Goal: Task Accomplishment & Management: Manage account settings

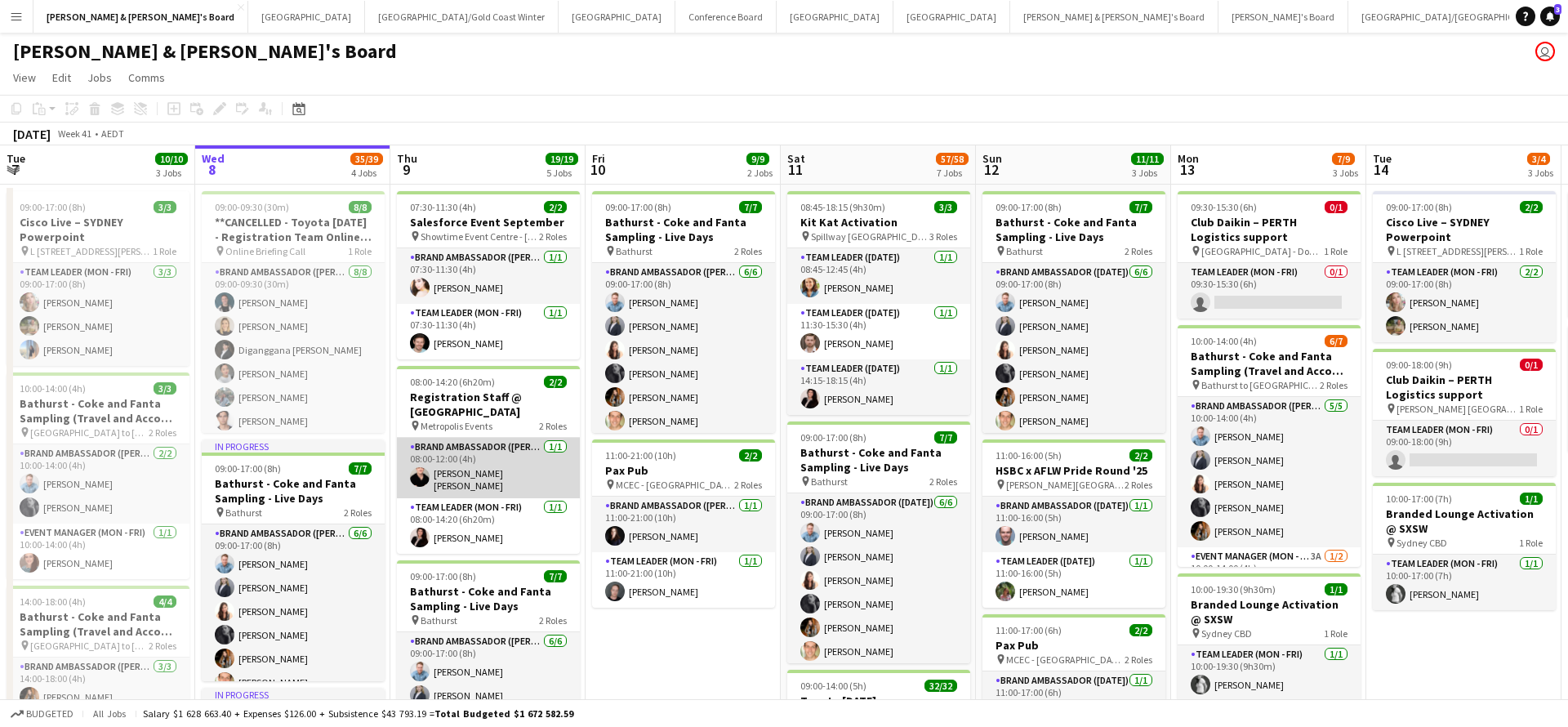
click at [487, 459] on app-card-role "Brand Ambassador (Mon - Fri) 1/1 08:00-12:00 (4h) Campbell Braithwaite" at bounding box center [488, 468] width 183 height 61
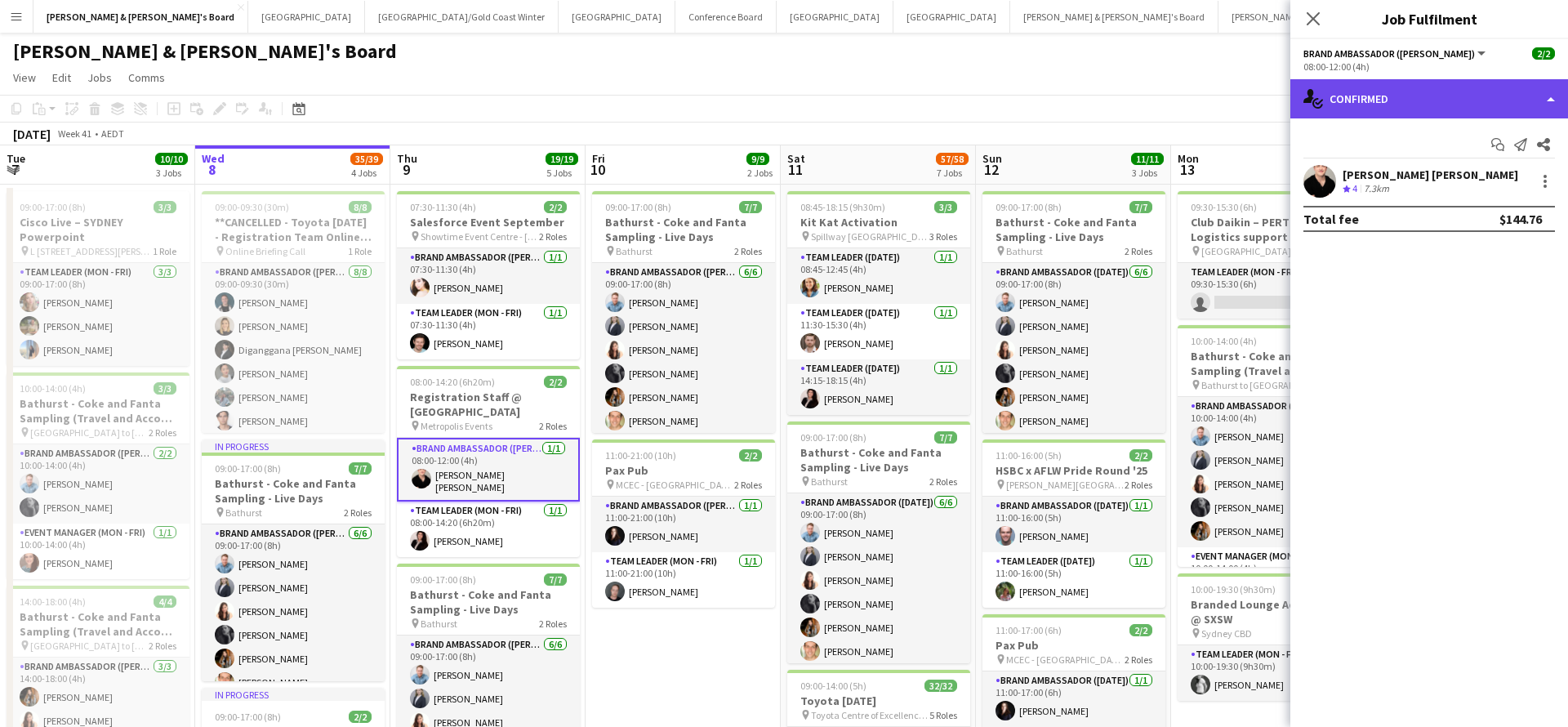
click at [1416, 91] on div "single-neutral-actions-check-2 Confirmed" at bounding box center [1428, 98] width 277 height 39
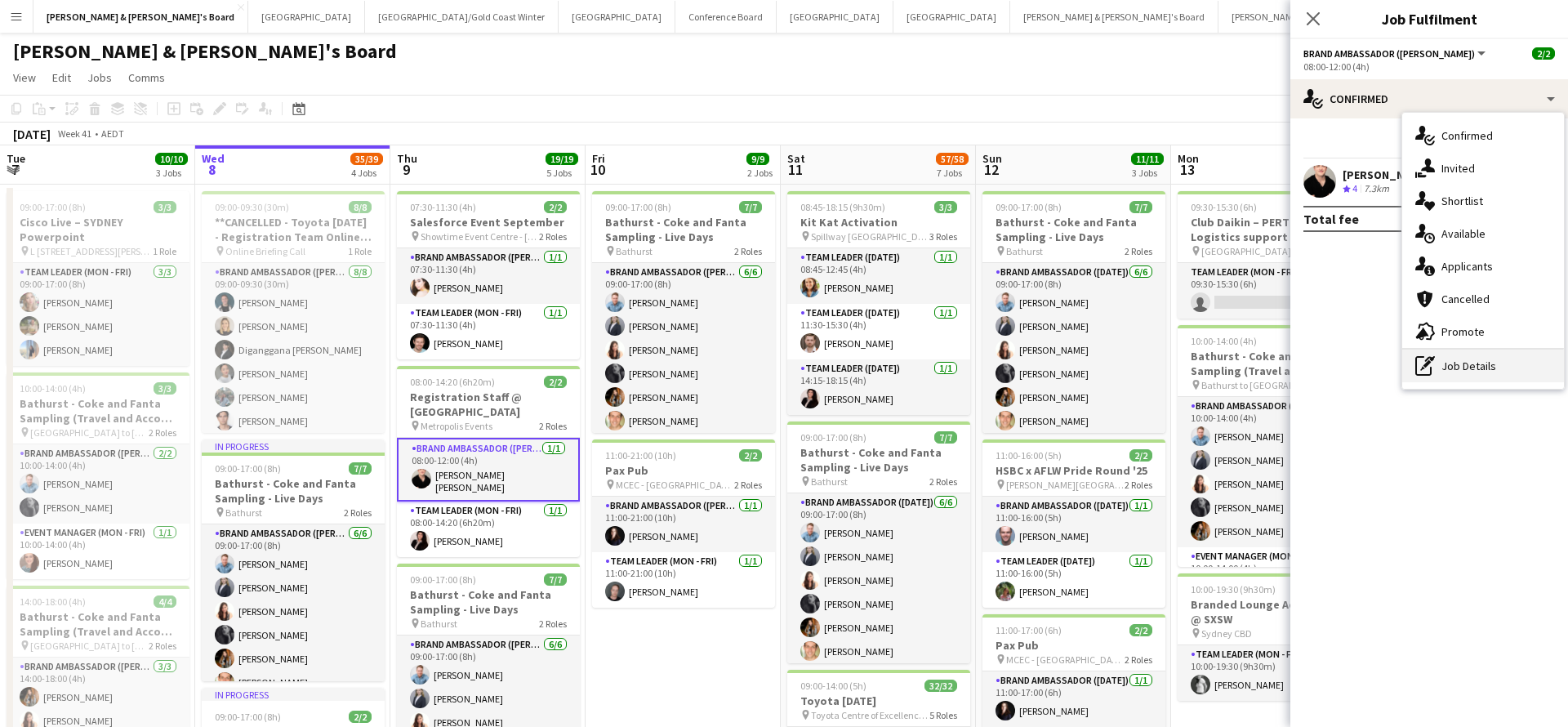
click at [1457, 373] on div "pen-write Job Details" at bounding box center [1483, 365] width 162 height 33
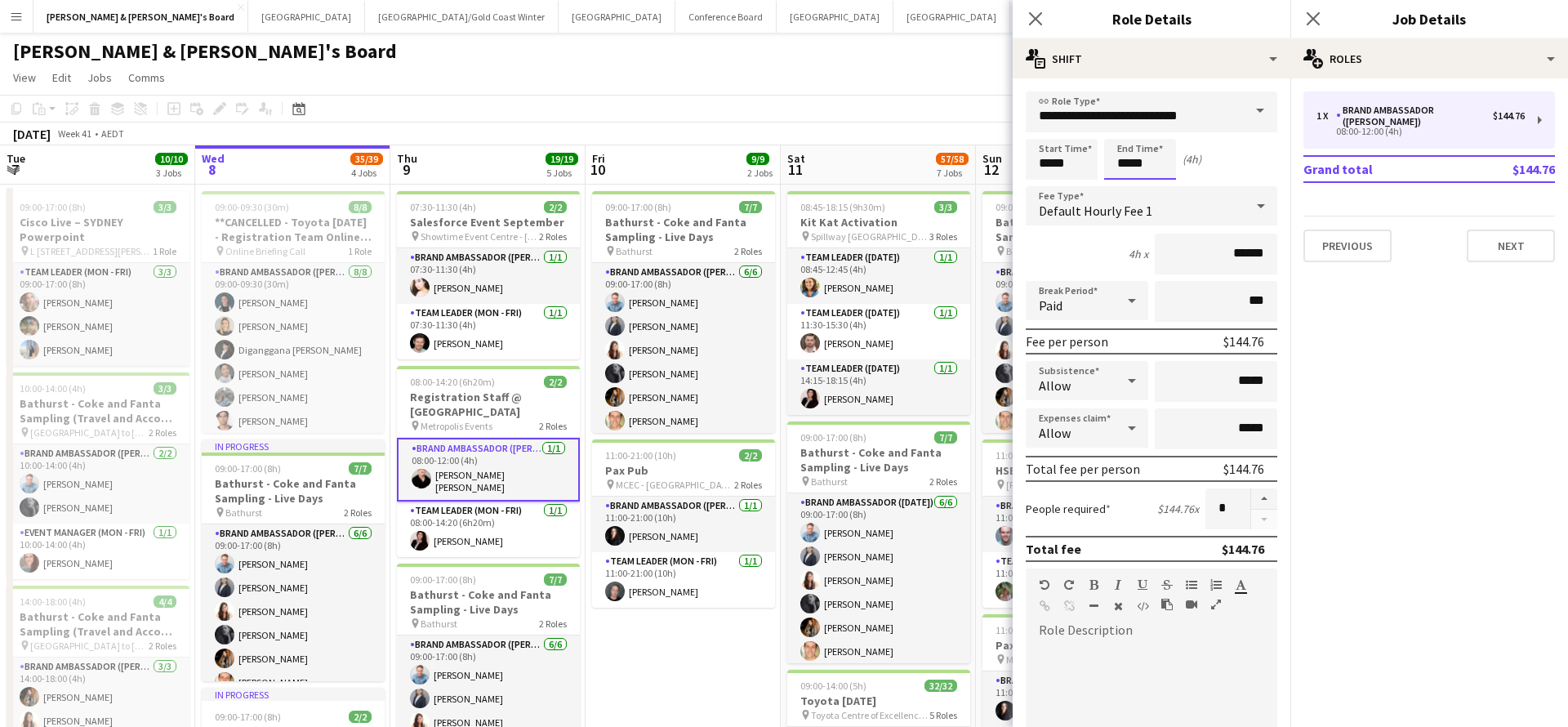
click at [1130, 165] on input "*****" at bounding box center [1140, 159] width 72 height 41
click at [1122, 128] on div at bounding box center [1123, 131] width 32 height 17
click at [1160, 128] on div at bounding box center [1156, 131] width 32 height 17
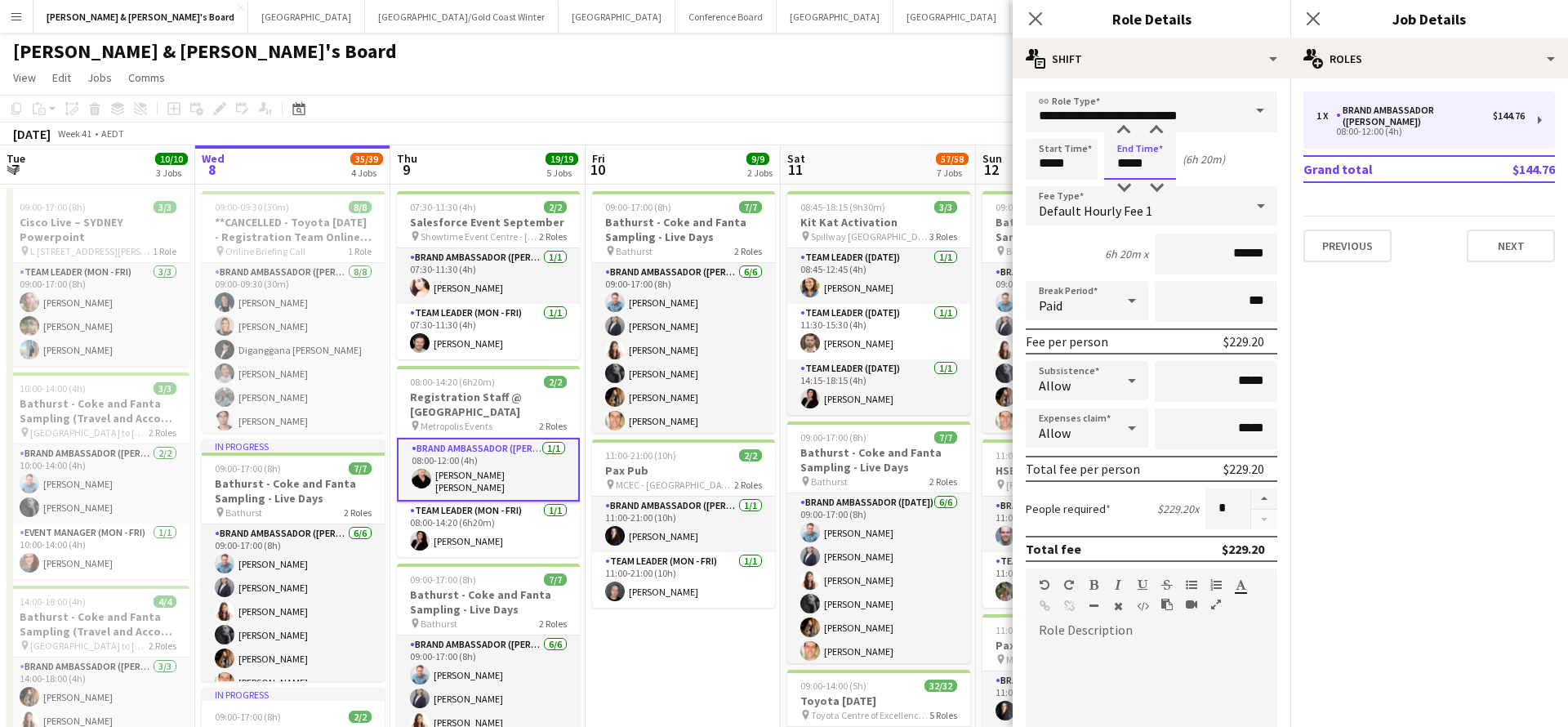
type input "*****"
click at [890, 74] on app-page-menu "View Day view expanded Day view collapsed Month view Date picker Jump to today …" at bounding box center [784, 78] width 1568 height 31
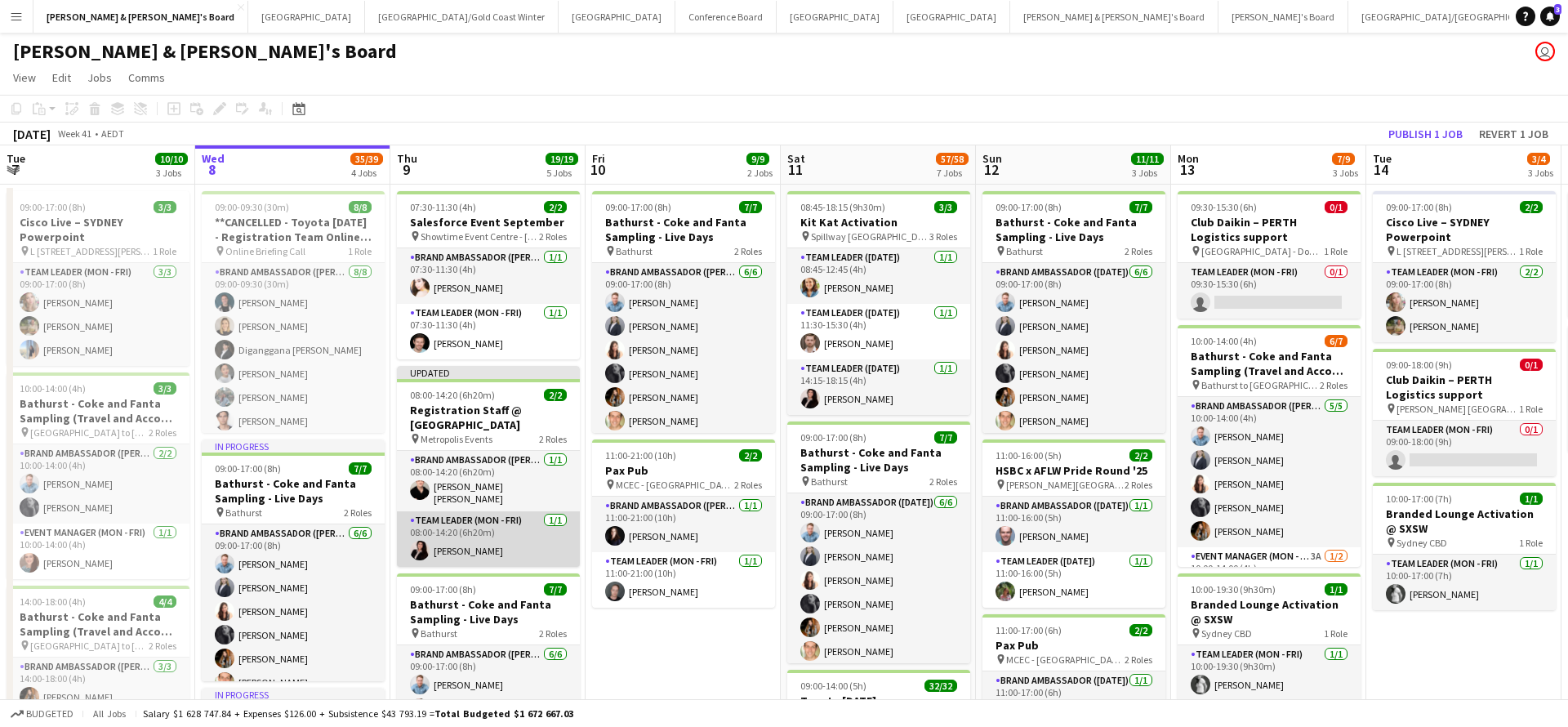
click at [484, 522] on app-card-role "Team Leader (Mon - Fri) 1/1 08:00-14:20 (6h20m) Angie Osorio" at bounding box center [488, 539] width 183 height 56
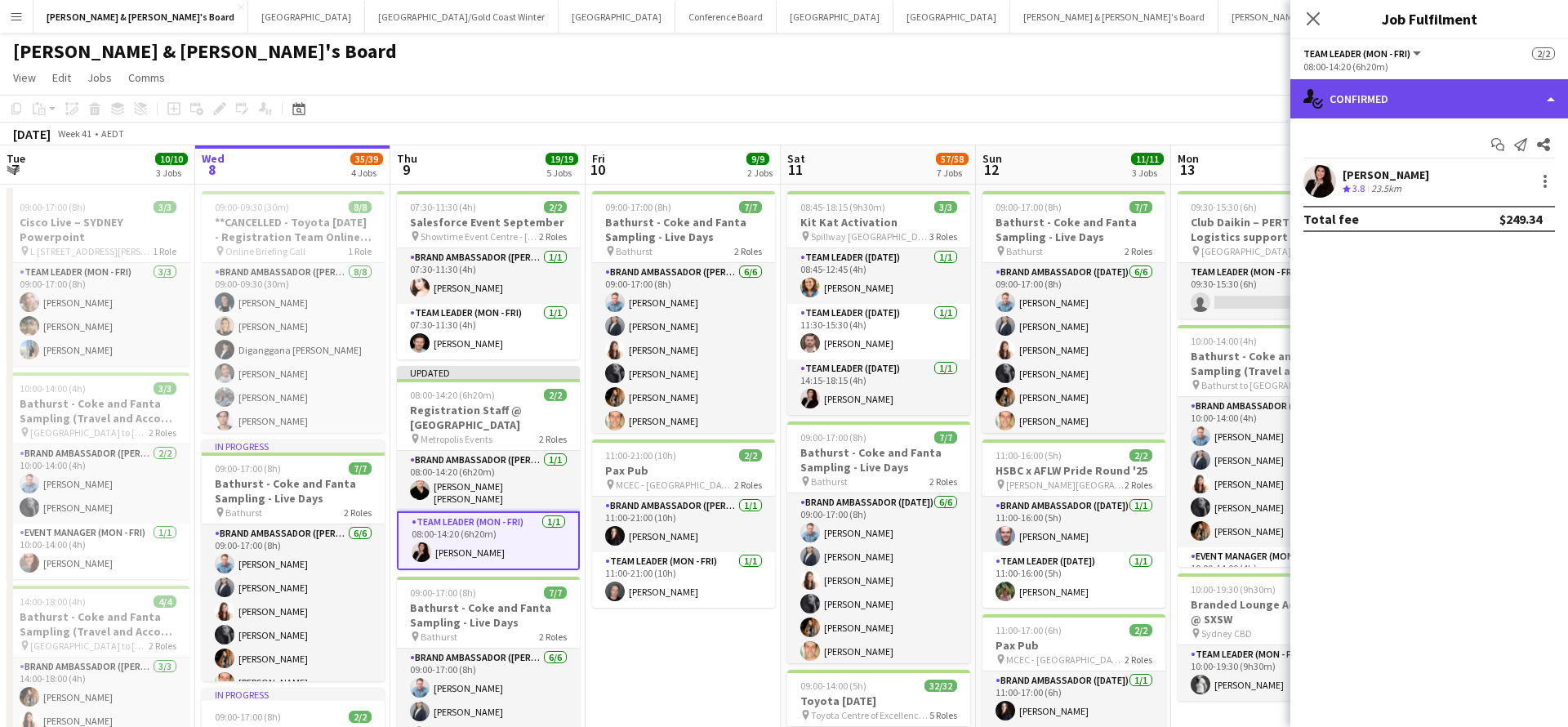
click at [1414, 105] on div "single-neutral-actions-check-2 Confirmed" at bounding box center [1428, 98] width 277 height 39
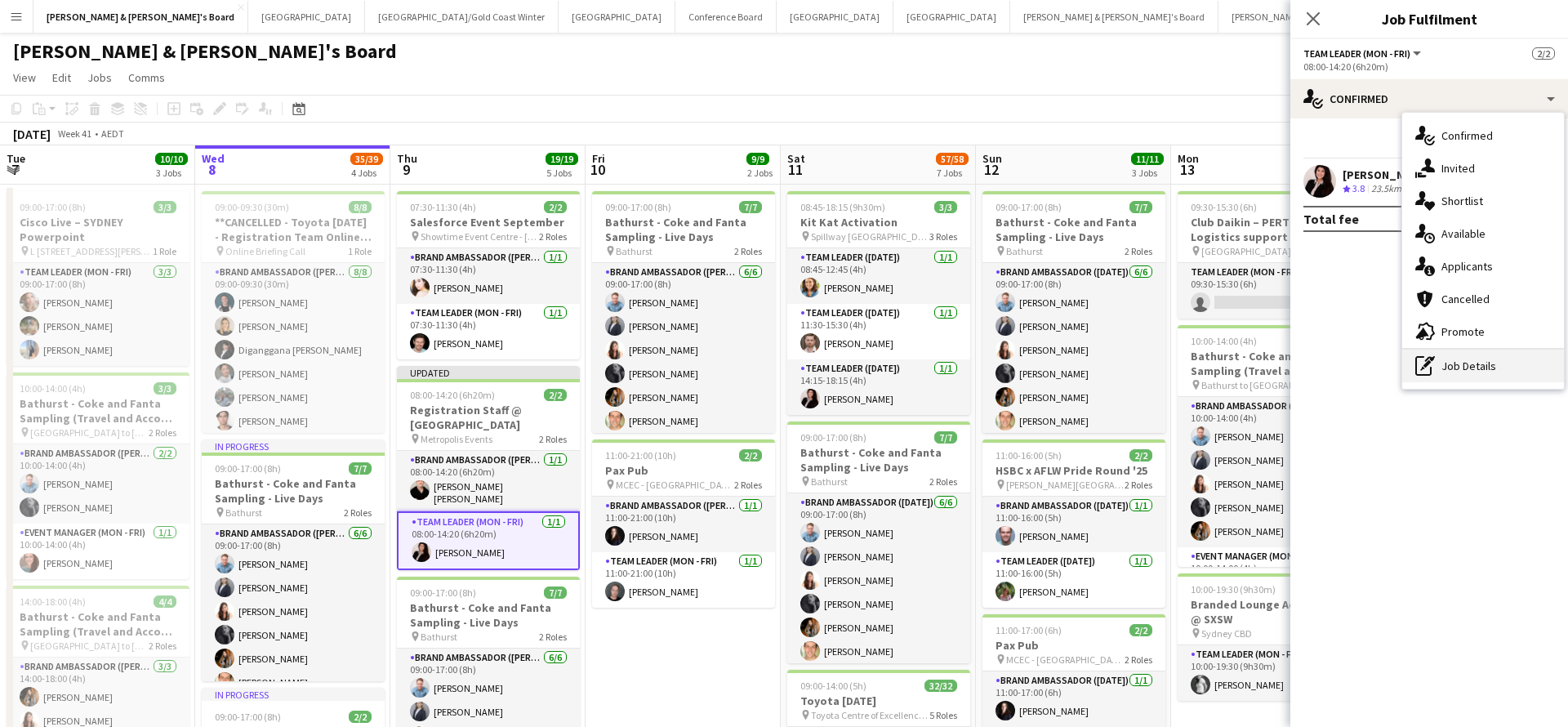
click at [1484, 376] on div "pen-write Job Details" at bounding box center [1483, 365] width 162 height 33
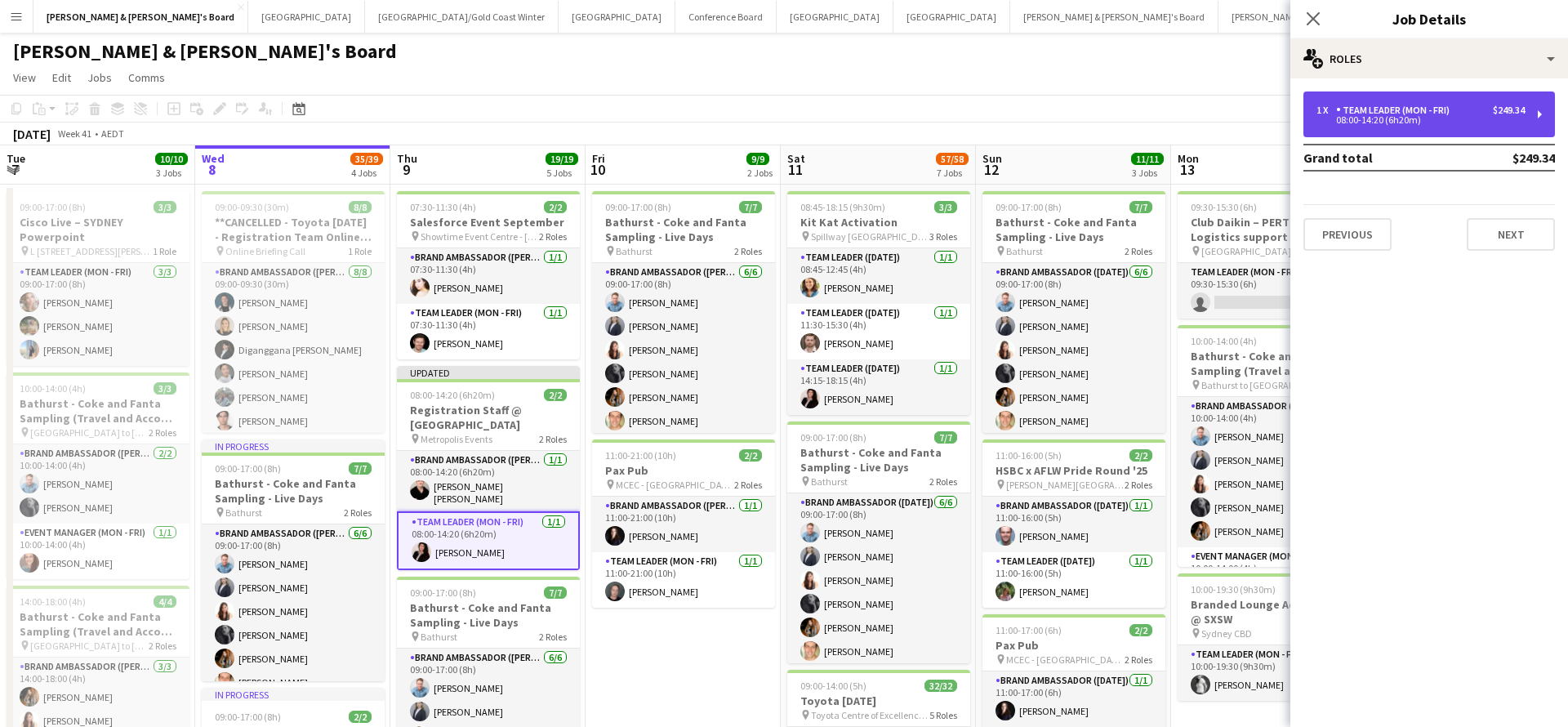
click at [1461, 124] on div "1 x Team Leader (Mon - Fri) $249.34 08:00-14:20 (6h20m)" at bounding box center [1429, 114] width 252 height 46
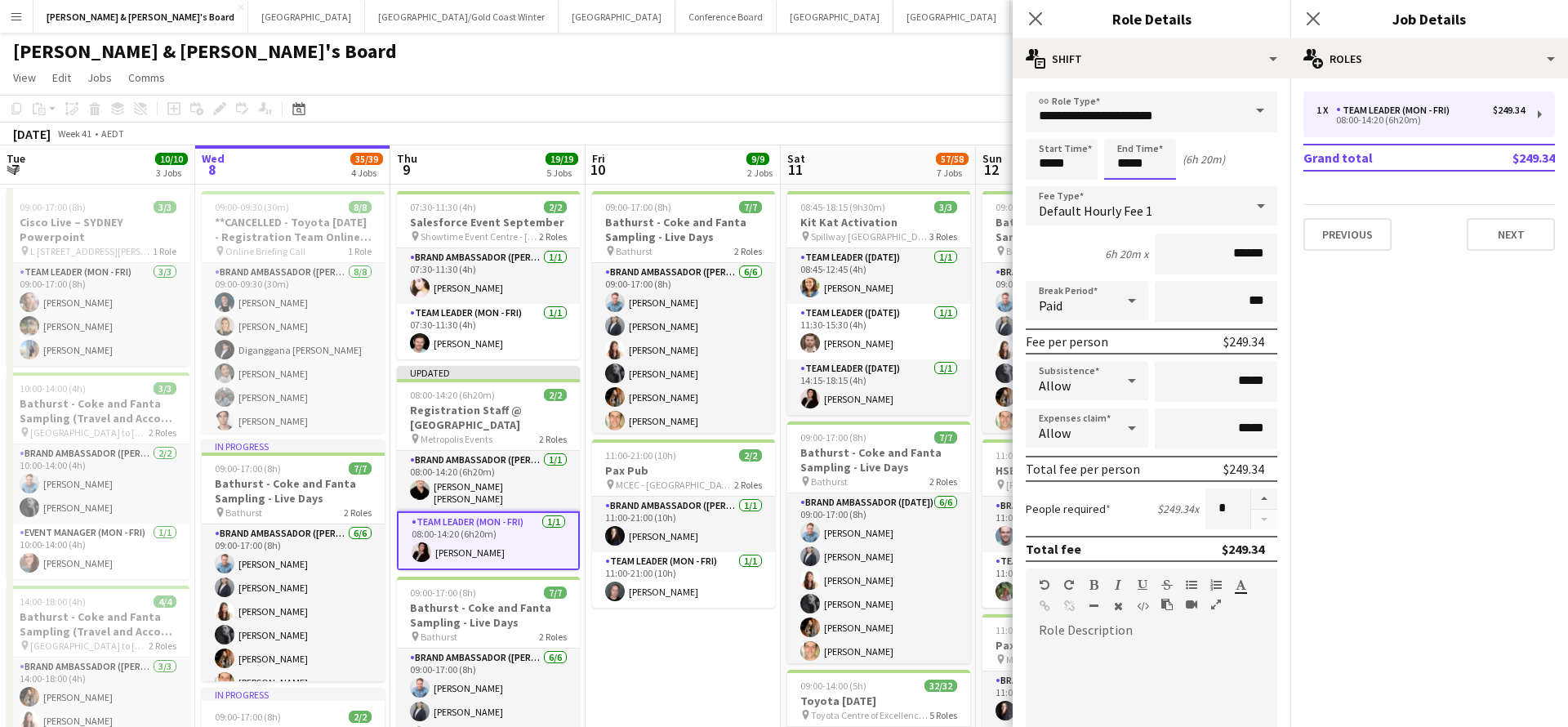
click at [1128, 163] on input "*****" at bounding box center [1140, 159] width 72 height 41
click at [1126, 183] on div at bounding box center [1123, 188] width 32 height 17
type input "*****"
click at [940, 89] on app-page-menu "View Day view expanded Day view collapsed Month view Date picker Jump to today …" at bounding box center [784, 78] width 1568 height 31
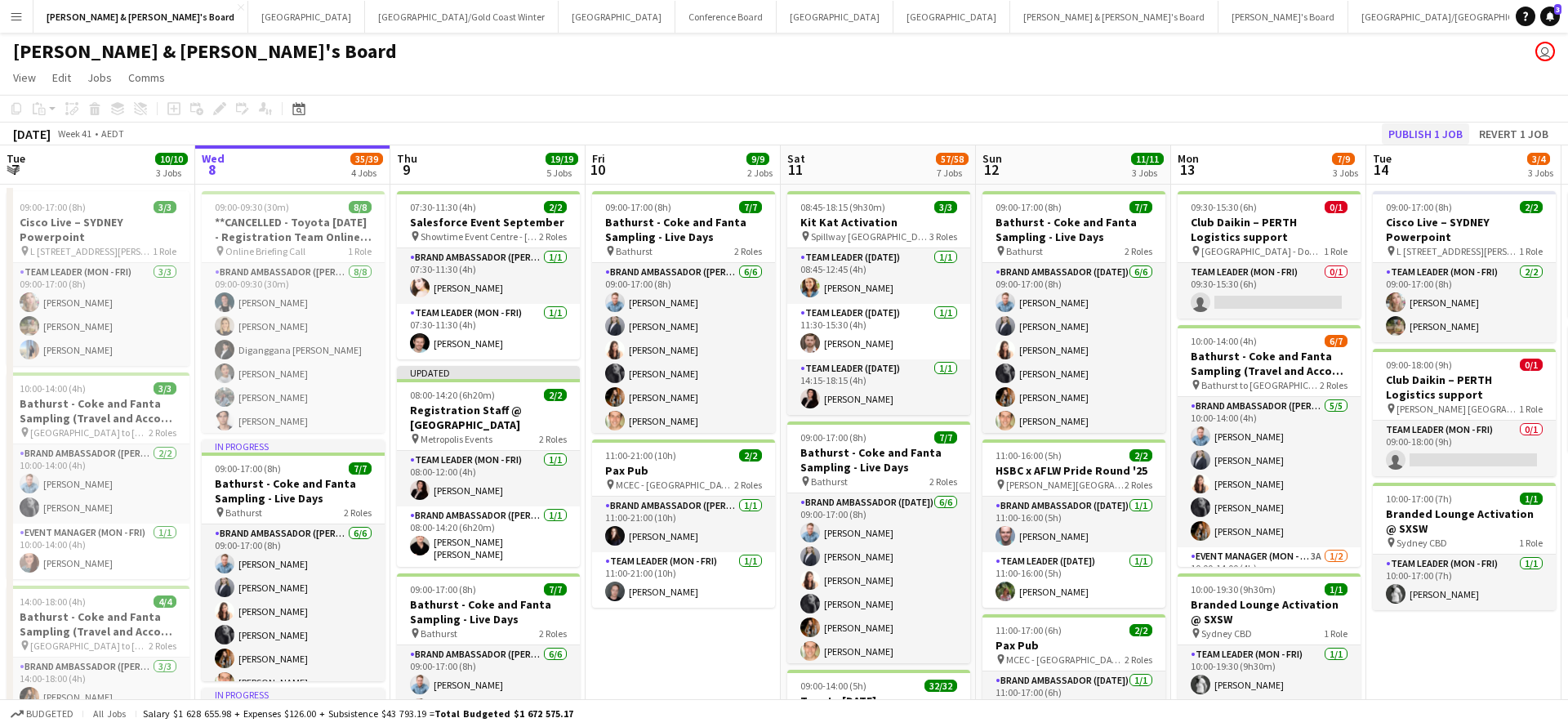
click at [1415, 133] on button "Publish 1 job" at bounding box center [1425, 133] width 87 height 21
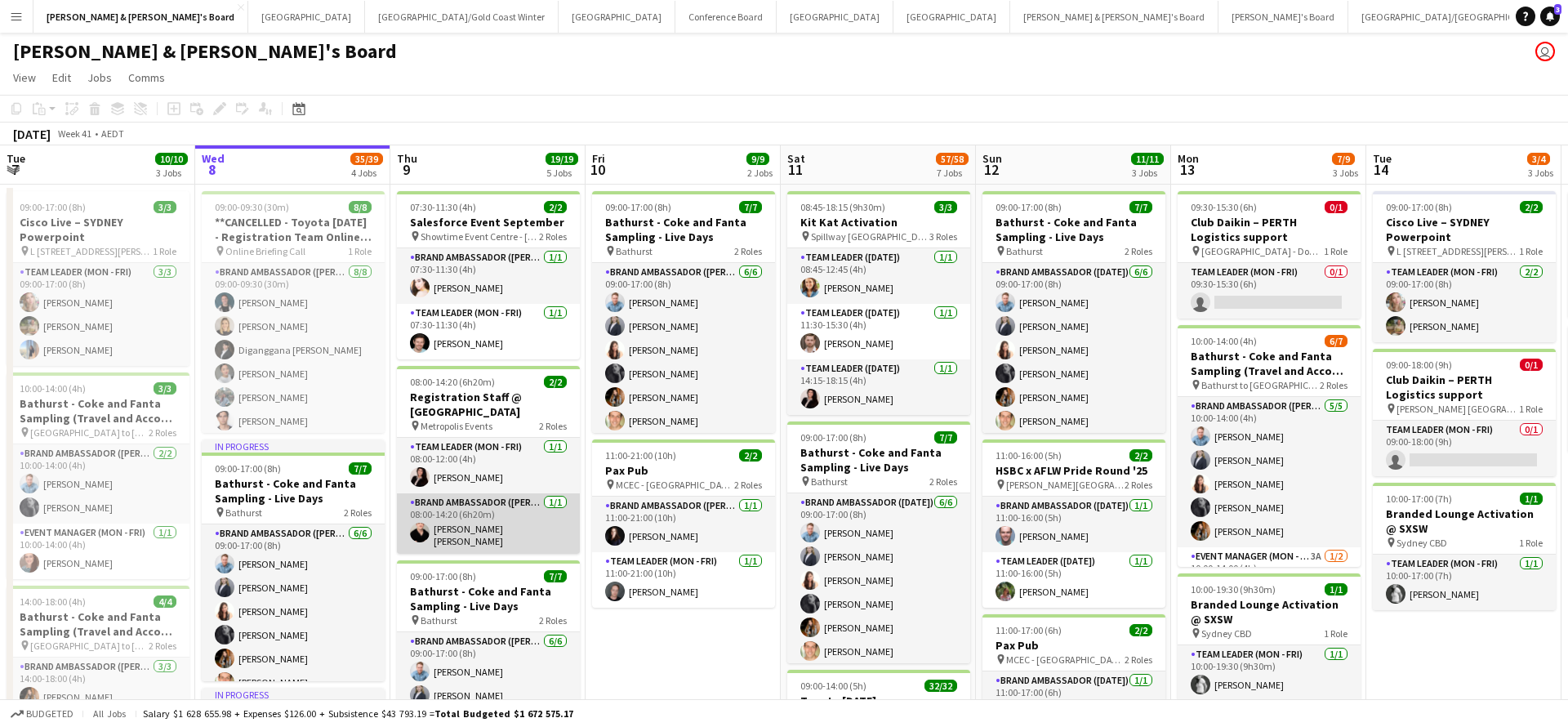
click at [505, 509] on app-card-role "Brand Ambassador (Mon - Fri) 1/1 08:00-14:20 (6h20m) Campbell Braithwaite" at bounding box center [488, 524] width 183 height 61
click at [524, 494] on app-card-role "Brand Ambassador (Mon - Fri) 1/1 08:00-14:20 (6h20m) Campbell Braithwaite" at bounding box center [488, 524] width 183 height 61
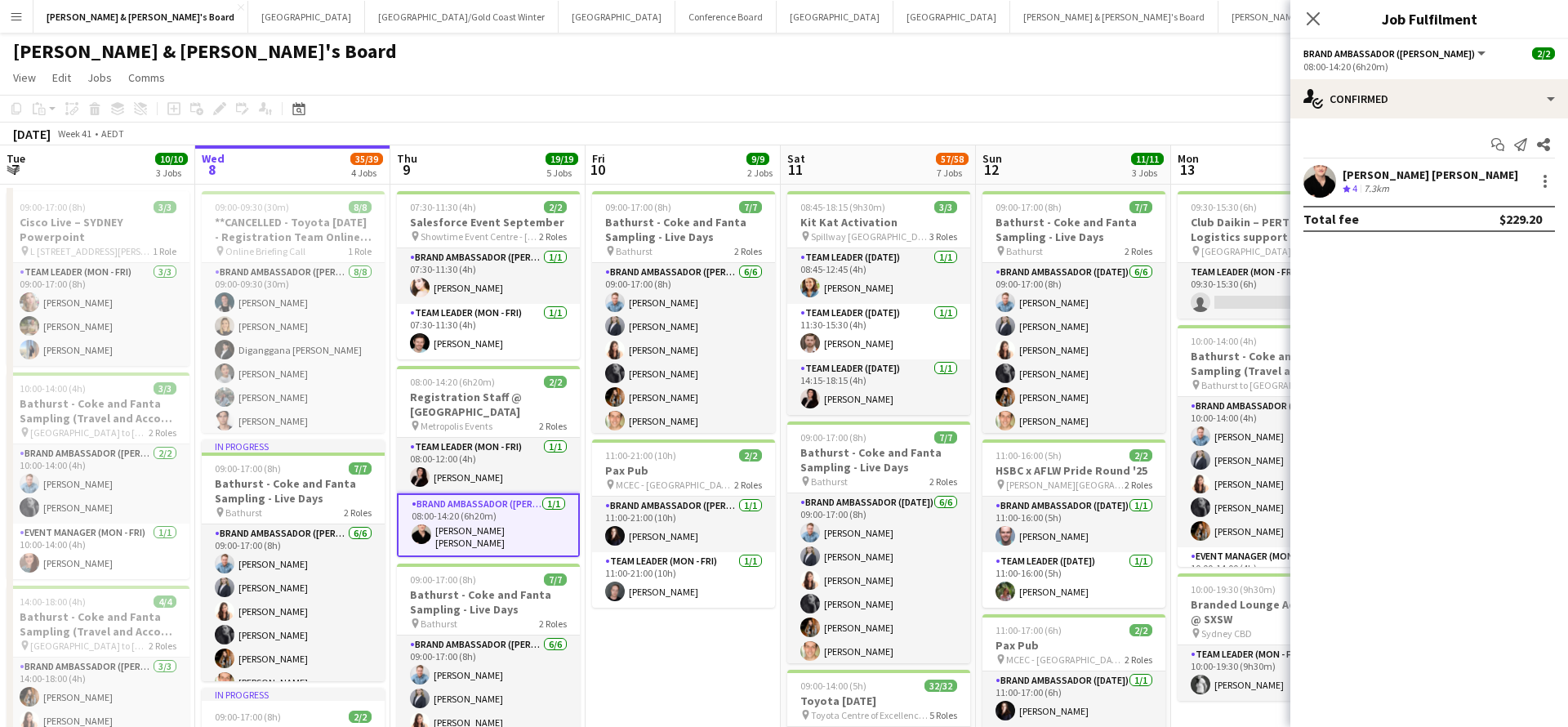
click at [1398, 183] on div "Crew rating 4 7.3km" at bounding box center [1430, 189] width 176 height 14
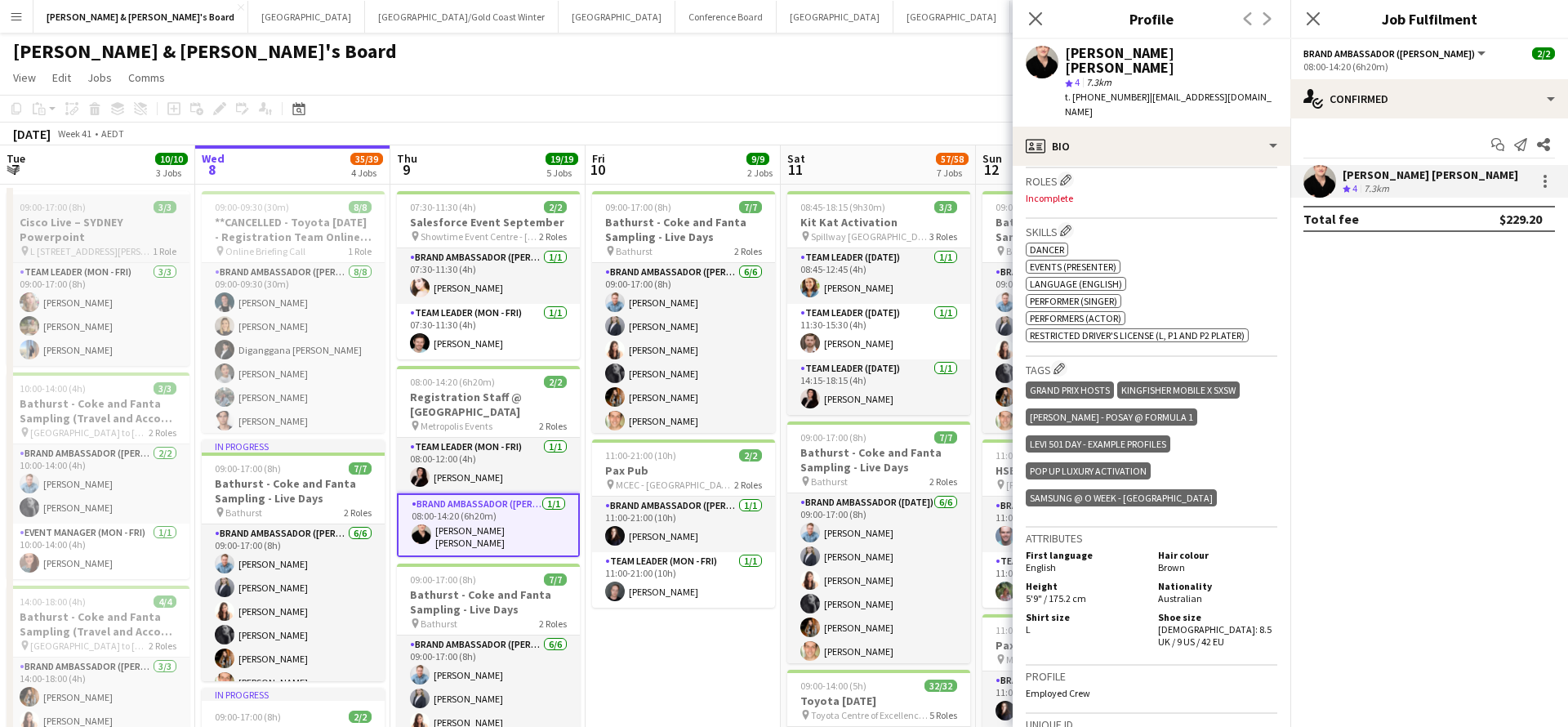
scroll to position [538, 0]
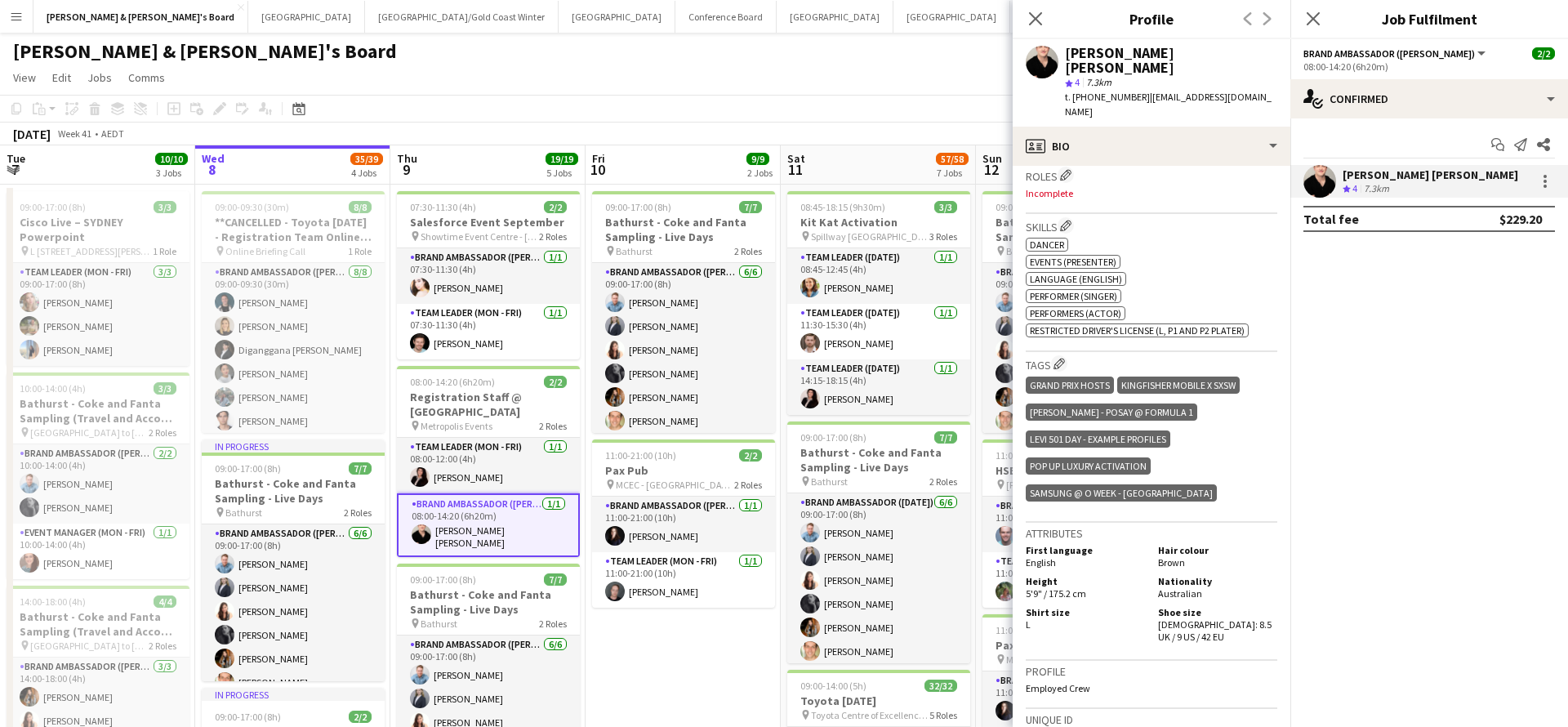
click at [856, 88] on app-page-menu "View Day view expanded Day view collapsed Month view Date picker Jump to today …" at bounding box center [784, 78] width 1568 height 31
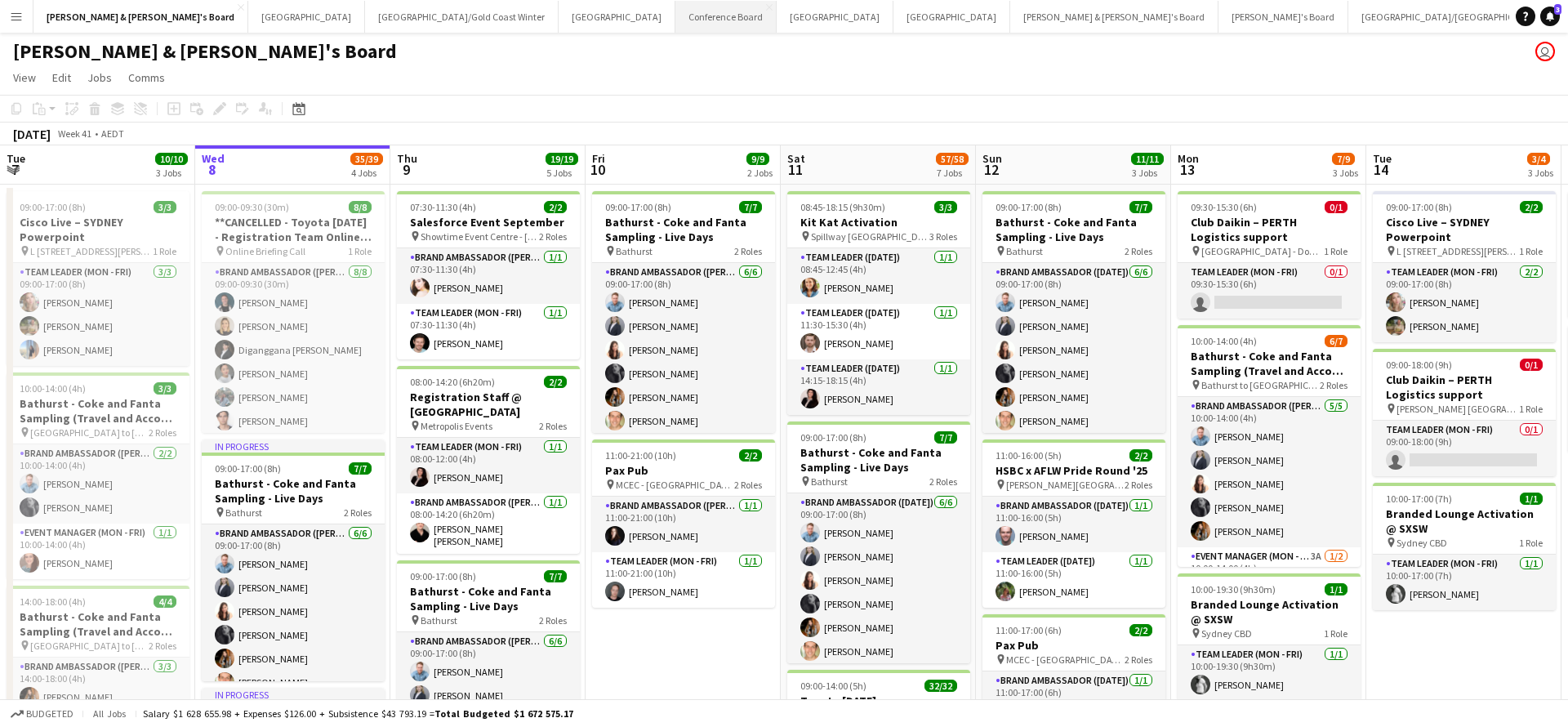
click at [675, 21] on button "Conference Board Close" at bounding box center [726, 17] width 102 height 32
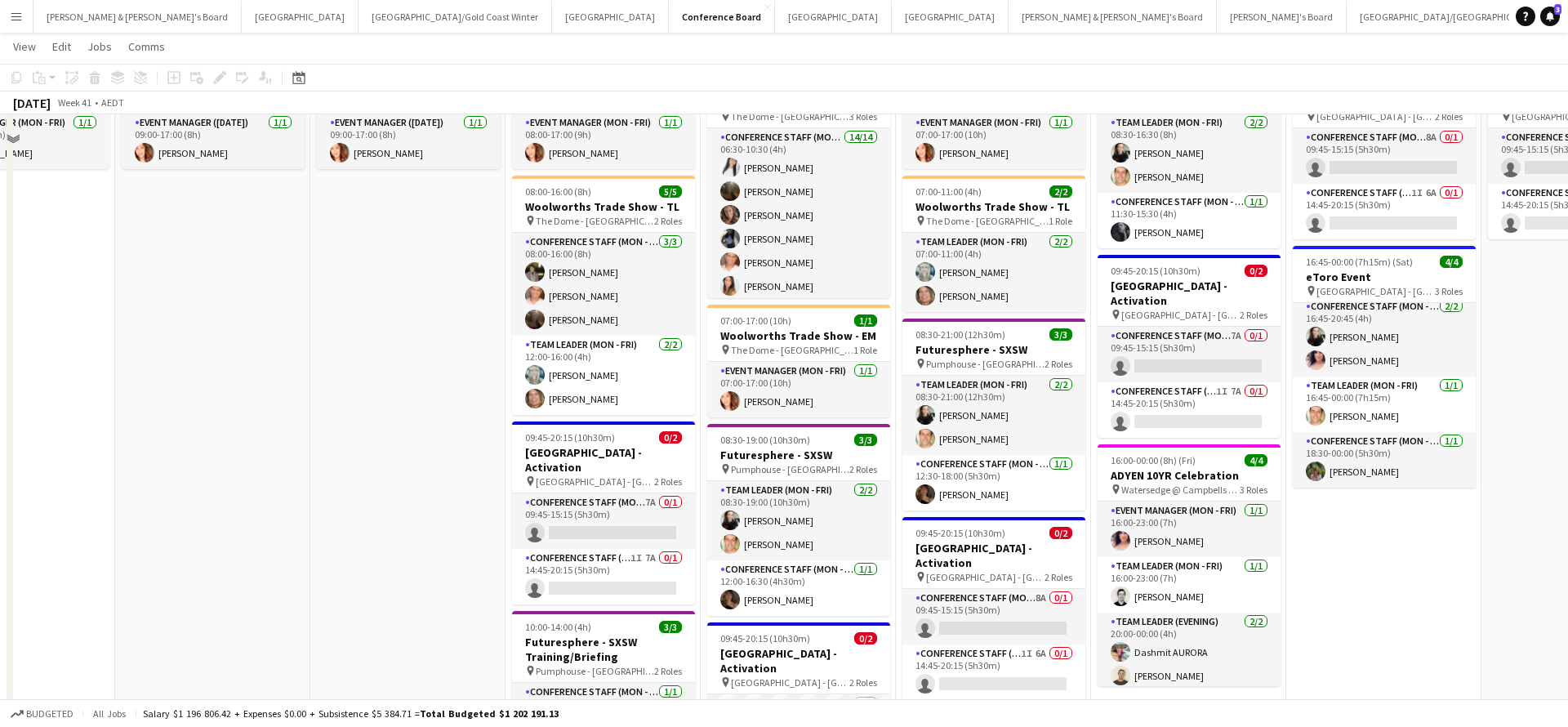
scroll to position [143, 0]
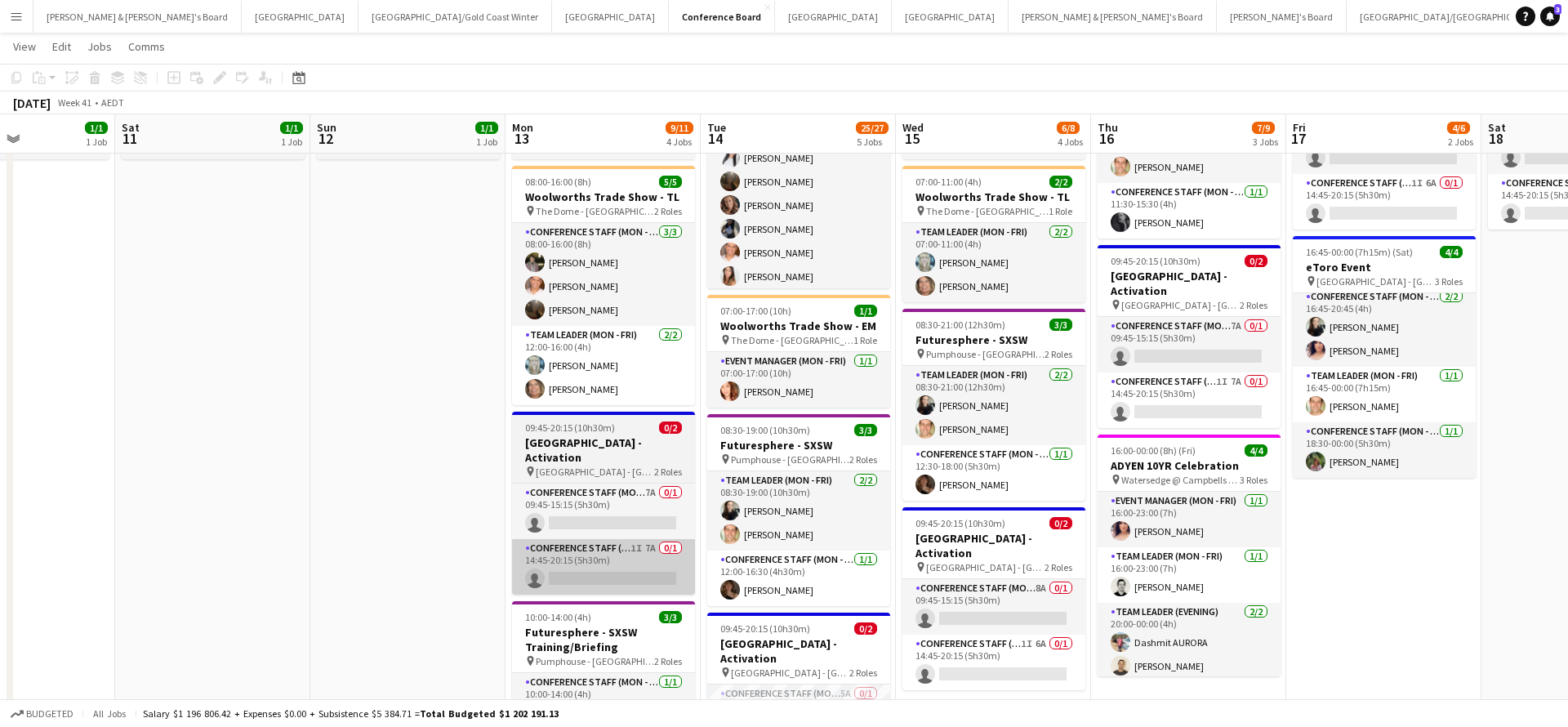
click at [577, 549] on app-card-role "Conference Staff (Mon - Fri) 1I 7A 0/1 14:45-20:15 (5h30m) single-neutral-actio…" at bounding box center [603, 567] width 183 height 56
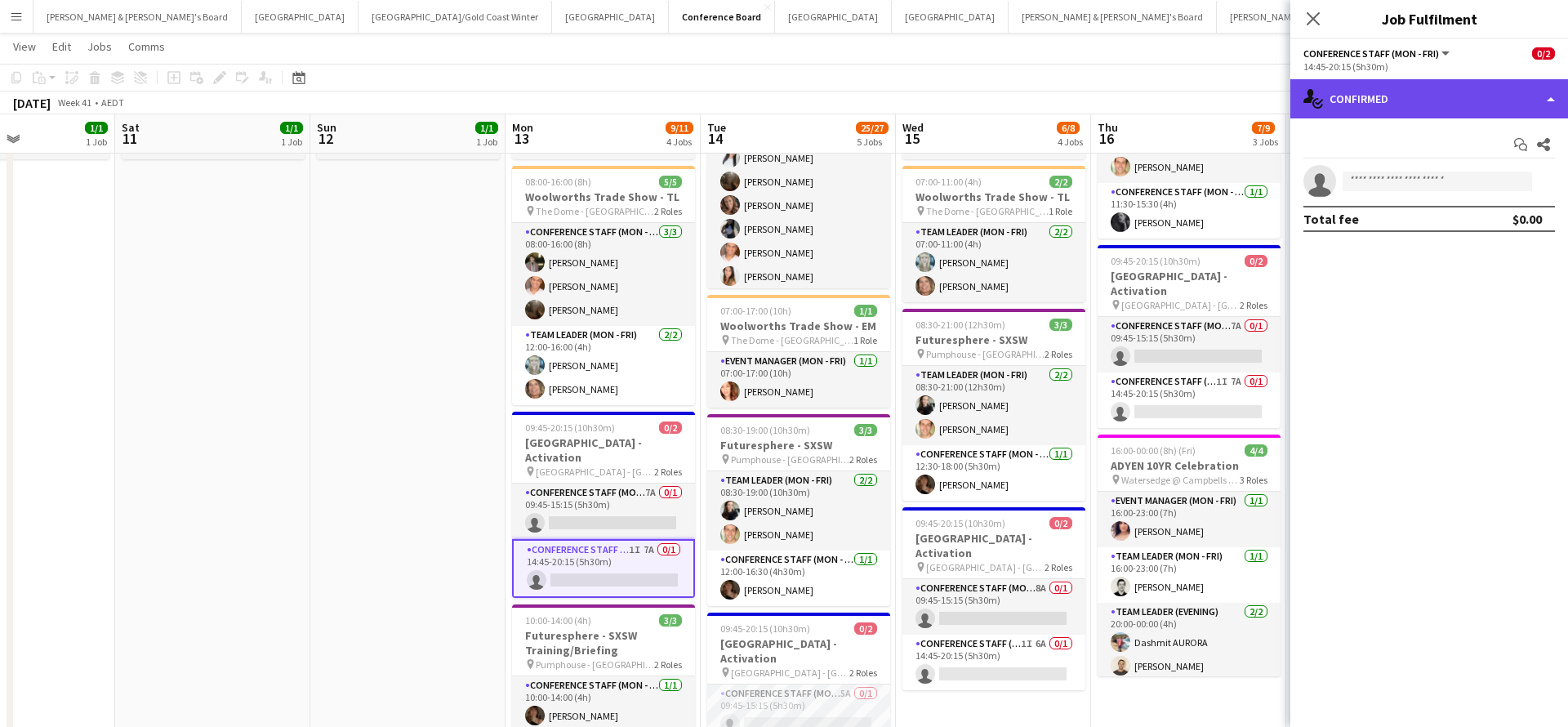
click at [1396, 104] on div "single-neutral-actions-check-2 Confirmed" at bounding box center [1428, 98] width 277 height 39
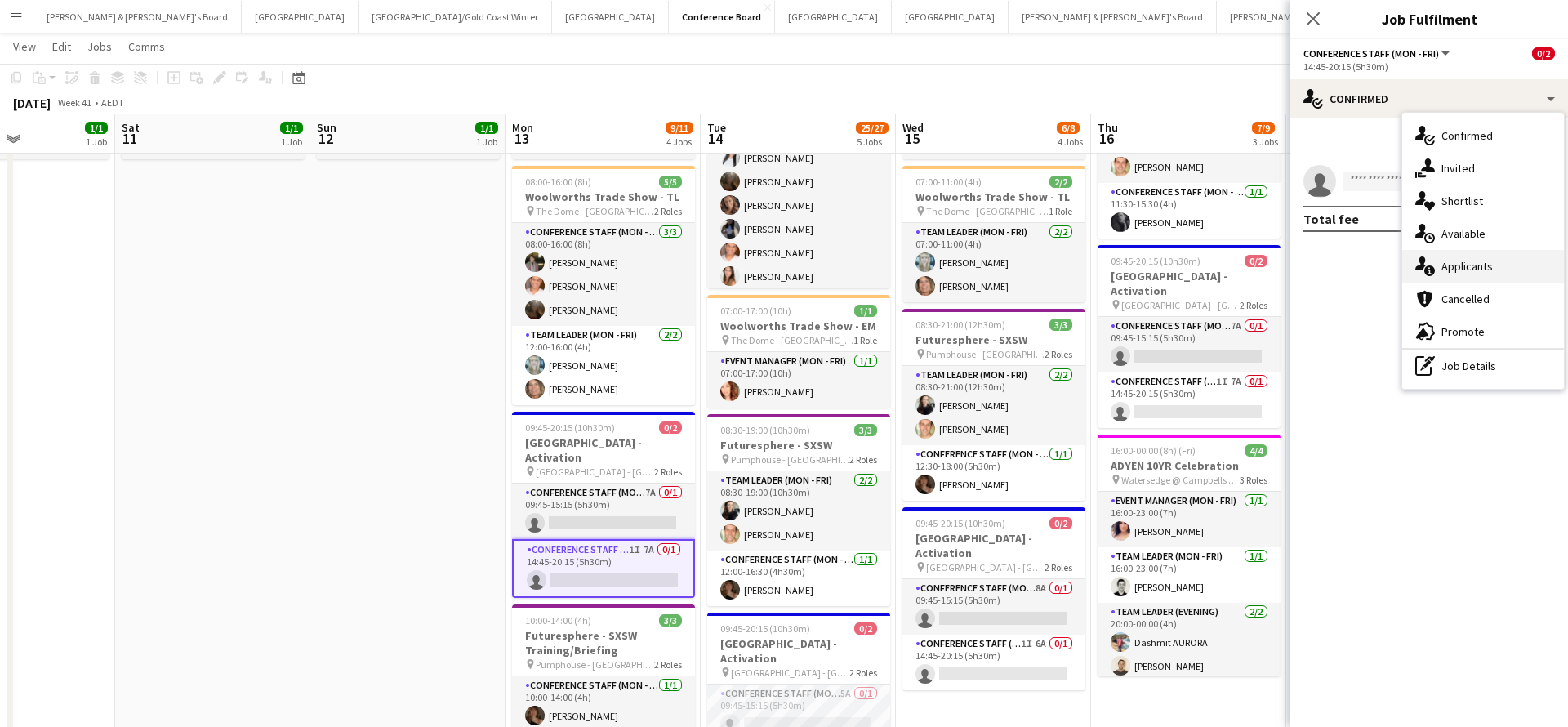
click at [1456, 268] on span "Applicants" at bounding box center [1467, 267] width 52 height 15
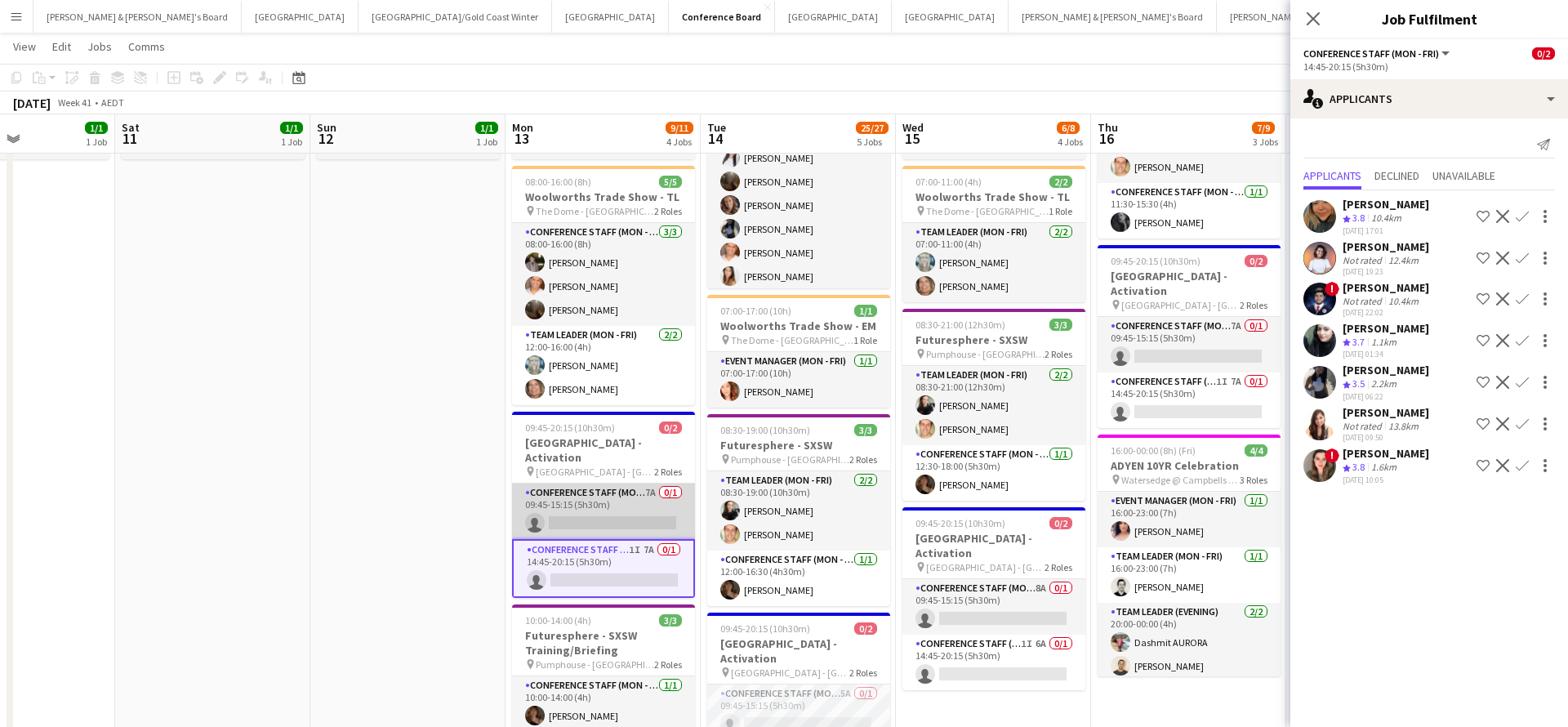
click at [593, 499] on app-card-role "Conference Staff (Mon - Fri) 7A 0/1 09:45-15:15 (5h30m) single-neutral-actions" at bounding box center [603, 511] width 183 height 56
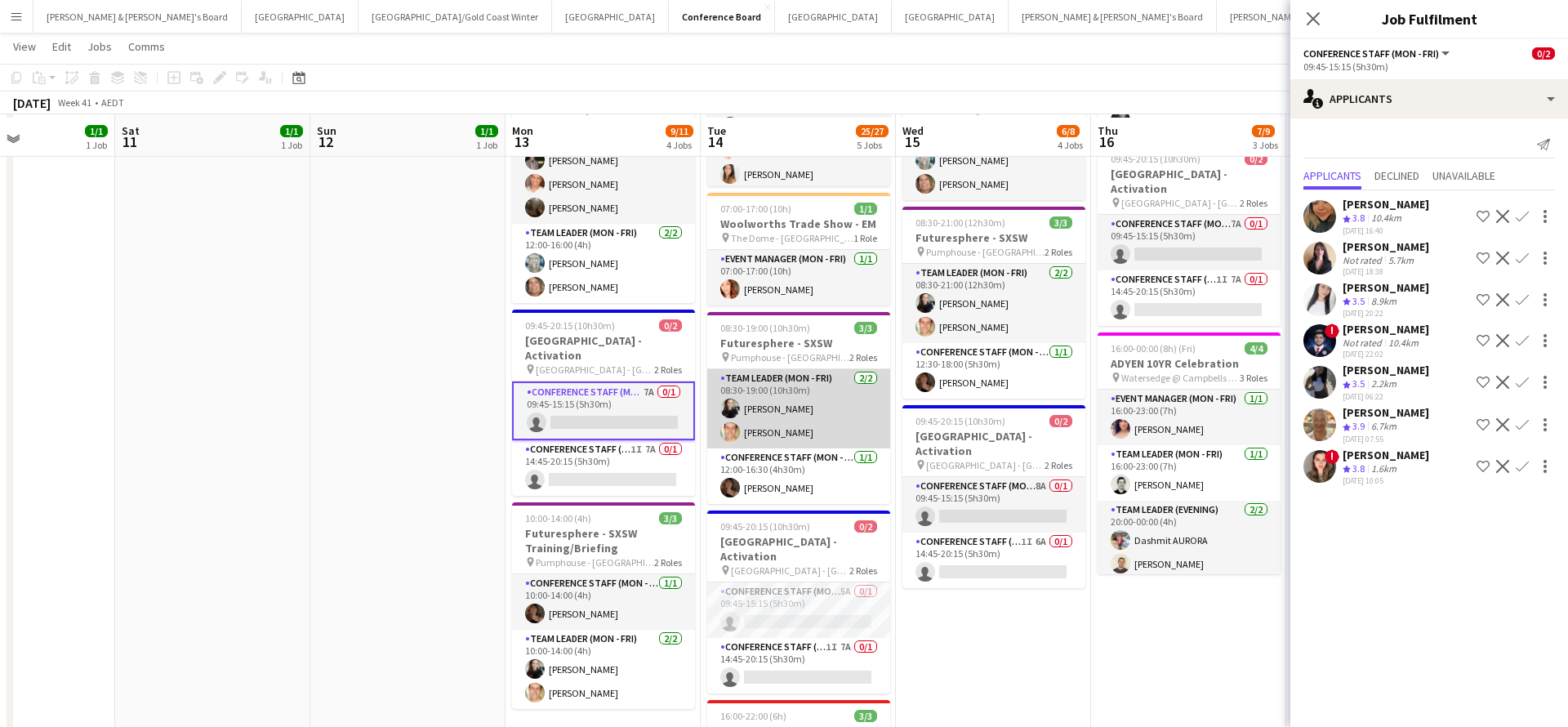
scroll to position [250, 0]
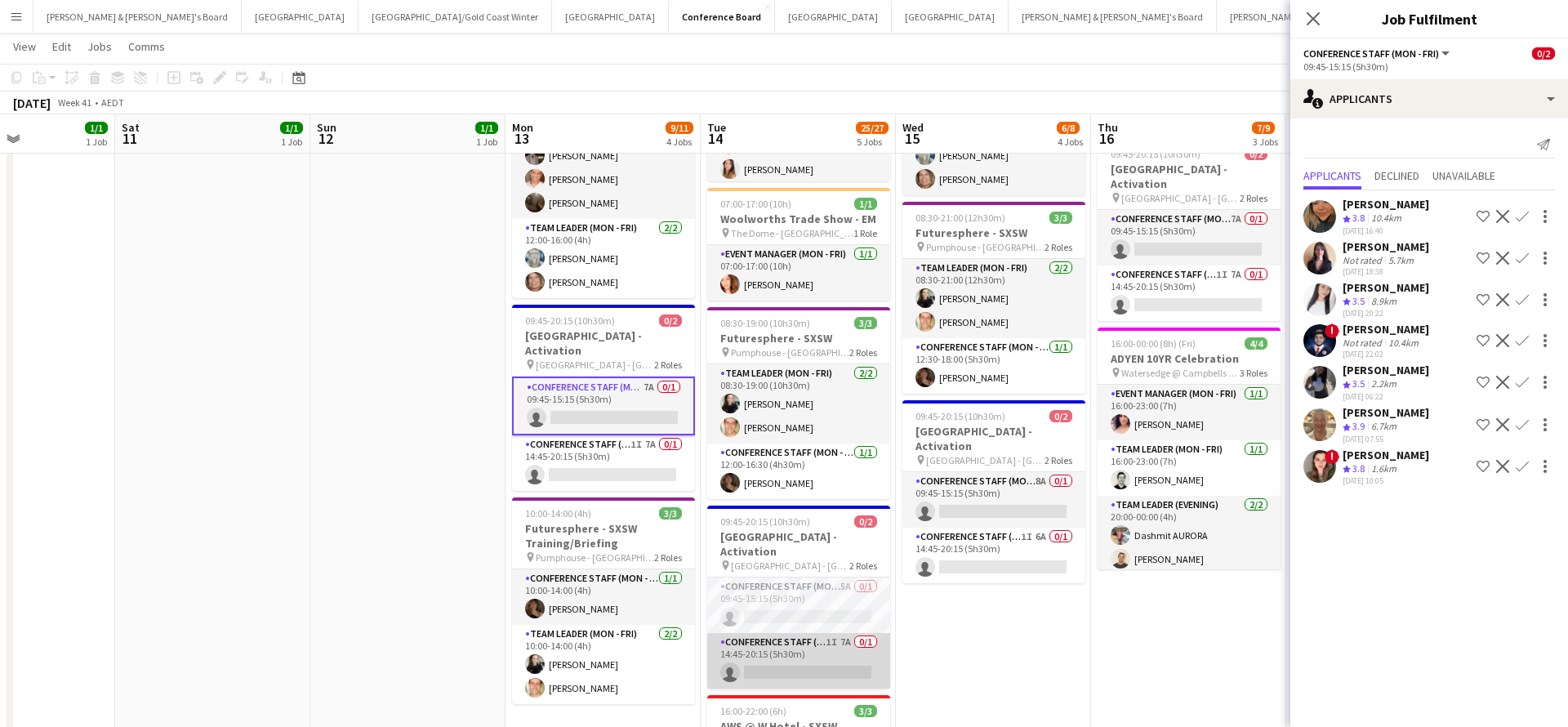
click at [836, 639] on app-card-role "Conference Staff (Mon - Fri) 1I 7A 0/1 14:45-20:15 (5h30m) single-neutral-actio…" at bounding box center [799, 661] width 183 height 56
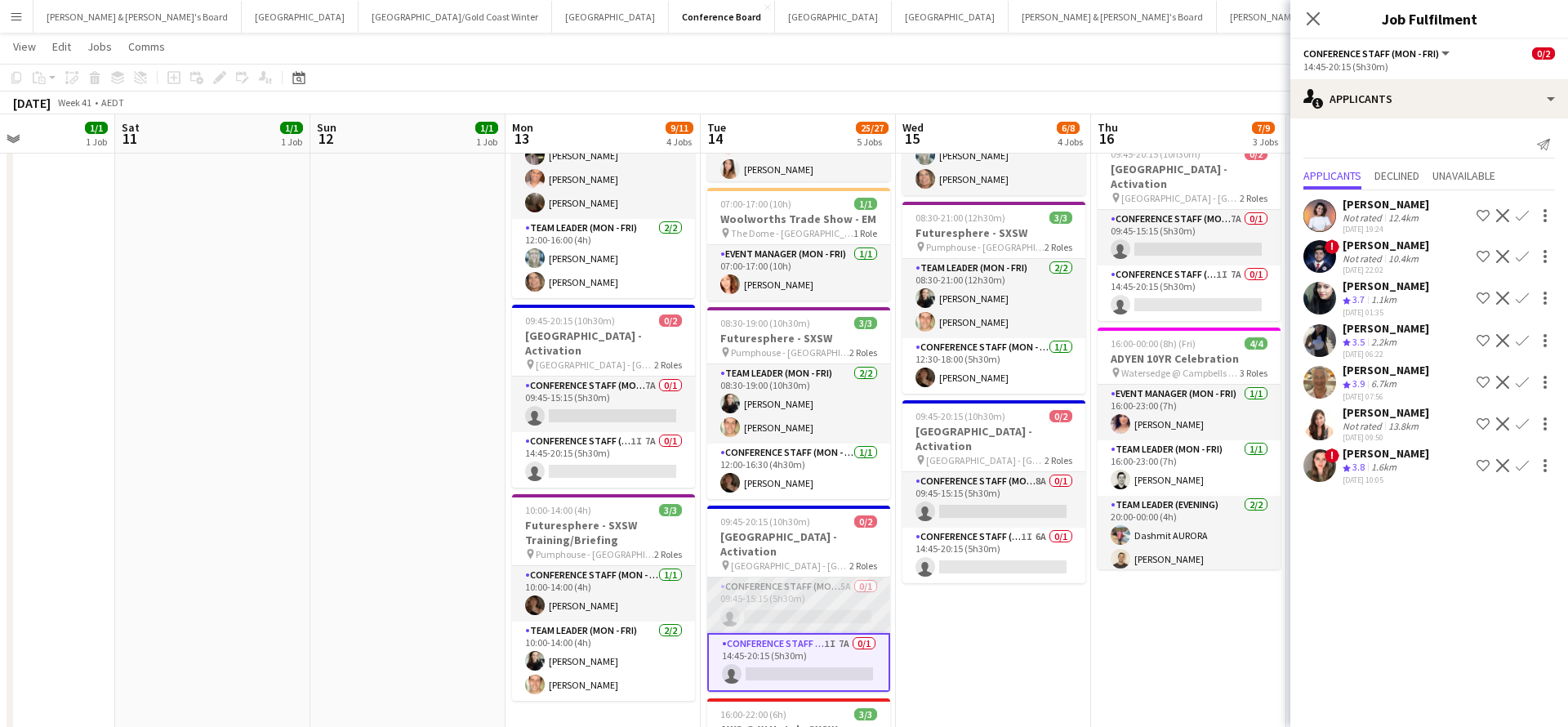
click at [829, 587] on app-card-role "Conference Staff (Mon - Fri) 5A 0/1 09:45-15:15 (5h30m) single-neutral-actions" at bounding box center [799, 605] width 183 height 56
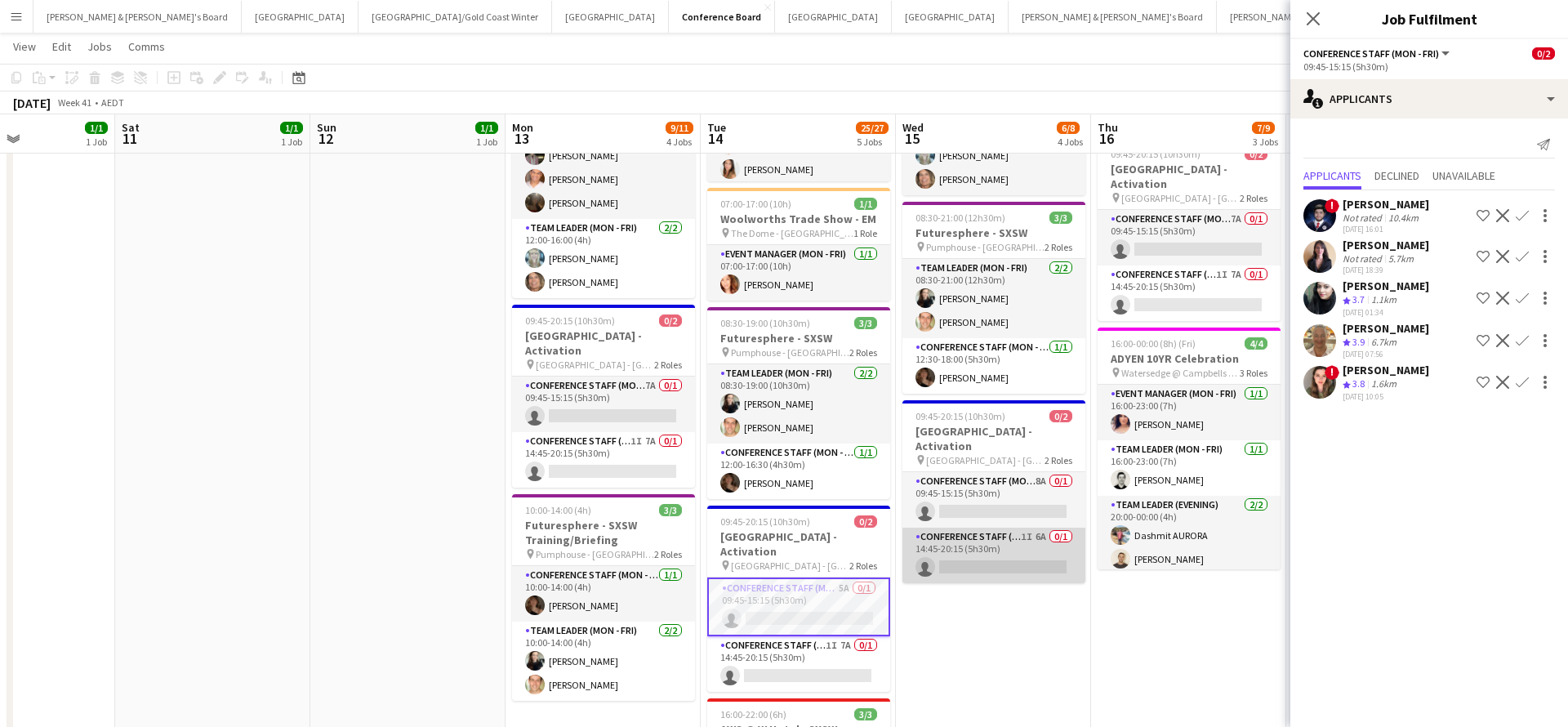
click at [1014, 544] on app-card-role "Conference Staff (Mon - Fri) 1I 6A 0/1 14:45-20:15 (5h30m) single-neutral-actio…" at bounding box center [994, 555] width 183 height 56
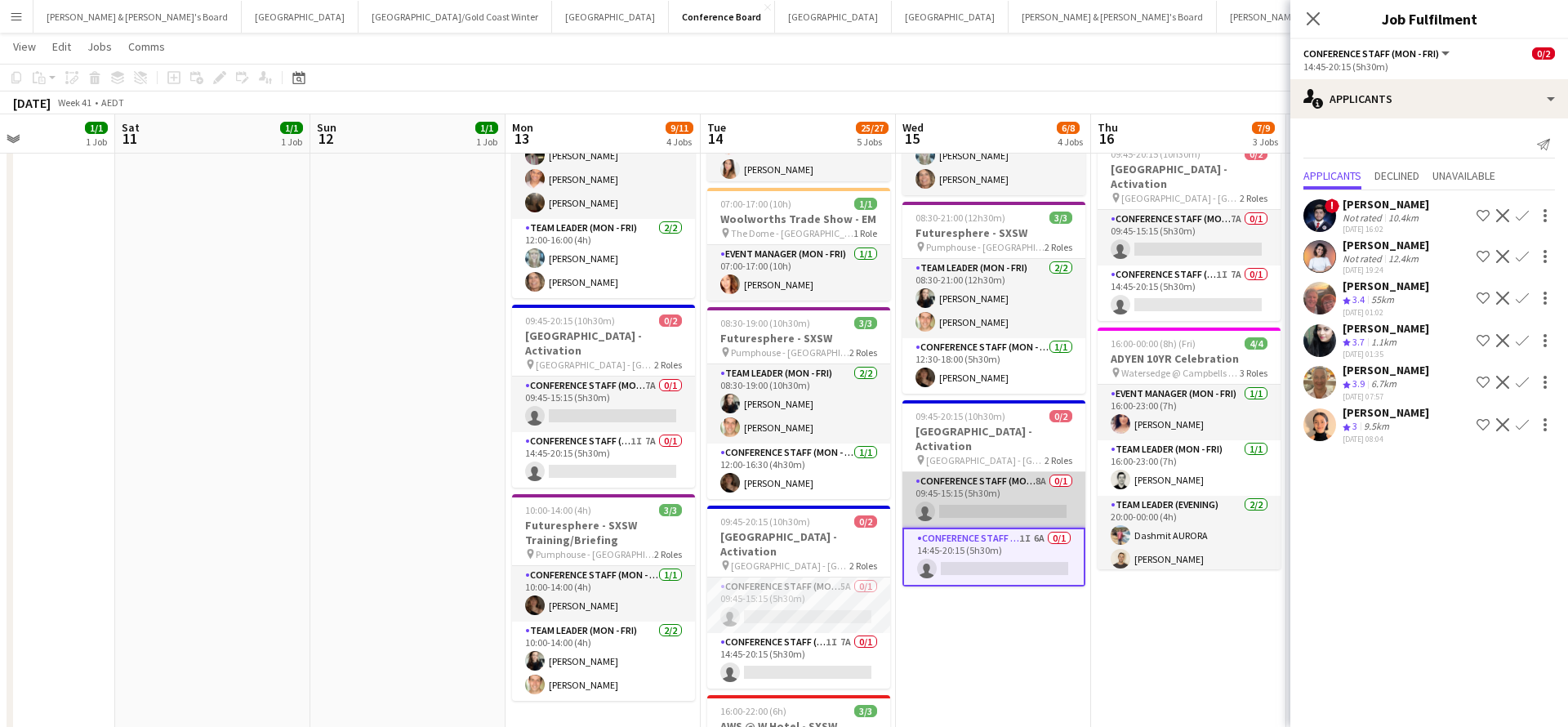
click at [1016, 489] on app-card-role "Conference Staff (Mon - Fri) 8A 0/1 09:45-15:15 (5h30m) single-neutral-actions" at bounding box center [994, 499] width 183 height 56
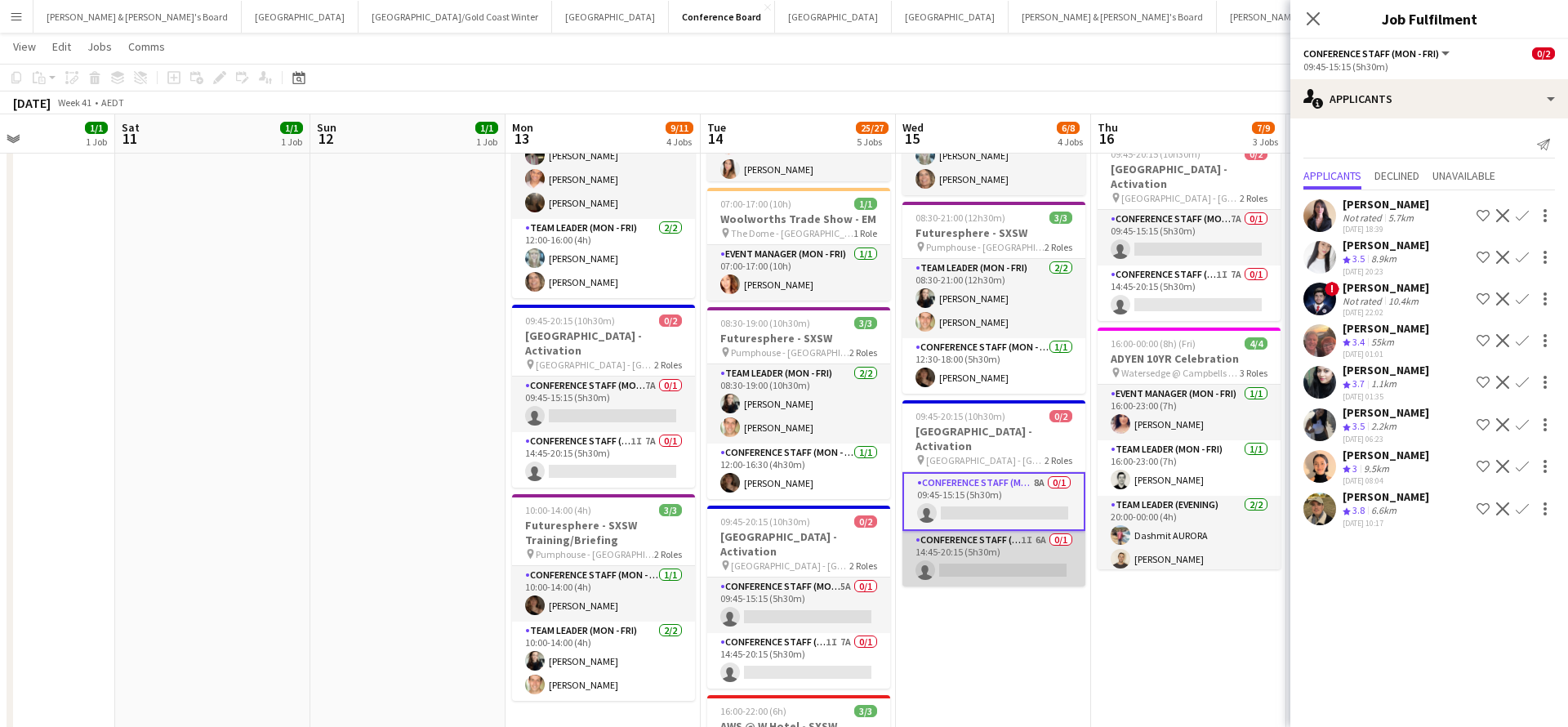
click at [1006, 531] on app-card-role "Conference Staff (Mon - Fri) 1I 6A 0/1 14:45-20:15 (5h30m) single-neutral-actio…" at bounding box center [994, 559] width 183 height 56
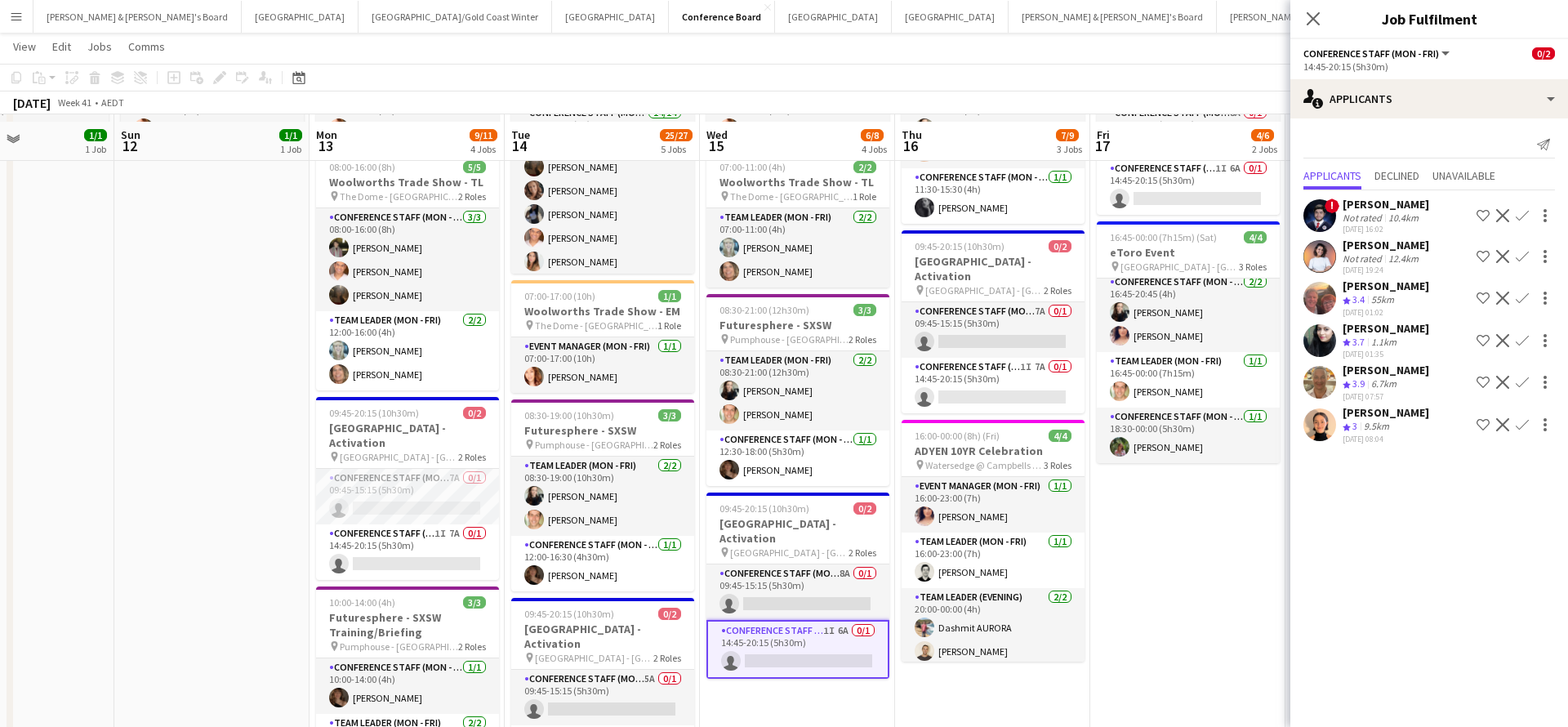
scroll to position [147, 0]
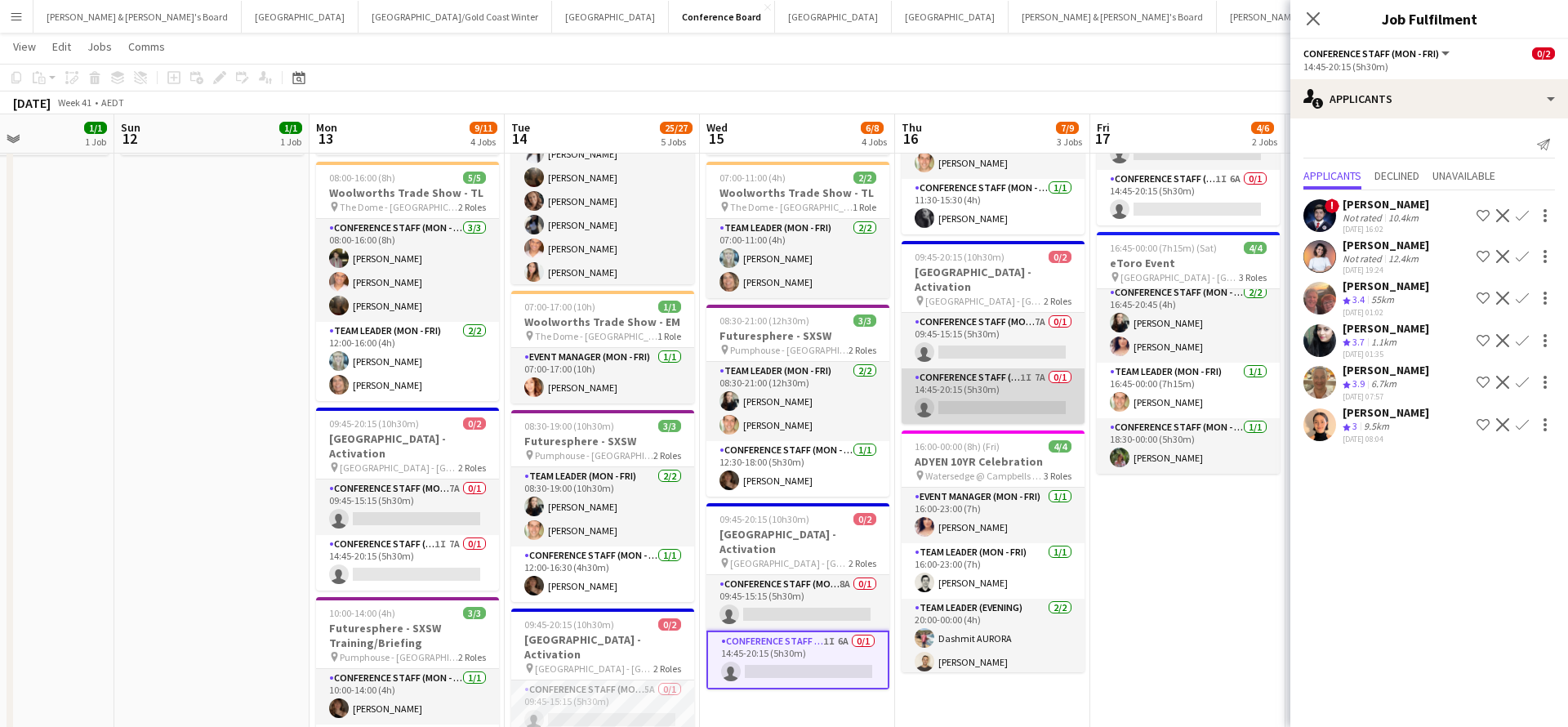
click at [996, 378] on app-card-role "Conference Staff (Mon - Fri) 1I 7A 0/1 14:45-20:15 (5h30m) single-neutral-actio…" at bounding box center [993, 396] width 183 height 56
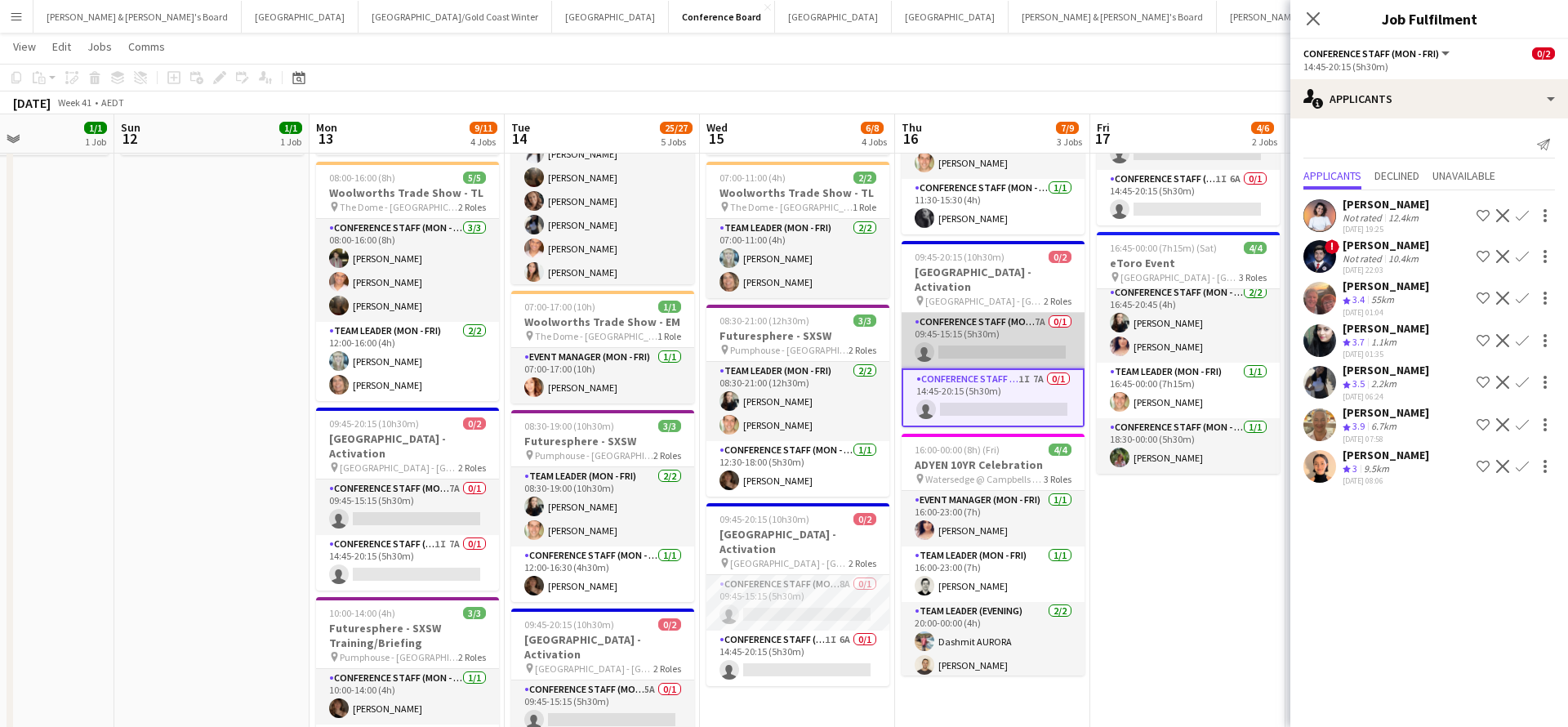
click at [1006, 313] on app-card-role "Conference Staff (Mon - Fri) 7A 0/1 09:45-15:15 (5h30m) single-neutral-actions" at bounding box center [993, 340] width 183 height 56
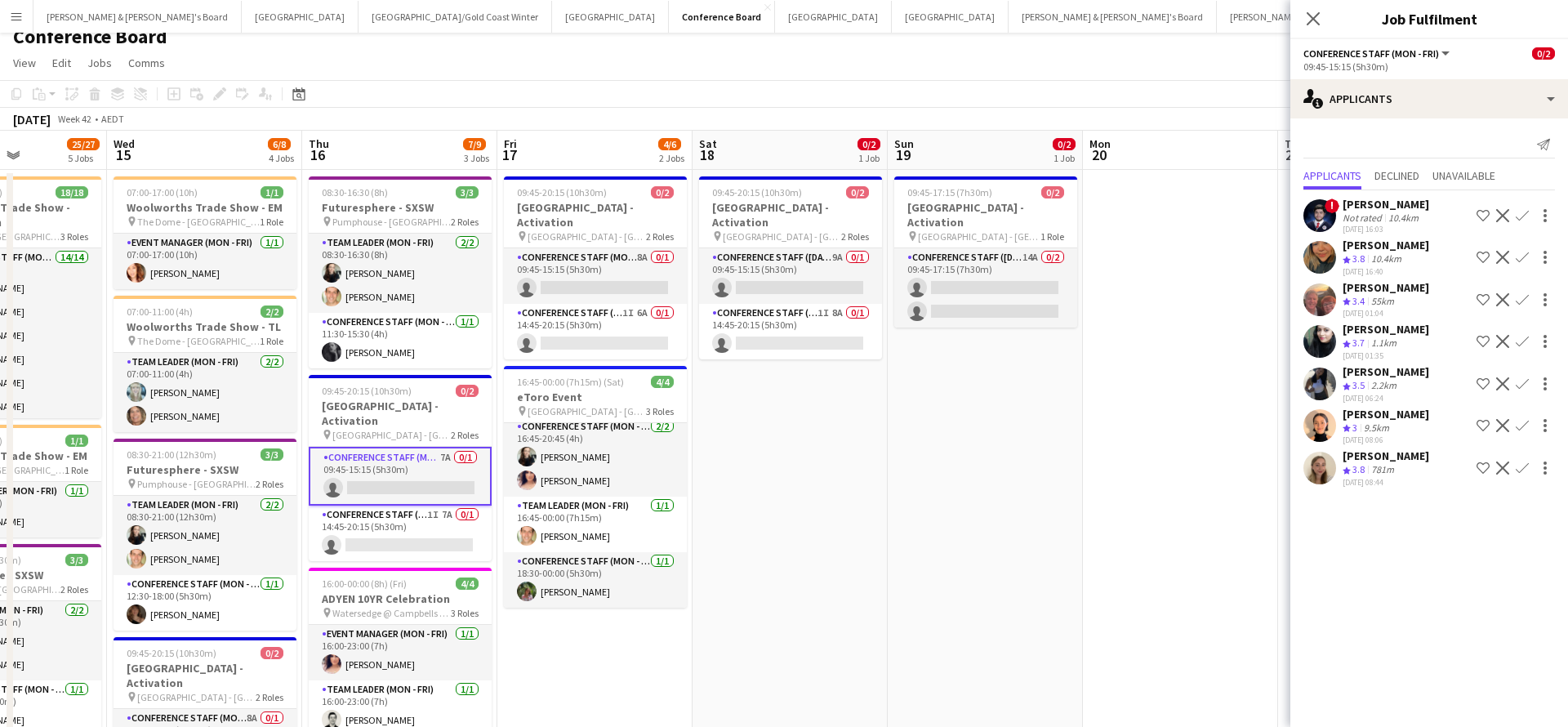
scroll to position [4, 0]
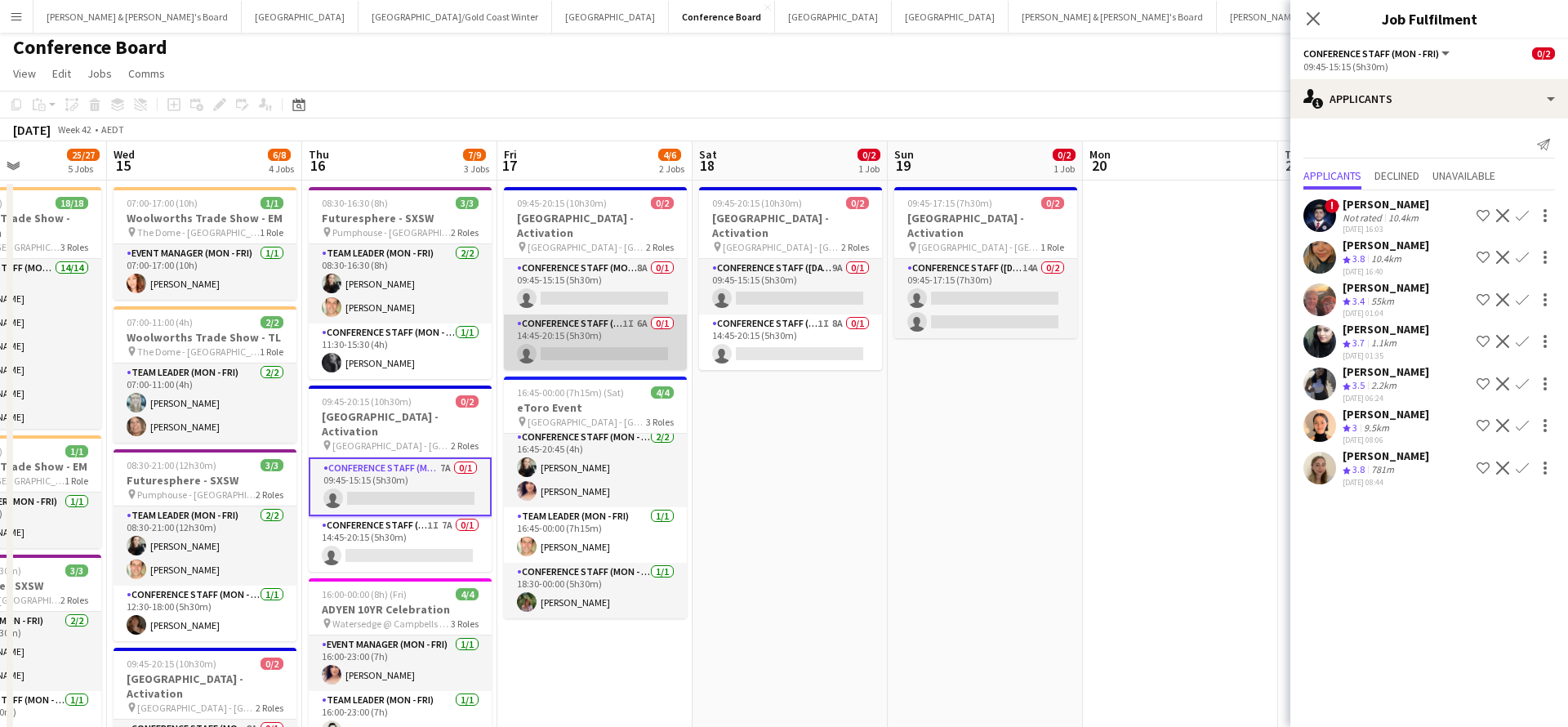
click at [644, 327] on app-card-role "Conference Staff (Mon - Fri) 1I 6A 0/1 14:45-20:15 (5h30m) single-neutral-actio…" at bounding box center [596, 342] width 183 height 56
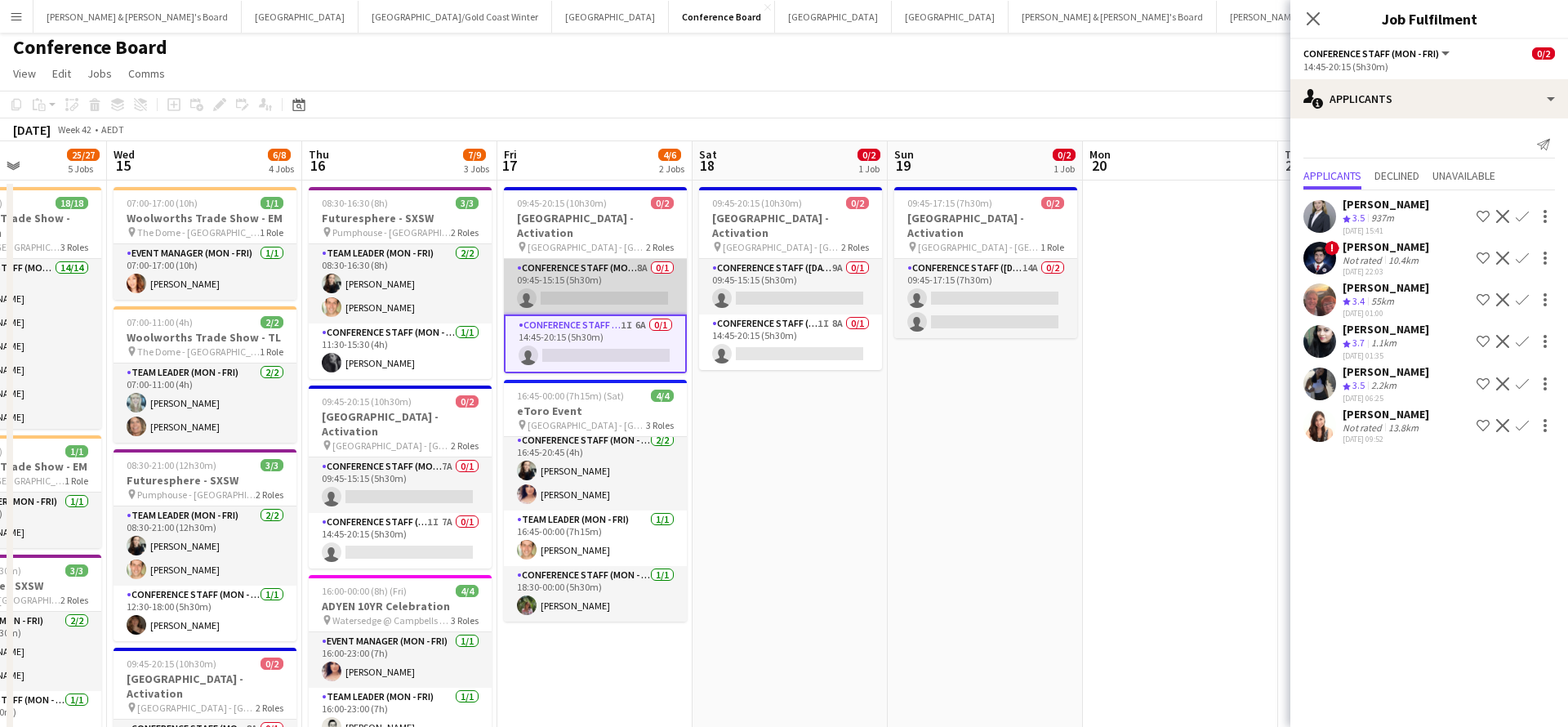
click at [637, 262] on app-card-role "Conference Staff (Mon - Fri) 8A 0/1 09:45-15:15 (5h30m) single-neutral-actions" at bounding box center [596, 287] width 183 height 56
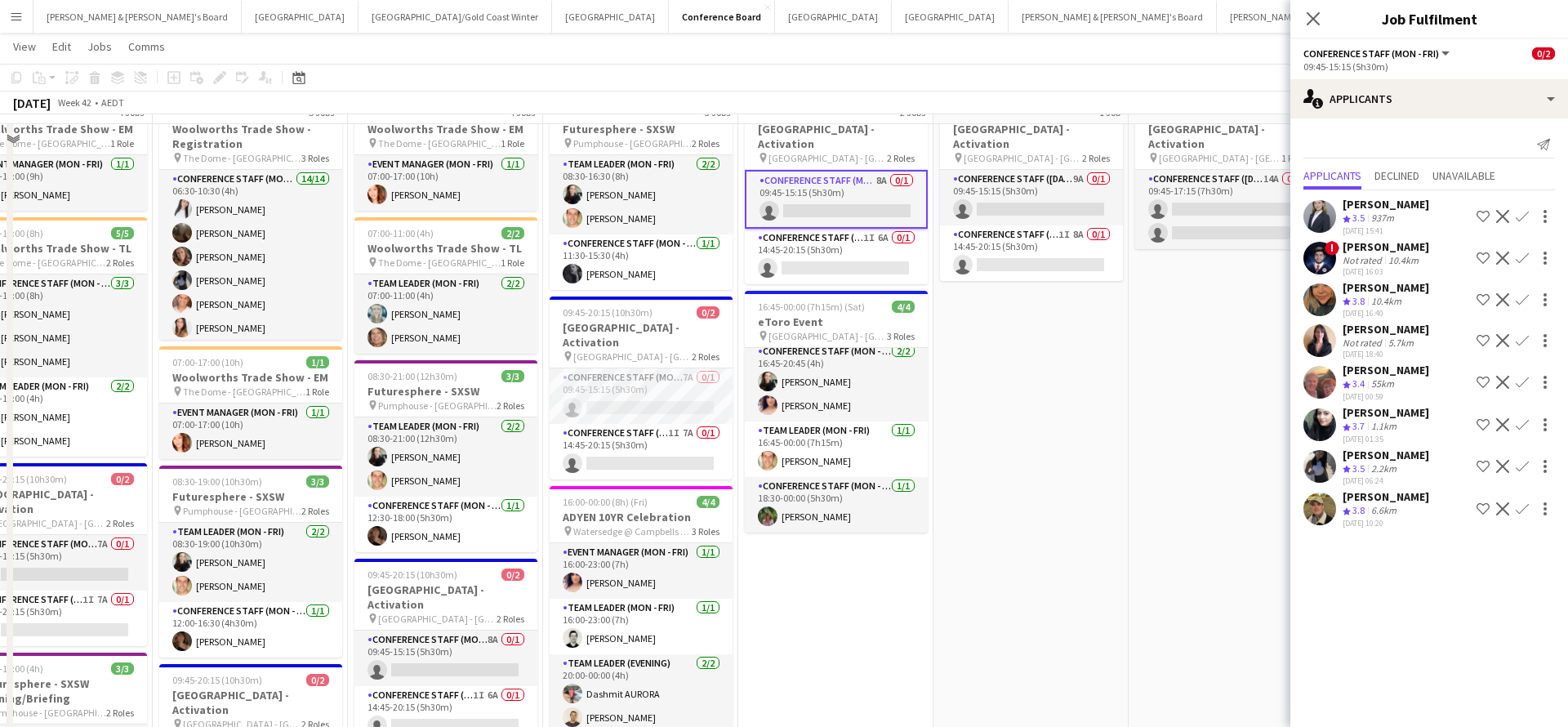
scroll to position [27, 0]
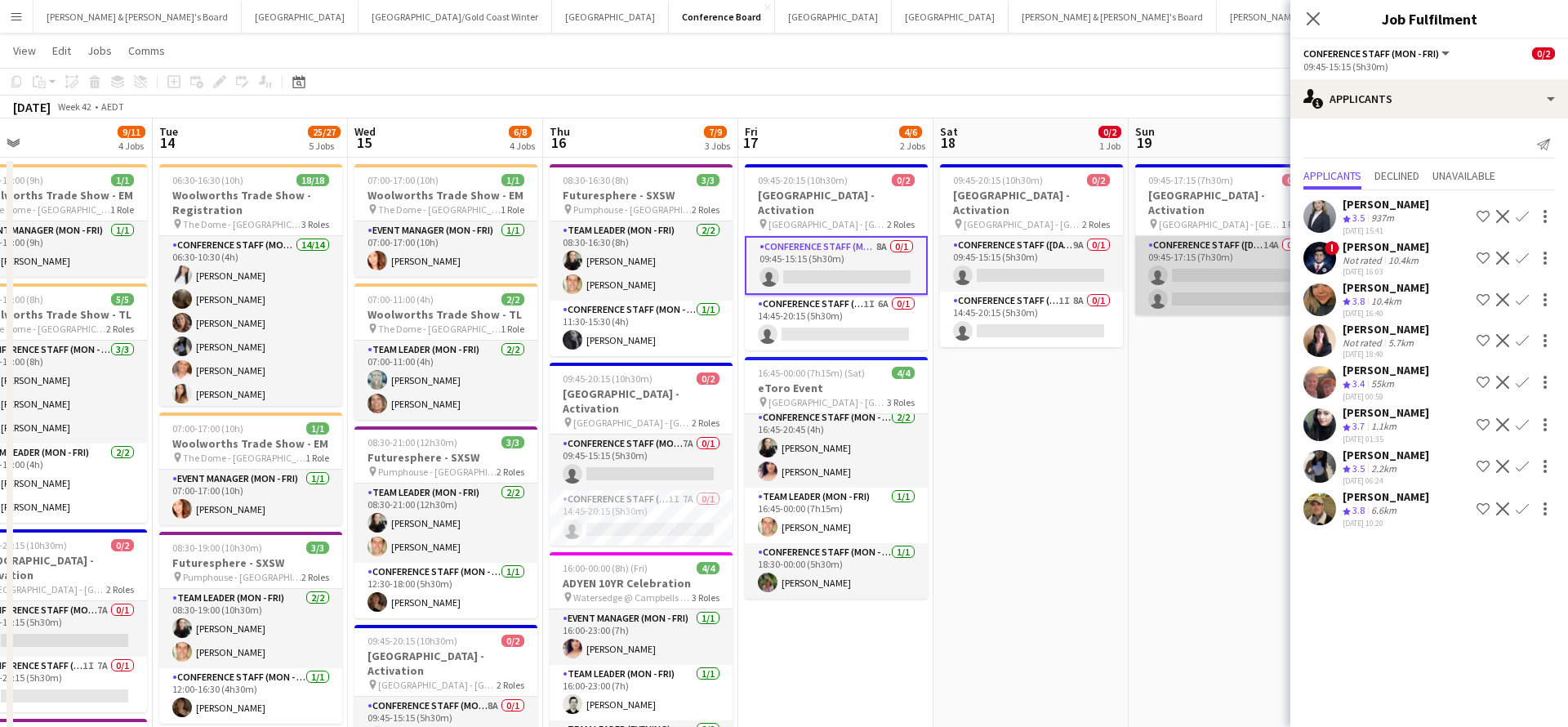
click at [1233, 280] on app-card-role "Conference Staff (Sunday) 14A 0/2 09:45-17:15 (7h30m) single-neutral-actions si…" at bounding box center [1226, 275] width 183 height 79
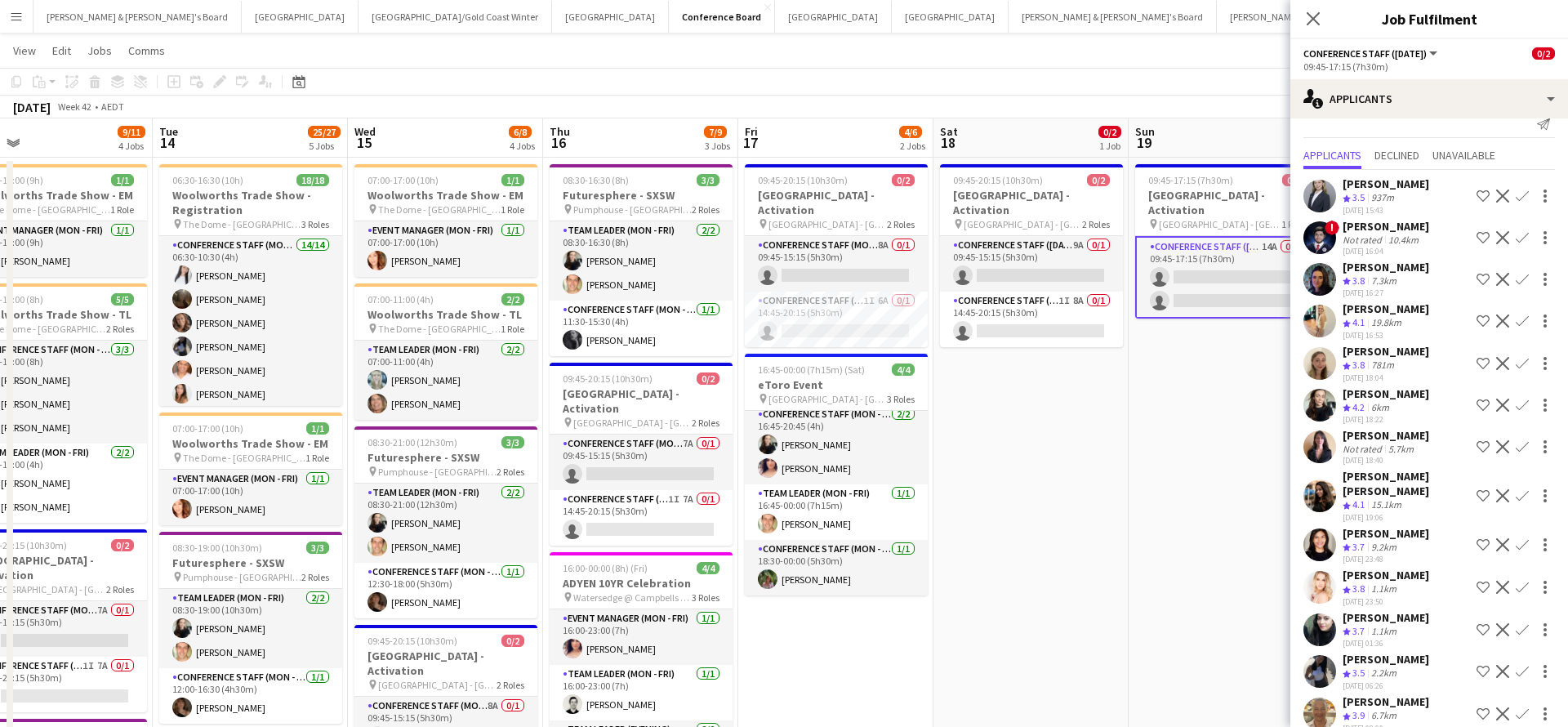
scroll to position [3, 0]
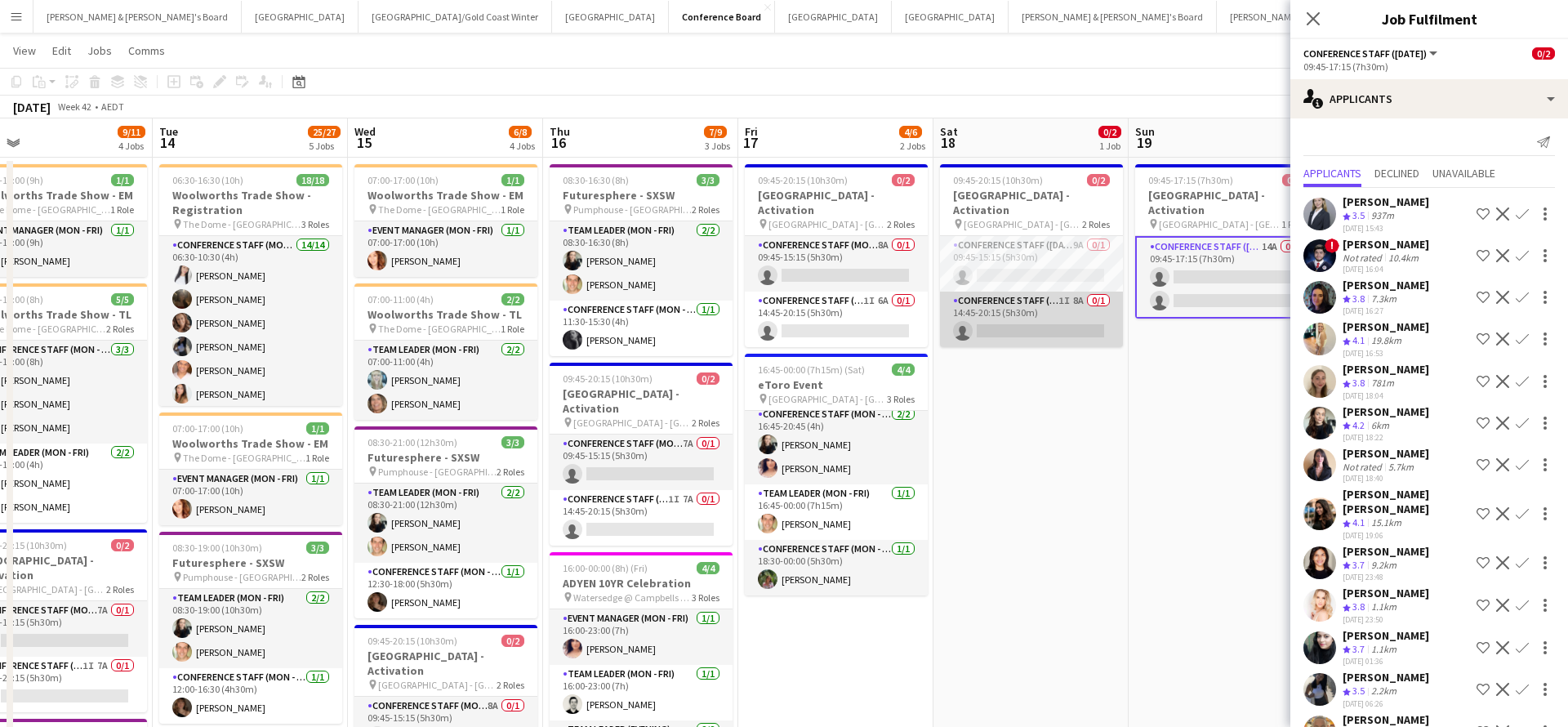
click at [1070, 303] on app-card-role "Conference Staff (Saturday) 1I 8A 0/1 14:45-20:15 (5h30m) single-neutral-actions" at bounding box center [1031, 319] width 183 height 56
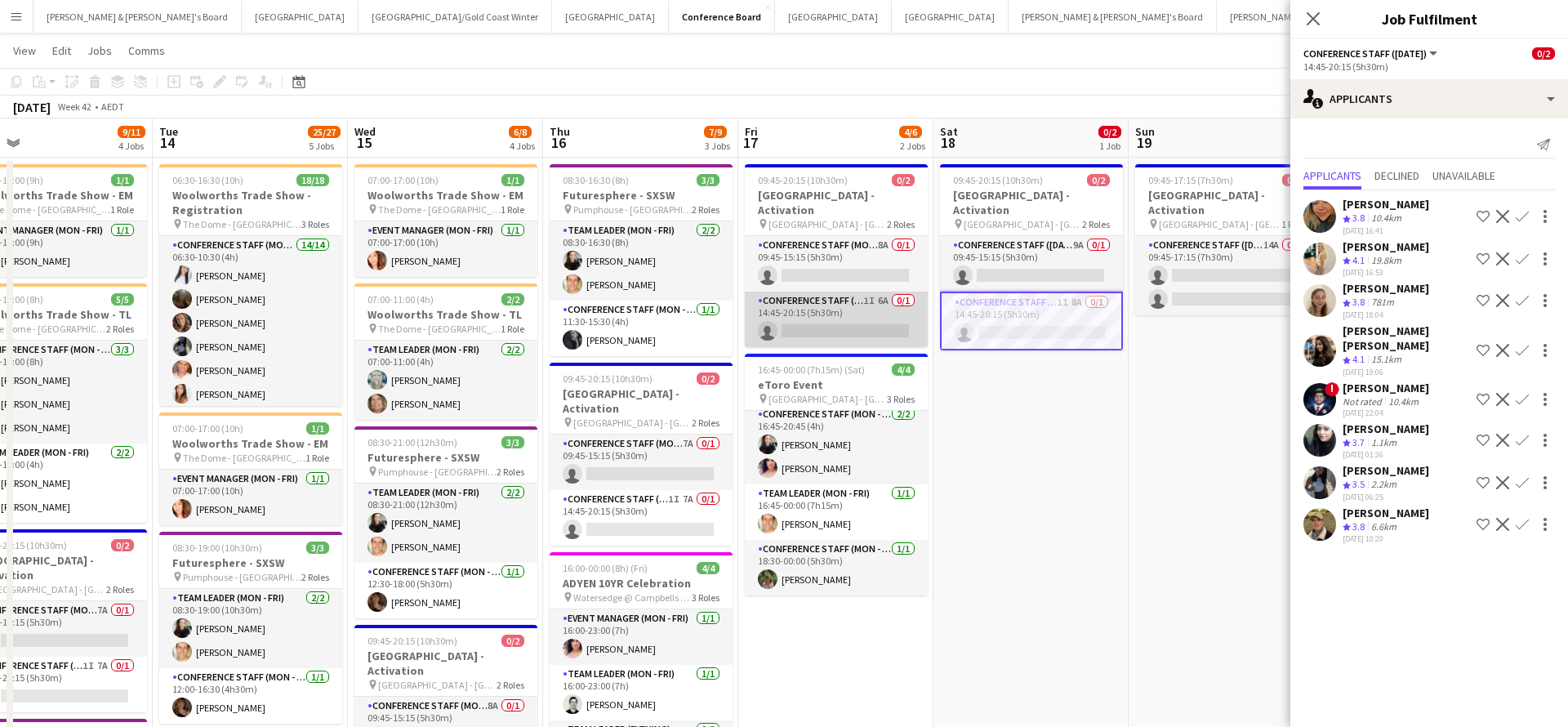
scroll to position [0, 824]
click at [909, 318] on app-card-role "Conference Staff (Mon - Fri) 1I 6A 0/1 14:45-20:15 (5h30m) single-neutral-actio…" at bounding box center [836, 319] width 183 height 56
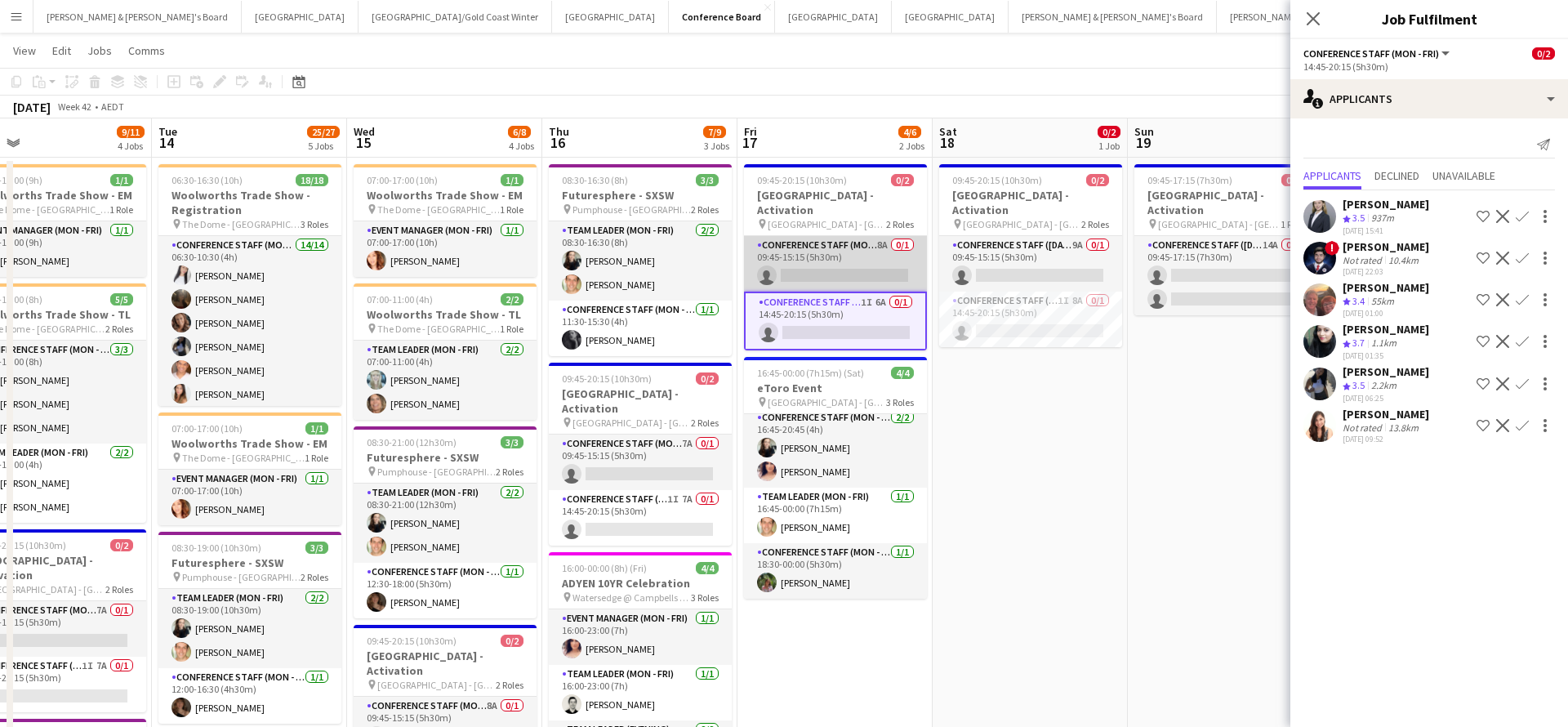
click at [856, 250] on app-card-role "Conference Staff (Mon - Fri) 8A 0/1 09:45-15:15 (5h30m) single-neutral-actions" at bounding box center [836, 263] width 183 height 56
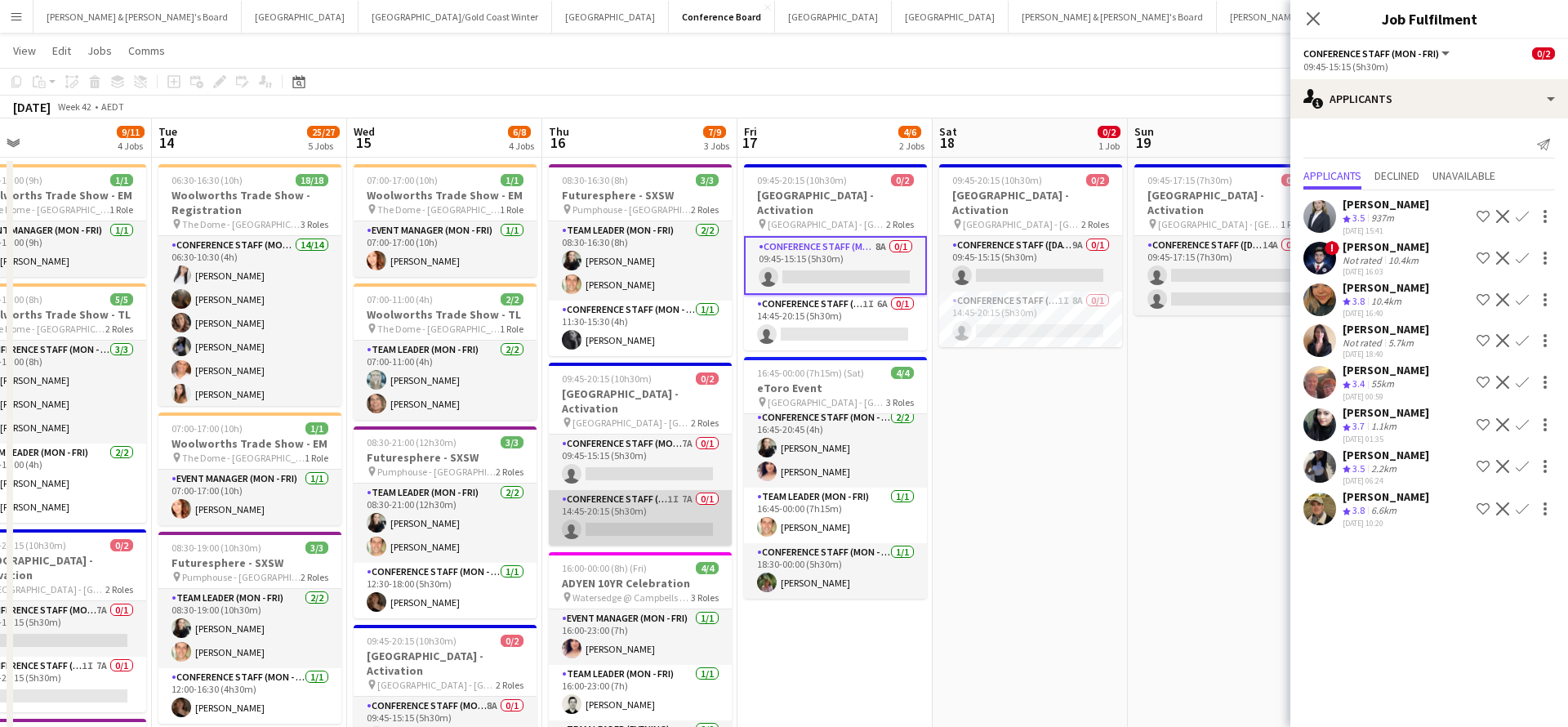
click at [677, 499] on app-card-role "Conference Staff (Mon - Fri) 1I 7A 0/1 14:45-20:15 (5h30m) single-neutral-actio…" at bounding box center [641, 518] width 183 height 56
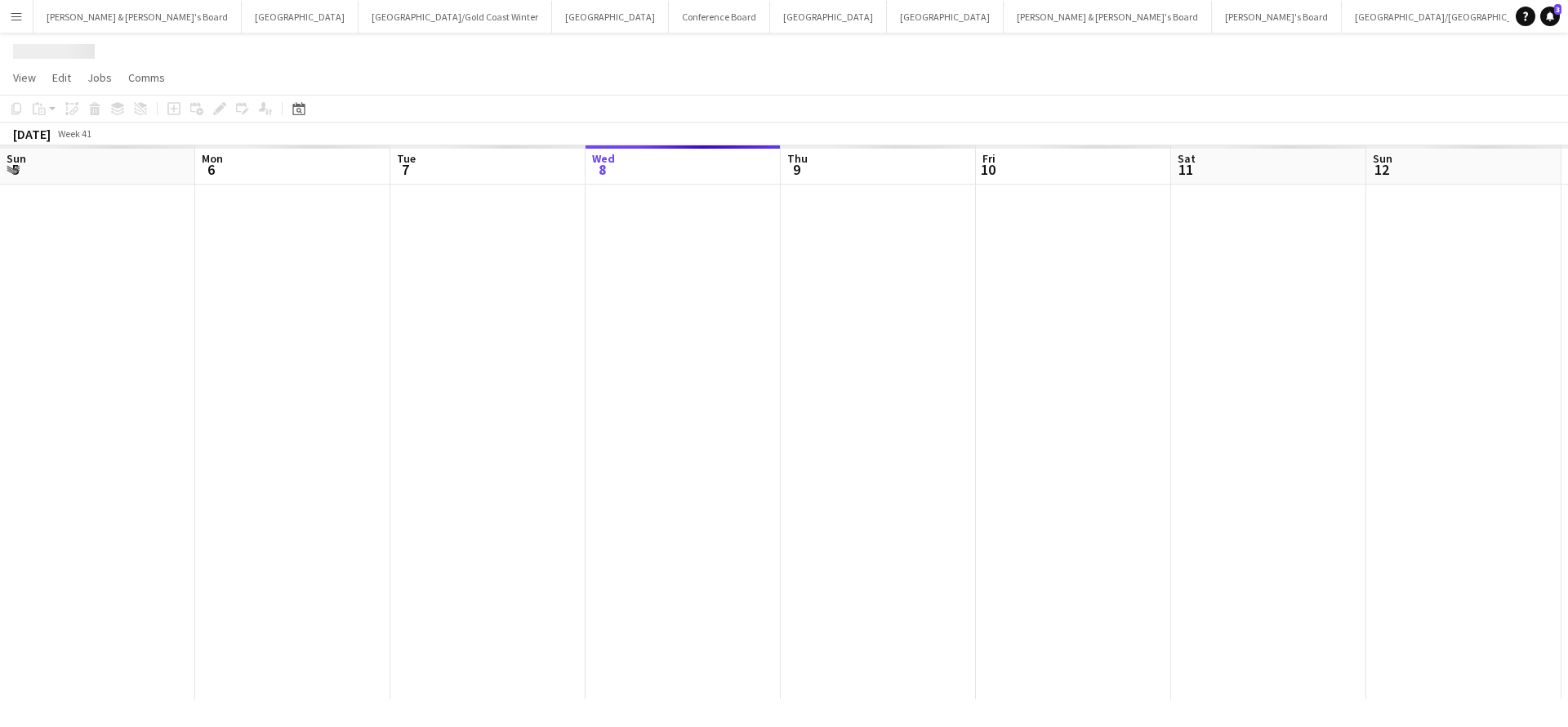
scroll to position [0, 390]
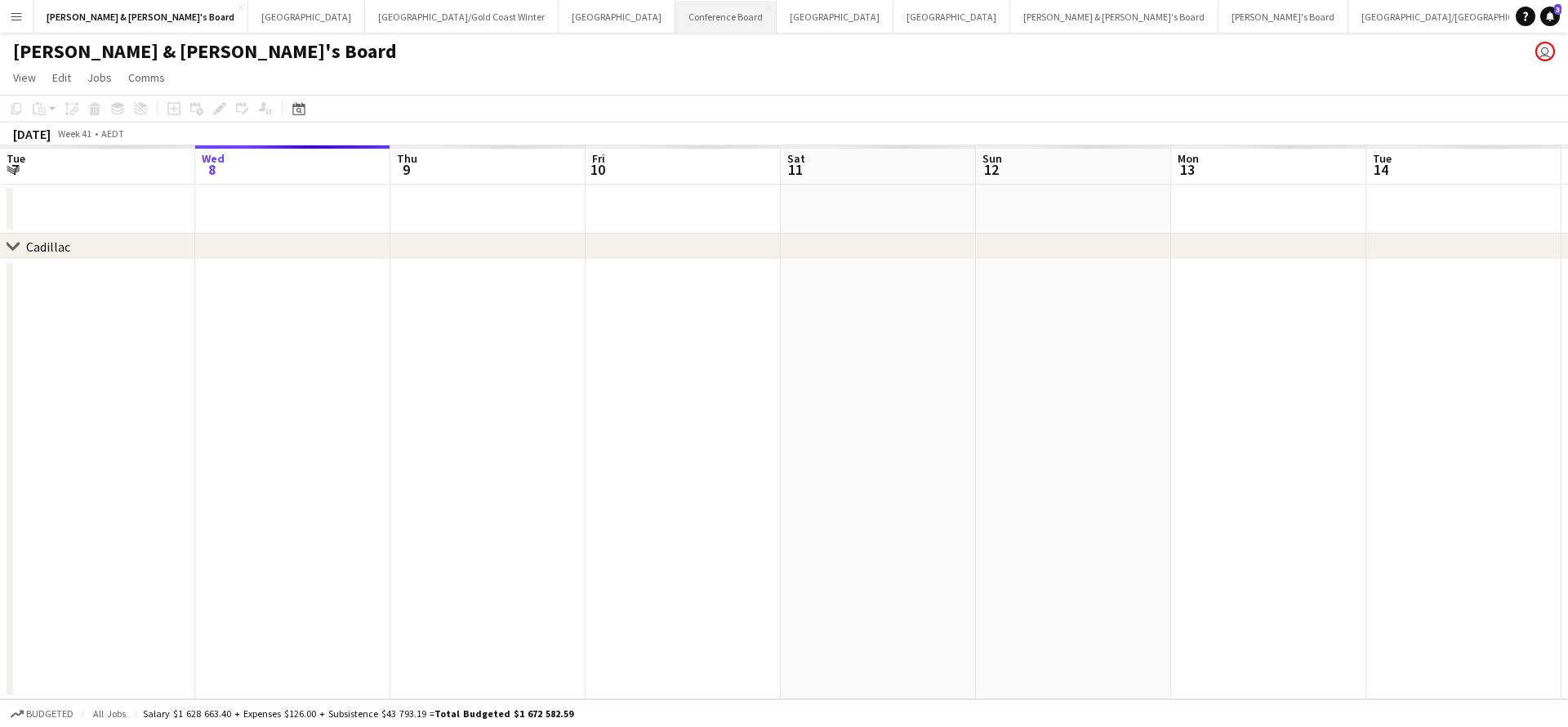
click at [675, 21] on button "Conference Board Close" at bounding box center [726, 17] width 102 height 32
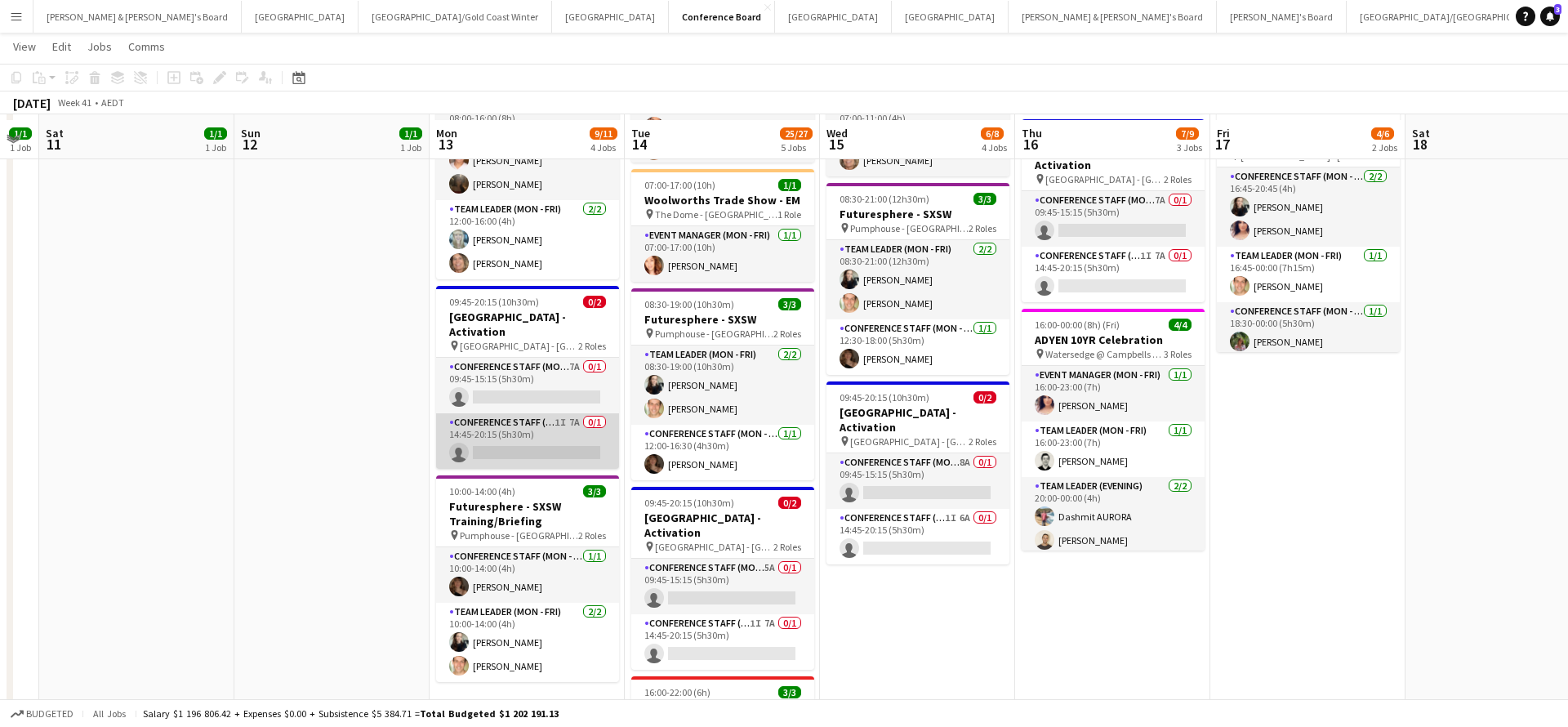
scroll to position [267, 0]
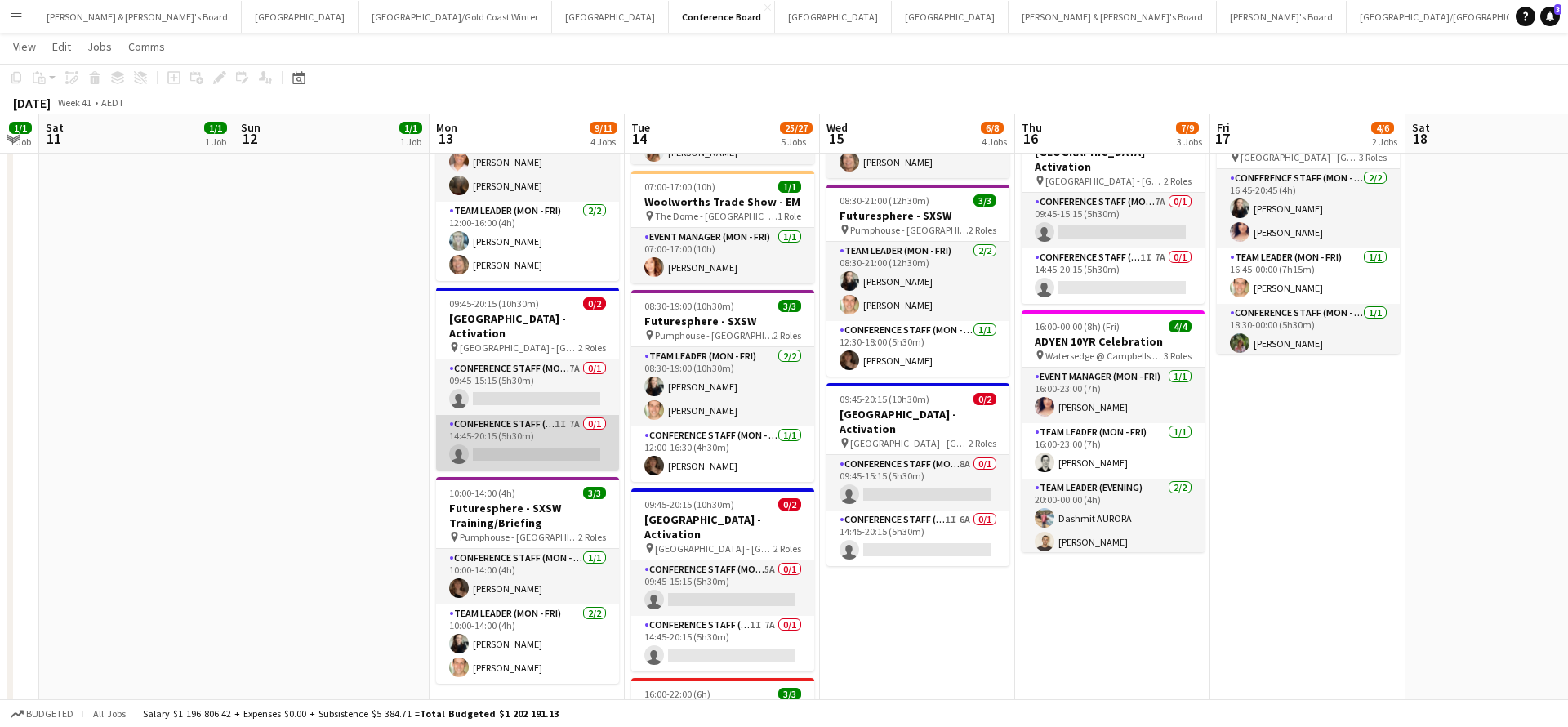
click at [540, 419] on app-card-role "Conference Staff (Mon - Fri) 1I 7A 0/1 14:45-20:15 (5h30m) single-neutral-actio…" at bounding box center [527, 443] width 183 height 56
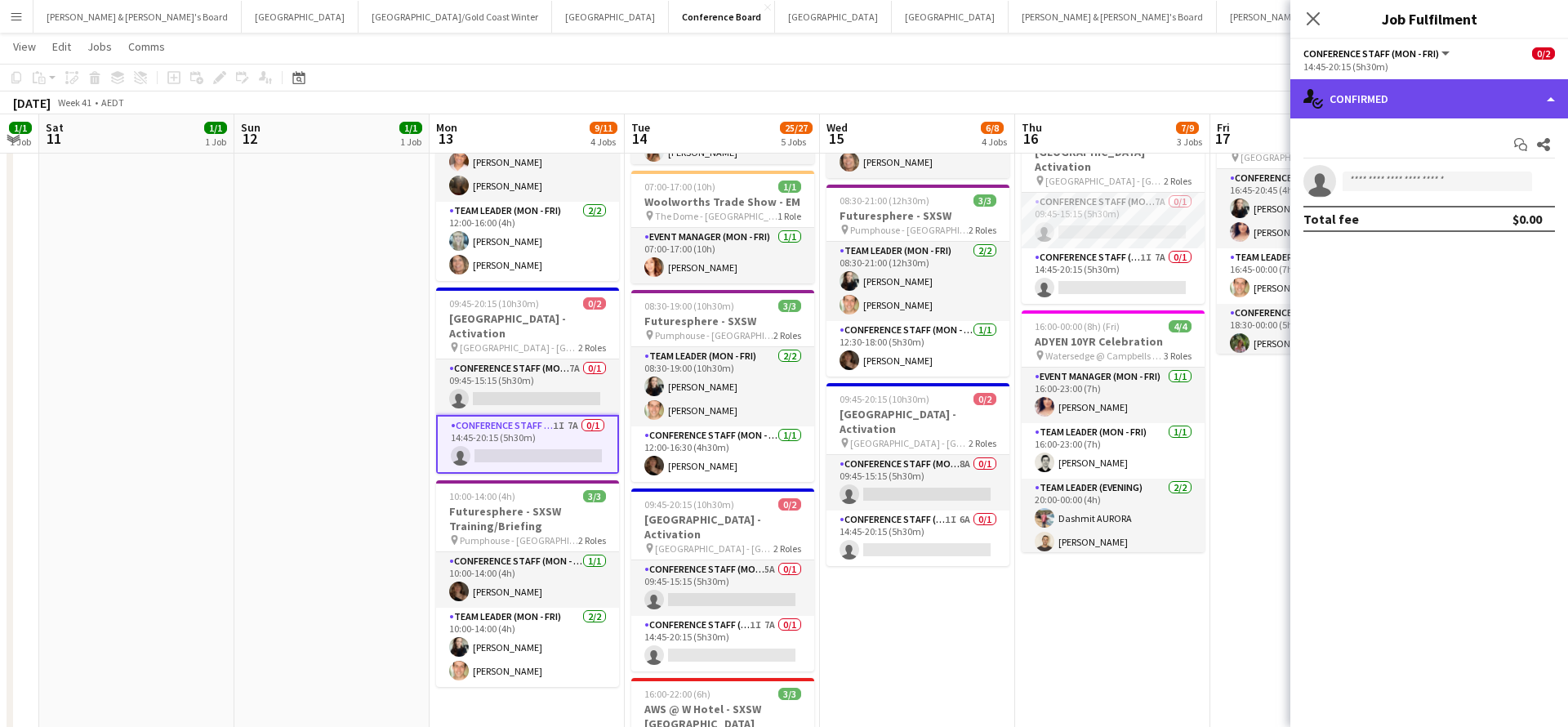
click at [1371, 105] on div "single-neutral-actions-check-2 Confirmed" at bounding box center [1428, 98] width 277 height 39
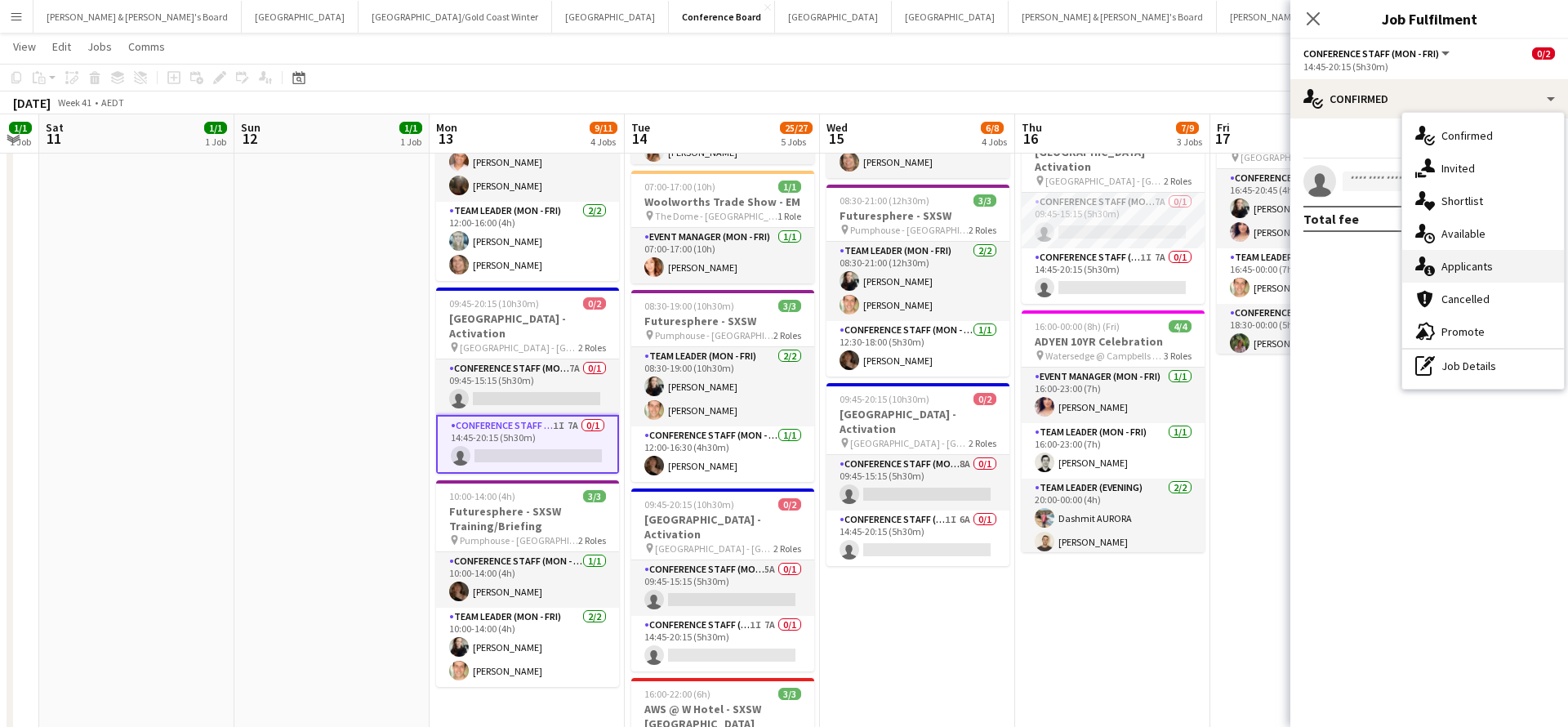
click at [1476, 265] on span "Applicants" at bounding box center [1467, 267] width 52 height 15
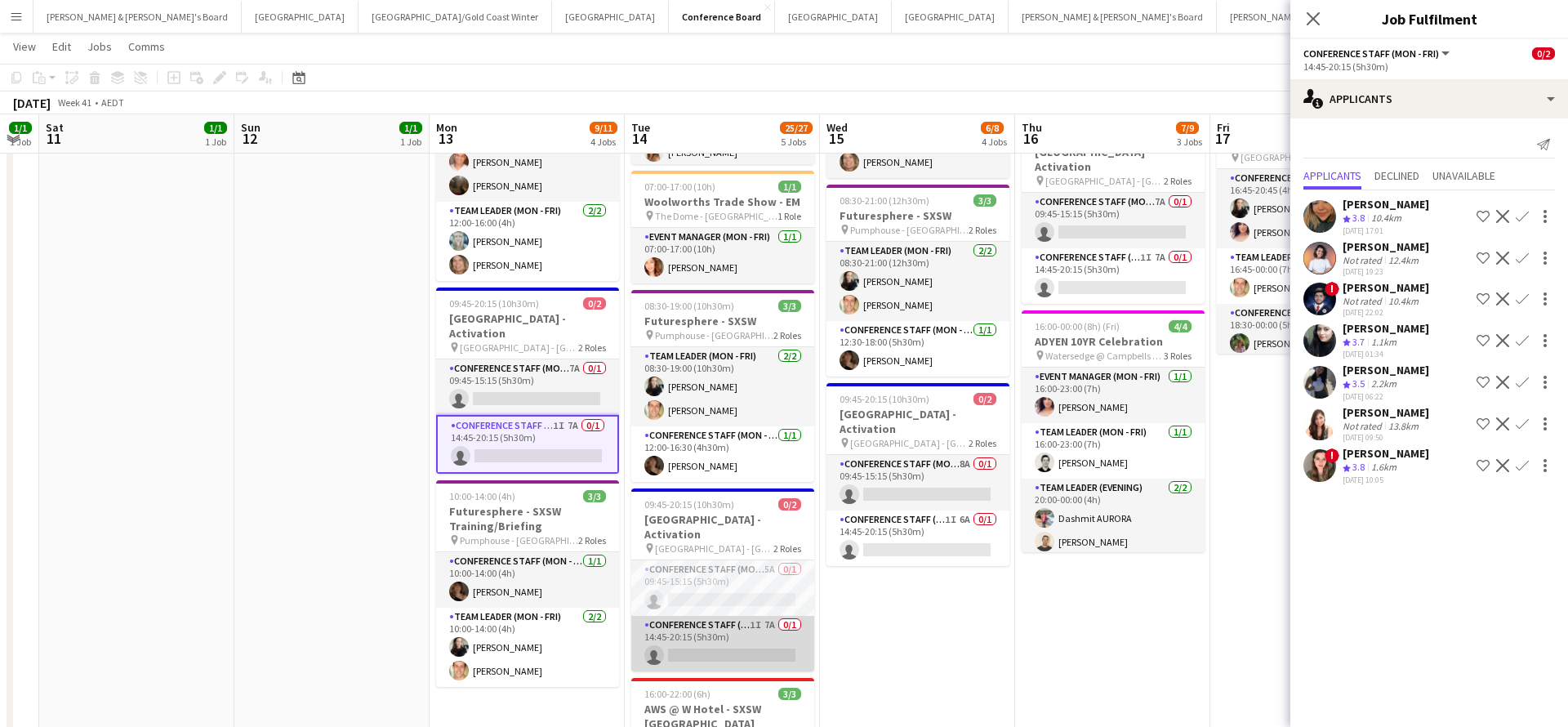
click at [751, 624] on app-card-role "Conference Staff (Mon - Fri) 1I 7A 0/1 14:45-20:15 (5h30m) single-neutral-actio…" at bounding box center [723, 644] width 183 height 56
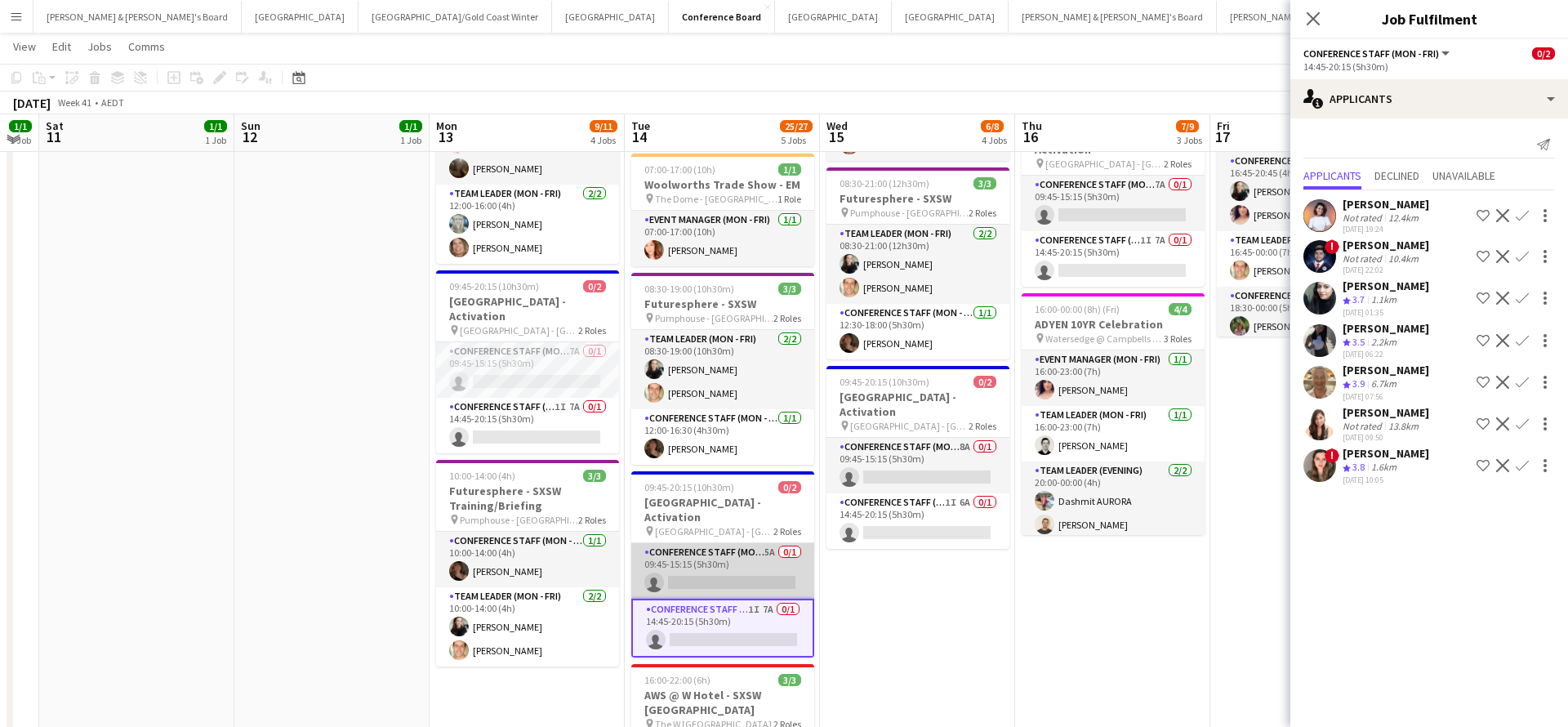
scroll to position [286, 0]
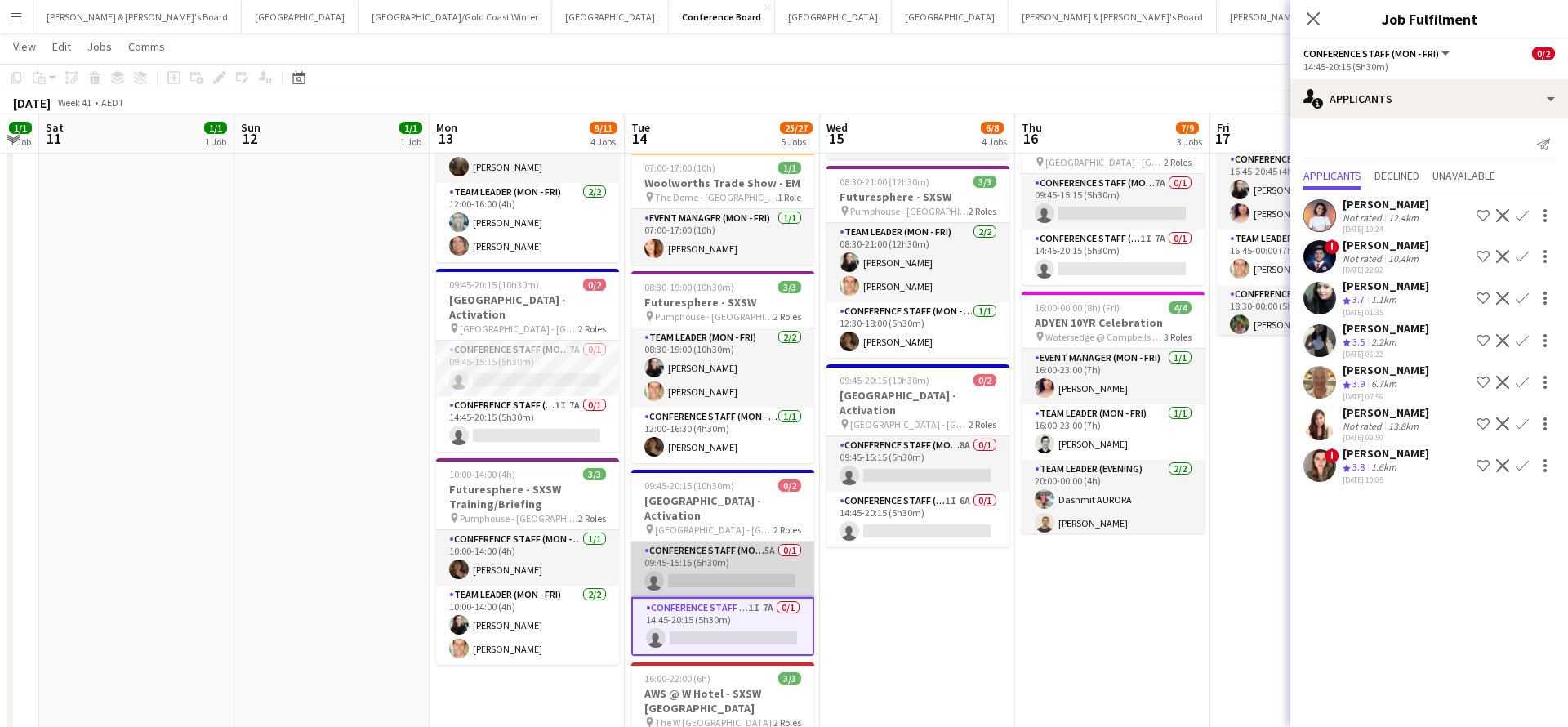
click at [750, 560] on app-card-role "Conference Staff (Mon - Fri) 5A 0/1 09:45-15:15 (5h30m) single-neutral-actions" at bounding box center [723, 569] width 183 height 56
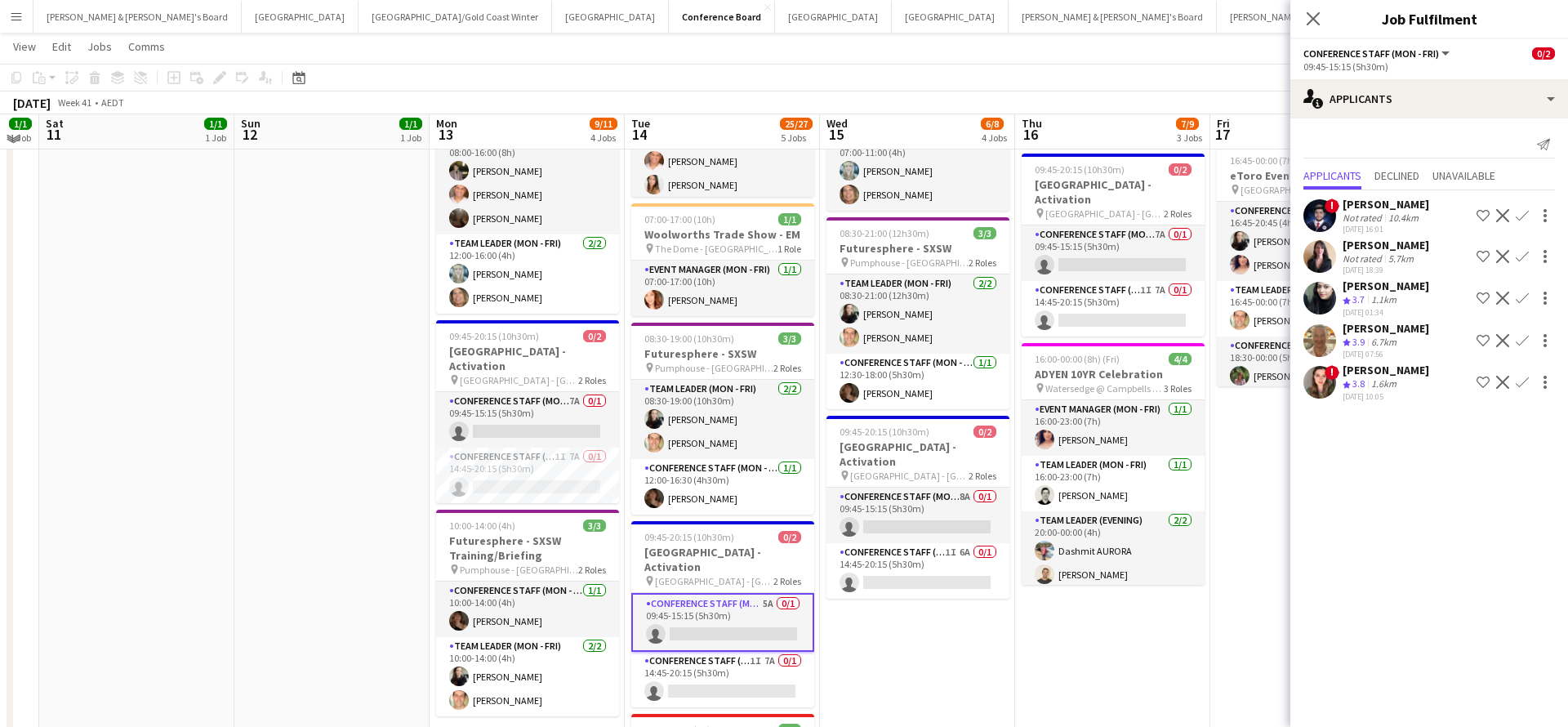
scroll to position [229, 0]
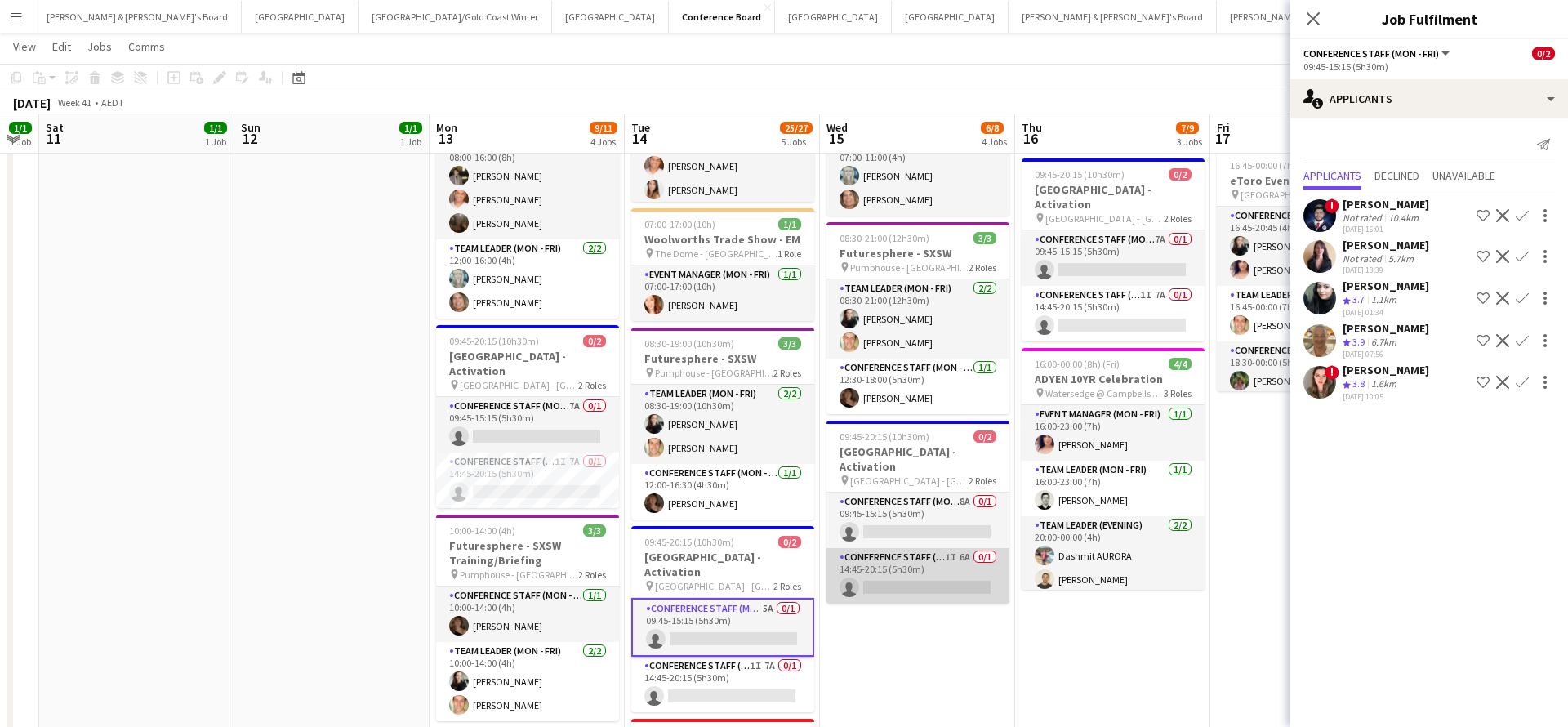
click at [940, 562] on app-card-role "Conference Staff (Mon - Fri) 1I 6A 0/1 14:45-20:15 (5h30m) single-neutral-actio…" at bounding box center [918, 576] width 183 height 56
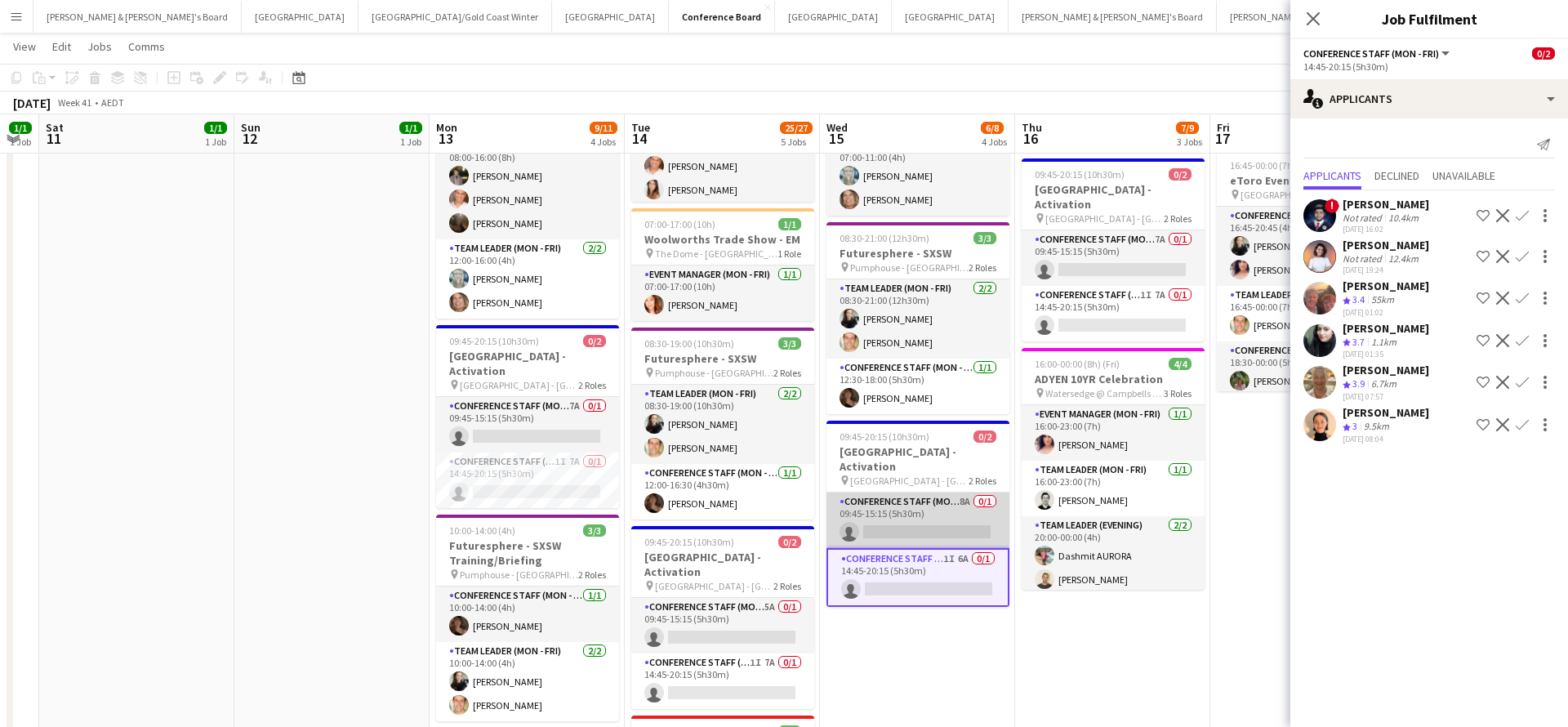
click at [941, 503] on app-card-role "Conference Staff (Mon - Fri) 8A 0/1 09:45-15:15 (5h30m) single-neutral-actions" at bounding box center [918, 520] width 183 height 56
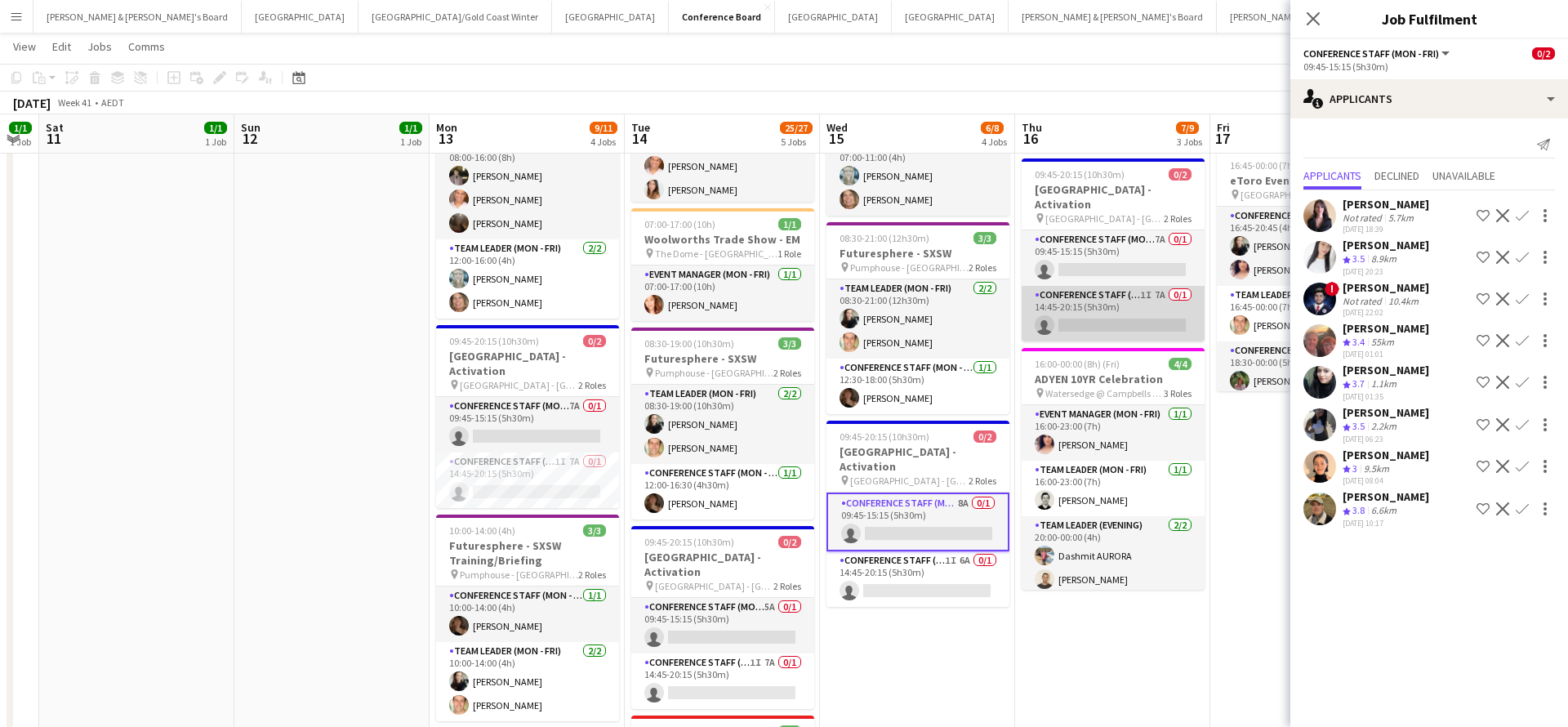
click at [1102, 303] on app-card-role "Conference Staff (Mon - Fri) 1I 7A 0/1 14:45-20:15 (5h30m) single-neutral-actio…" at bounding box center [1113, 313] width 183 height 56
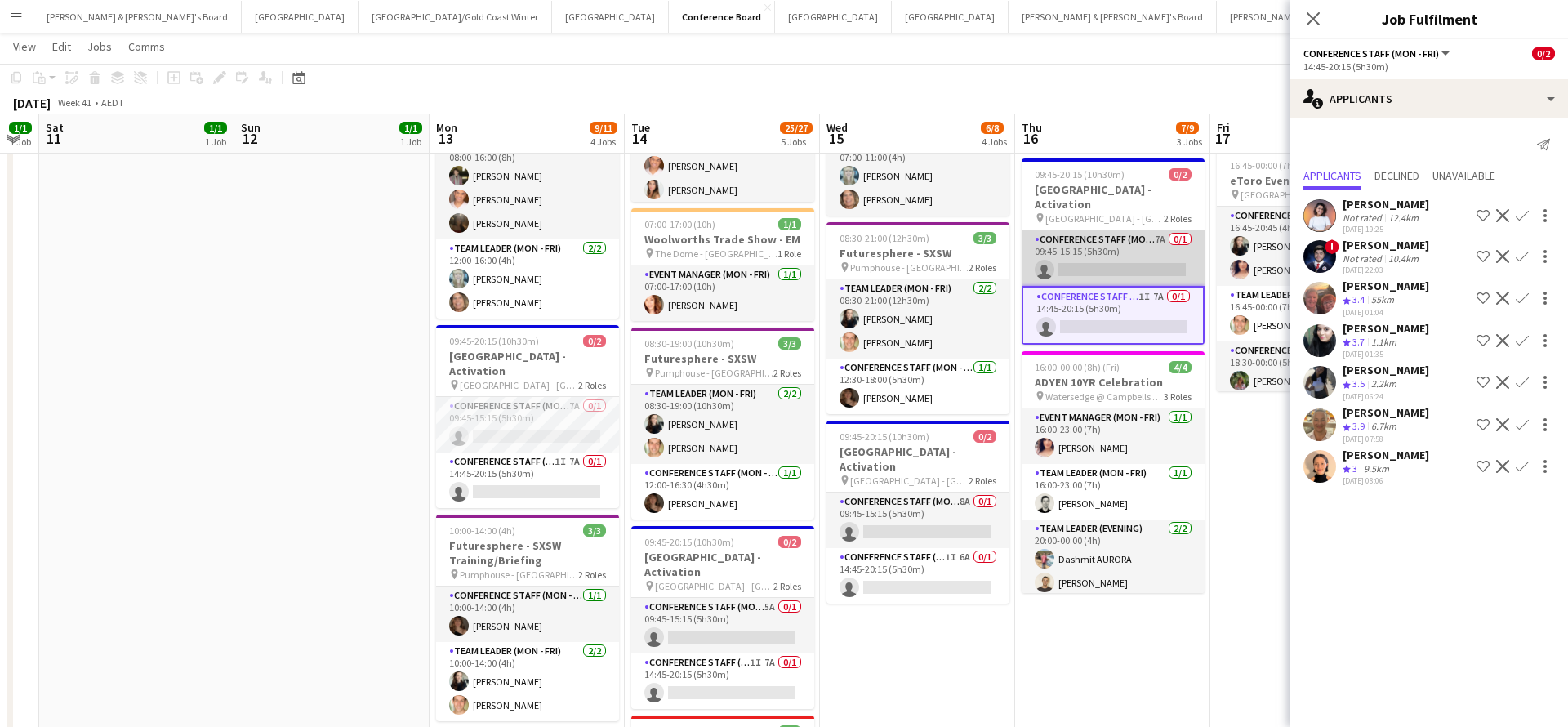
click at [1116, 235] on app-card-role "Conference Staff (Mon - Fri) 7A 0/1 09:45-15:15 (5h30m) single-neutral-actions" at bounding box center [1113, 258] width 183 height 56
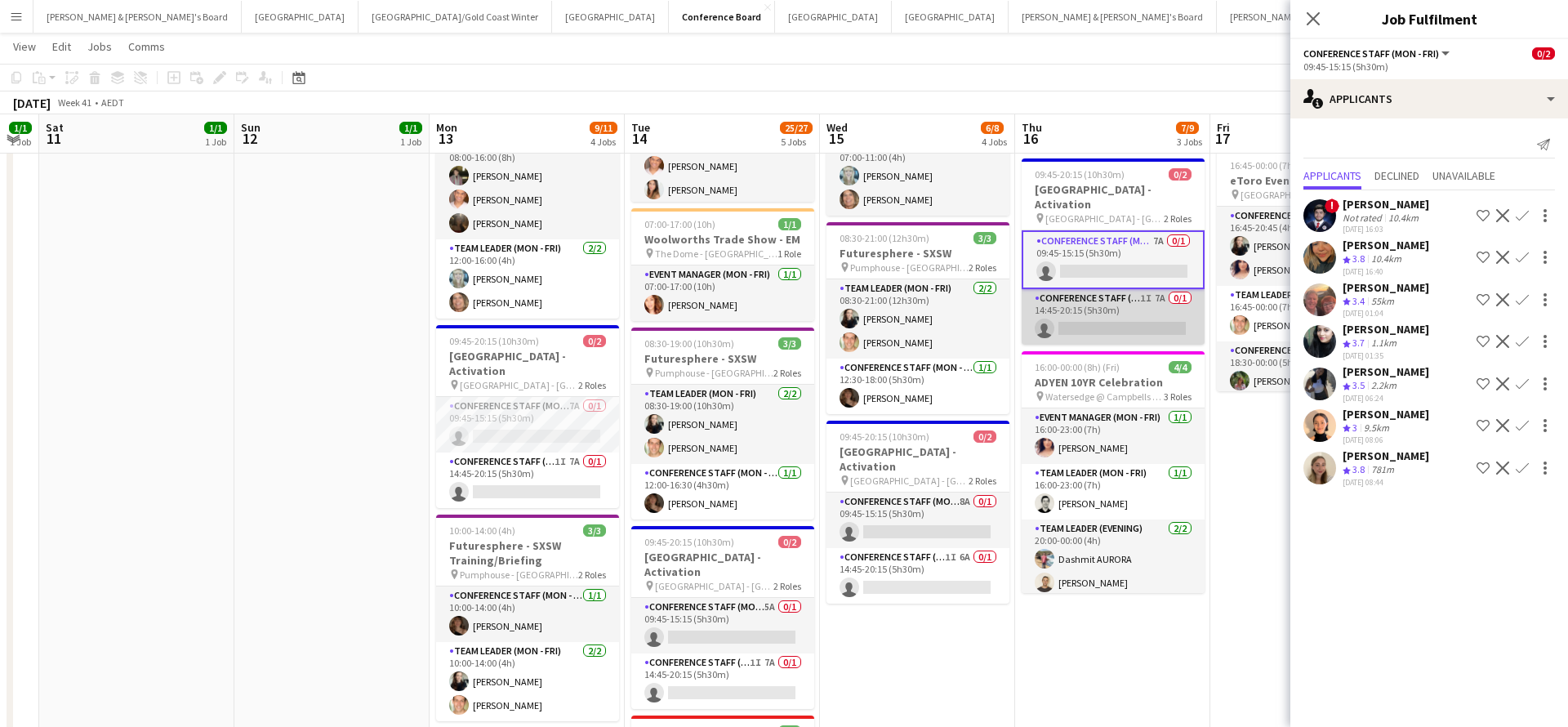
click at [1095, 309] on app-card-role "Conference Staff (Mon - Fri) 1I 7A 0/1 14:45-20:15 (5h30m) single-neutral-actio…" at bounding box center [1113, 317] width 183 height 56
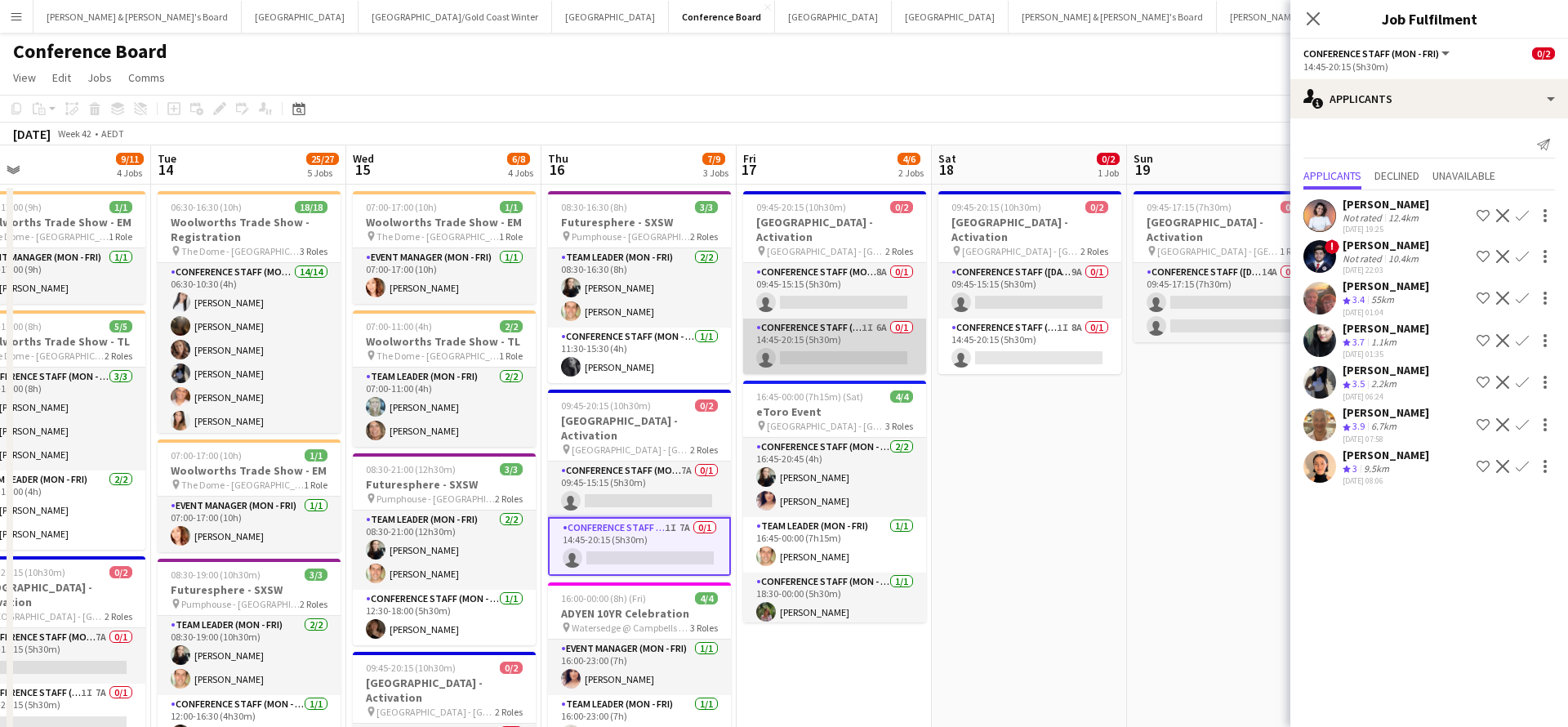
scroll to position [0, 0]
click at [861, 337] on app-card-role "Conference Staff (Mon - Fri) 1I 6A 0/1 14:45-20:15 (5h30m) single-neutral-actio…" at bounding box center [835, 346] width 183 height 56
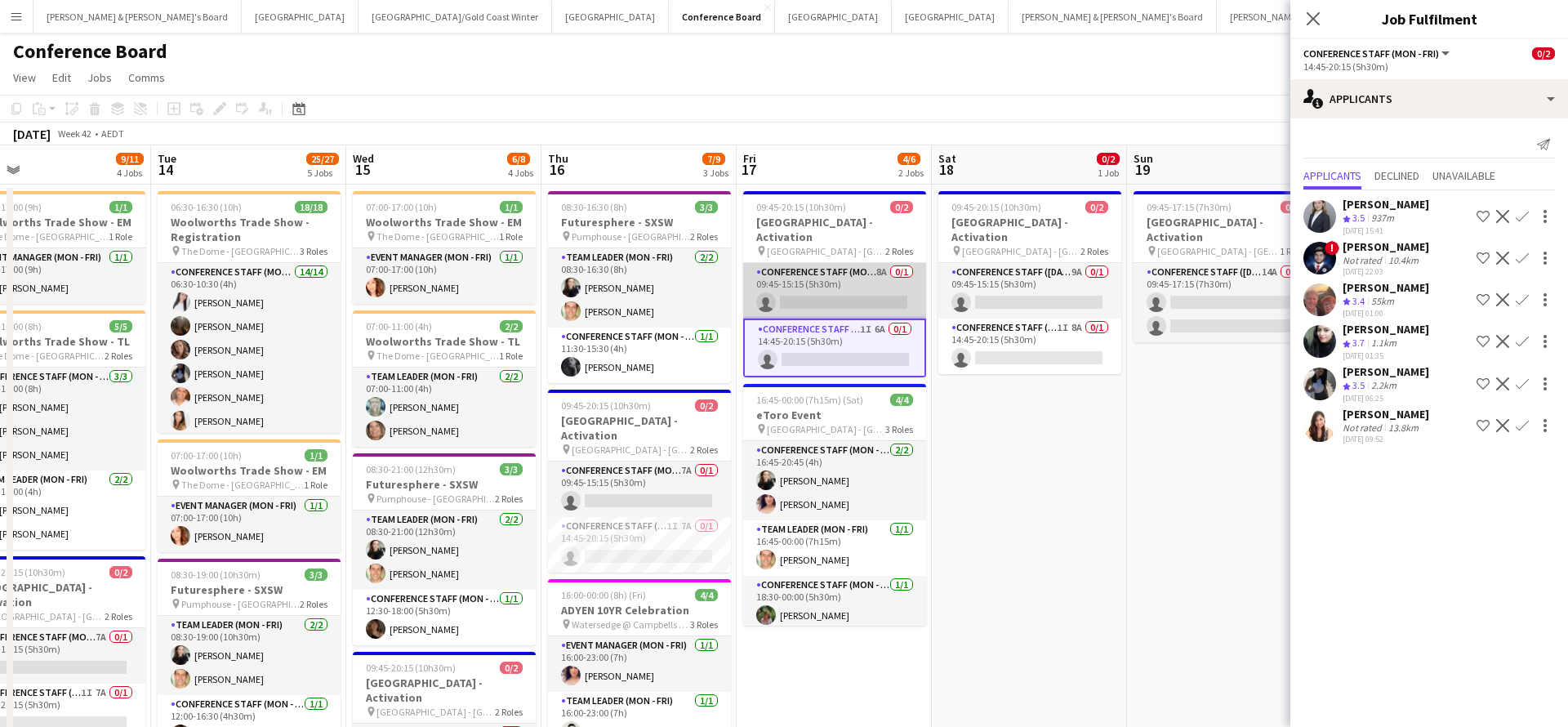
click at [859, 266] on app-card-role "Conference Staff (Mon - Fri) 8A 0/1 09:45-15:15 (5h30m) single-neutral-actions" at bounding box center [835, 291] width 183 height 56
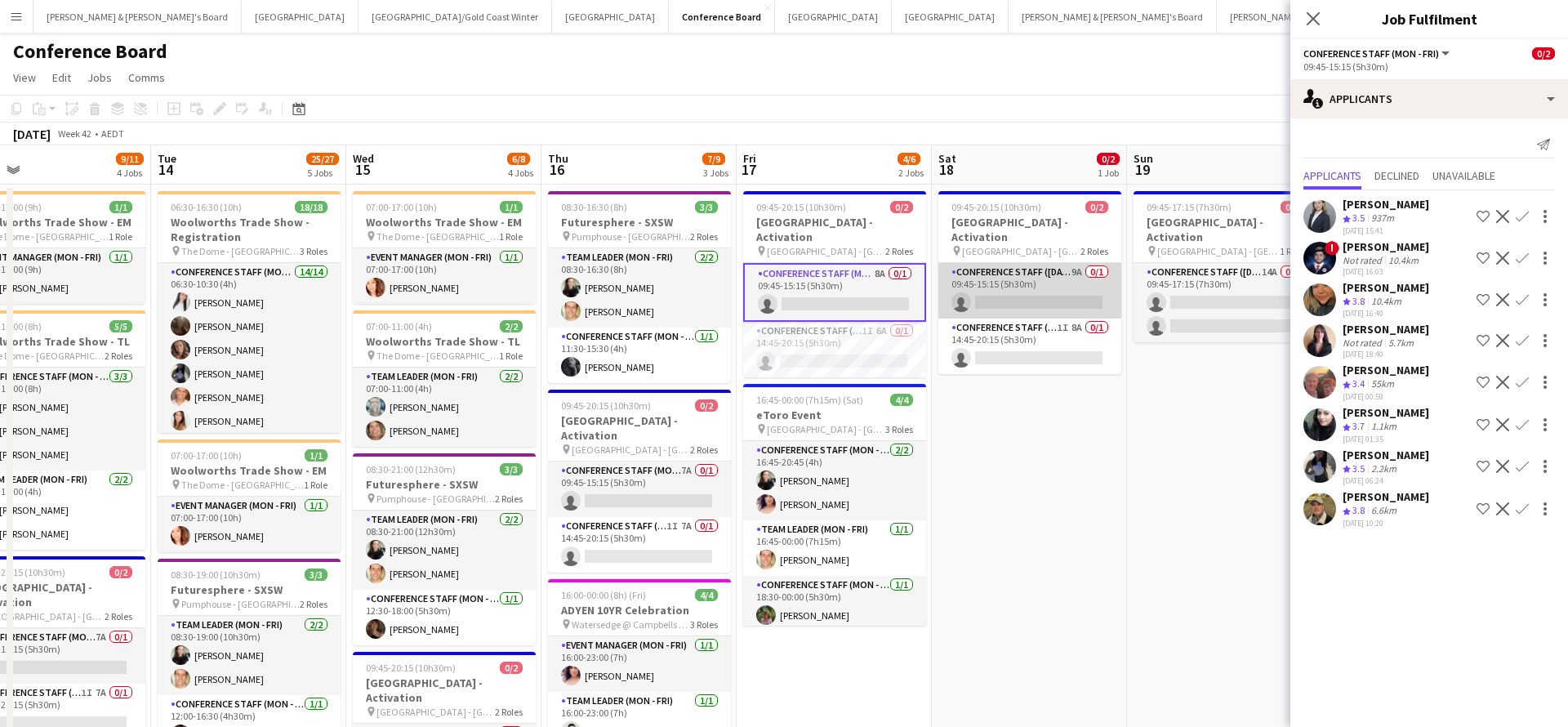
click at [1037, 268] on app-card-role "Conference Staff (Saturday) 9A 0/1 09:45-15:15 (5h30m) single-neutral-actions" at bounding box center [1030, 291] width 183 height 56
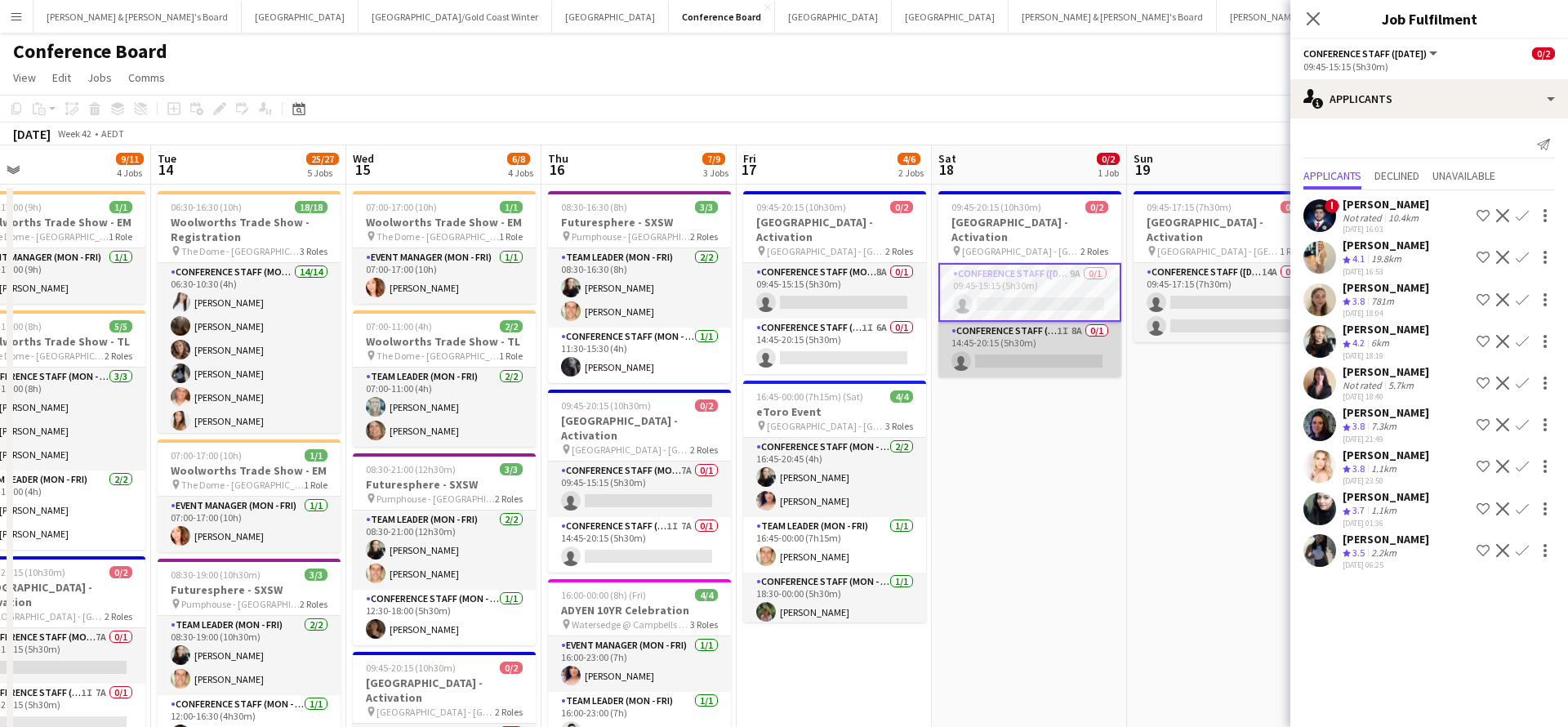
click at [1041, 322] on app-card-role "Conference Staff (Saturday) 1I 8A 0/1 14:45-20:15 (5h30m) single-neutral-actions" at bounding box center [1030, 349] width 183 height 56
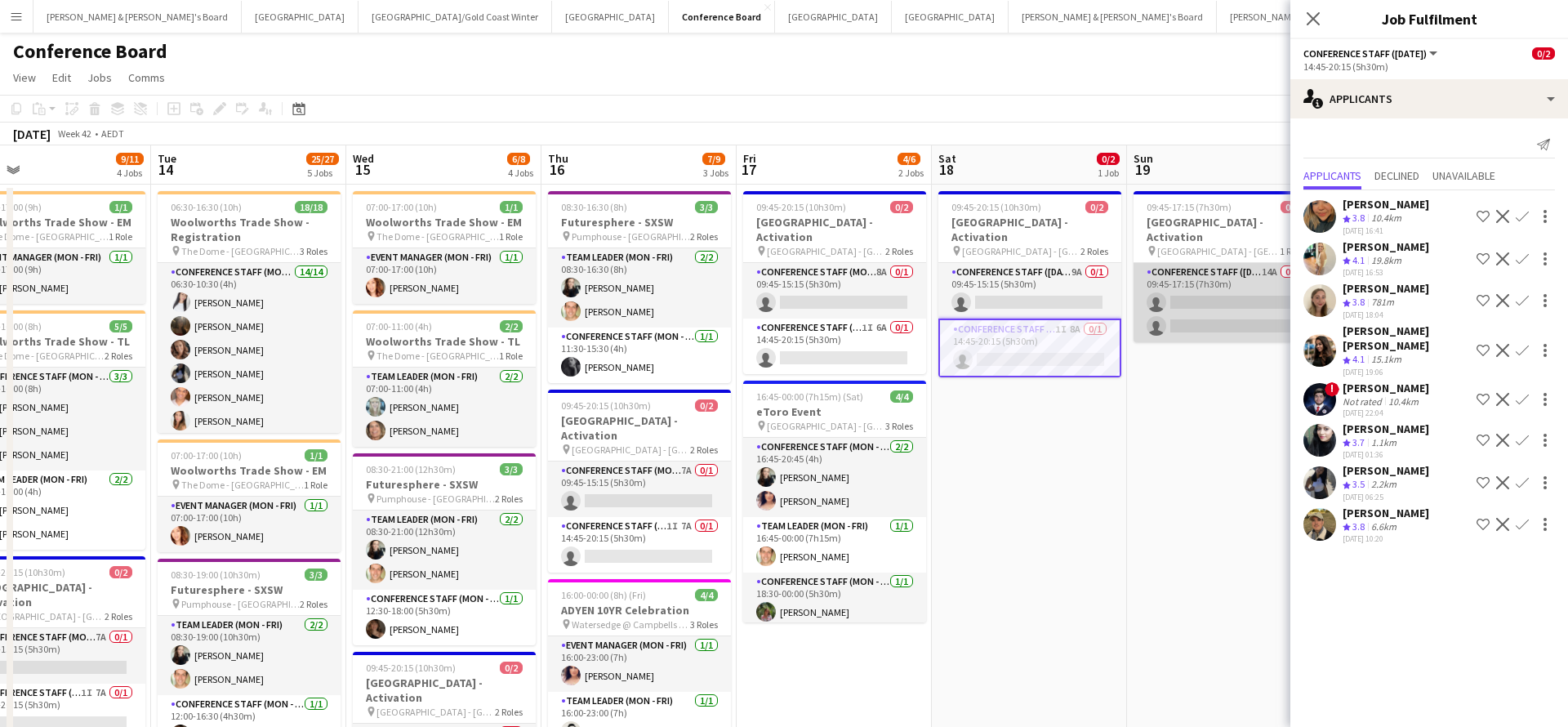
click at [1178, 296] on app-card-role "Conference Staff (Sunday) 14A 0/2 09:45-17:15 (7h30m) single-neutral-actions si…" at bounding box center [1225, 303] width 183 height 79
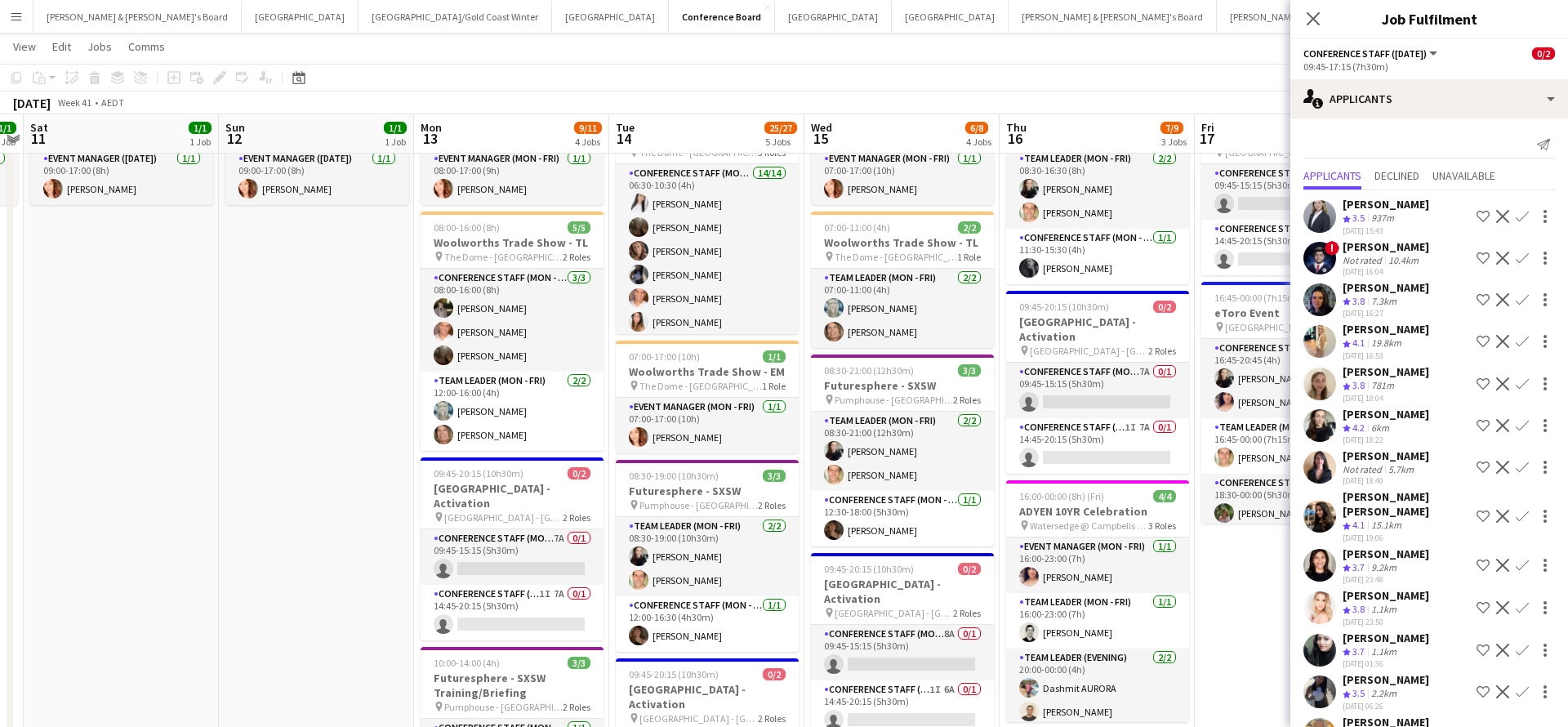
scroll to position [0, 358]
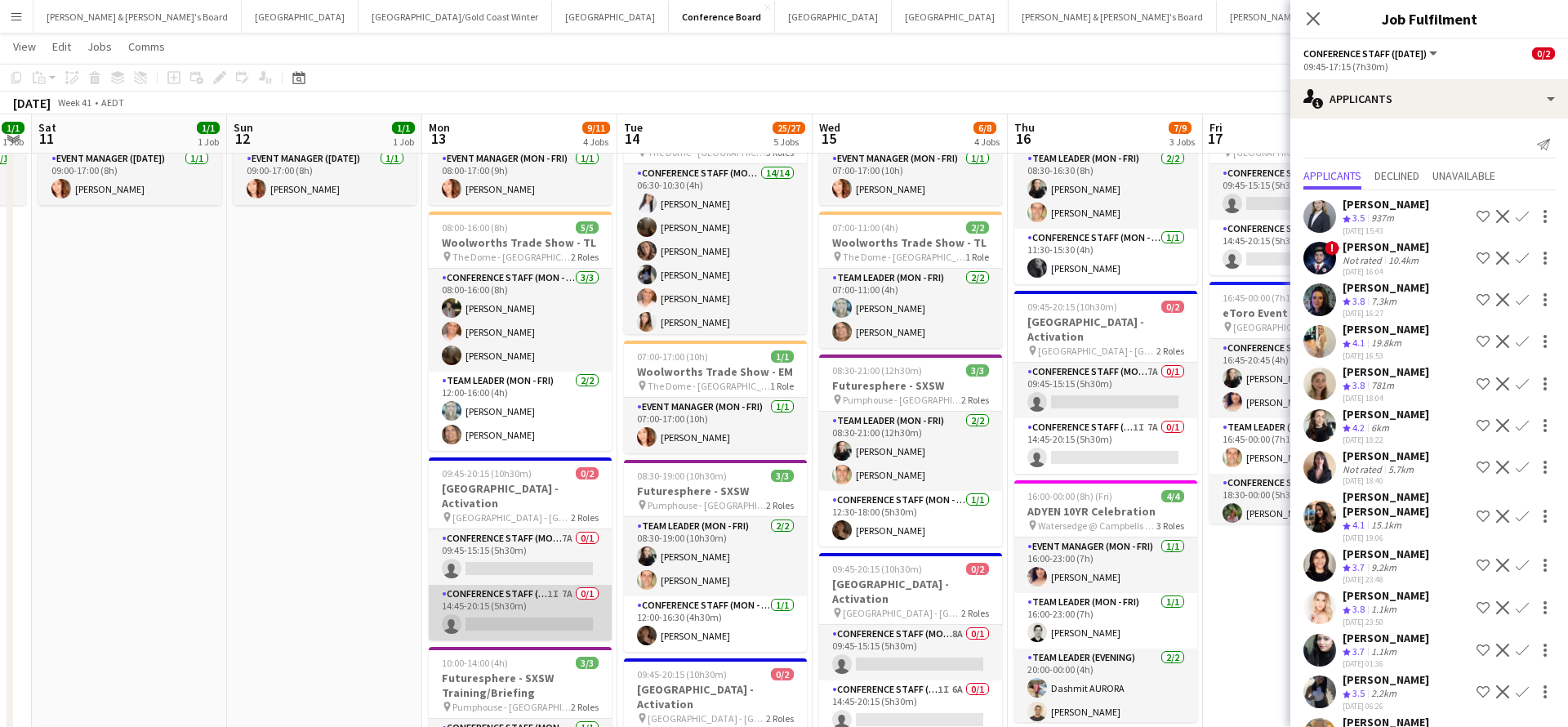
click at [540, 593] on app-card-role "Conference Staff (Mon - Fri) 1I 7A 0/1 14:45-20:15 (5h30m) single-neutral-actio…" at bounding box center [521, 613] width 183 height 56
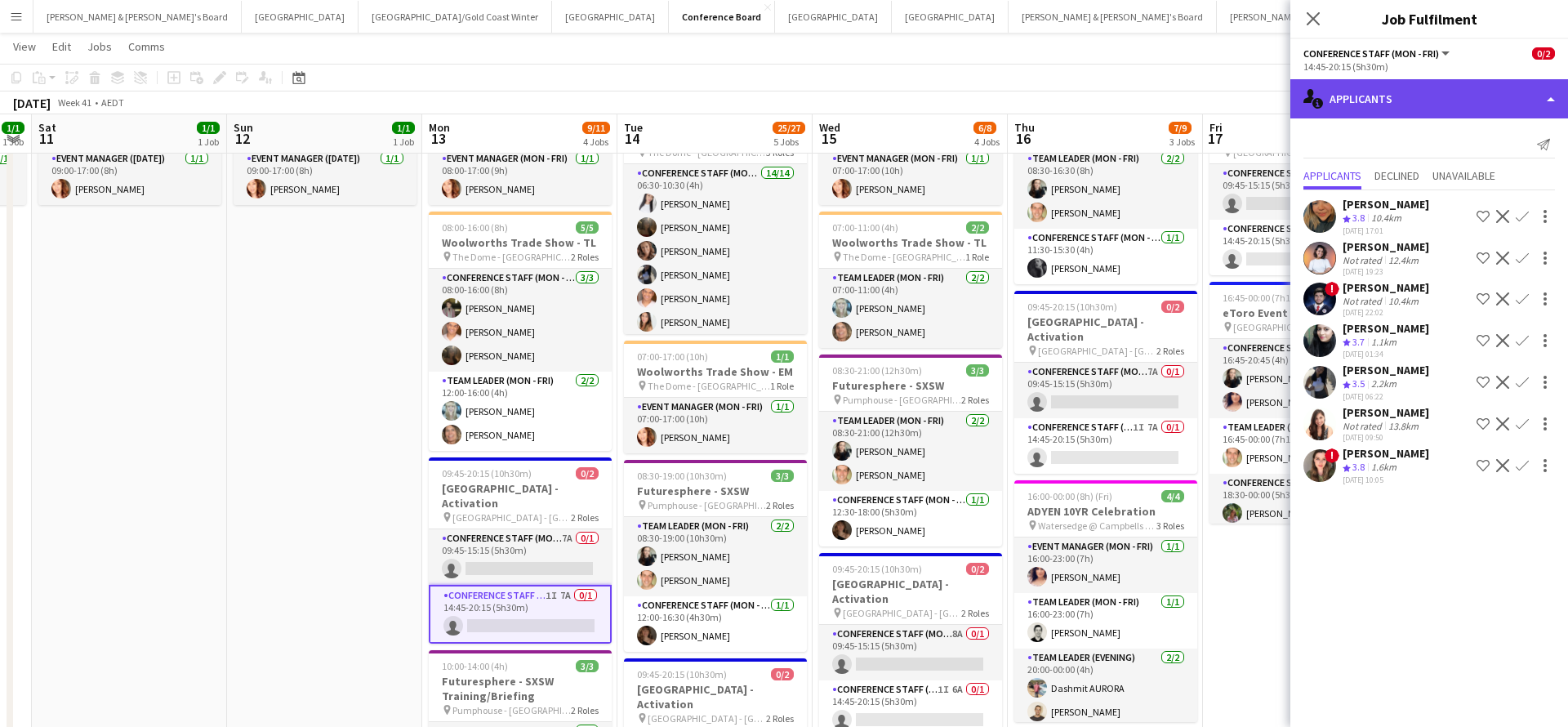
click at [1386, 104] on div "single-neutral-actions-information Applicants" at bounding box center [1428, 98] width 277 height 39
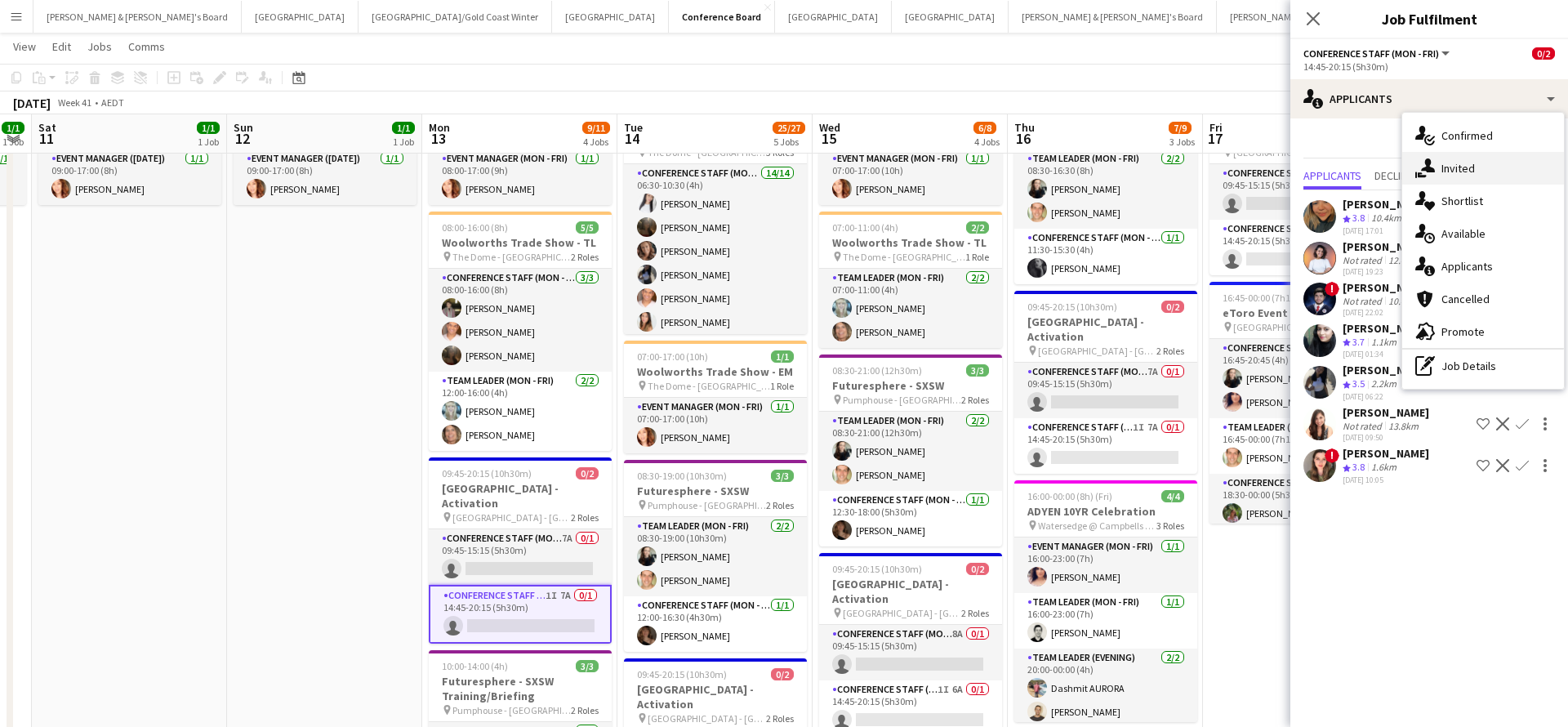
click at [1451, 182] on div "single-neutral-actions-share-1 Invited" at bounding box center [1483, 168] width 162 height 33
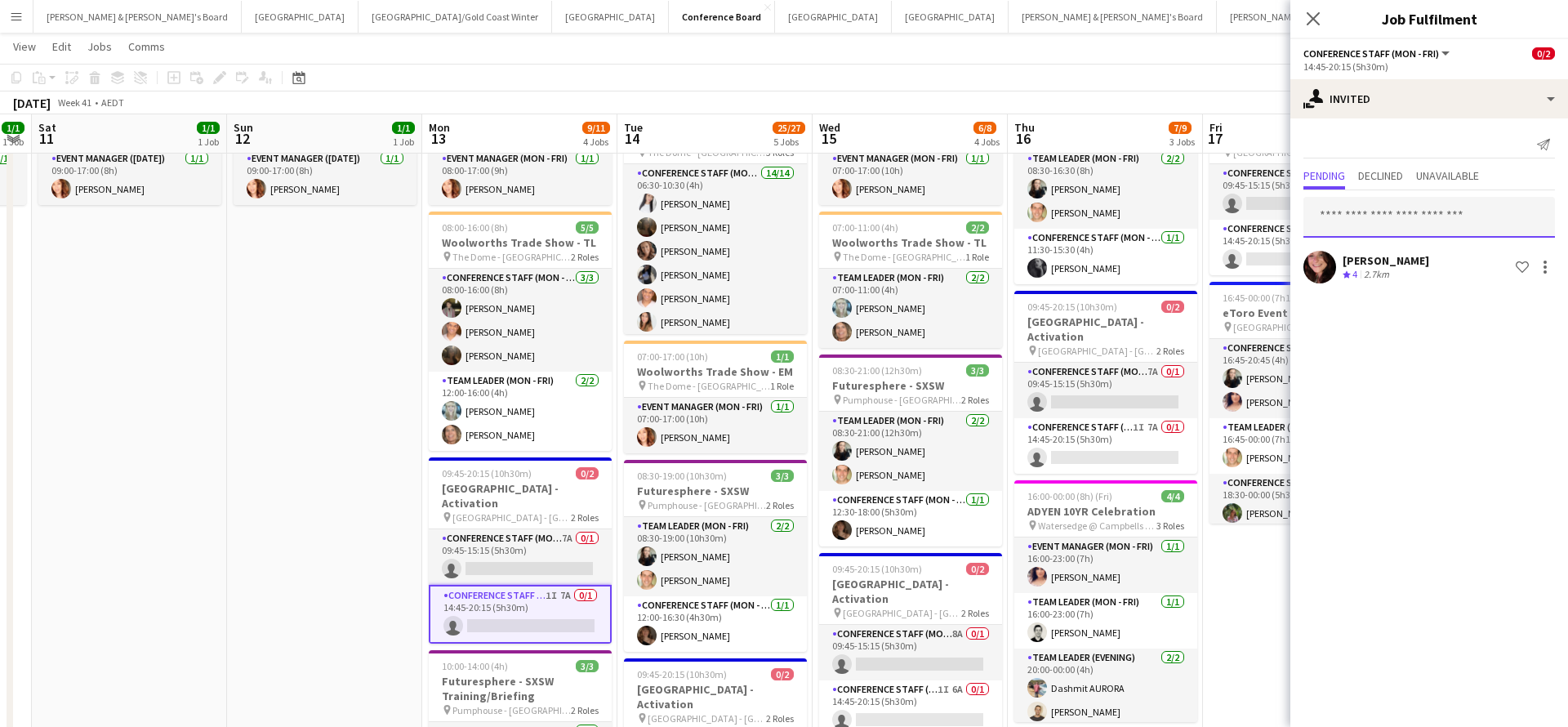
click at [1376, 221] on input "text" at bounding box center [1429, 217] width 252 height 41
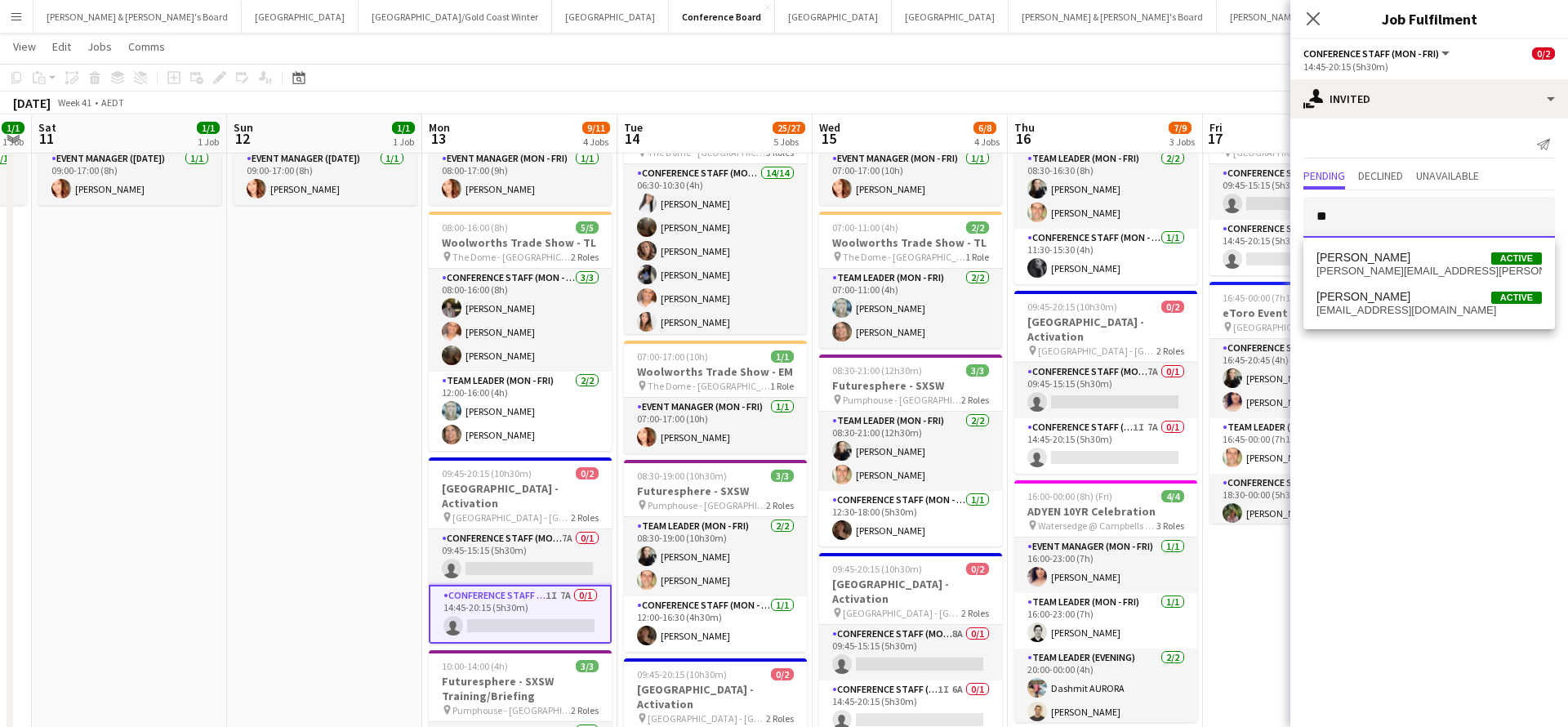
type input "*"
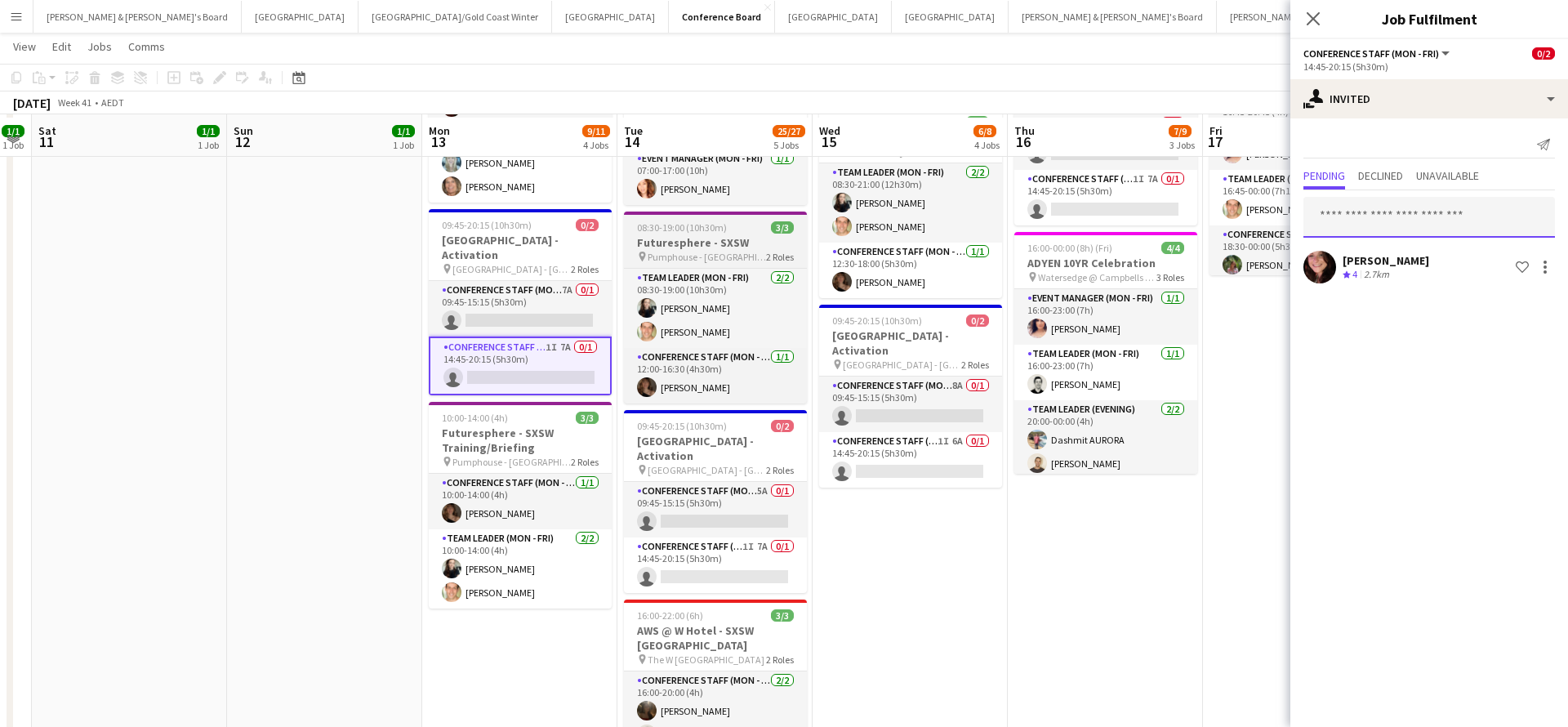
scroll to position [348, 0]
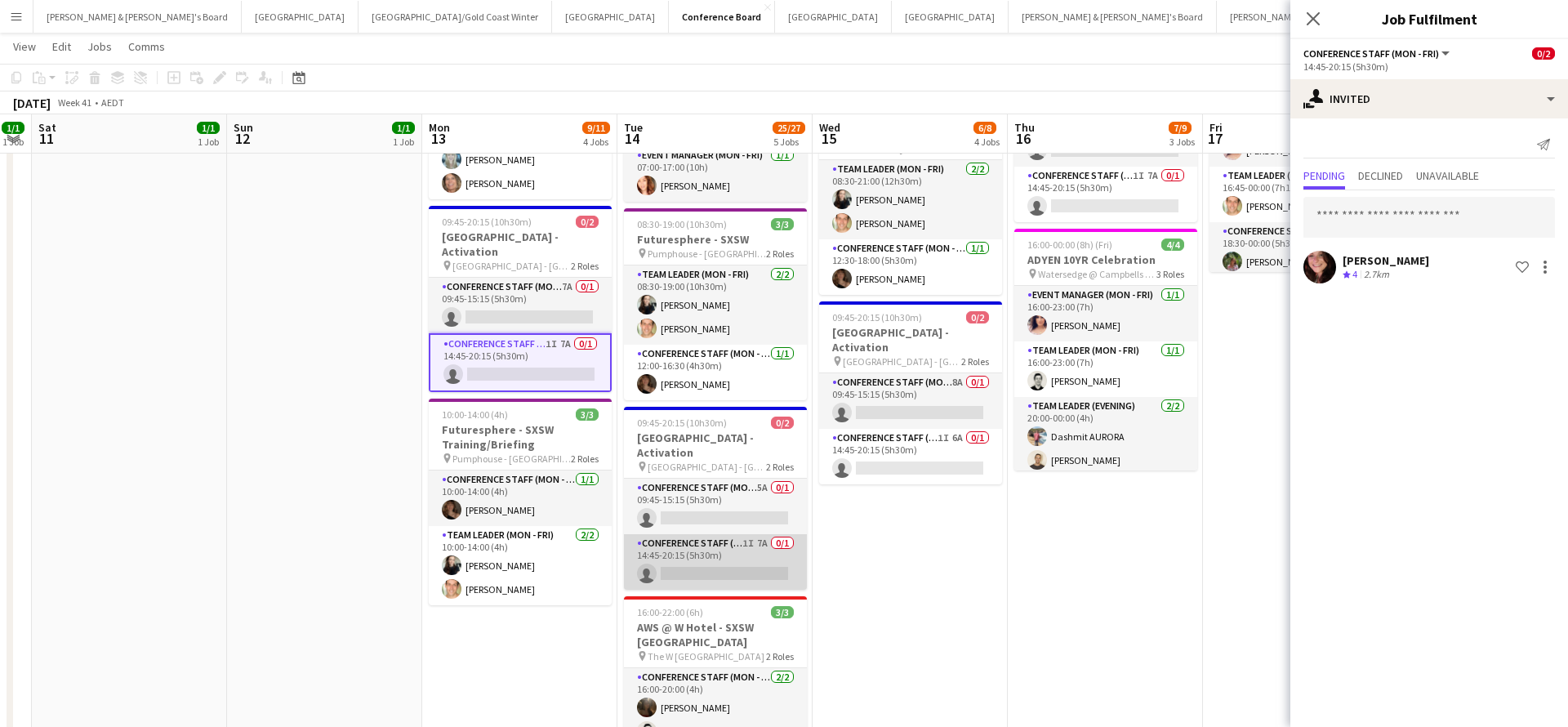
click at [734, 553] on app-card-role "Conference Staff (Mon - Fri) 1I 7A 0/1 14:45-20:15 (5h30m) single-neutral-actio…" at bounding box center [716, 562] width 183 height 56
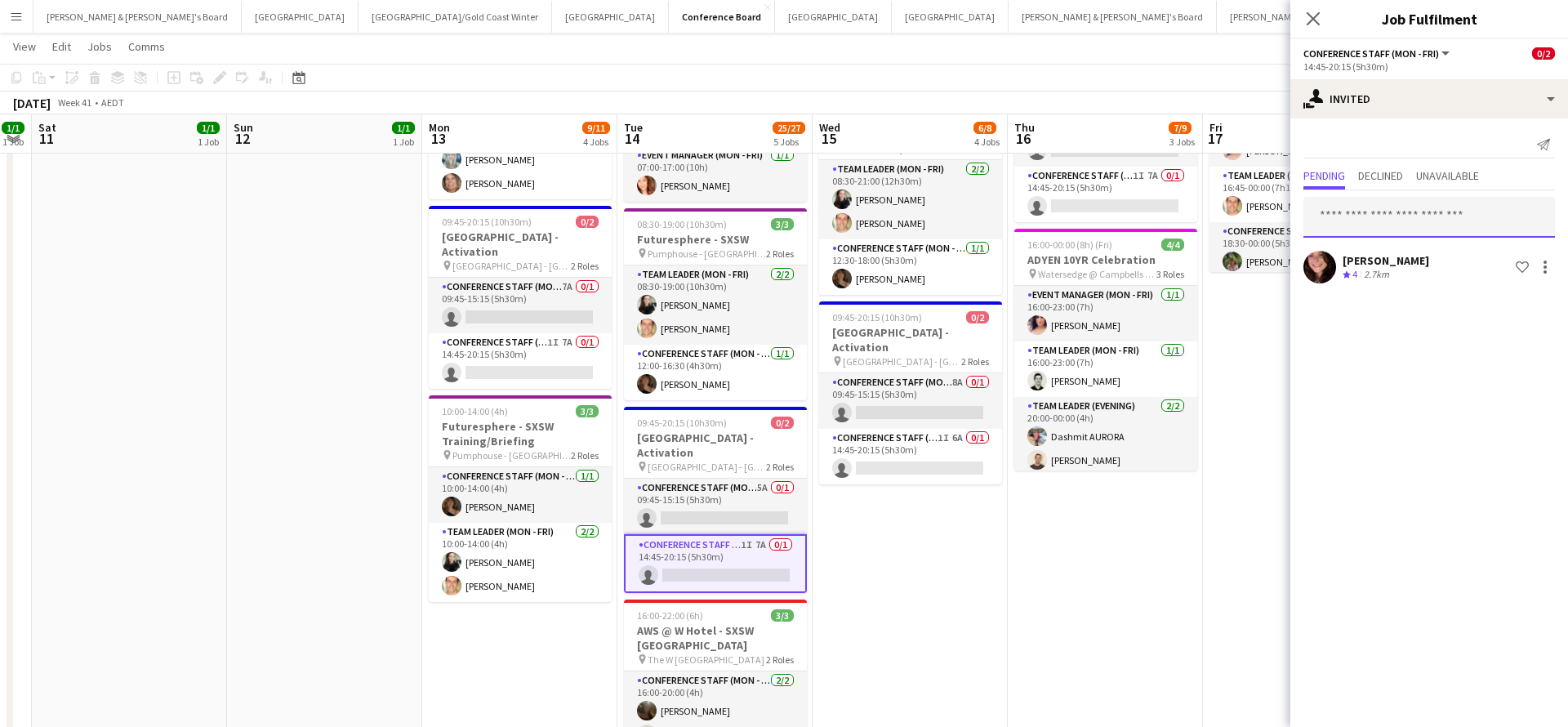
click at [1420, 216] on input "text" at bounding box center [1429, 217] width 252 height 41
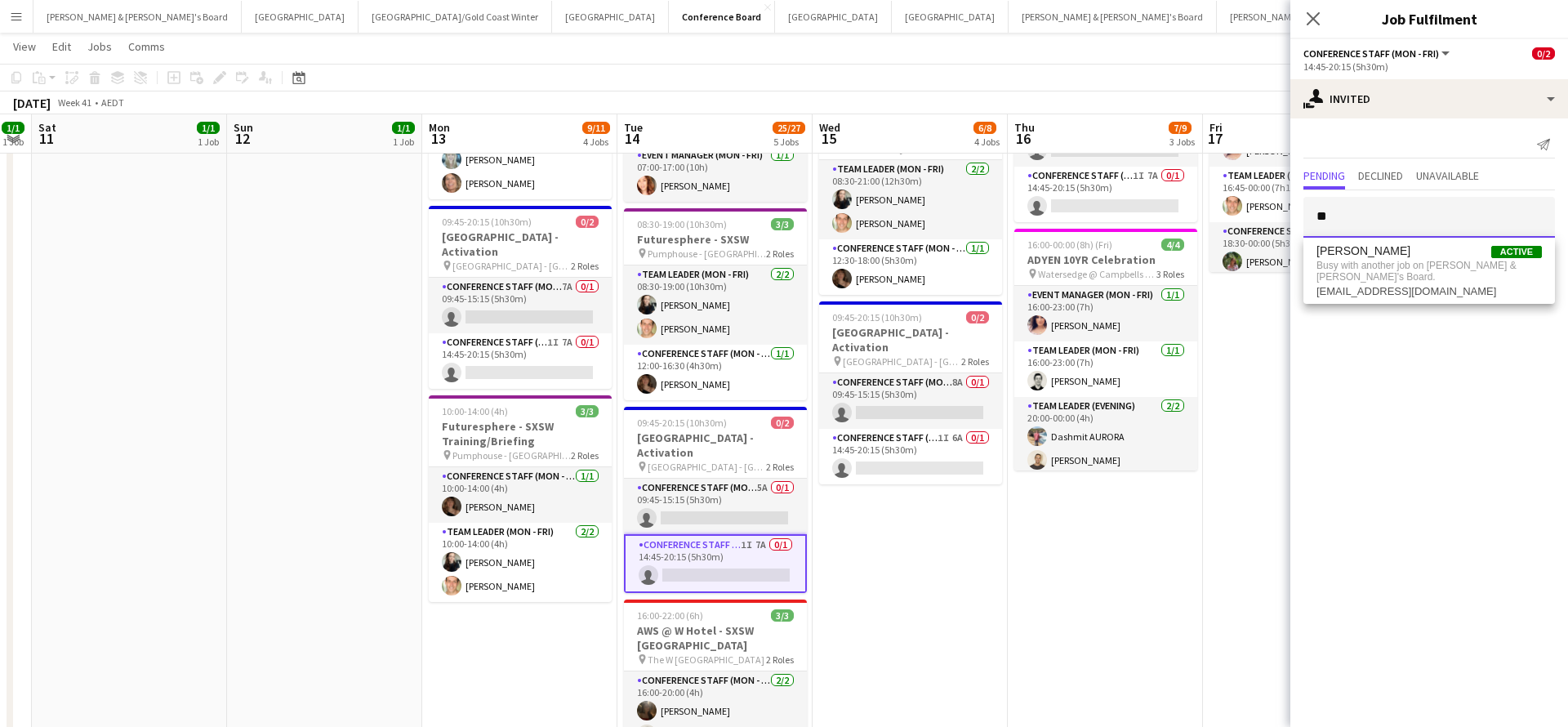
type input "*"
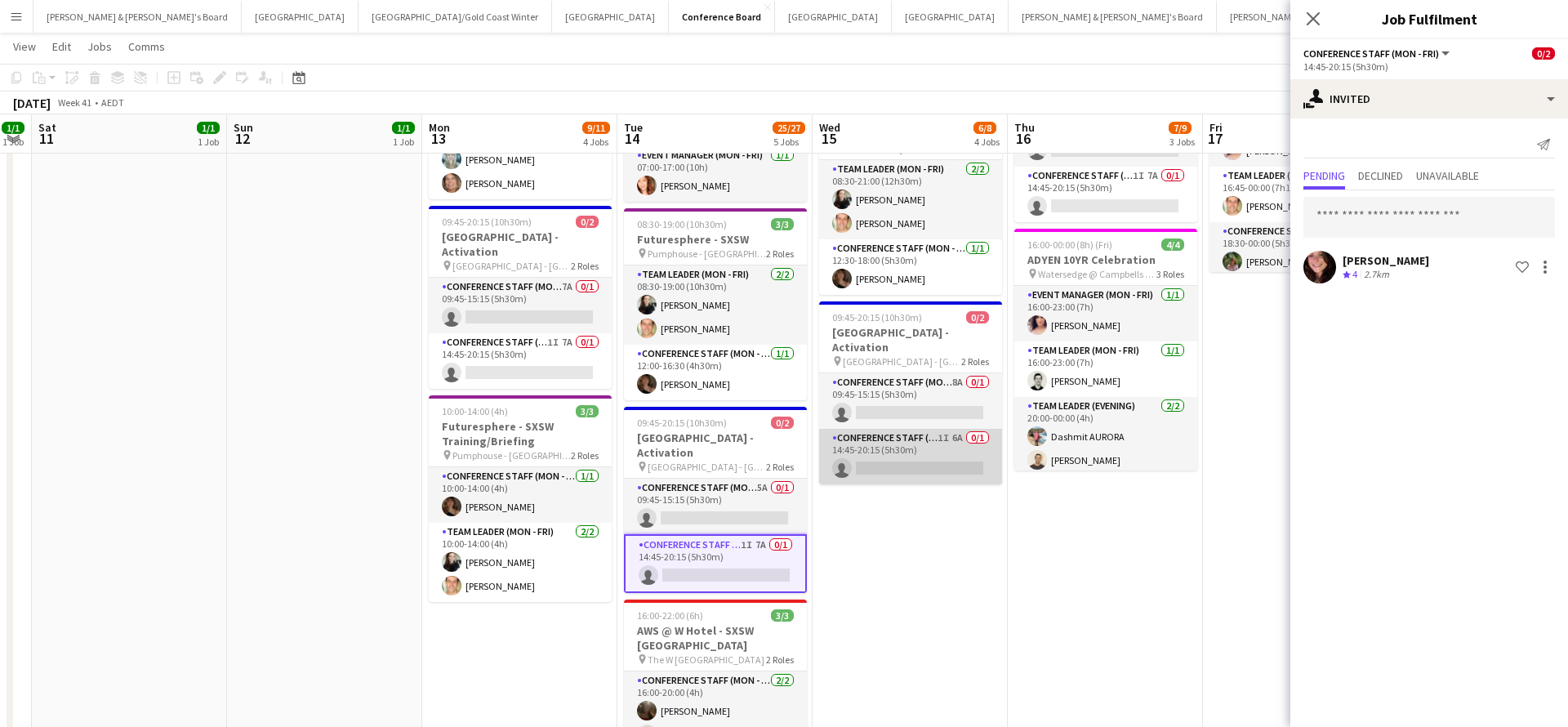
click at [932, 445] on app-card-role "Conference Staff (Mon - Fri) 1I 6A 0/1 14:45-20:15 (5h30m) single-neutral-actio…" at bounding box center [911, 457] width 183 height 56
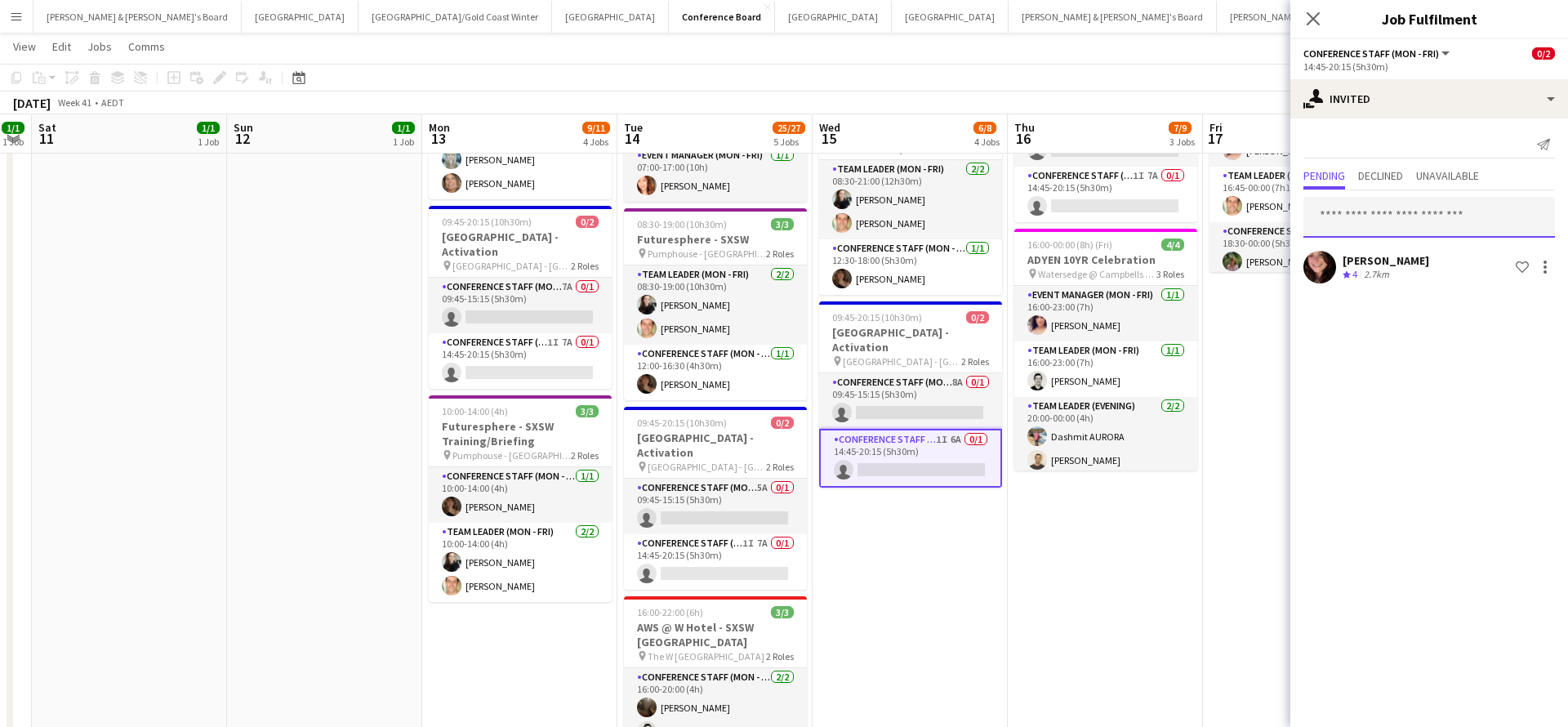
click at [1381, 205] on input "text" at bounding box center [1429, 217] width 252 height 41
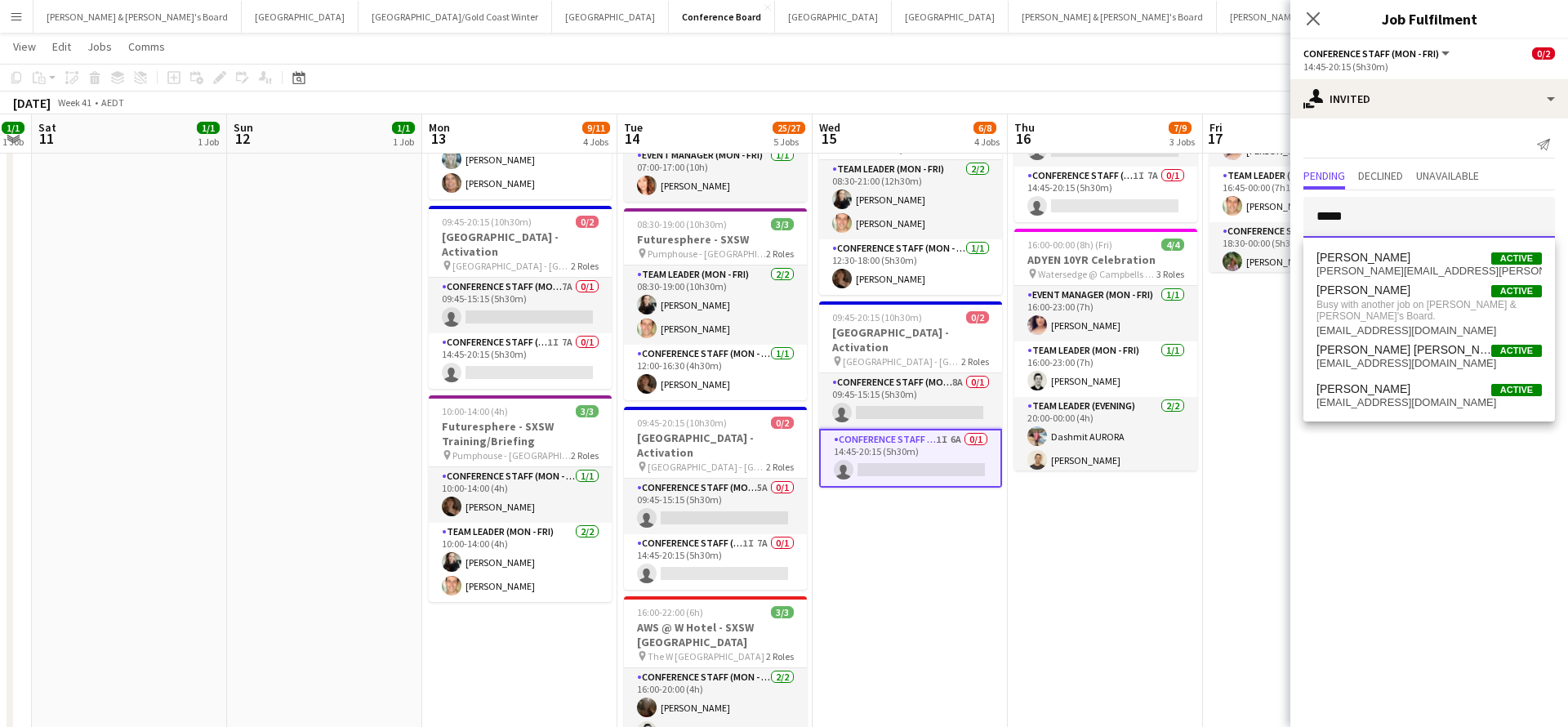
type input "****"
click at [1173, 603] on app-date-cell "08:30-16:30 (8h) 3/3 Futuresphere - SXSW pin Pumphouse - Sydney 2 Roles Team Le…" at bounding box center [1105, 344] width 195 height 1021
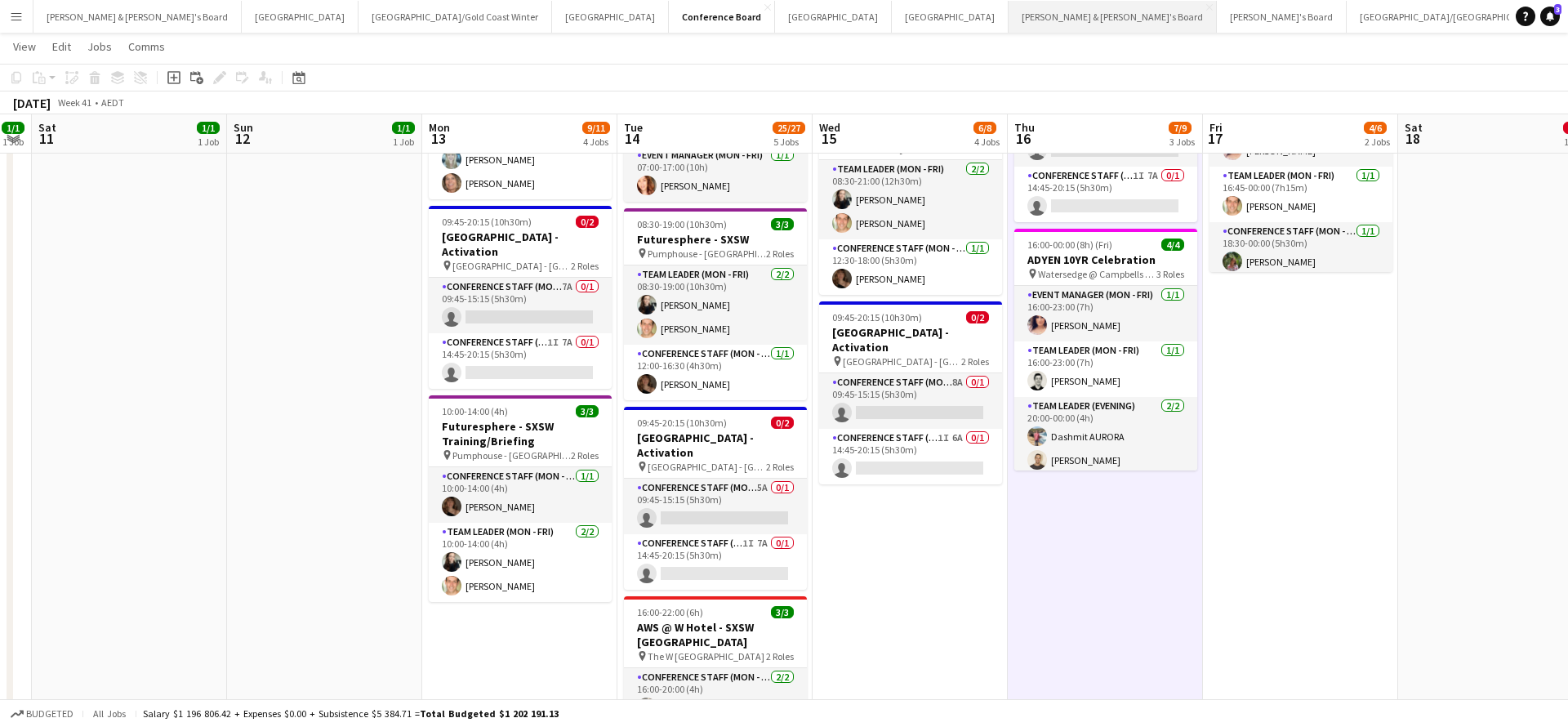
click at [1008, 19] on button "[PERSON_NAME] & [PERSON_NAME]'s Board Close" at bounding box center [1112, 17] width 208 height 32
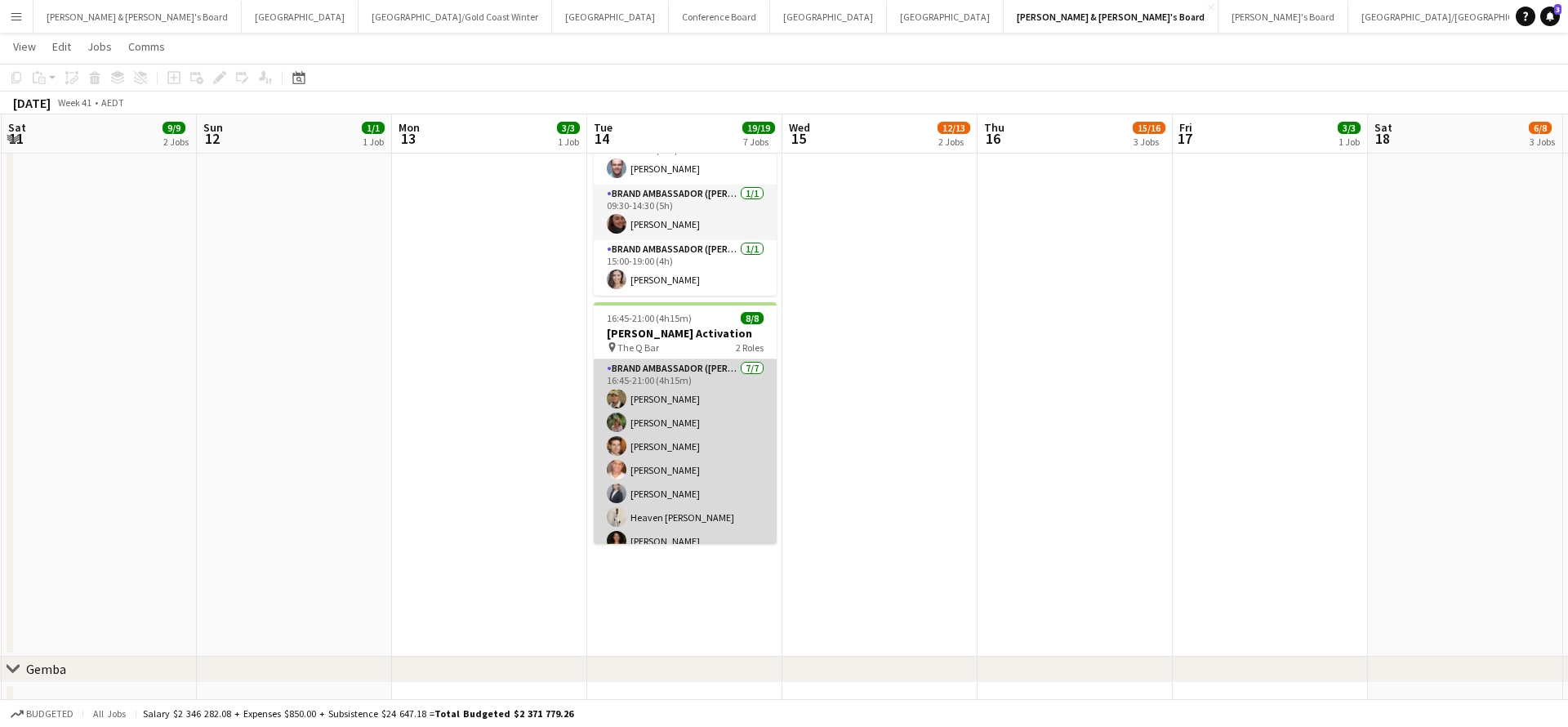
click at [709, 430] on app-card-role "Brand Ambassador (Mon - Fri) 7/7 16:45-21:00 (4h15m) Juan Fernando Gil Laura Sa…" at bounding box center [685, 458] width 183 height 198
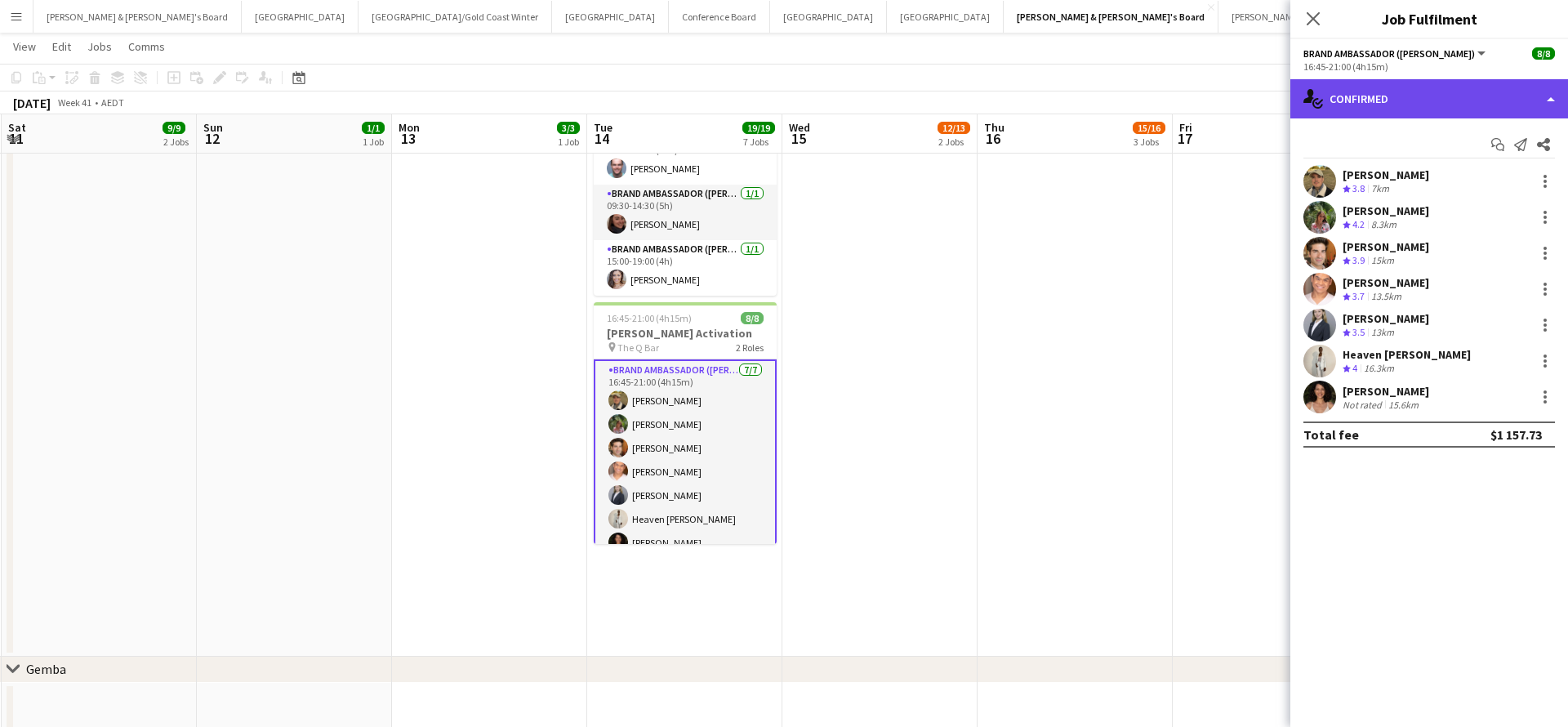
click at [1407, 106] on div "single-neutral-actions-check-2 Confirmed" at bounding box center [1428, 98] width 277 height 39
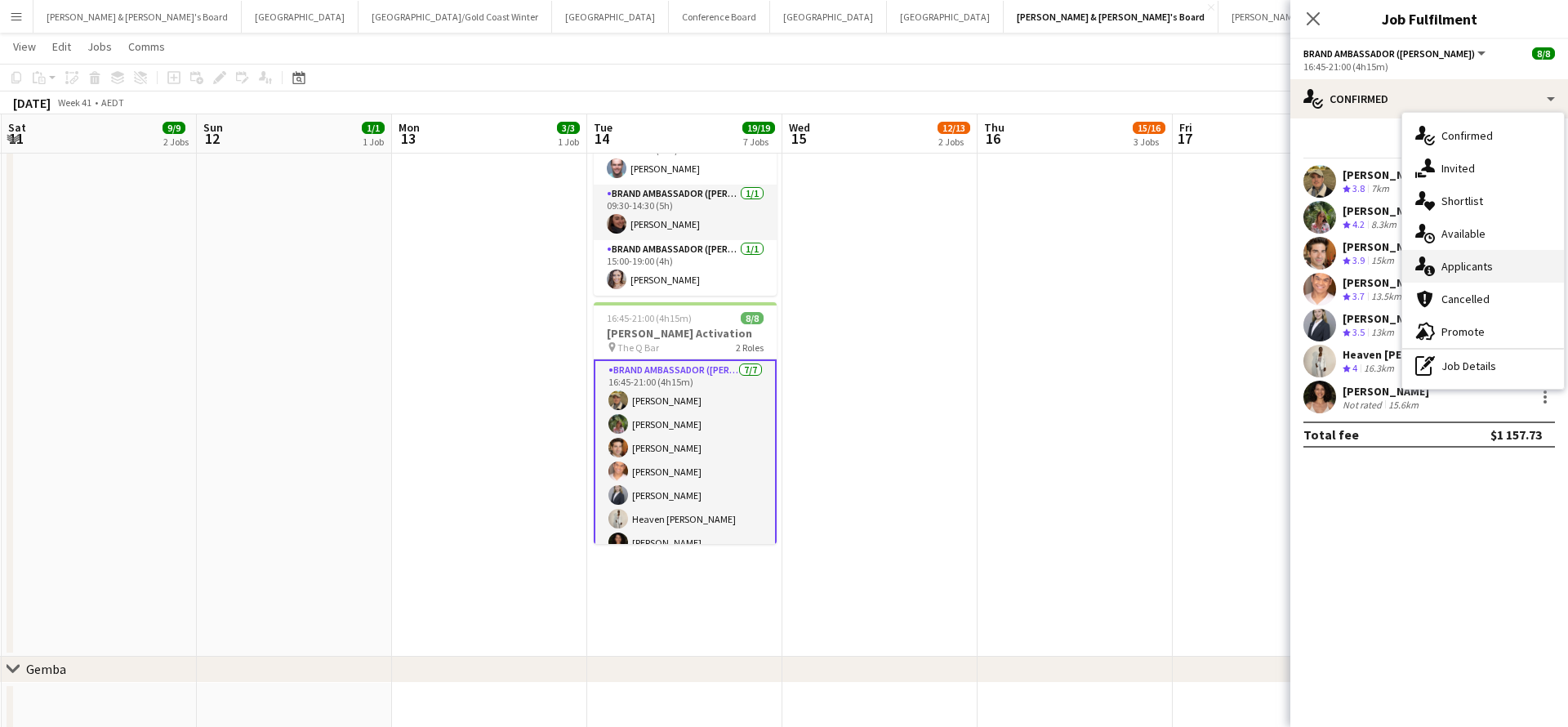
click at [1489, 268] on span "Applicants" at bounding box center [1467, 267] width 52 height 15
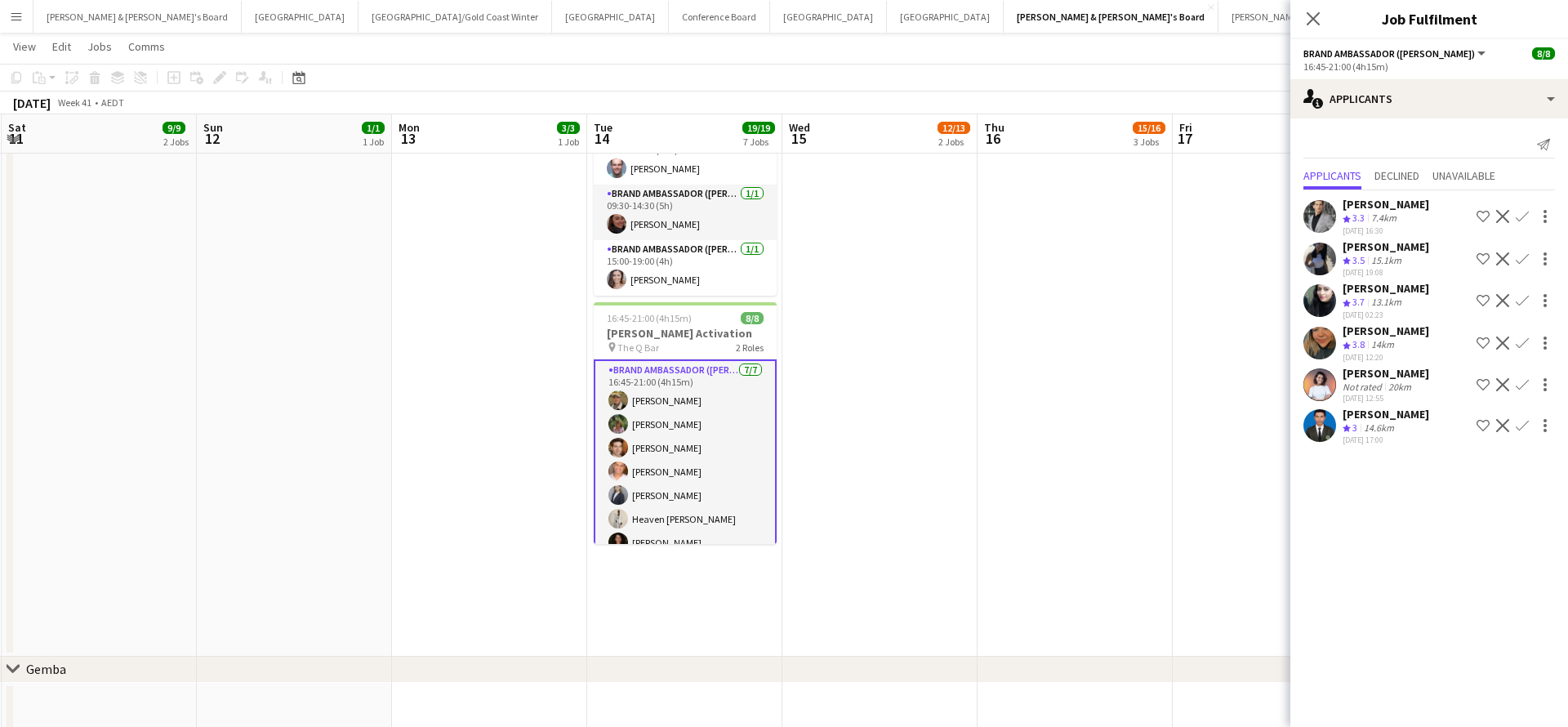
click at [1030, 534] on app-date-cell "09:00-21:00 (12h) 4/4 Tiktok Event Assistance @ Home The Venue pin Home The Ven…" at bounding box center [1075, 30] width 195 height 1253
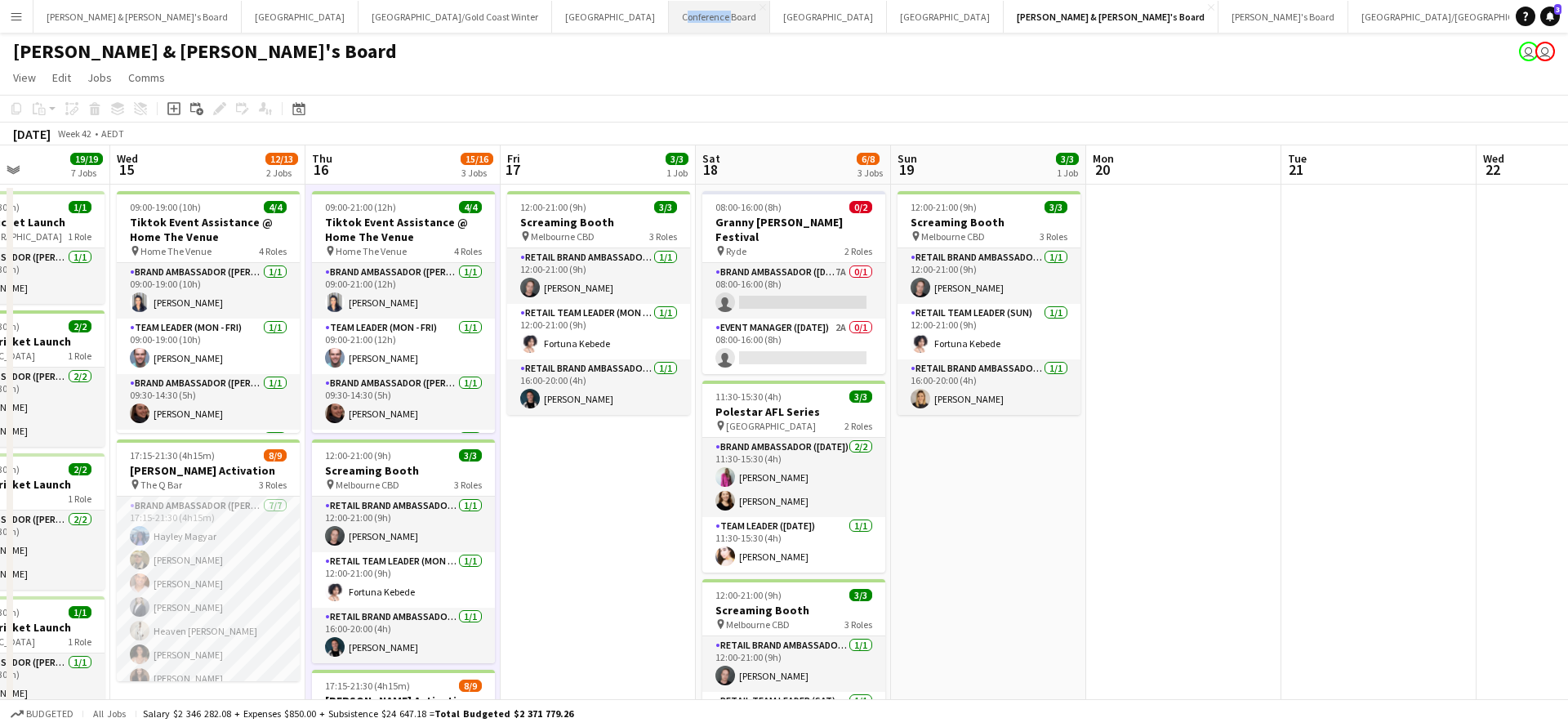
click at [669, 25] on button "Conference Board Close" at bounding box center [720, 17] width 102 height 32
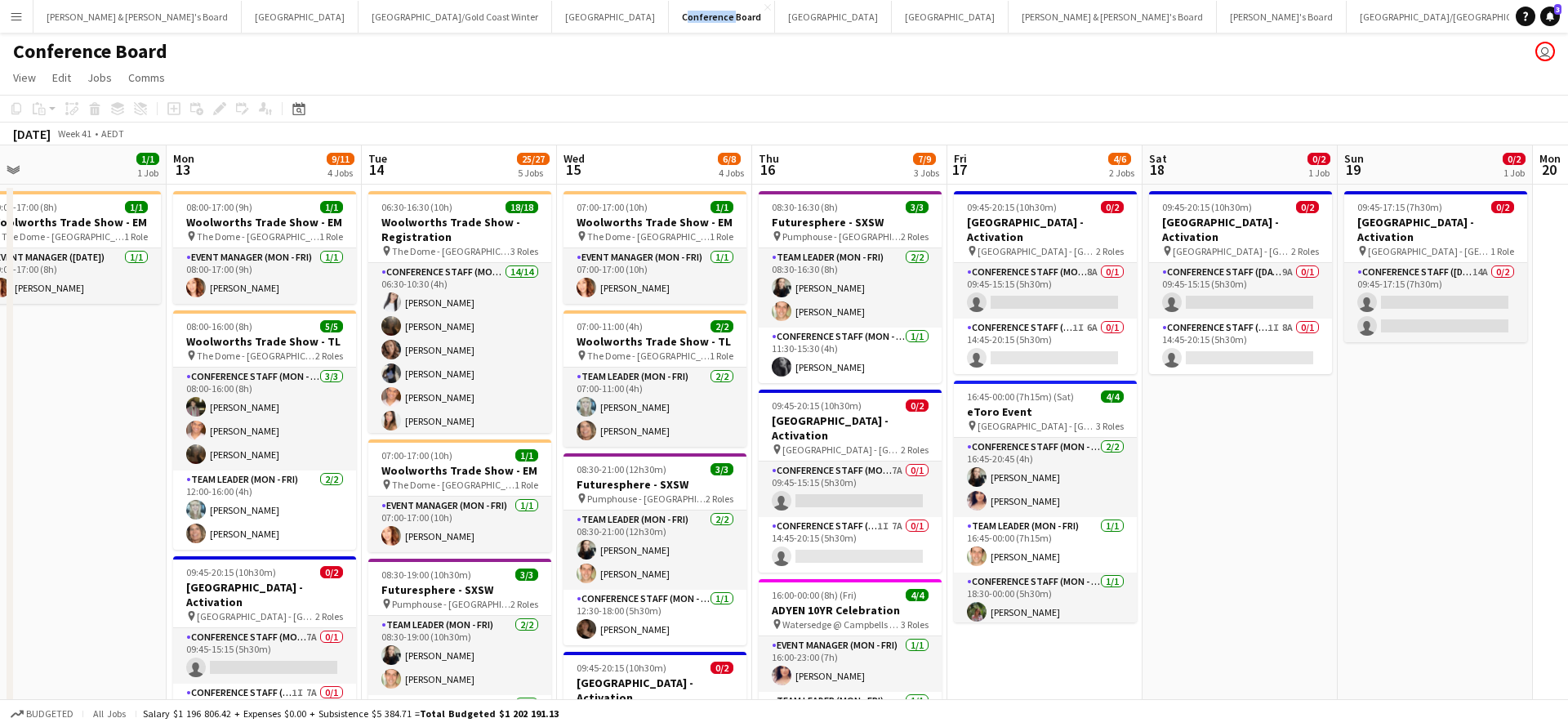
scroll to position [0, 642]
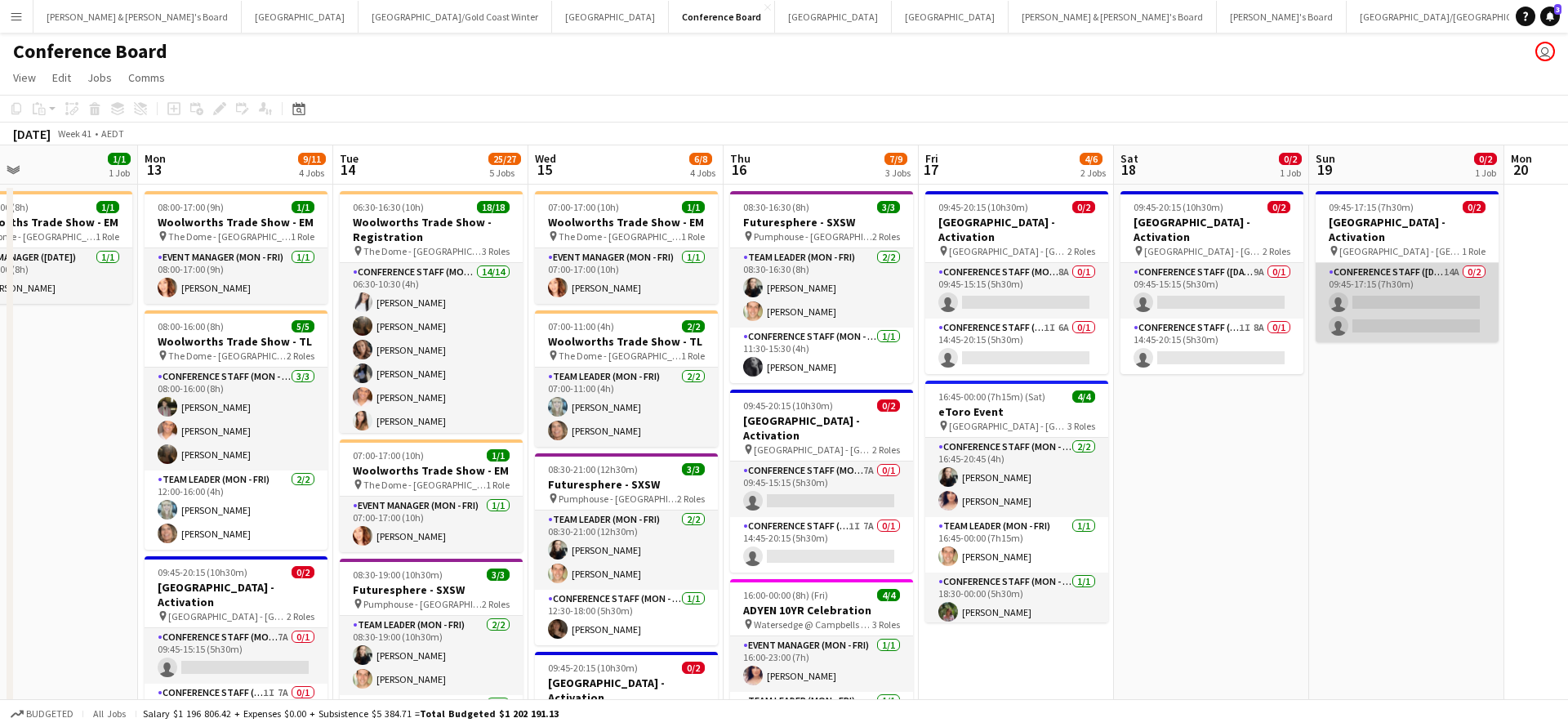
click at [1392, 303] on app-card-role "Conference Staff (Sunday) 14A 0/2 09:45-17:15 (7h30m) single-neutral-actions si…" at bounding box center [1407, 303] width 183 height 79
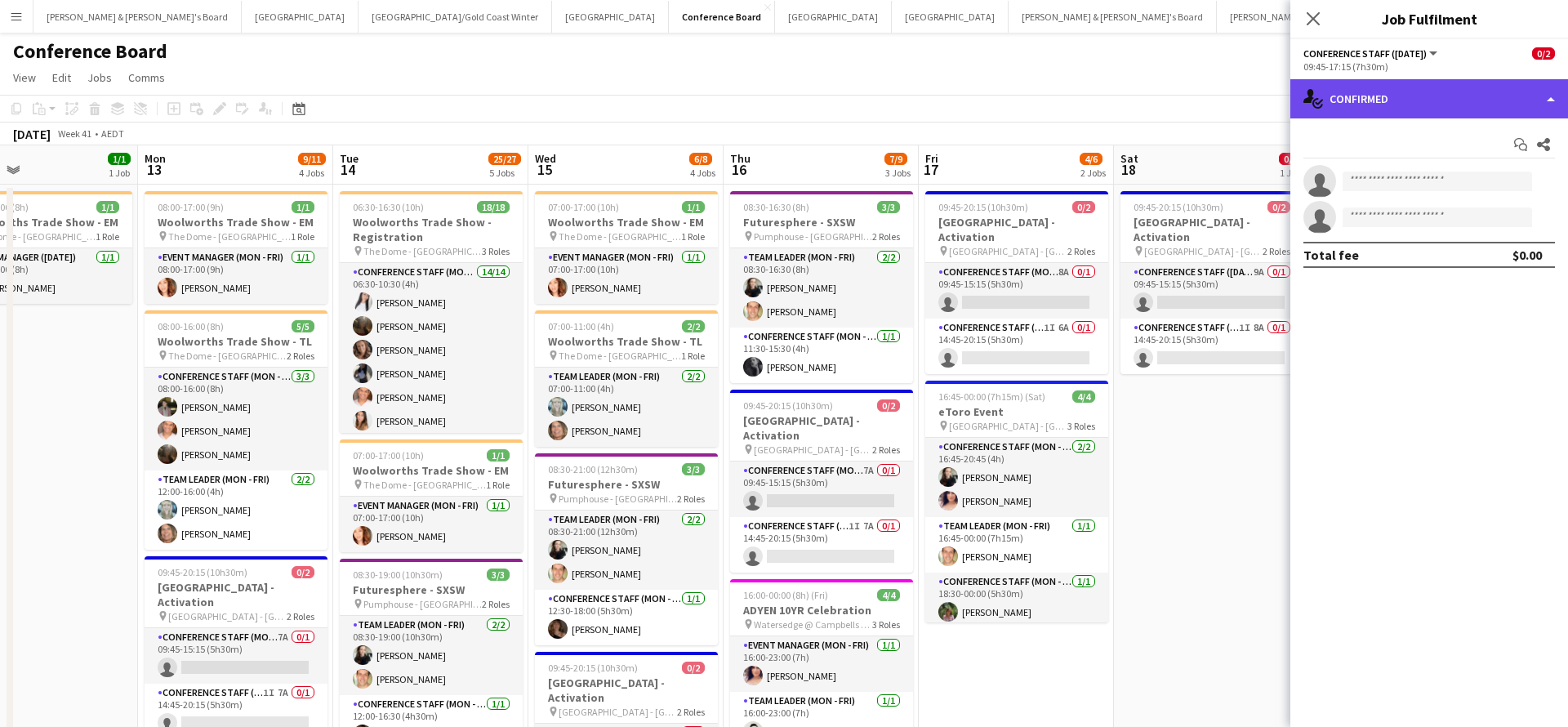
click at [1406, 92] on div "single-neutral-actions-check-2 Confirmed" at bounding box center [1428, 98] width 277 height 39
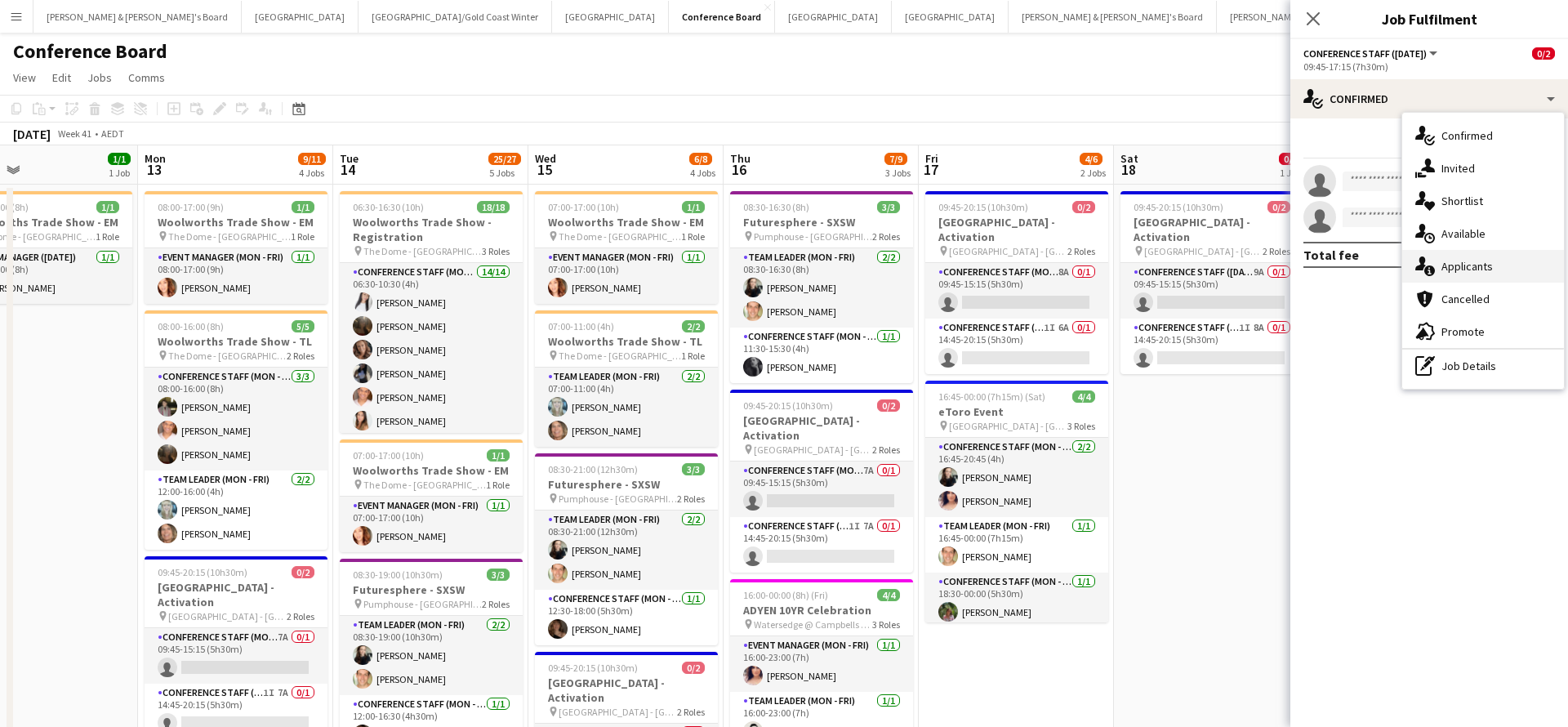
click at [1478, 275] on div "single-neutral-actions-information Applicants" at bounding box center [1483, 266] width 162 height 33
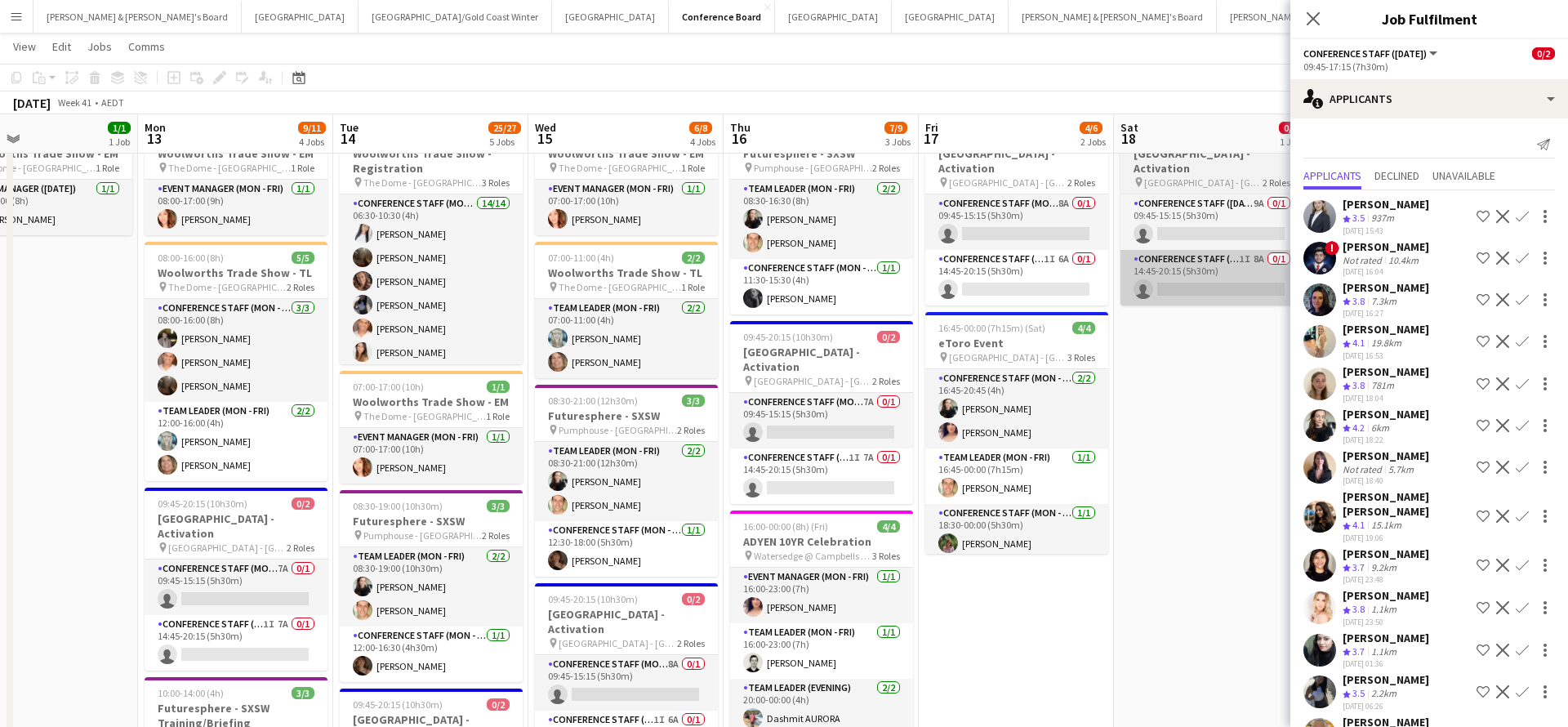
scroll to position [0, 0]
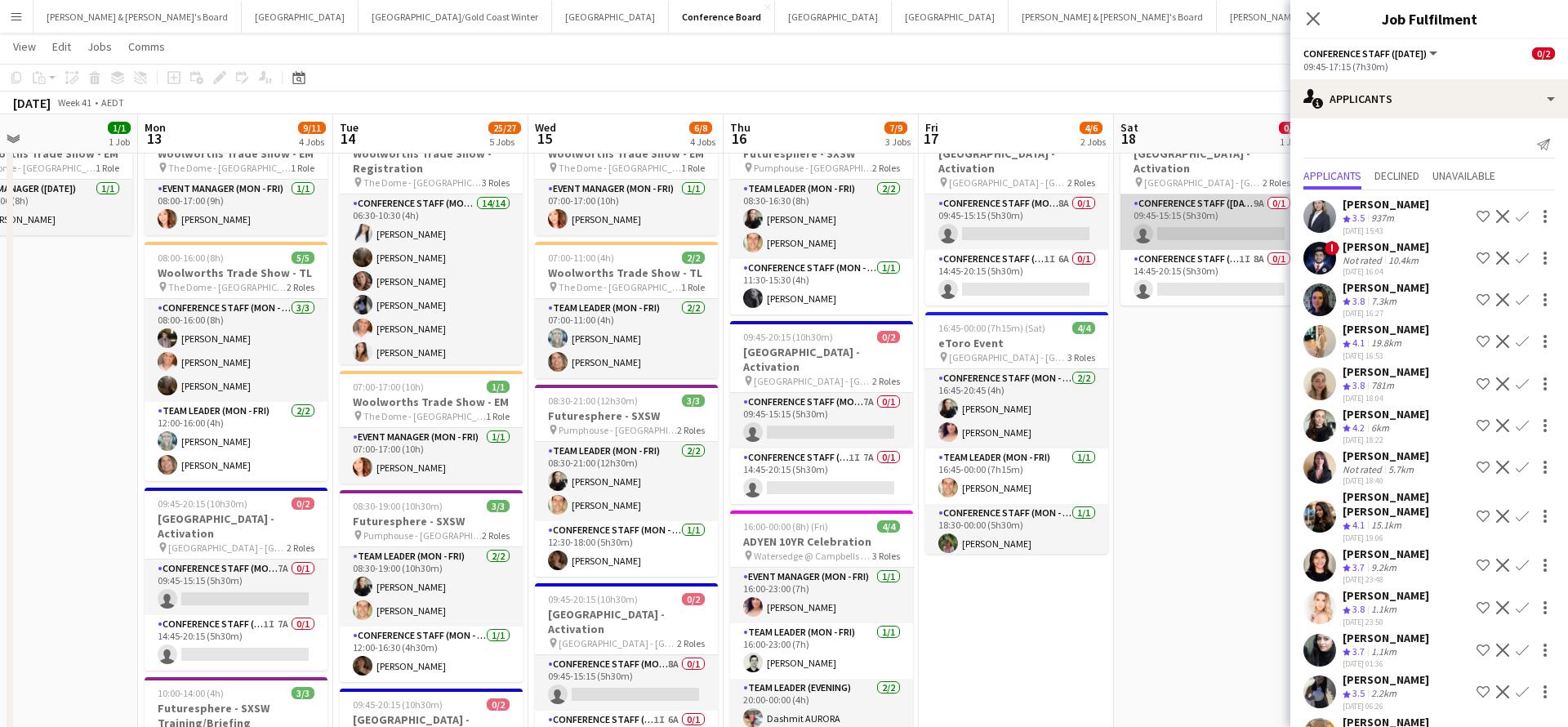
click at [1218, 213] on app-card-role "Conference Staff (Saturday) 9A 0/1 09:45-15:15 (5h30m) single-neutral-actions" at bounding box center [1212, 222] width 183 height 56
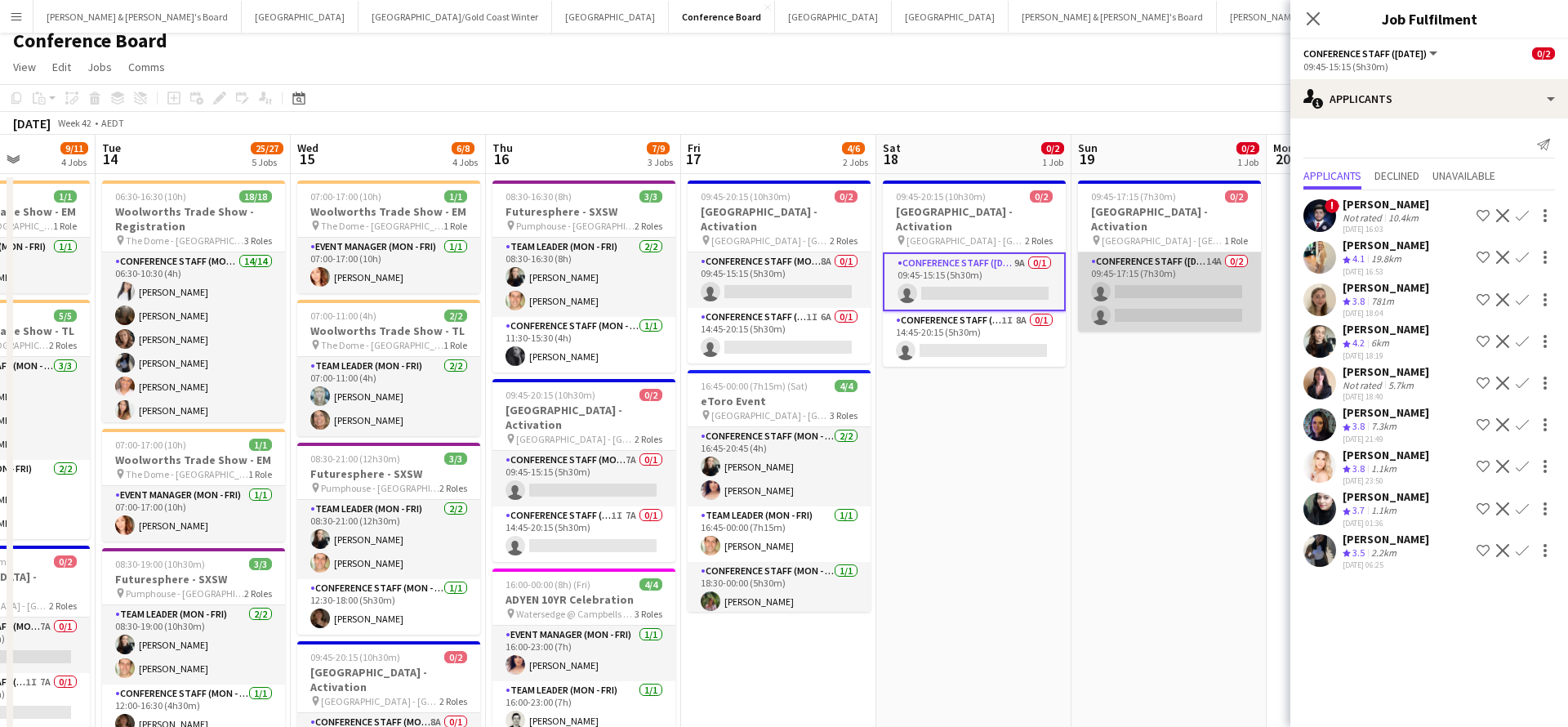
click at [1184, 272] on app-card-role "Conference Staff (Sunday) 14A 0/2 09:45-17:15 (7h30m) single-neutral-actions si…" at bounding box center [1170, 292] width 183 height 79
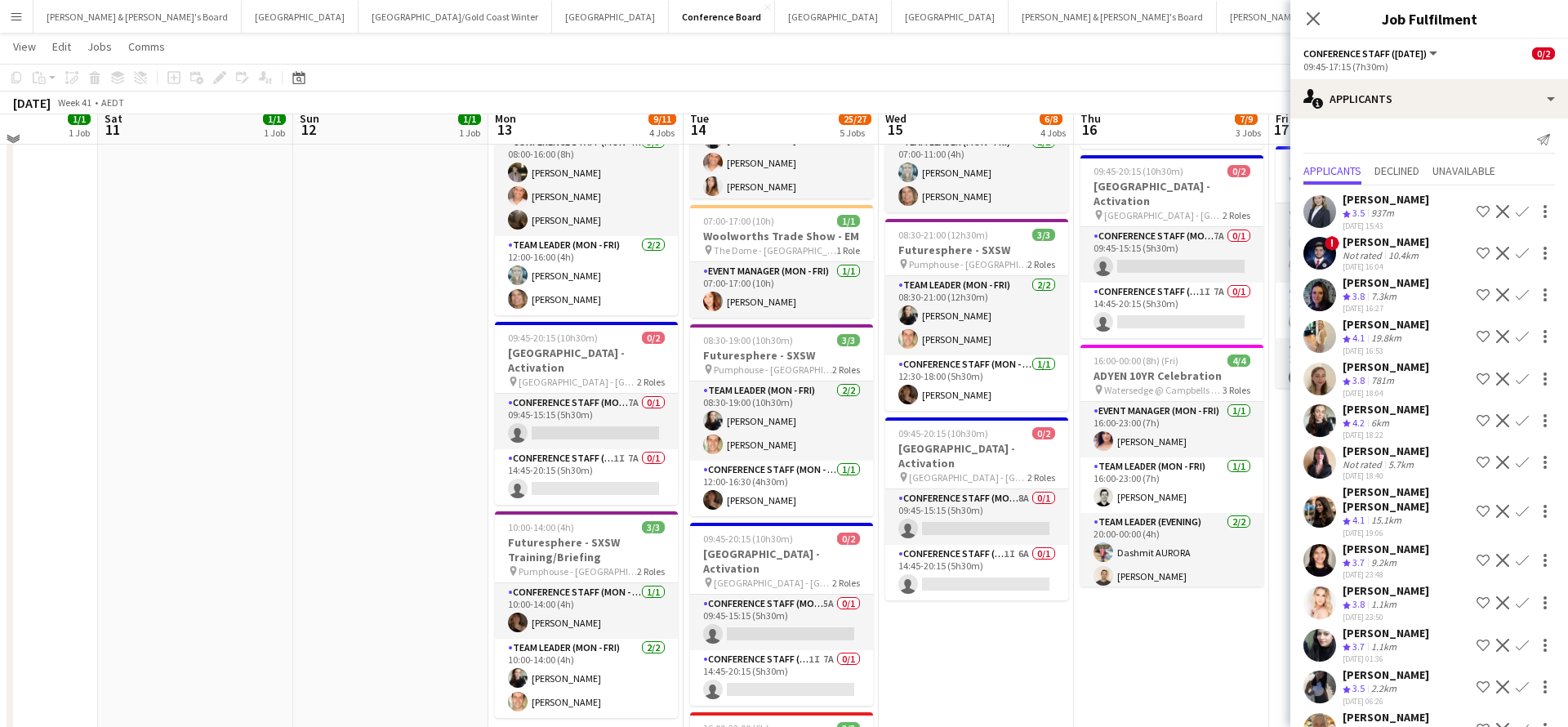
scroll to position [238, 0]
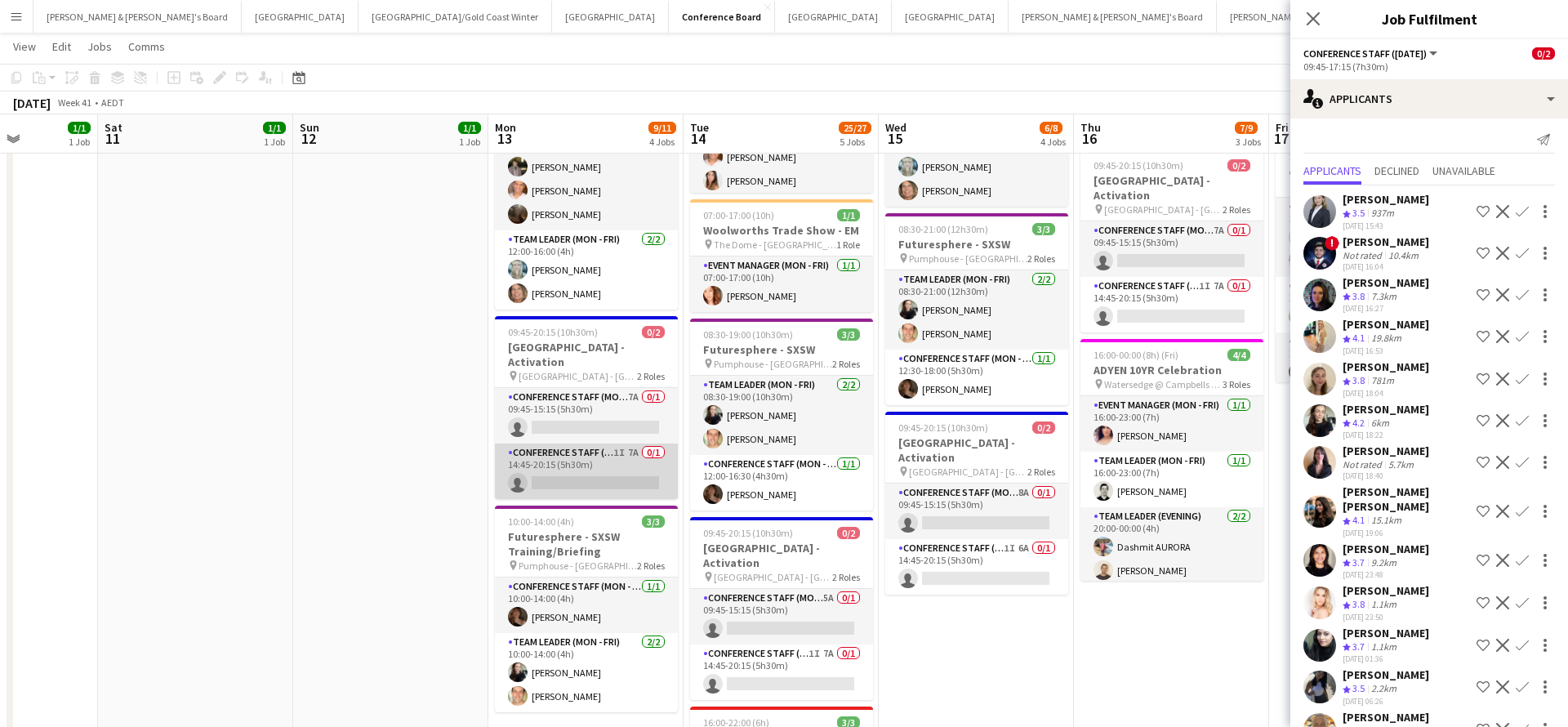
click at [628, 468] on app-card-role "Conference Staff (Mon - Fri) 1I 7A 0/1 14:45-20:15 (5h30m) single-neutral-actio…" at bounding box center [587, 471] width 183 height 56
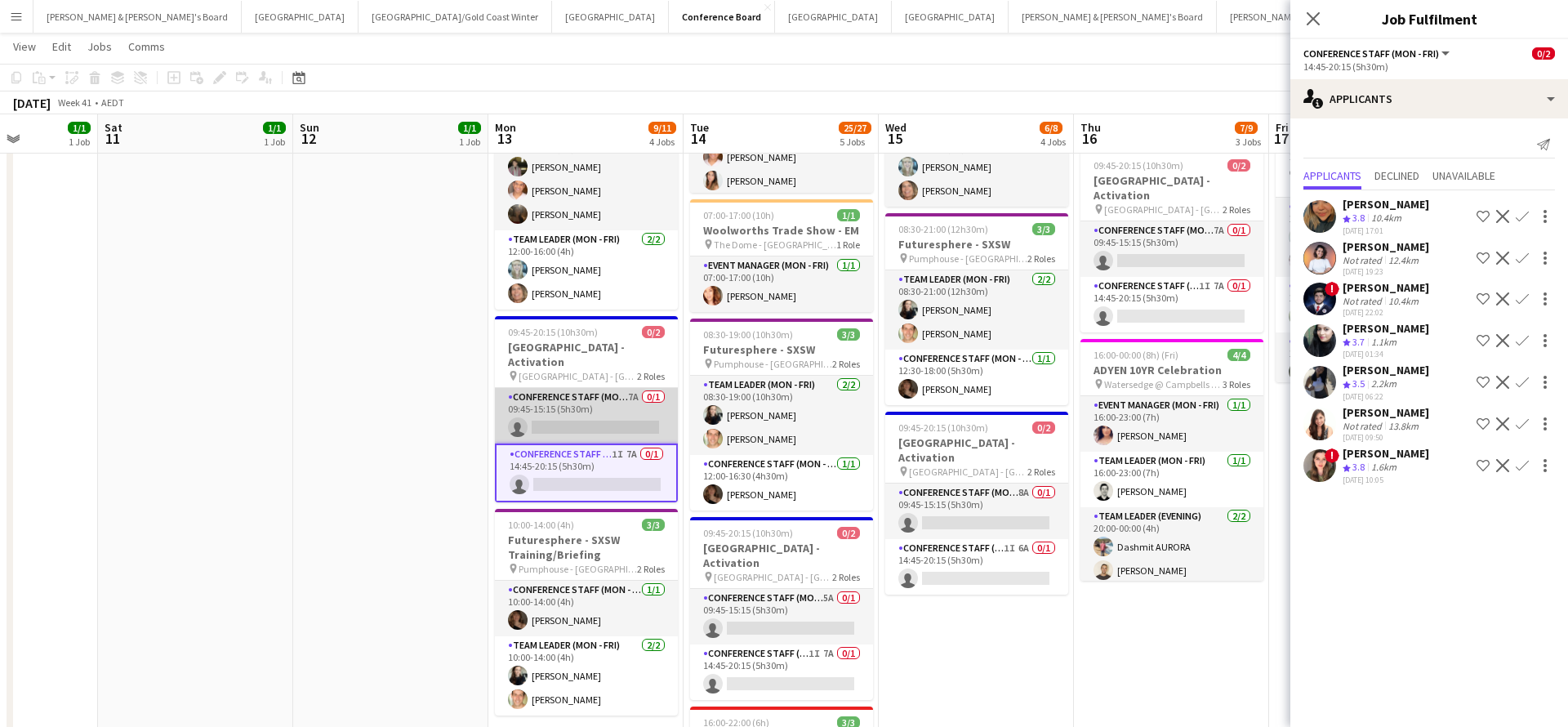
click at [623, 407] on app-card-role "Conference Staff (Mon - Fri) 7A 0/1 09:45-15:15 (5h30m) single-neutral-actions" at bounding box center [587, 416] width 183 height 56
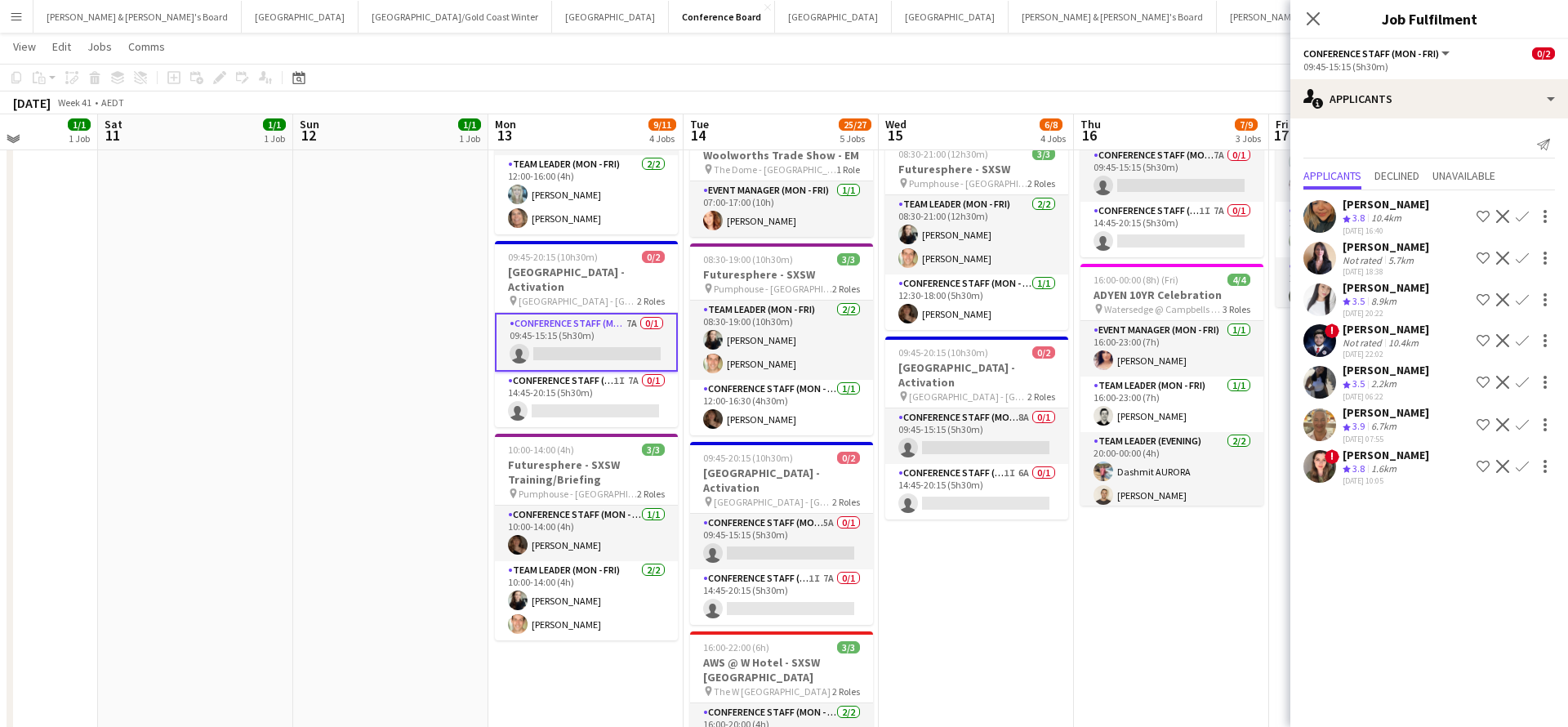
scroll to position [315, 0]
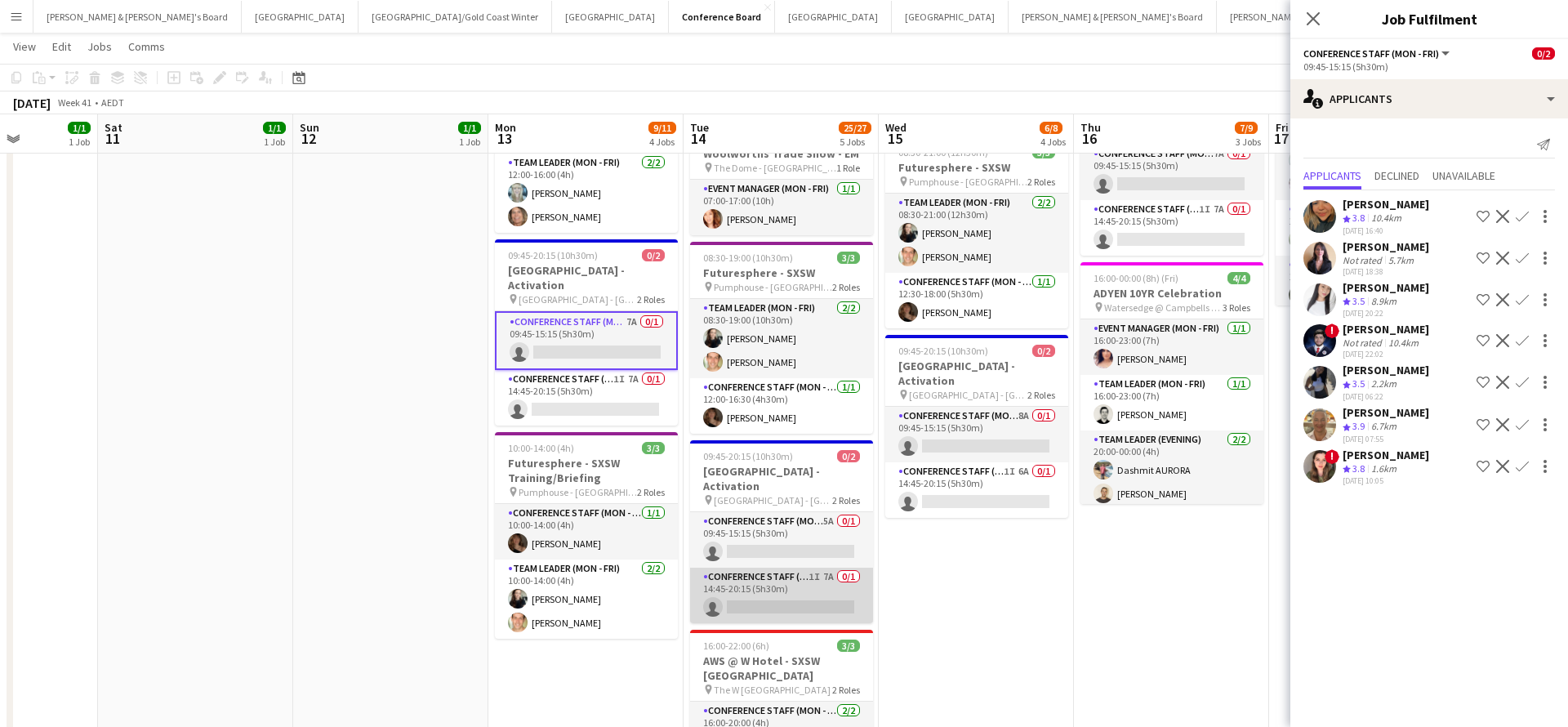
click at [829, 574] on app-card-role "Conference Staff (Mon - Fri) 1I 7A 0/1 14:45-20:15 (5h30m) single-neutral-actio…" at bounding box center [782, 595] width 183 height 56
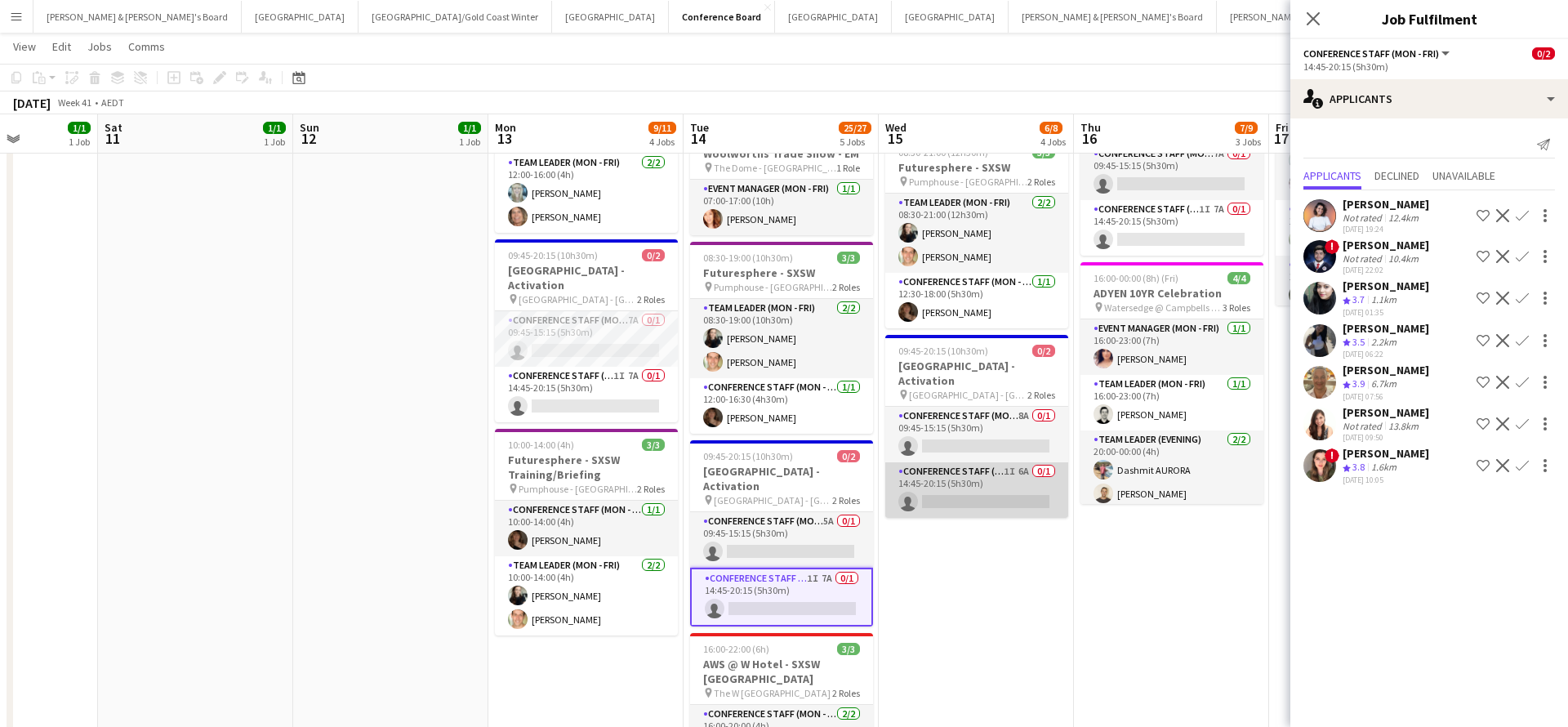
click at [988, 472] on app-card-role "Conference Staff (Mon - Fri) 1I 6A 0/1 14:45-20:15 (5h30m) single-neutral-actio…" at bounding box center [976, 490] width 183 height 56
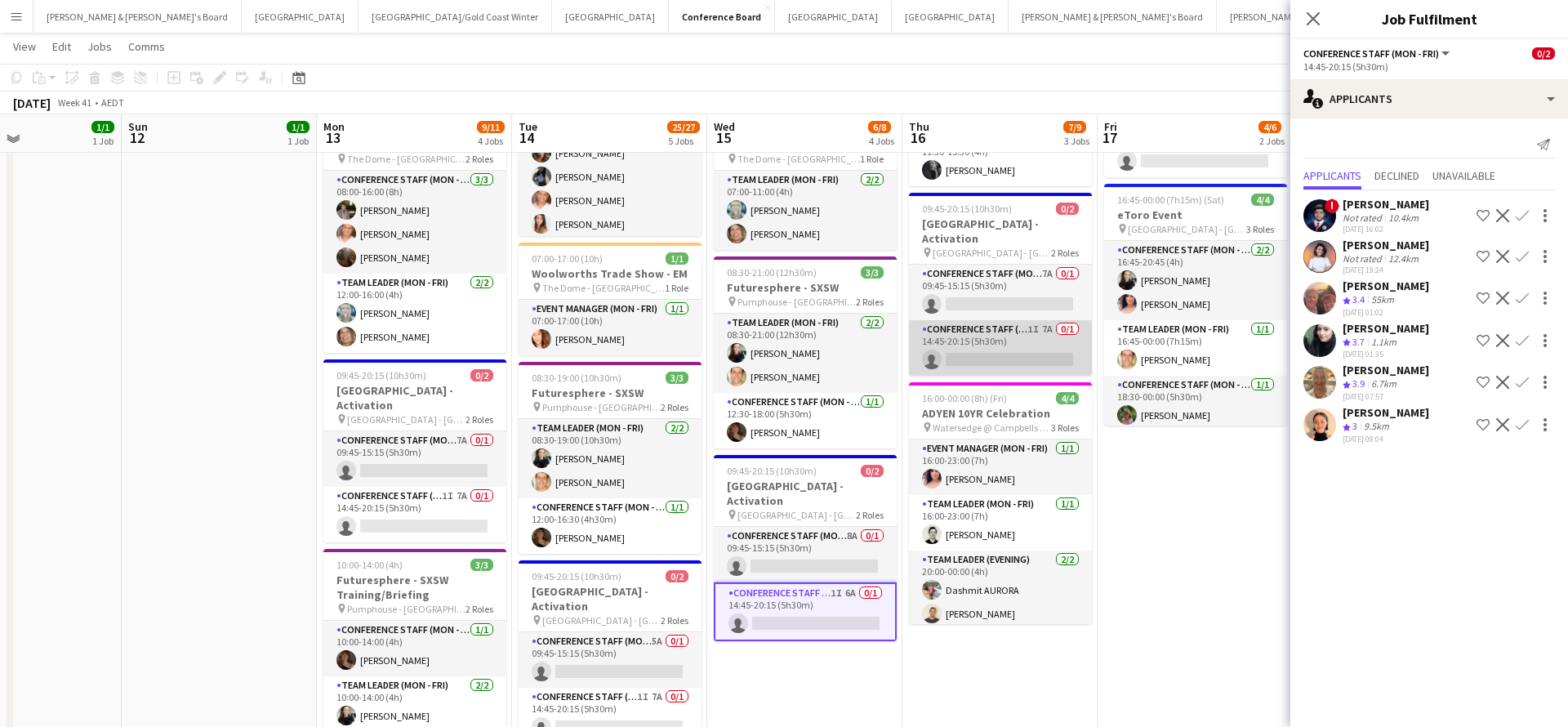
scroll to position [194, 0]
click at [1009, 321] on app-card-role "Conference Staff (Mon - Fri) 1I 7A 0/1 14:45-20:15 (5h30m) single-neutral-actio…" at bounding box center [1001, 348] width 183 height 56
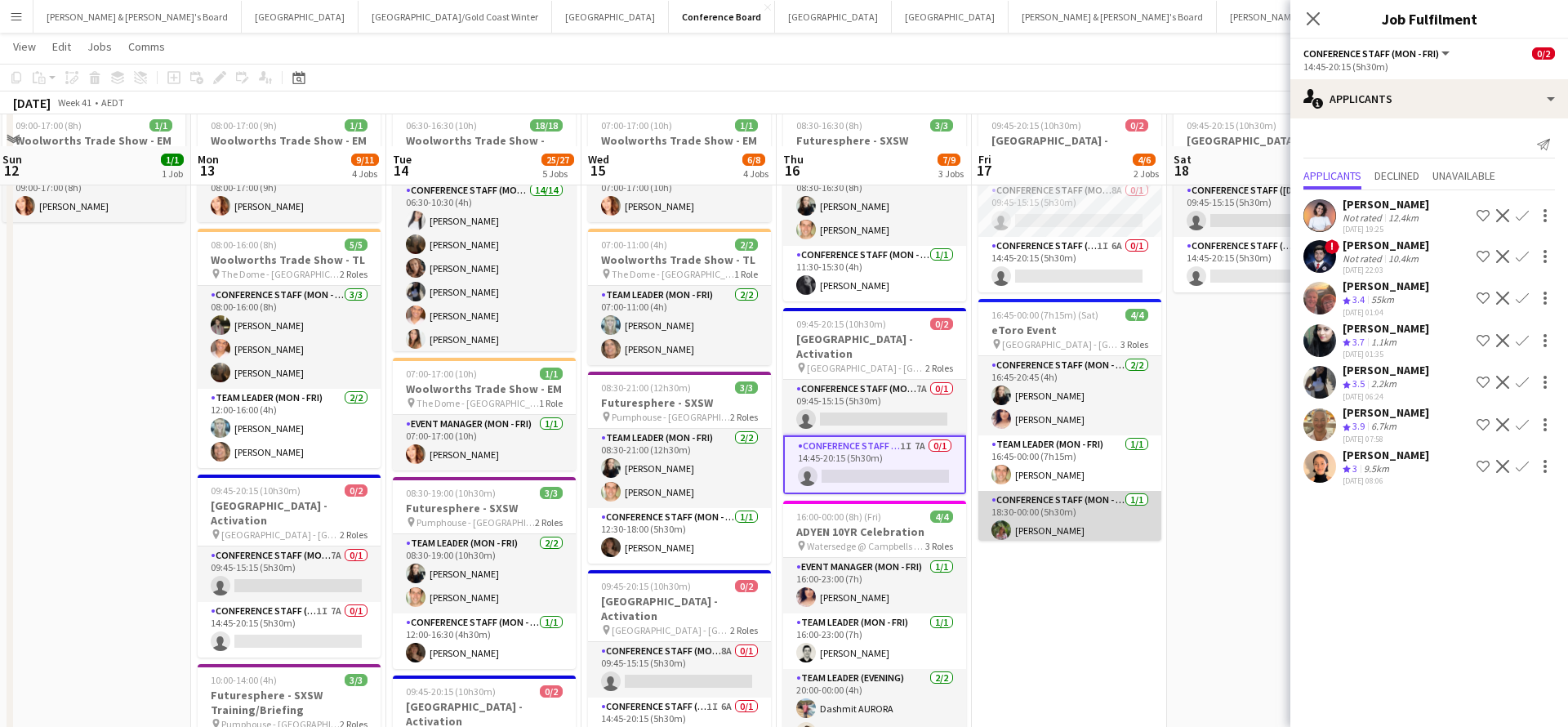
scroll to position [73, 0]
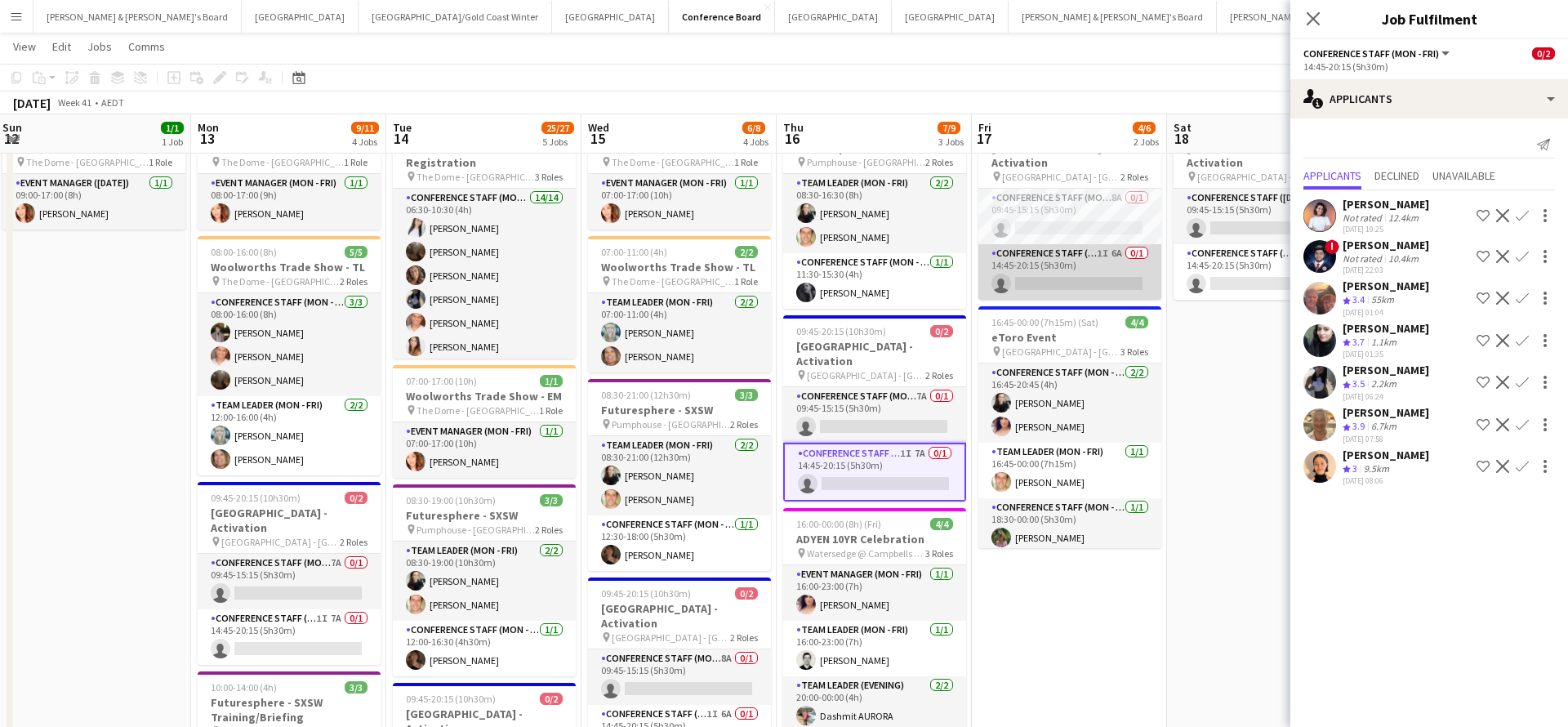
click at [1105, 250] on app-card-role "Conference Staff (Mon - Fri) 1I 6A 0/1 14:45-20:15 (5h30m) single-neutral-actio…" at bounding box center [1070, 272] width 183 height 56
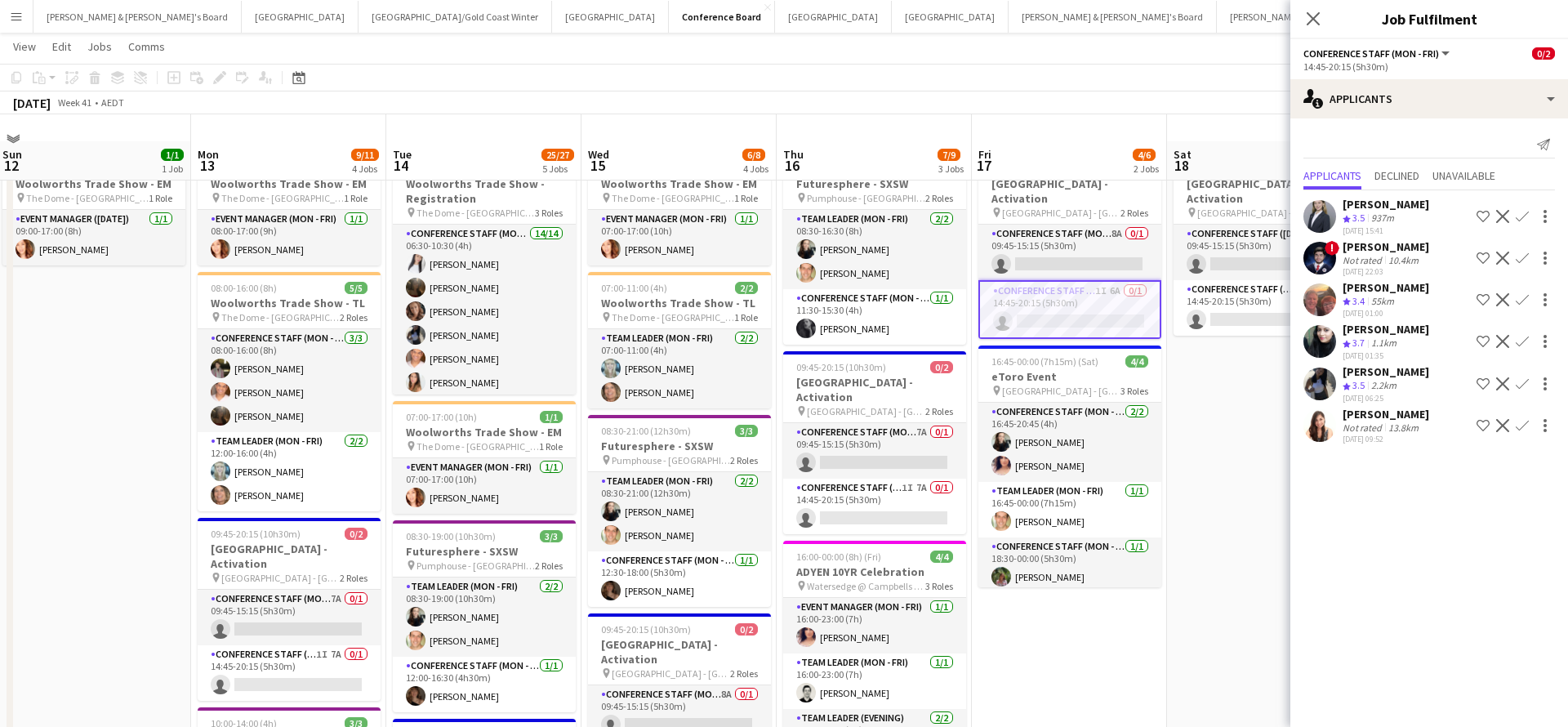
scroll to position [33, 0]
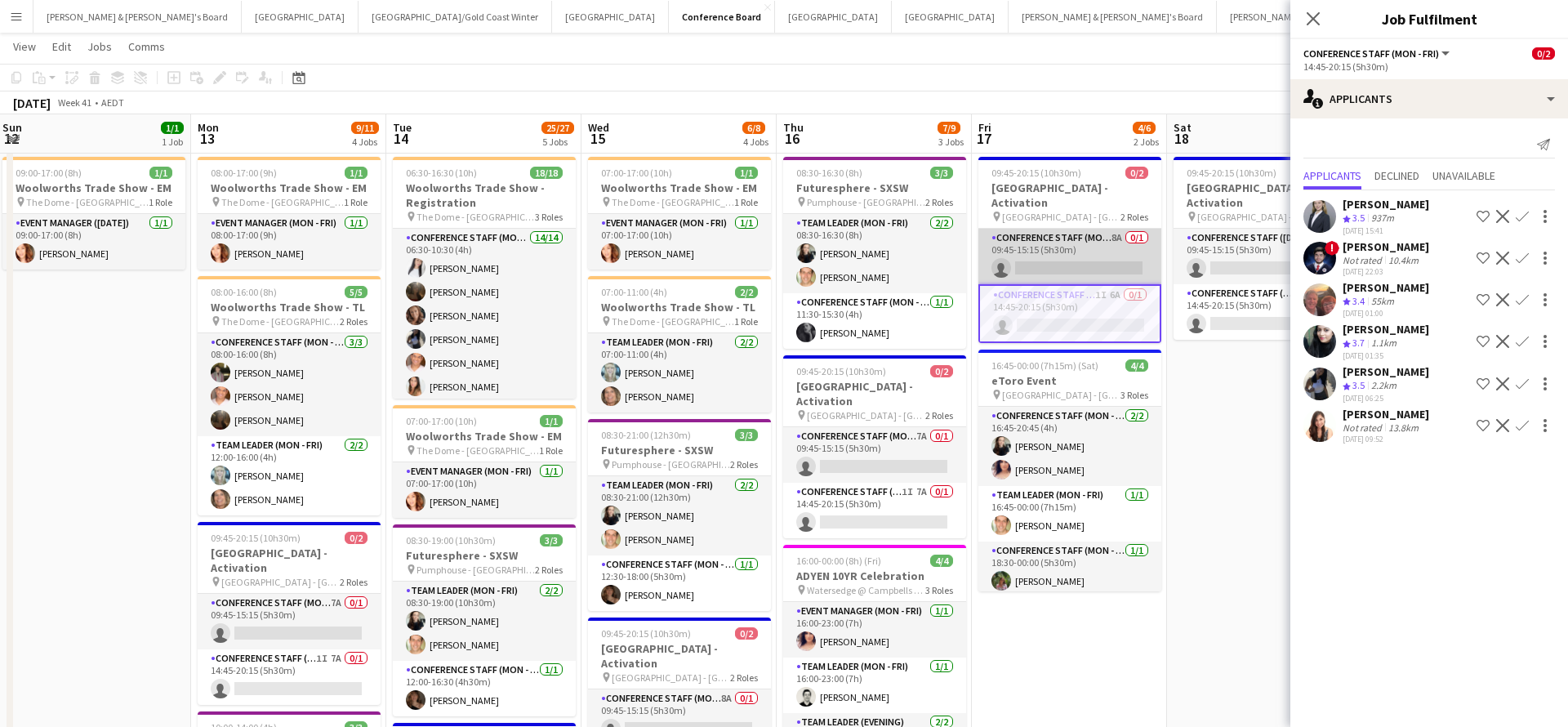
click at [1104, 241] on app-card-role "Conference Staff (Mon - Fri) 8A 0/1 09:45-15:15 (5h30m) single-neutral-actions" at bounding box center [1070, 256] width 183 height 56
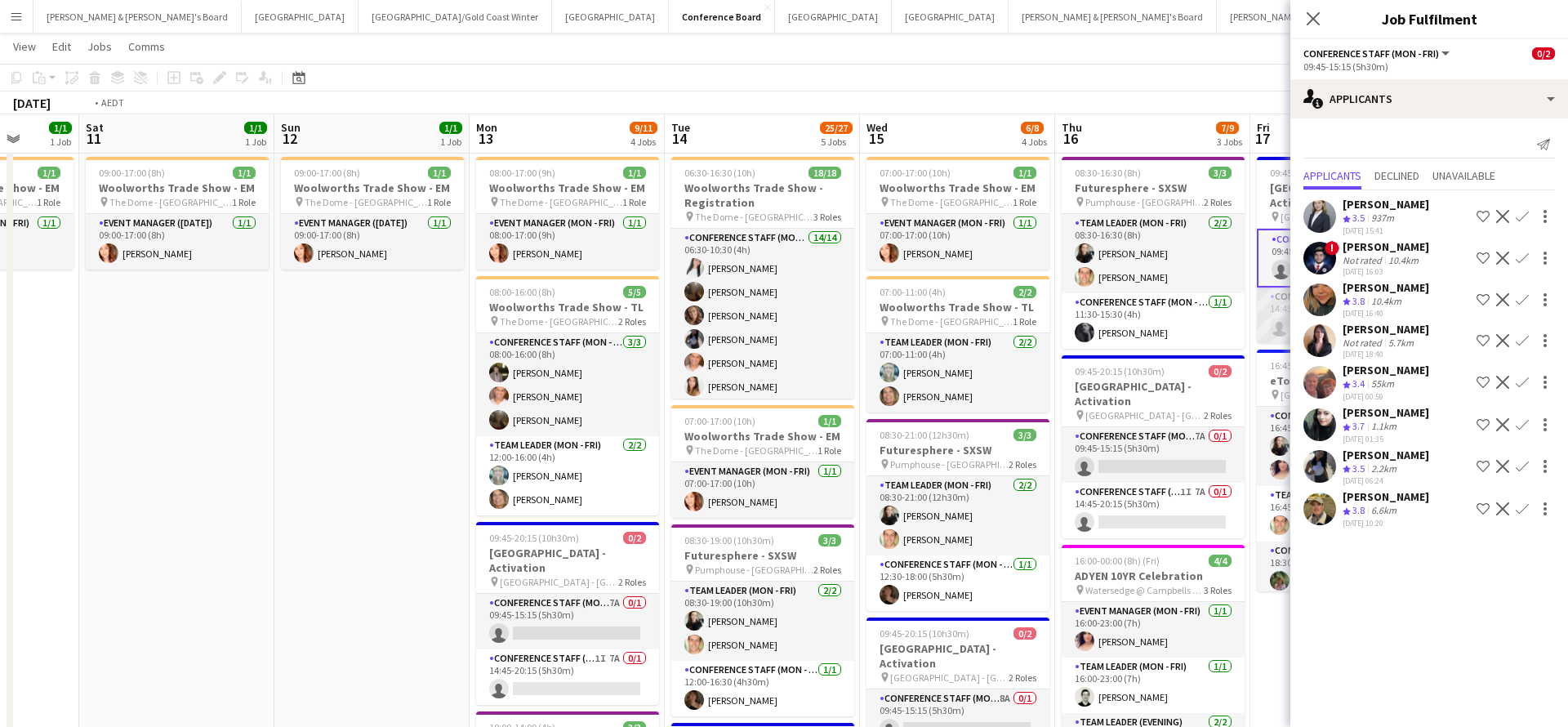
scroll to position [0, 537]
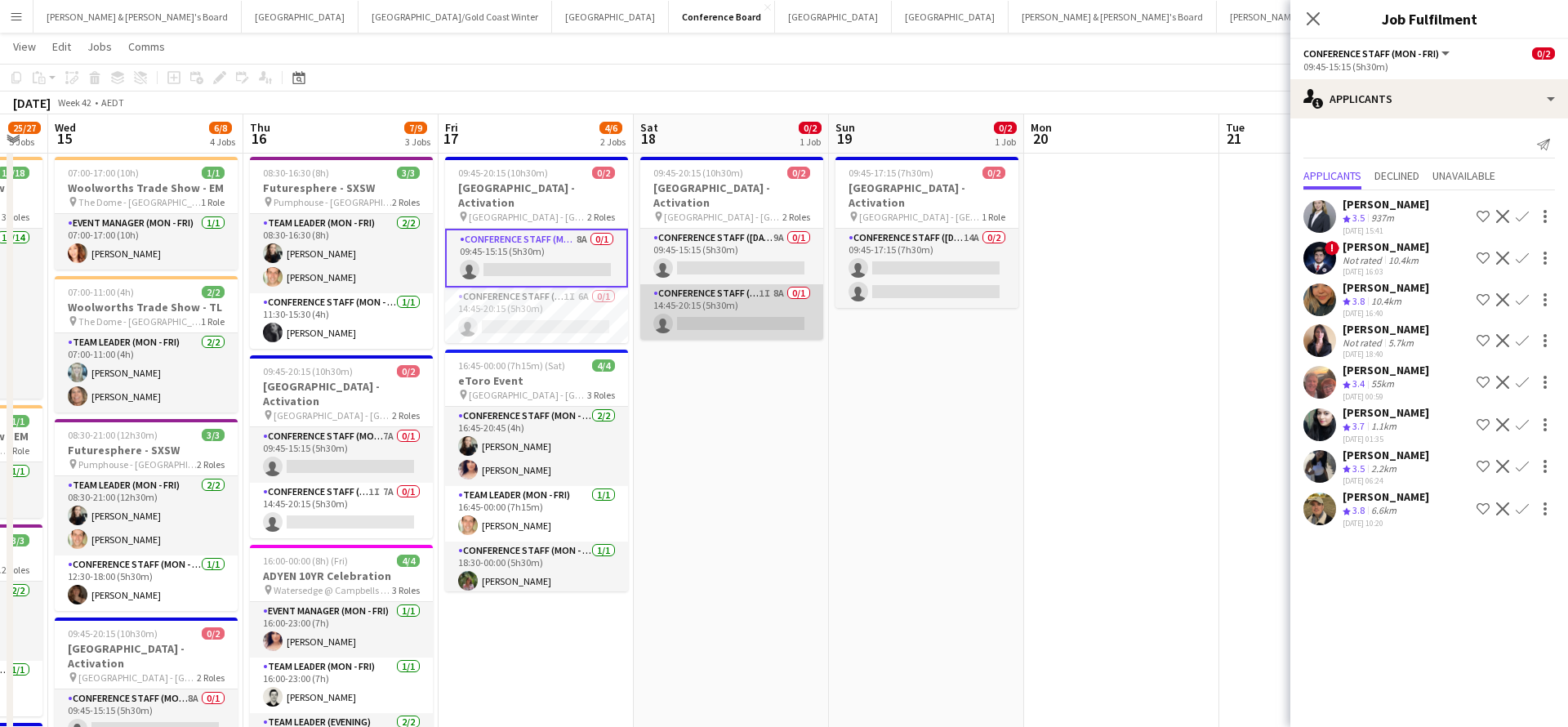
click at [758, 289] on app-card-role "Conference Staff (Saturday) 1I 8A 0/1 14:45-20:15 (5h30m) single-neutral-actions" at bounding box center [732, 312] width 183 height 56
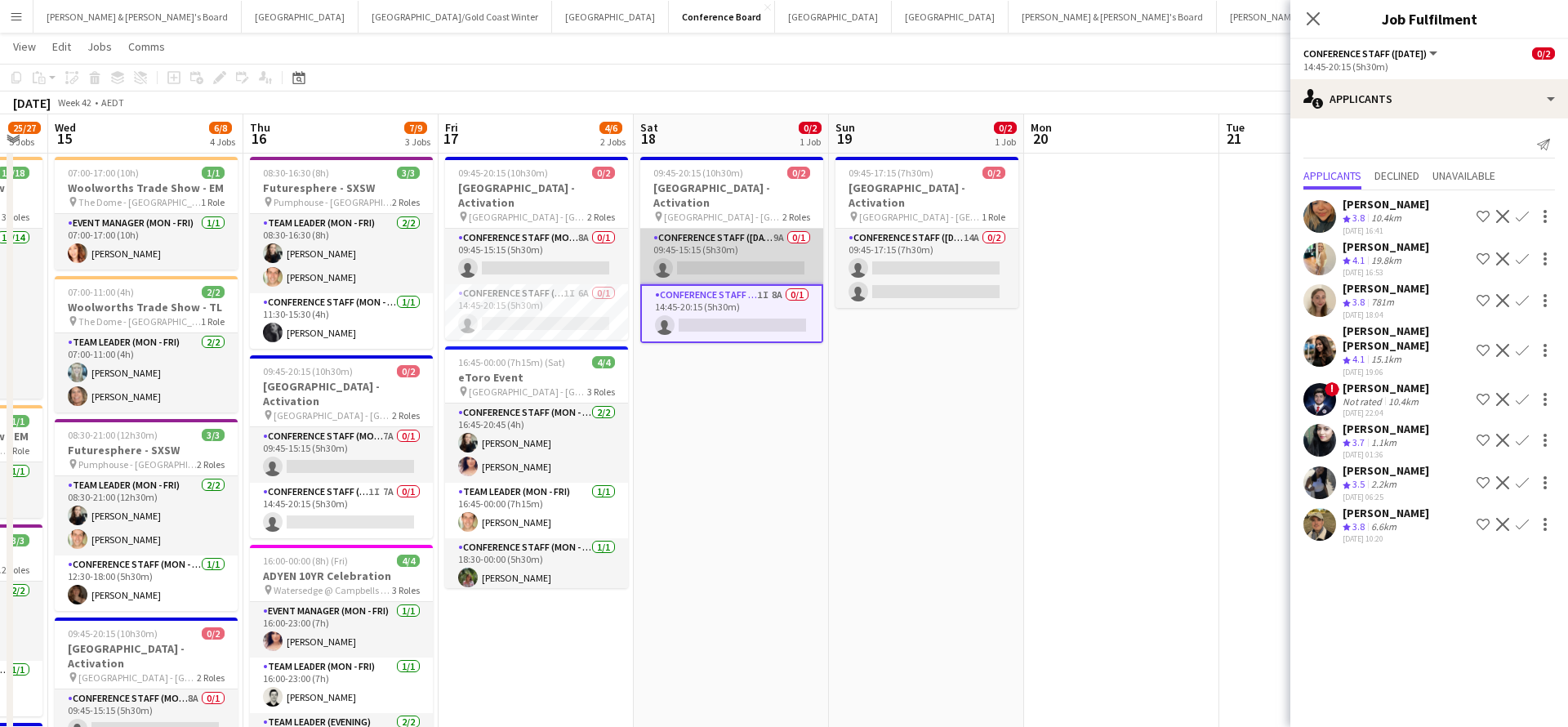
click at [772, 232] on app-card-role "Conference Staff (Saturday) 9A 0/1 09:45-15:15 (5h30m) single-neutral-actions" at bounding box center [732, 256] width 183 height 56
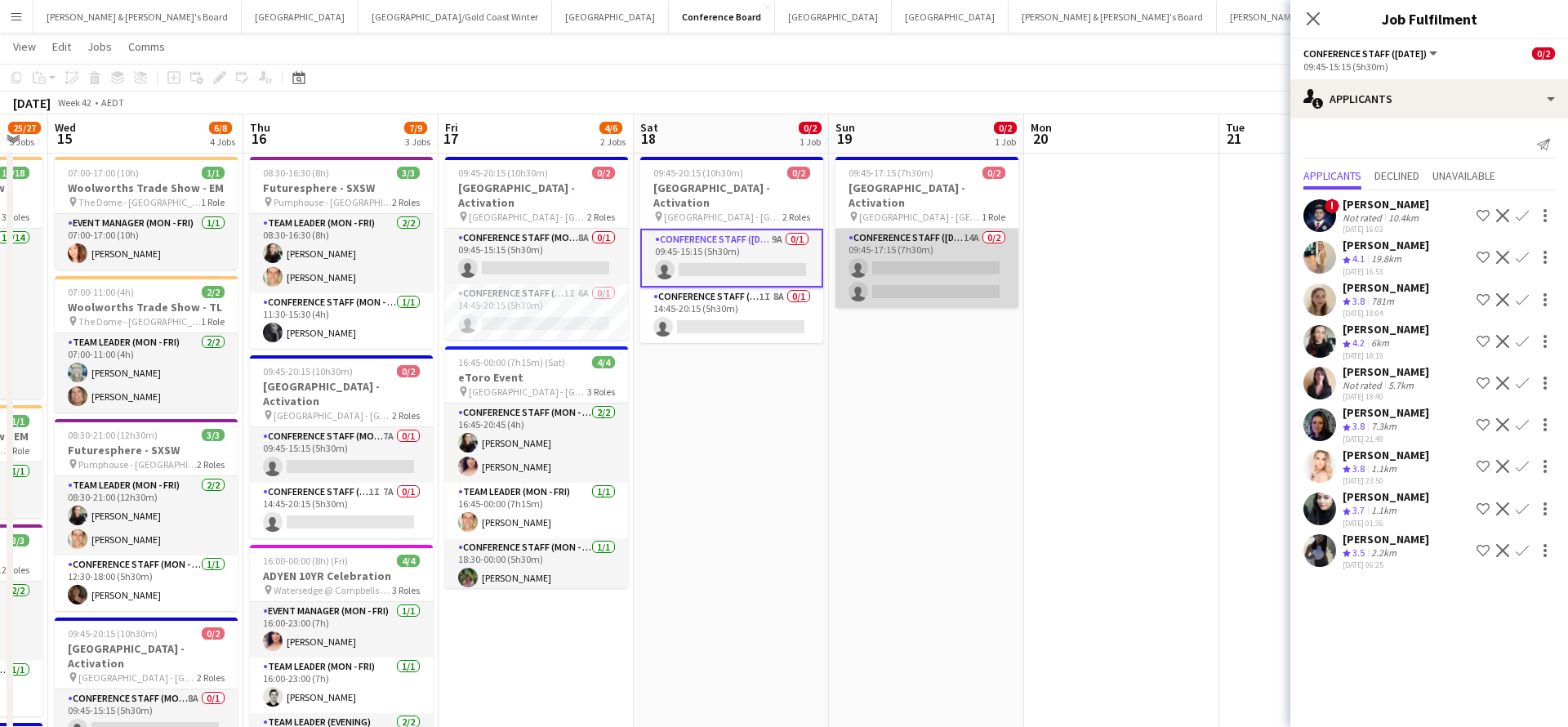
click at [880, 270] on app-card-role "Conference Staff (Sunday) 14A 0/2 09:45-17:15 (7h30m) single-neutral-actions si…" at bounding box center [927, 268] width 183 height 79
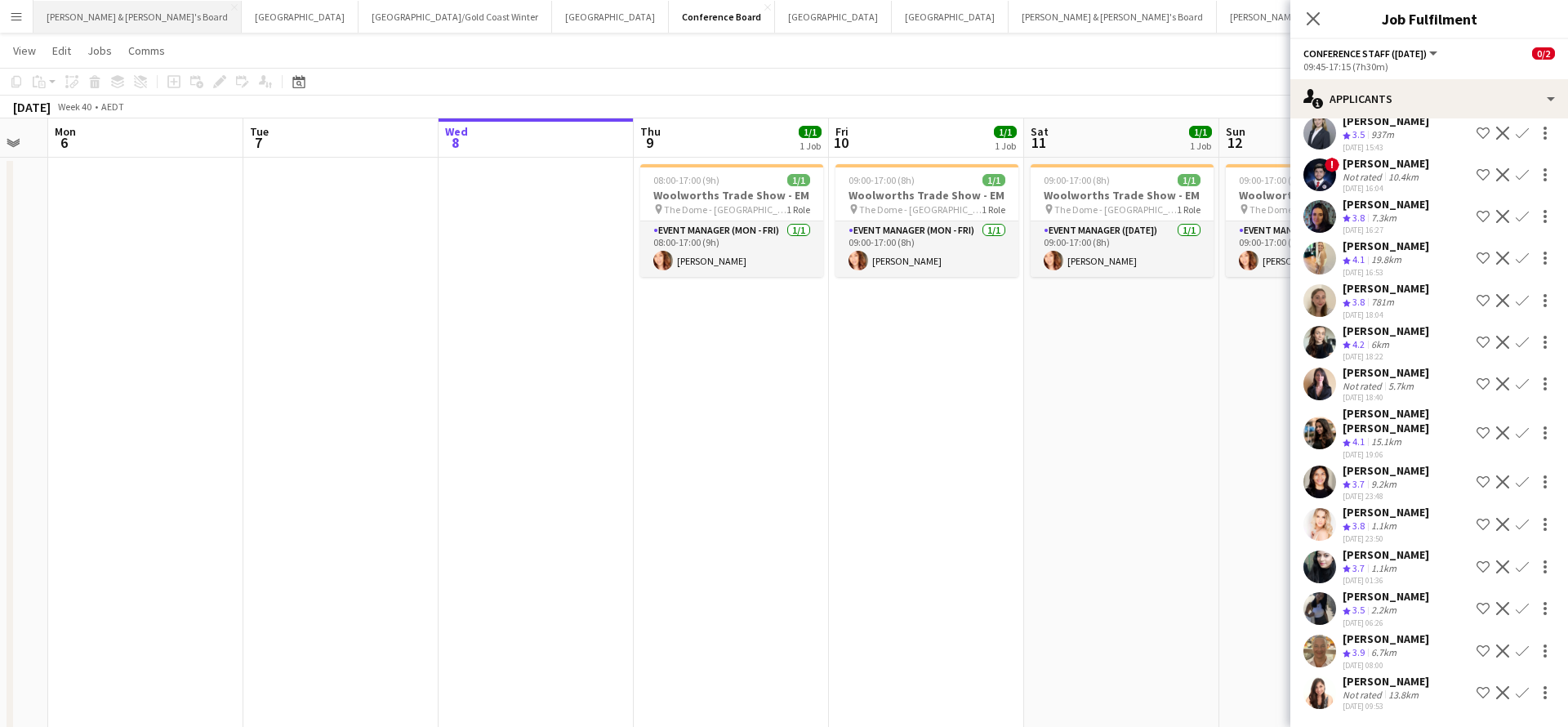
click at [85, 13] on button "[PERSON_NAME] & [PERSON_NAME]'s Board Close" at bounding box center [137, 17] width 208 height 32
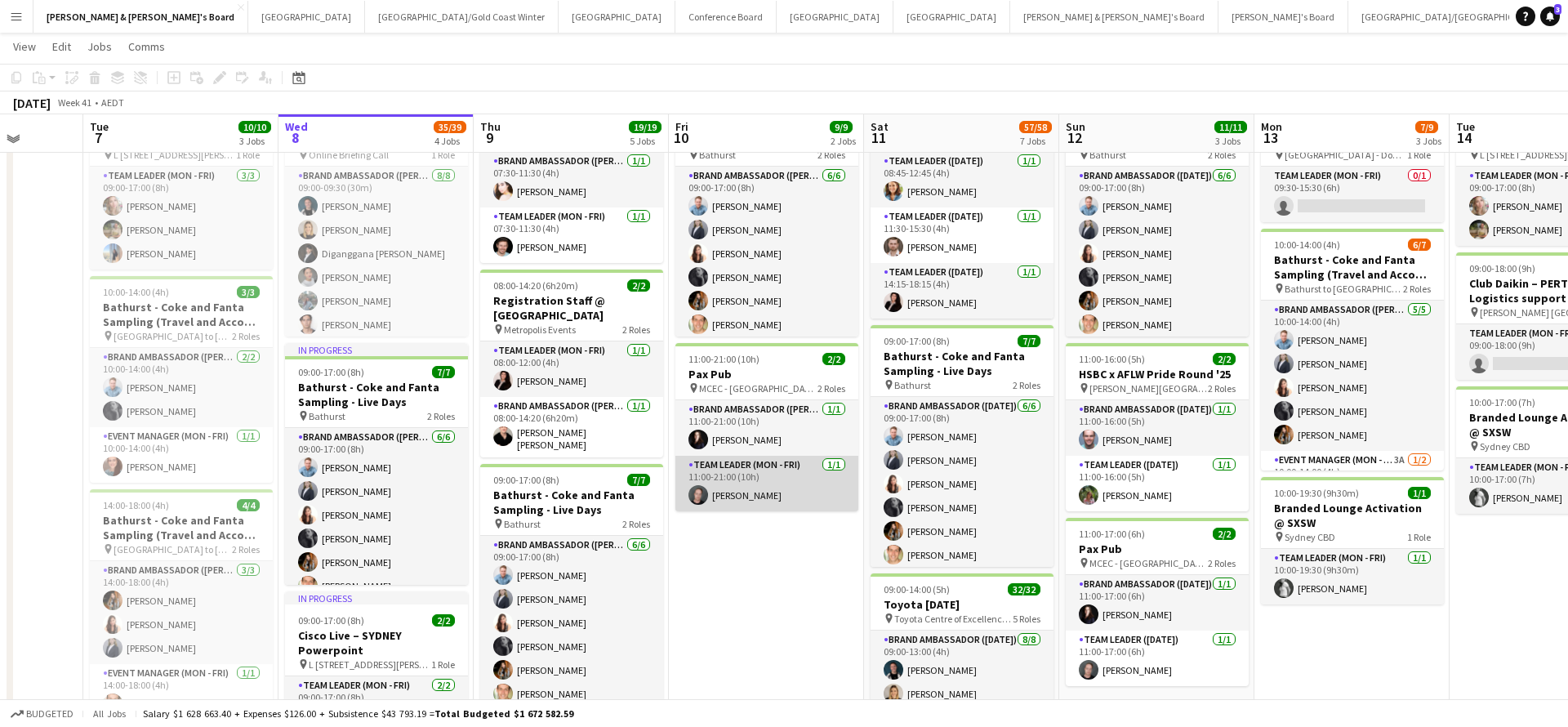
scroll to position [97, 0]
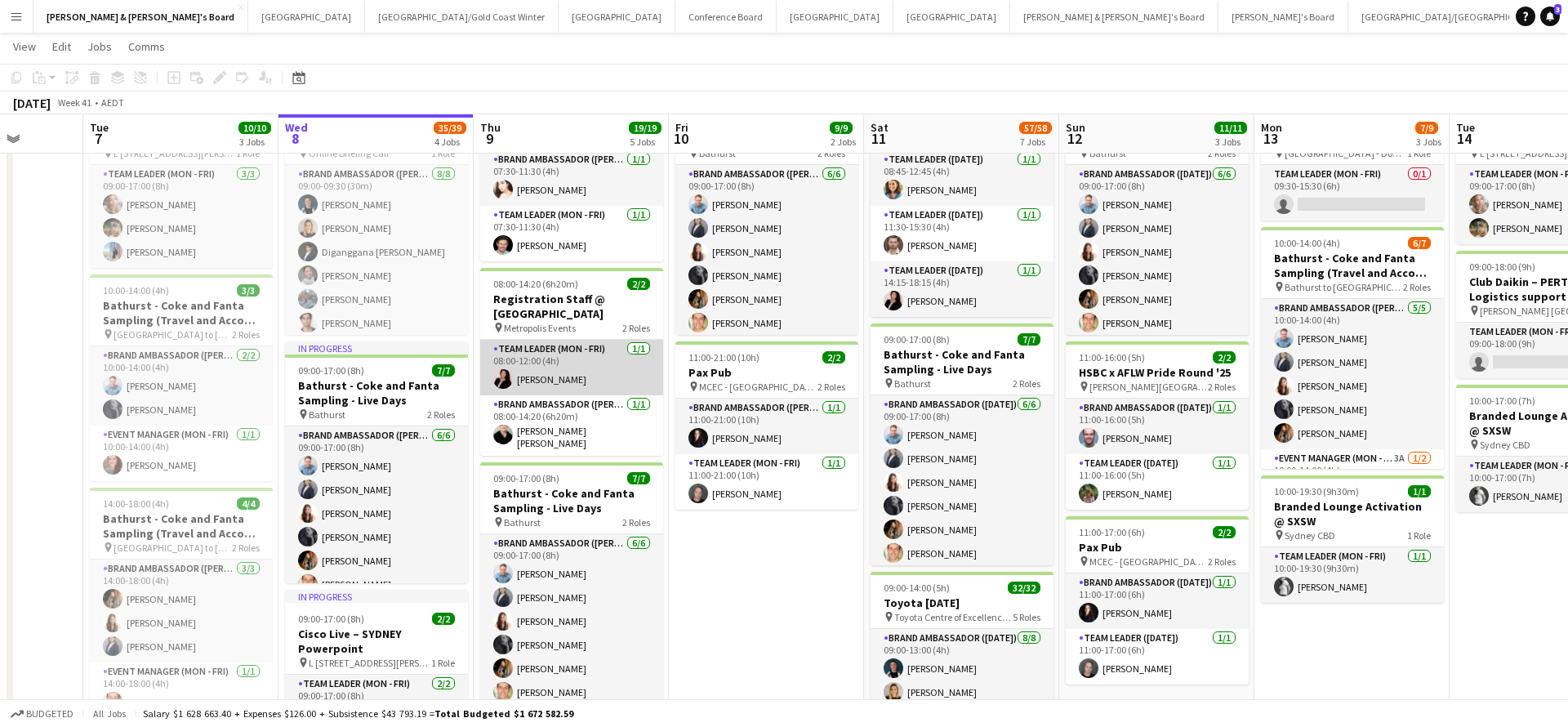
click at [596, 350] on app-card-role "Team Leader (Mon - Fri) 1/1 08:00-12:00 (4h) Angie Osorio" at bounding box center [572, 368] width 183 height 56
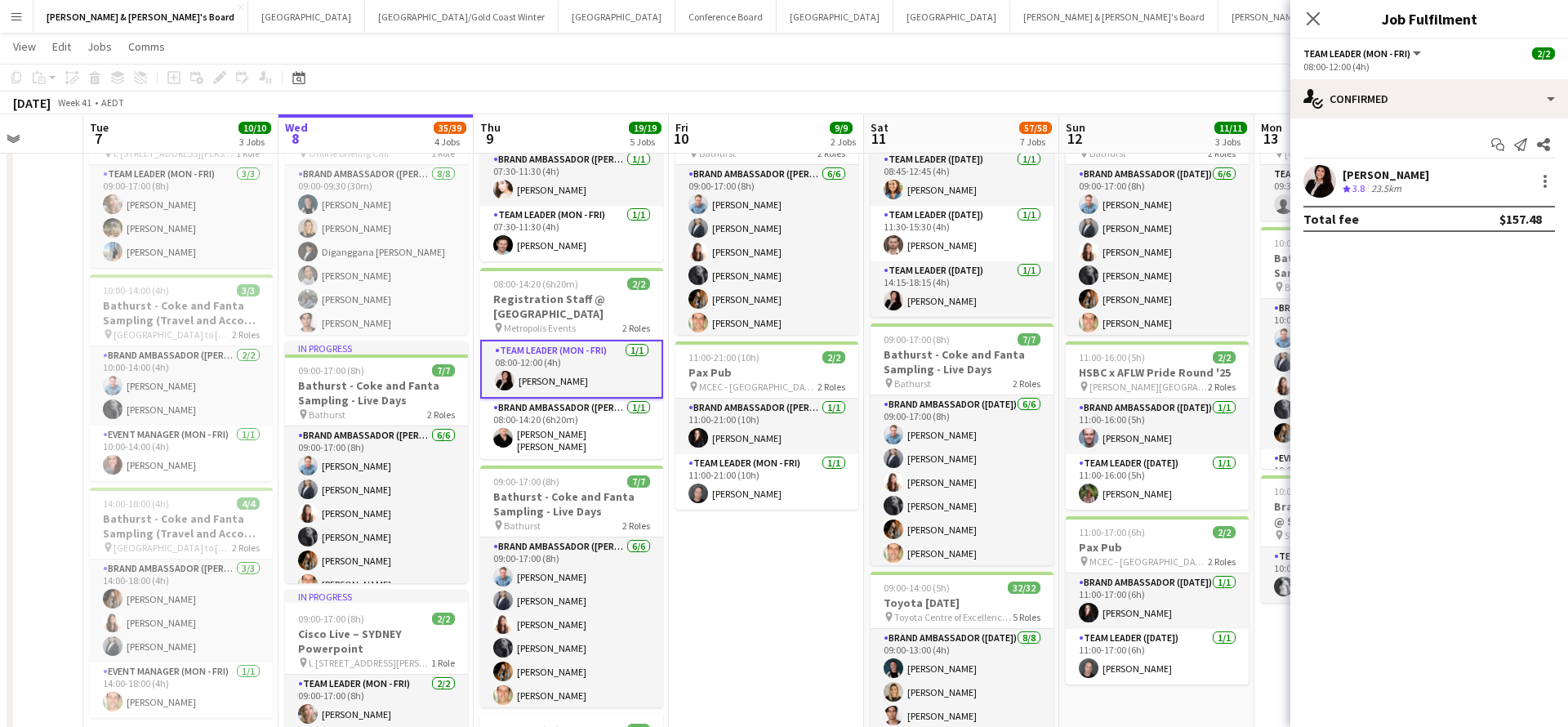
click at [1397, 188] on div "23.5km" at bounding box center [1386, 189] width 37 height 14
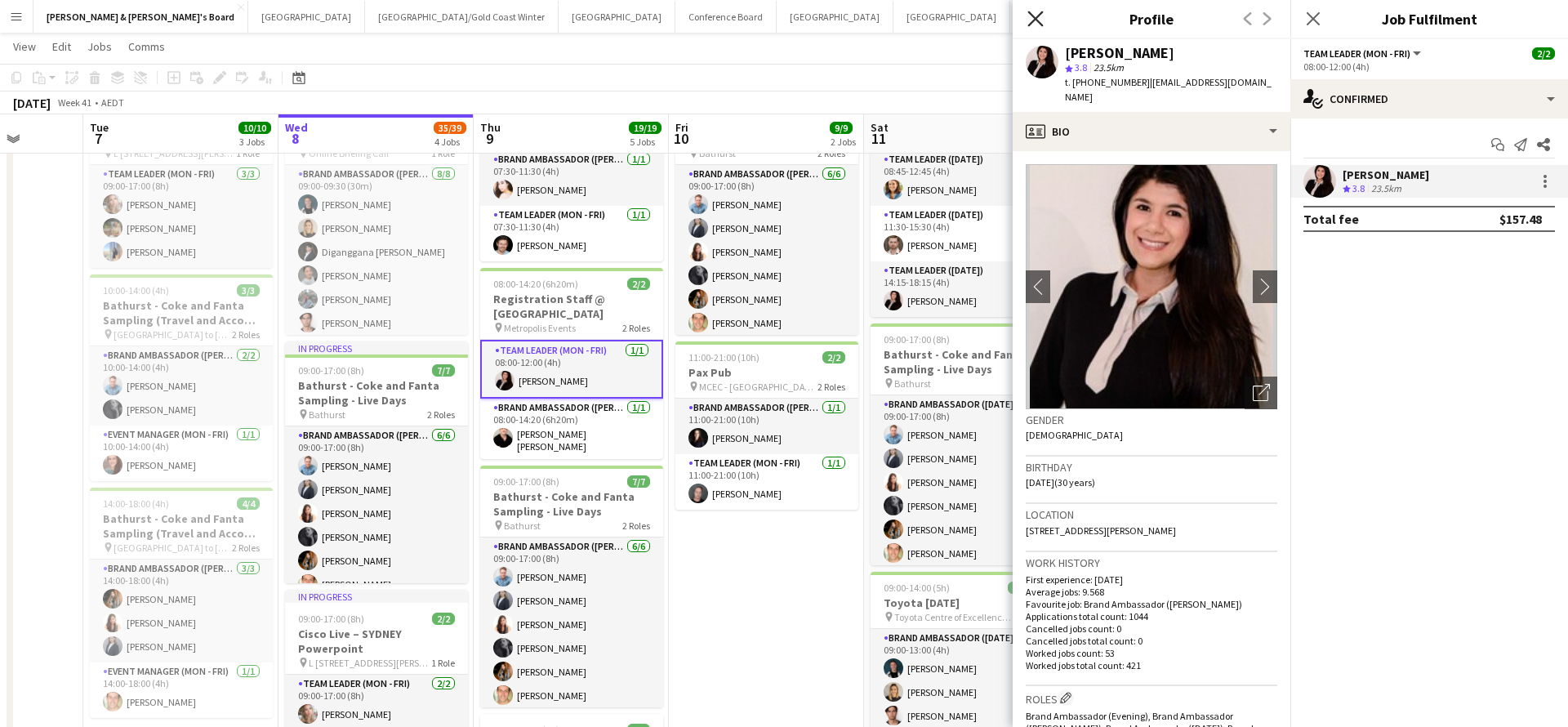
click at [1037, 18] on icon at bounding box center [1035, 18] width 16 height 16
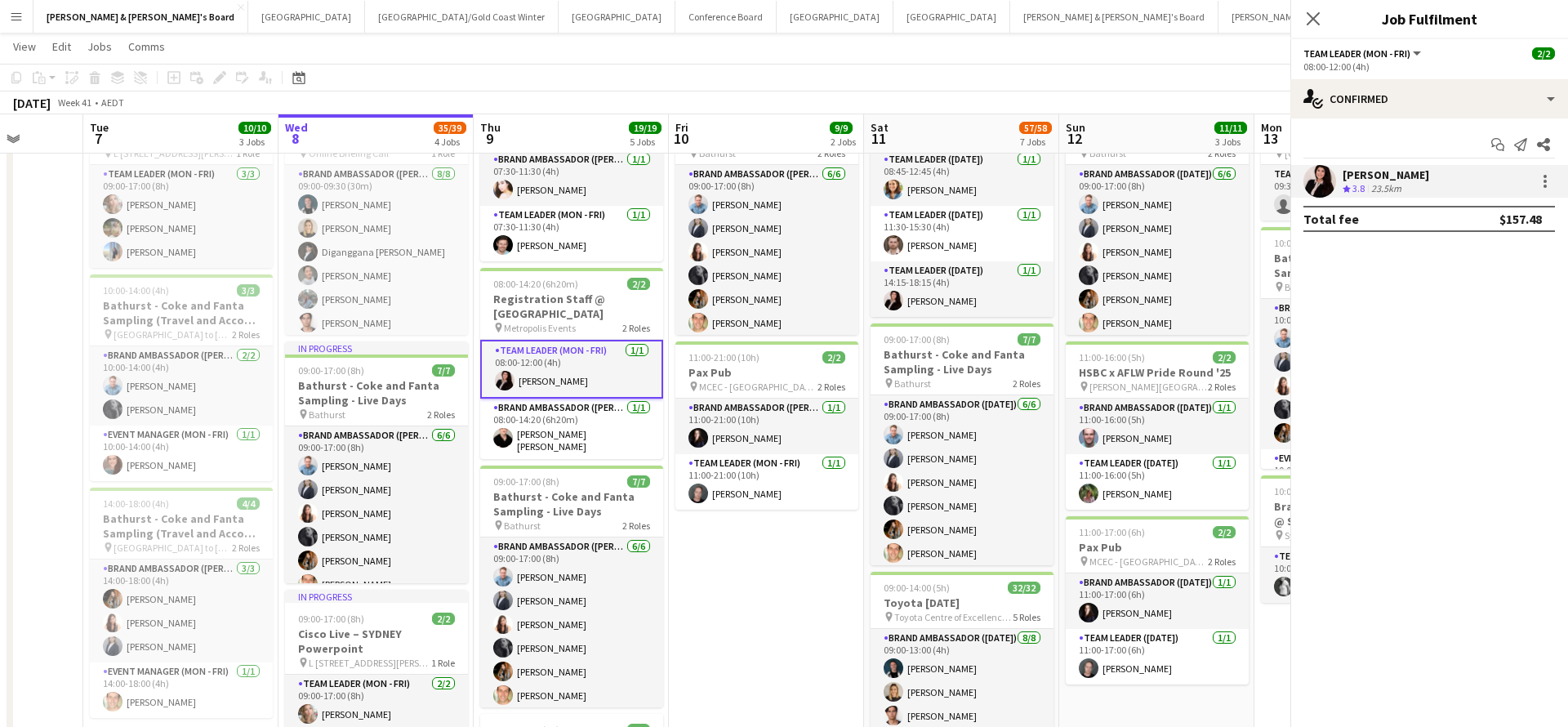
click at [1567, 18] on icon at bounding box center [1590, 18] width 16 height 16
click at [1313, 21] on icon "Close pop-in" at bounding box center [1312, 18] width 16 height 16
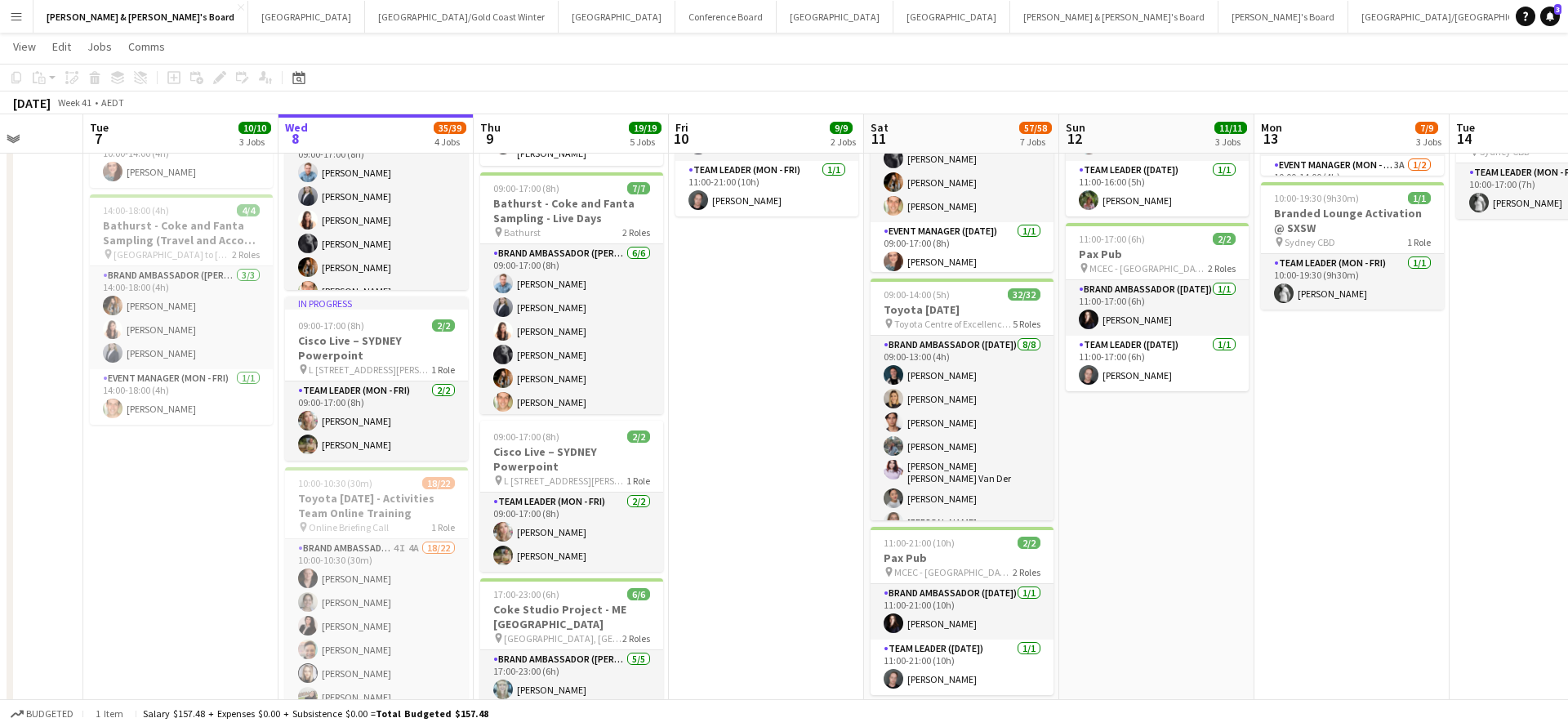
scroll to position [0, 0]
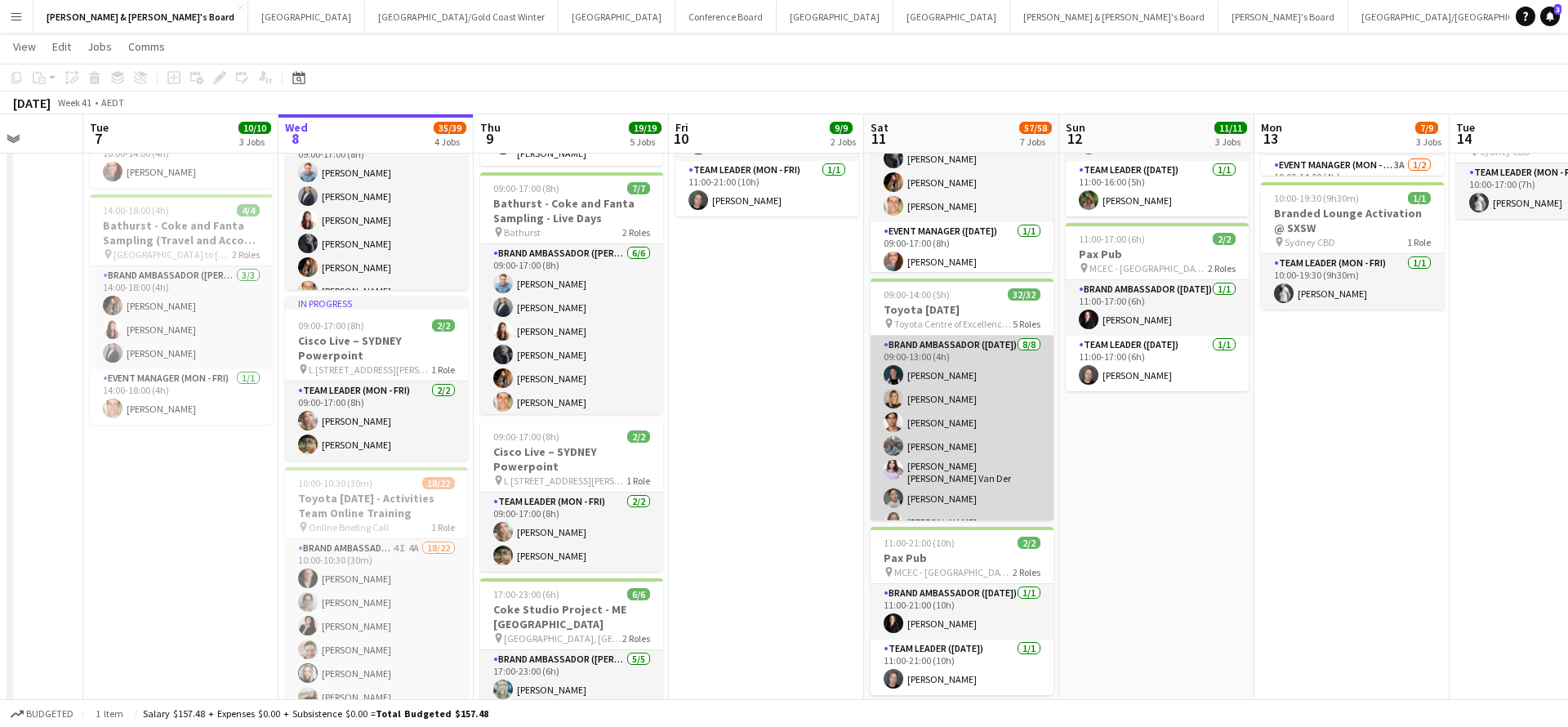
click at [940, 399] on app-card-role "Brand Ambassador (Saturday) 8/8 09:00-13:00 (4h) Gabriel Tiller Emily Lewis Val…" at bounding box center [962, 449] width 183 height 226
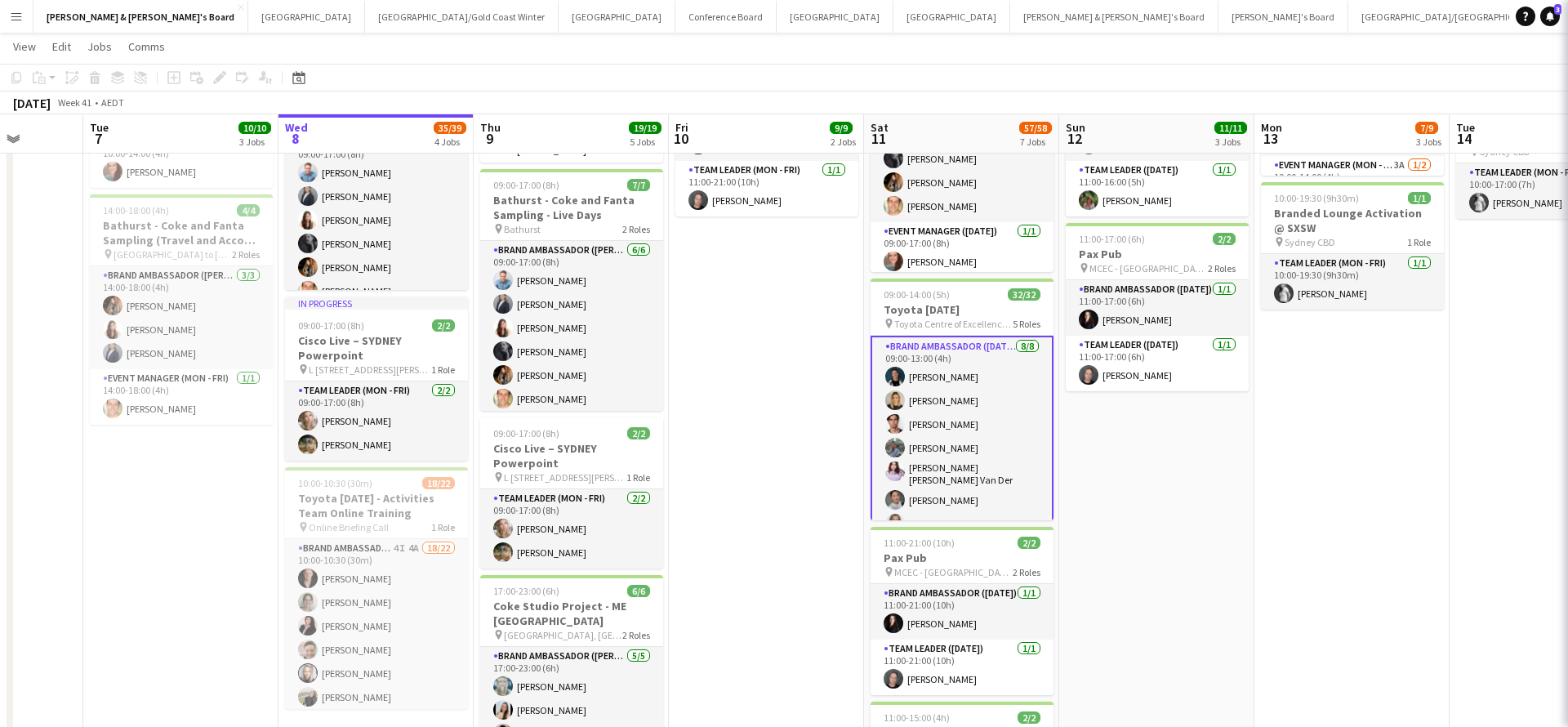
click at [940, 399] on app-card-role "Brand Ambassador (Saturday) 8/8 09:00-13:00 (4h) Gabriel Tiller Emily Lewis Val…" at bounding box center [962, 450] width 183 height 229
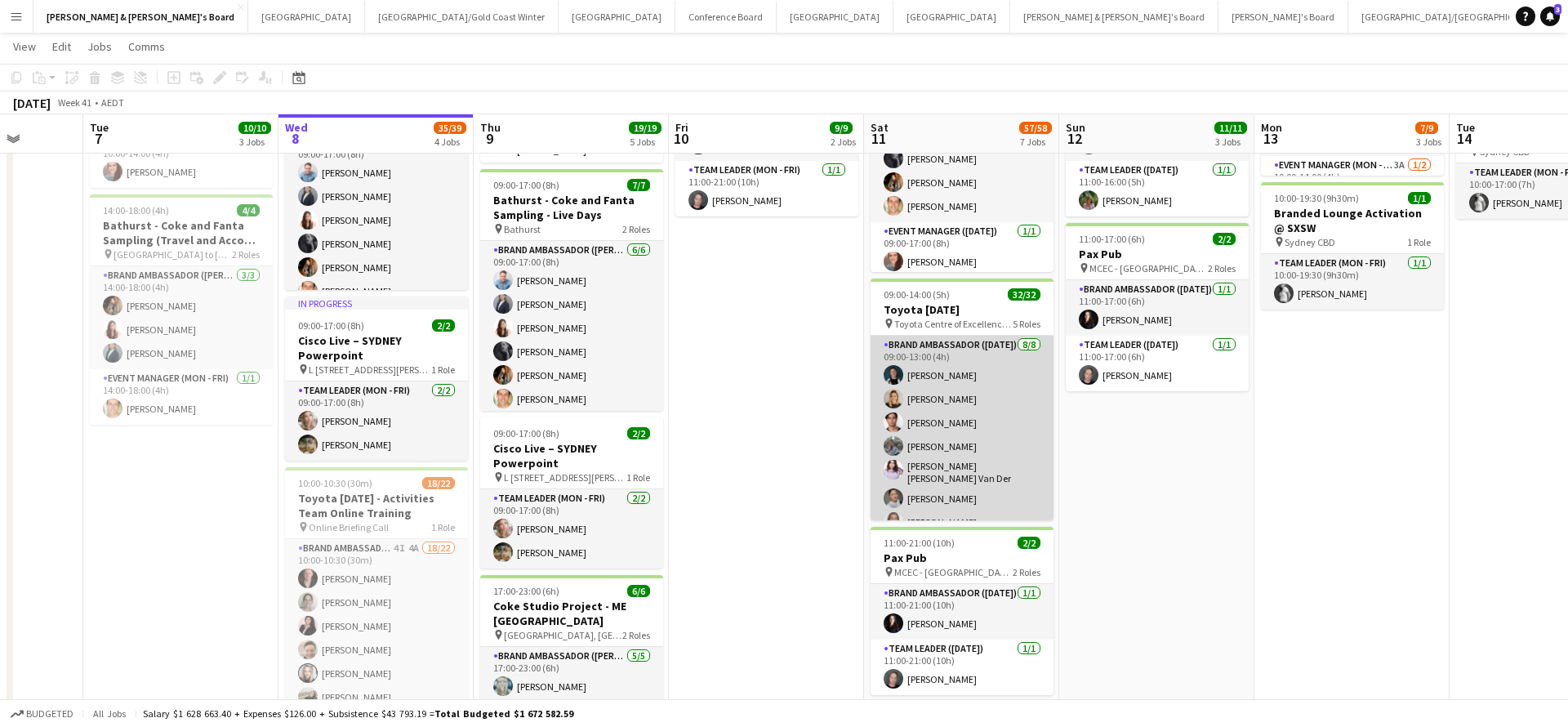
click at [976, 399] on app-card-role "Brand Ambassador (Saturday) 8/8 09:00-13:00 (4h) Gabriel Tiller Emily Lewis Val…" at bounding box center [962, 449] width 183 height 226
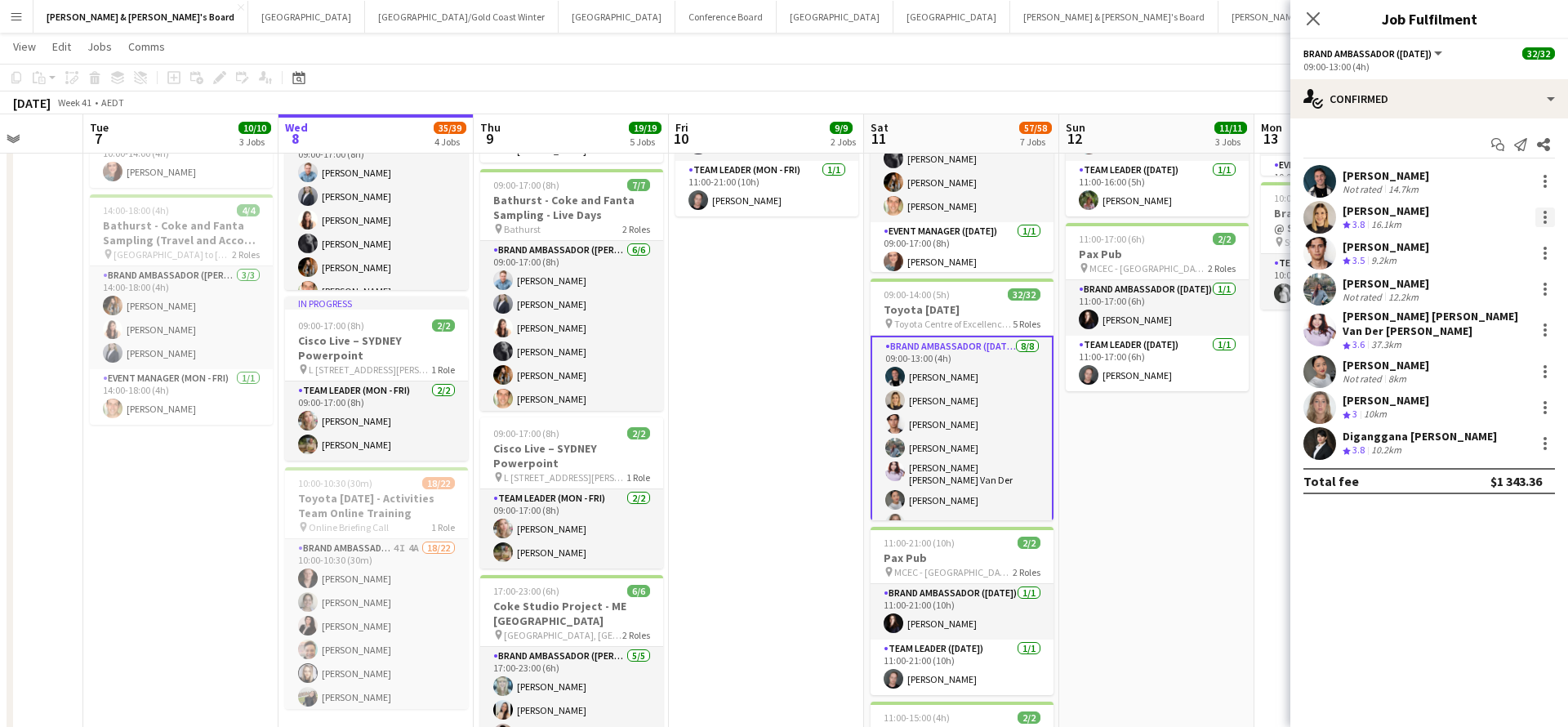
click at [1546, 218] on div at bounding box center [1545, 218] width 3 height 3
click at [1498, 293] on span "Switch crew" at bounding box center [1475, 286] width 69 height 14
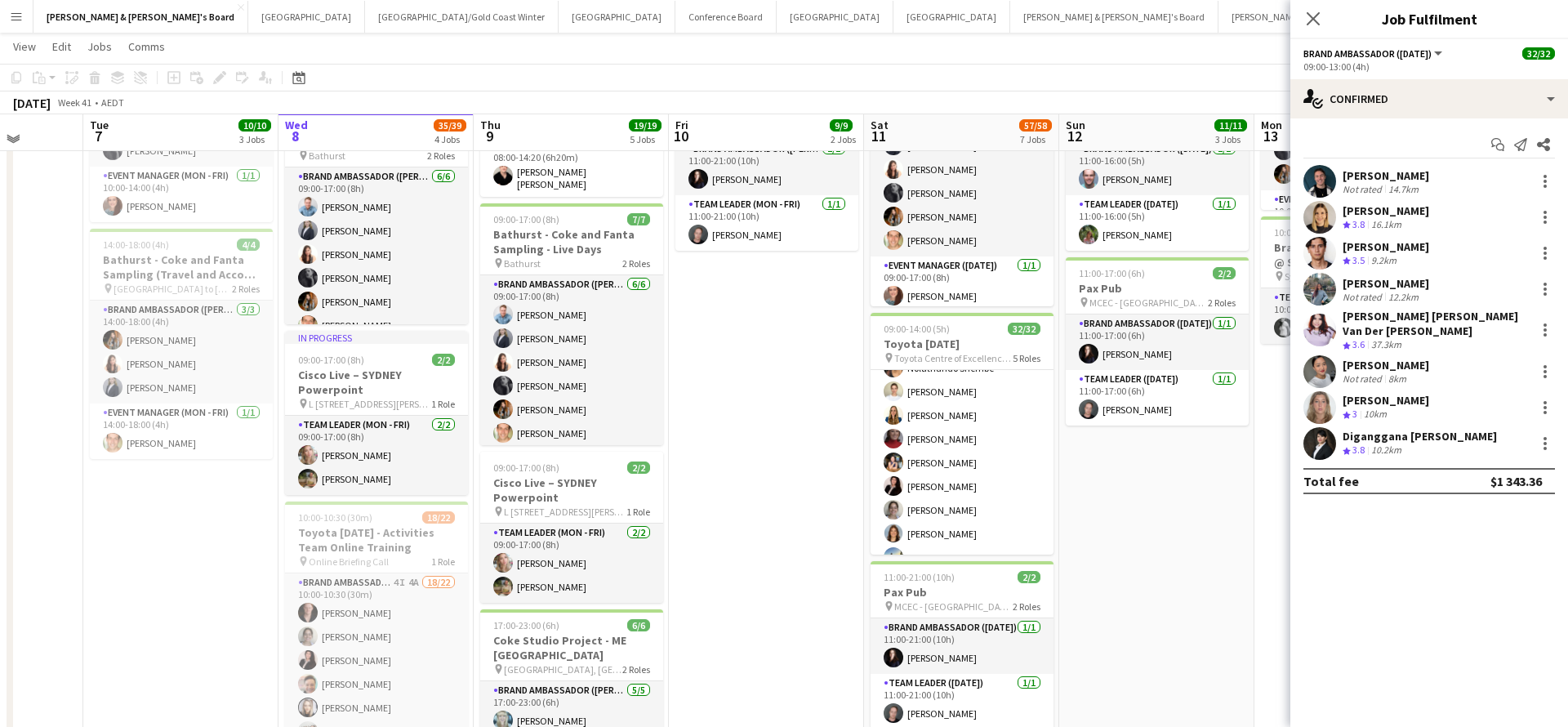
scroll to position [485, 0]
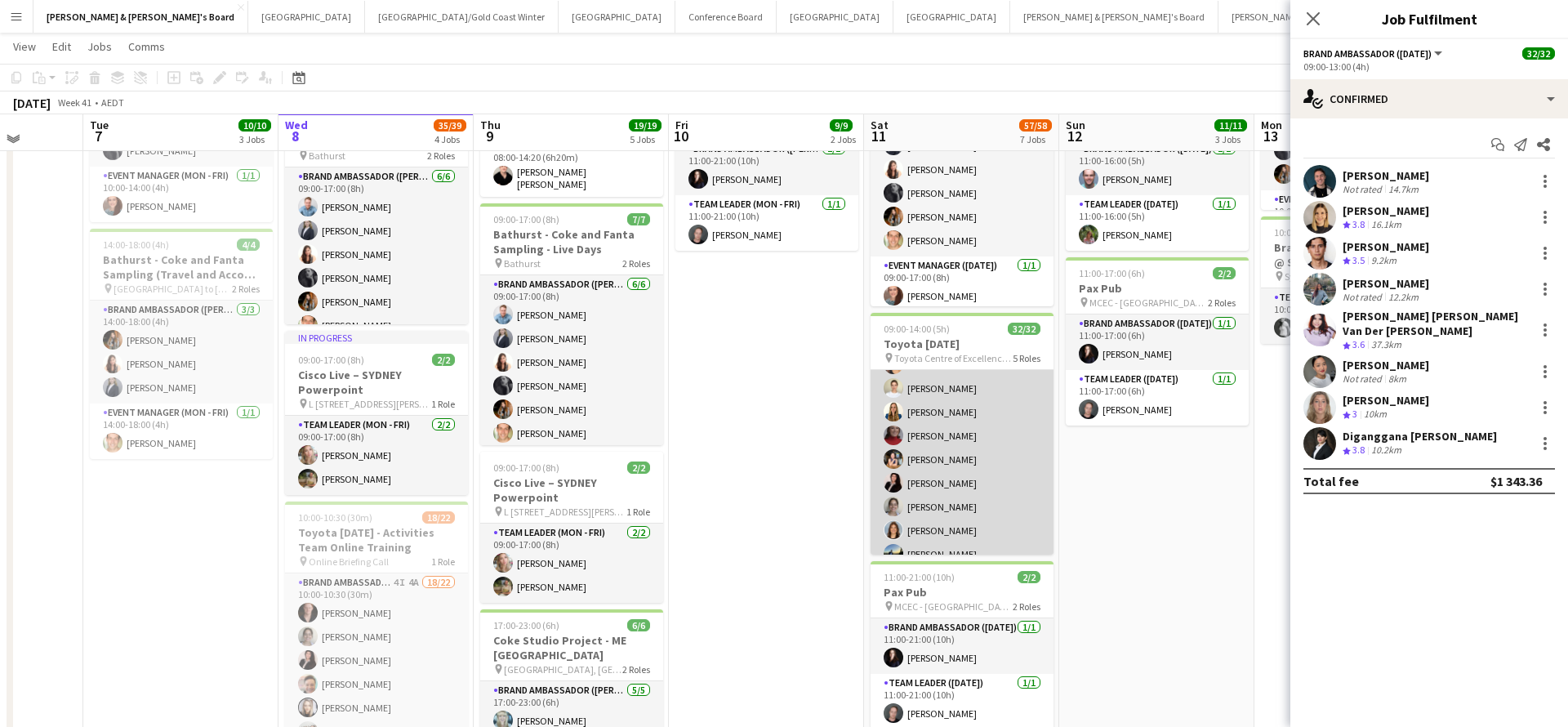
click at [938, 475] on app-card-role "Brand Ambassador (Saturday) 20/20 09:30-14:00 (4h30m) Natalia Ramires Almeida R…" at bounding box center [962, 480] width 183 height 511
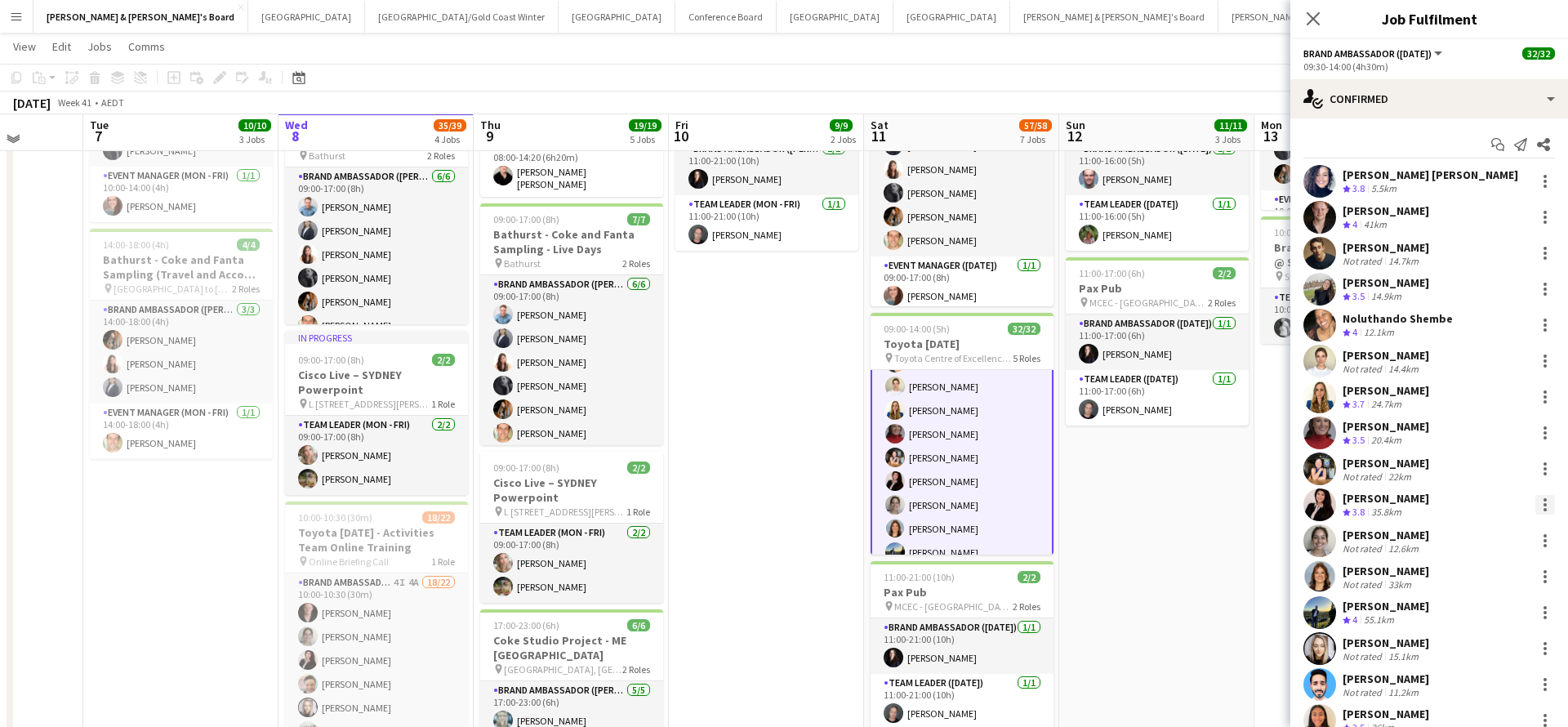
click at [1546, 504] on div at bounding box center [1545, 505] width 3 height 3
click at [1492, 321] on span "Switch with" at bounding box center [1473, 317] width 65 height 14
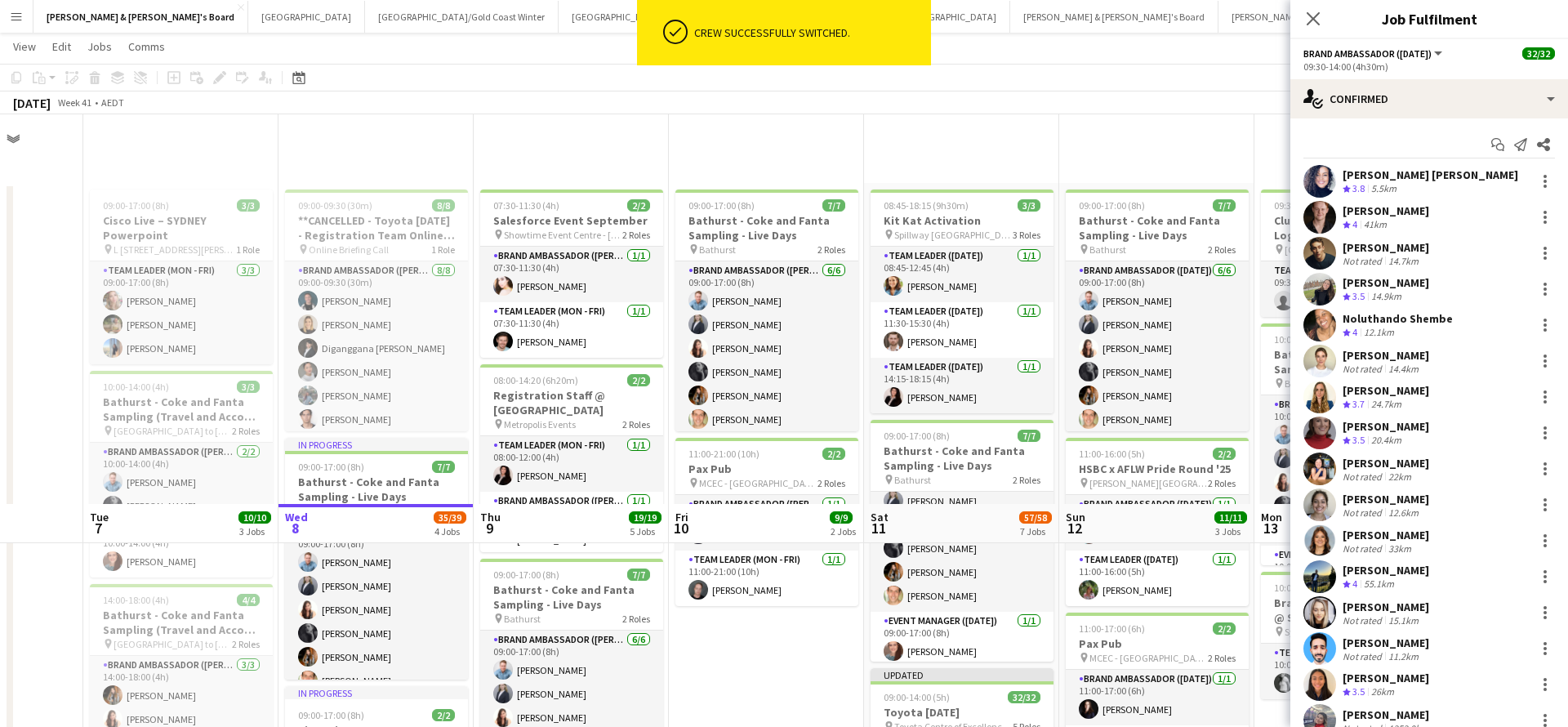
scroll to position [389, 0]
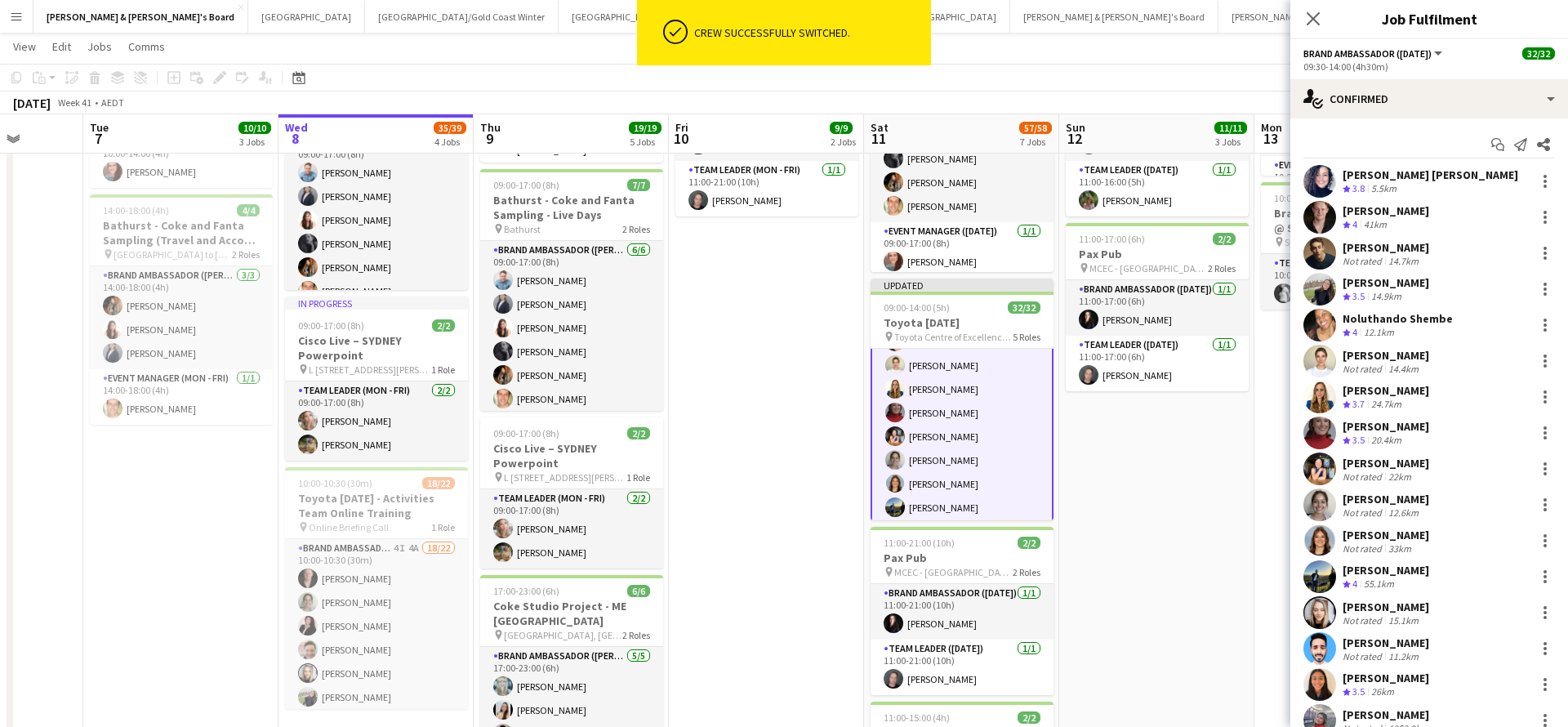
click at [1121, 506] on app-date-cell "09:00-17:00 (8h) 7/7 Bathurst - Coke and Fanta Sampling - Live Days pin Bathurs…" at bounding box center [1156, 600] width 195 height 1615
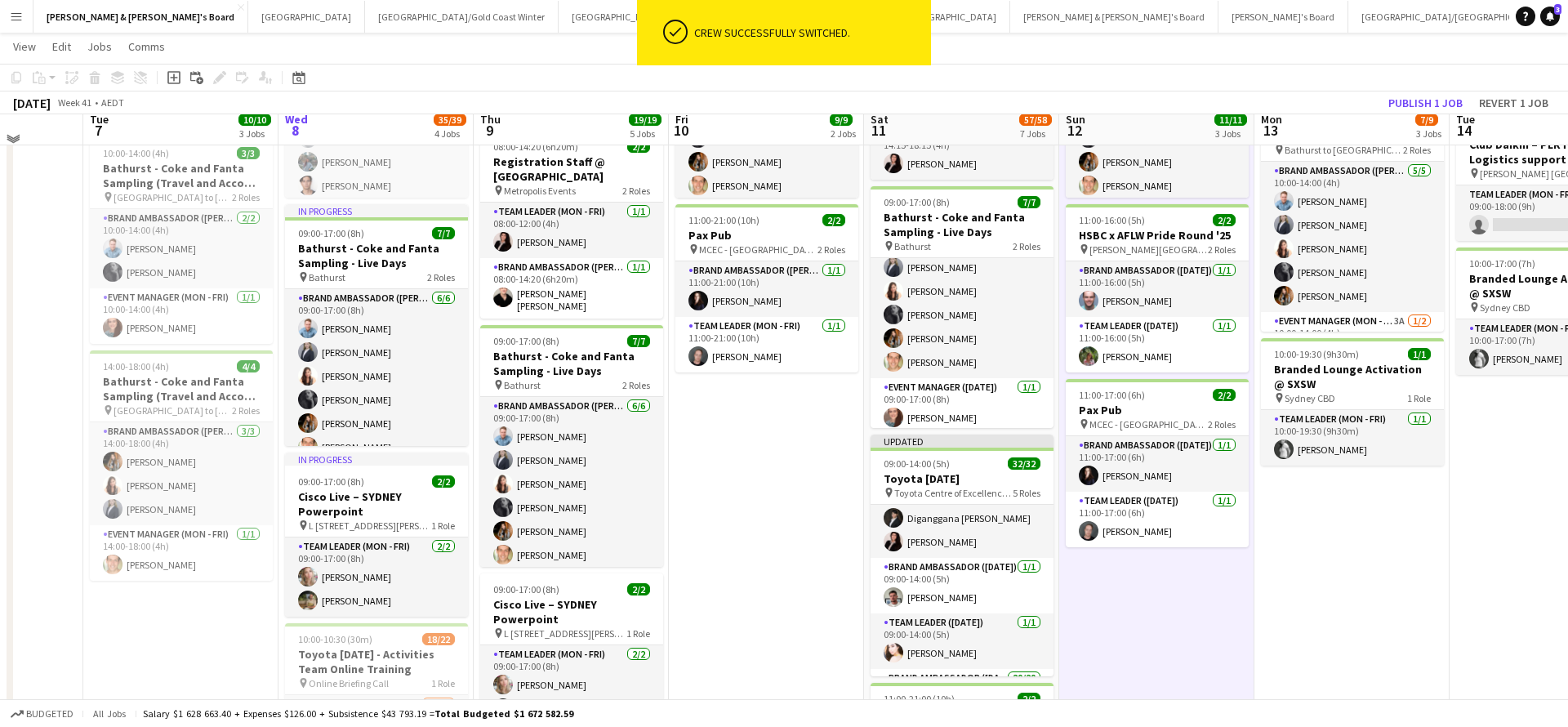
scroll to position [241, 0]
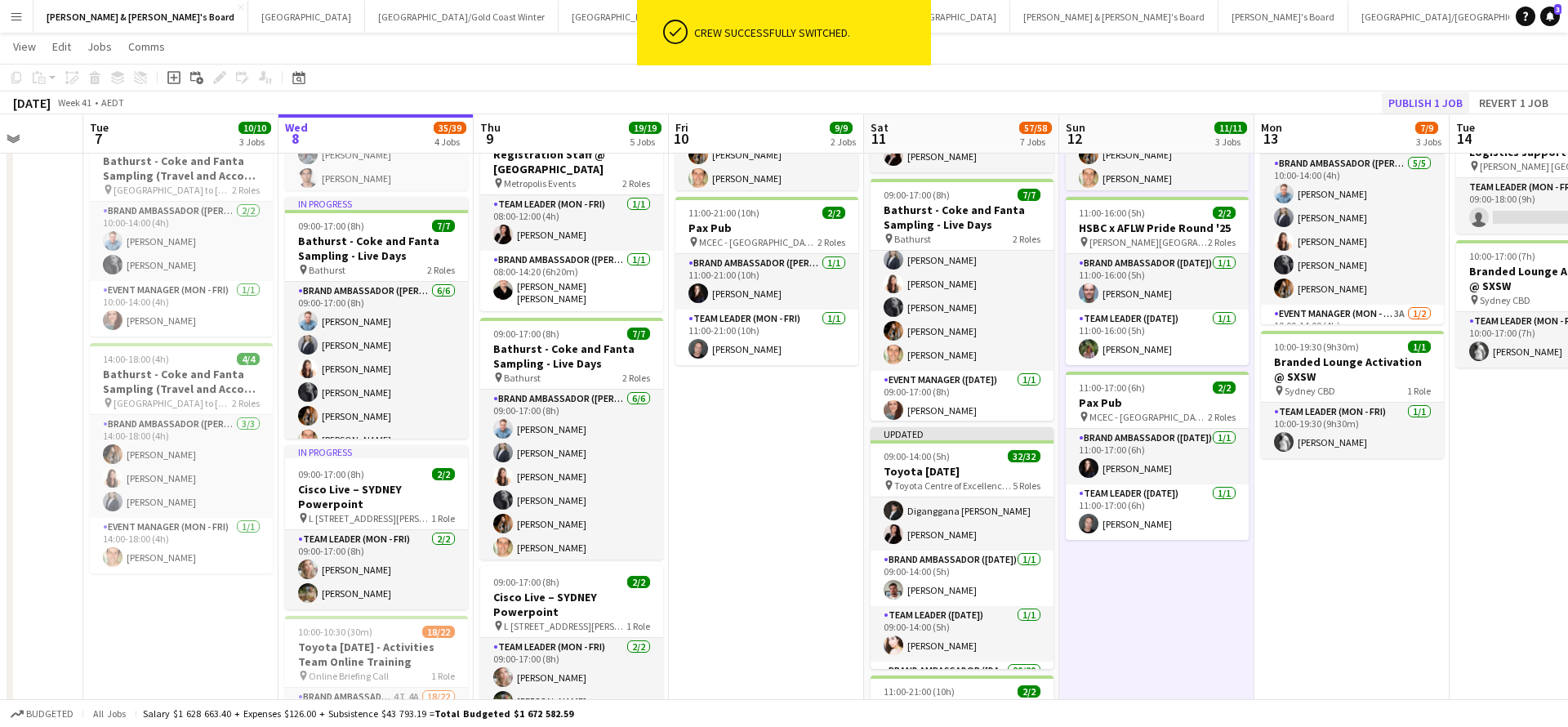
click at [1423, 107] on button "Publish 1 job" at bounding box center [1425, 103] width 87 height 21
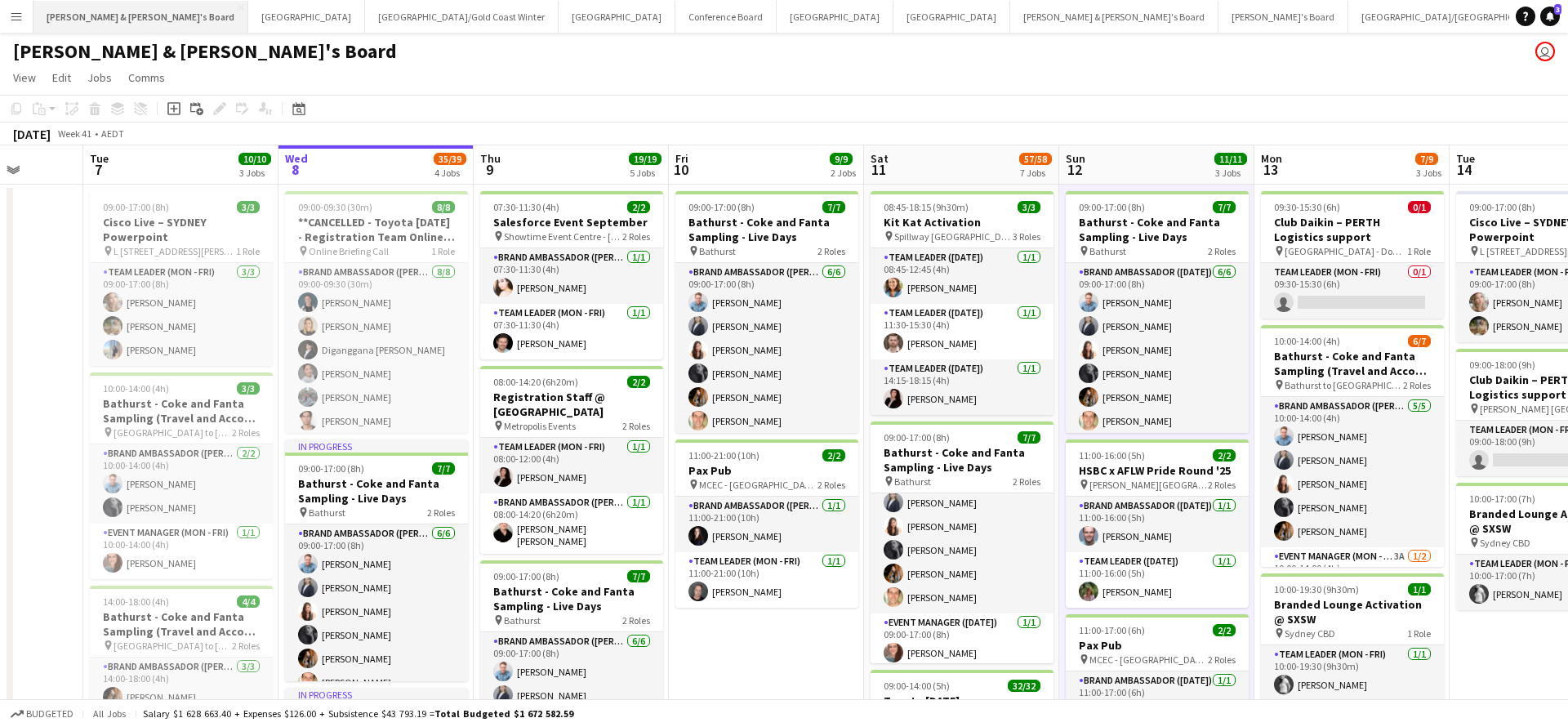
scroll to position [0, 0]
click at [534, 333] on app-card-role "Team Leader (Mon - Fri) 1/1 07:30-11:30 (4h) Jack Van Staveren" at bounding box center [572, 332] width 183 height 56
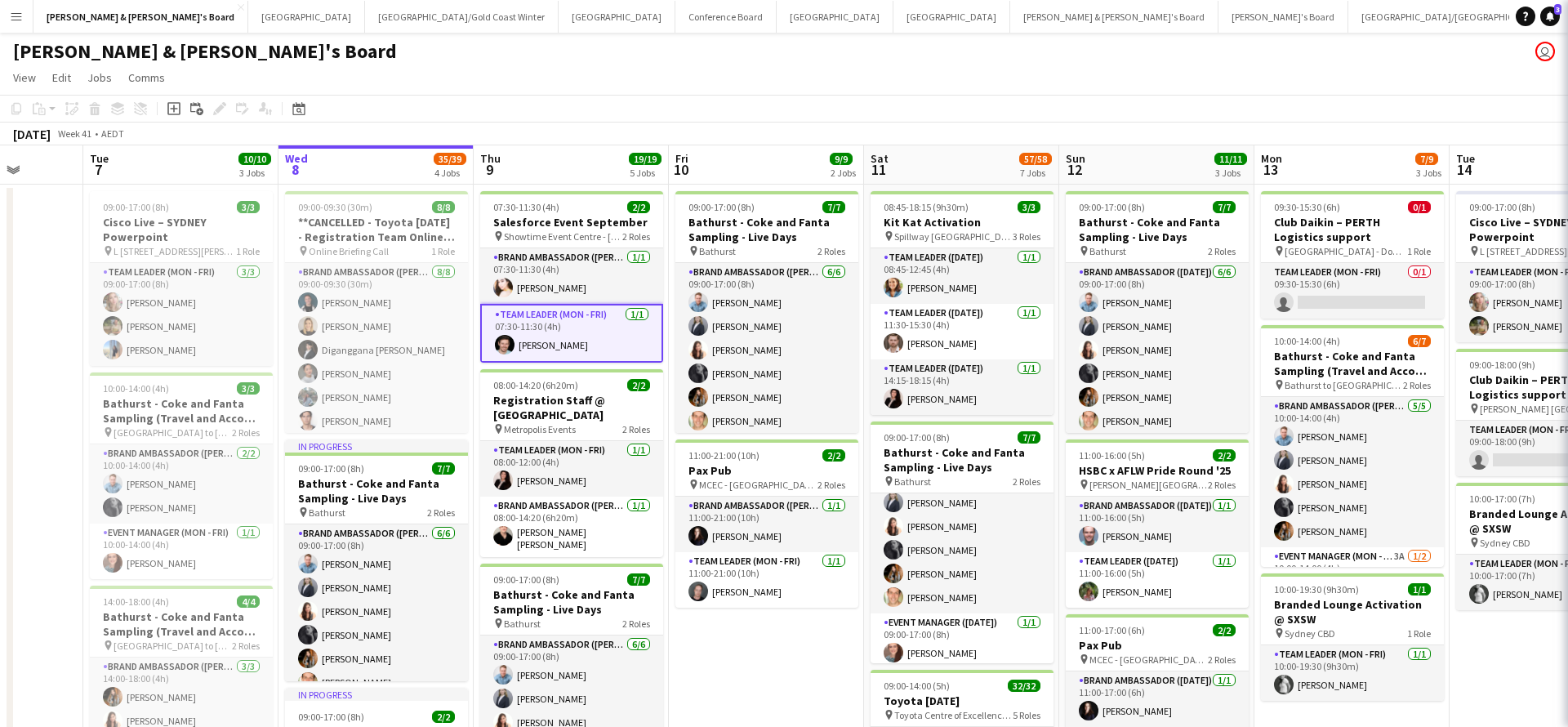
click at [534, 333] on app-card-role "Team Leader (Mon - Fri) 1/1 07:30-11:30 (4h) Jack Van Staveren" at bounding box center [572, 333] width 183 height 59
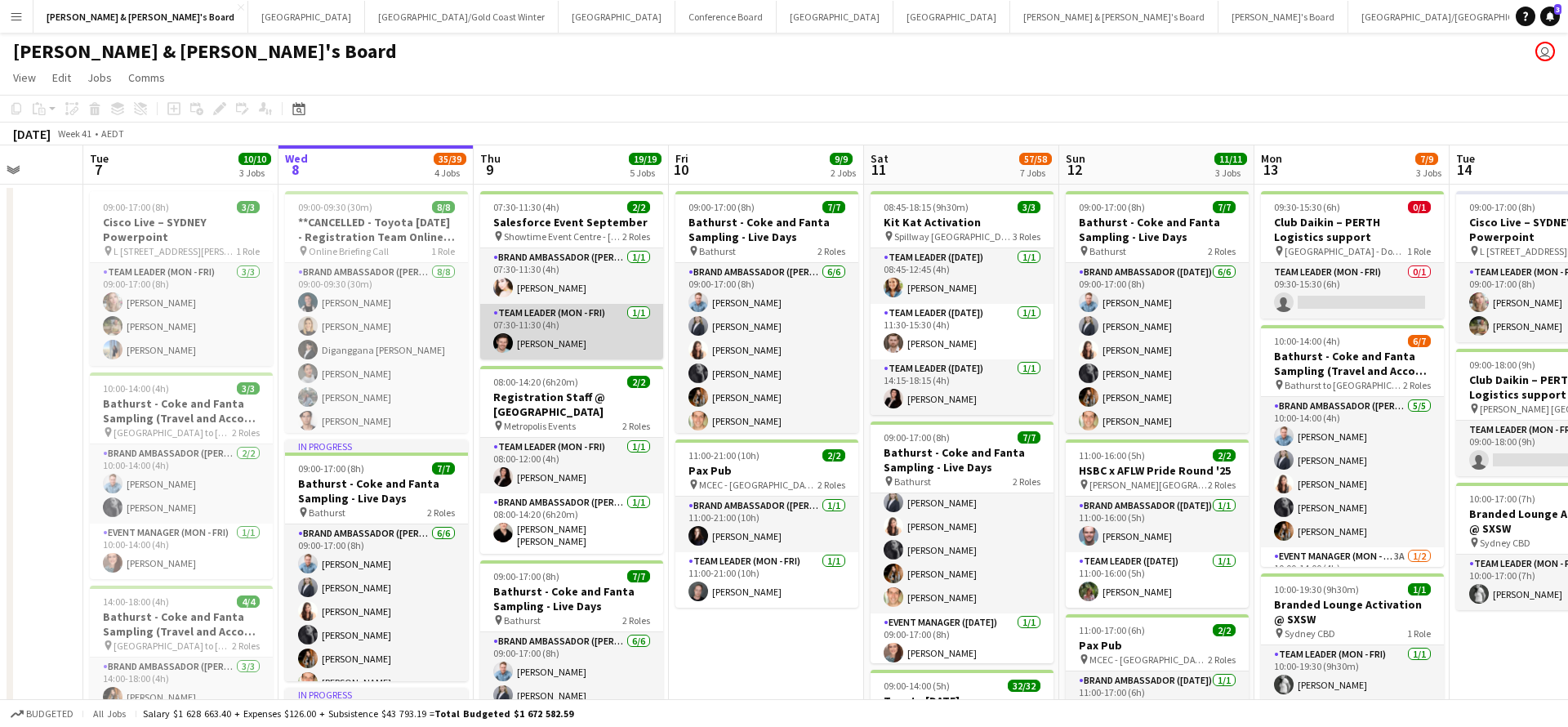
click at [602, 341] on app-card-role "Team Leader (Mon - Fri) 1/1 07:30-11:30 (4h) Jack Van Staveren" at bounding box center [572, 332] width 183 height 56
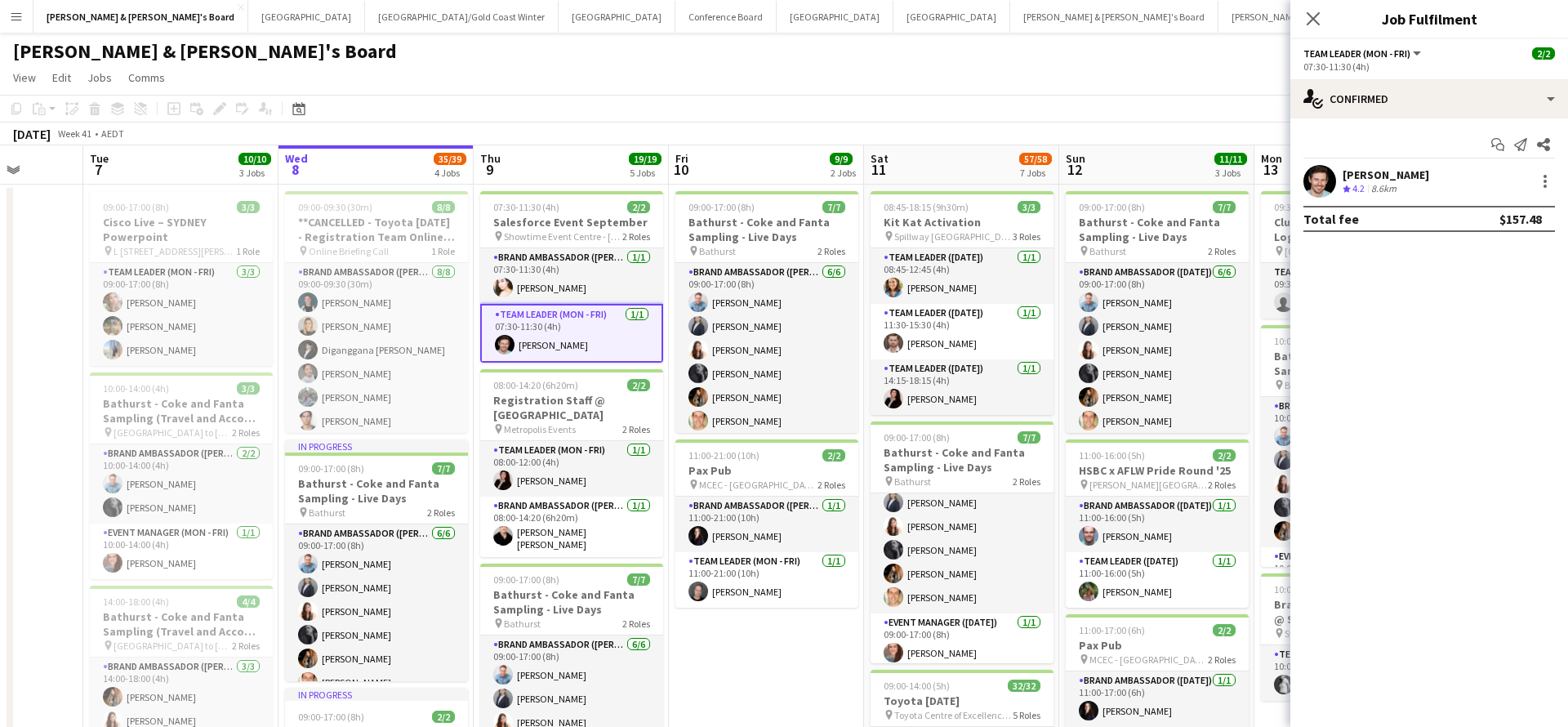
click at [1400, 188] on div "8.6km" at bounding box center [1384, 189] width 32 height 14
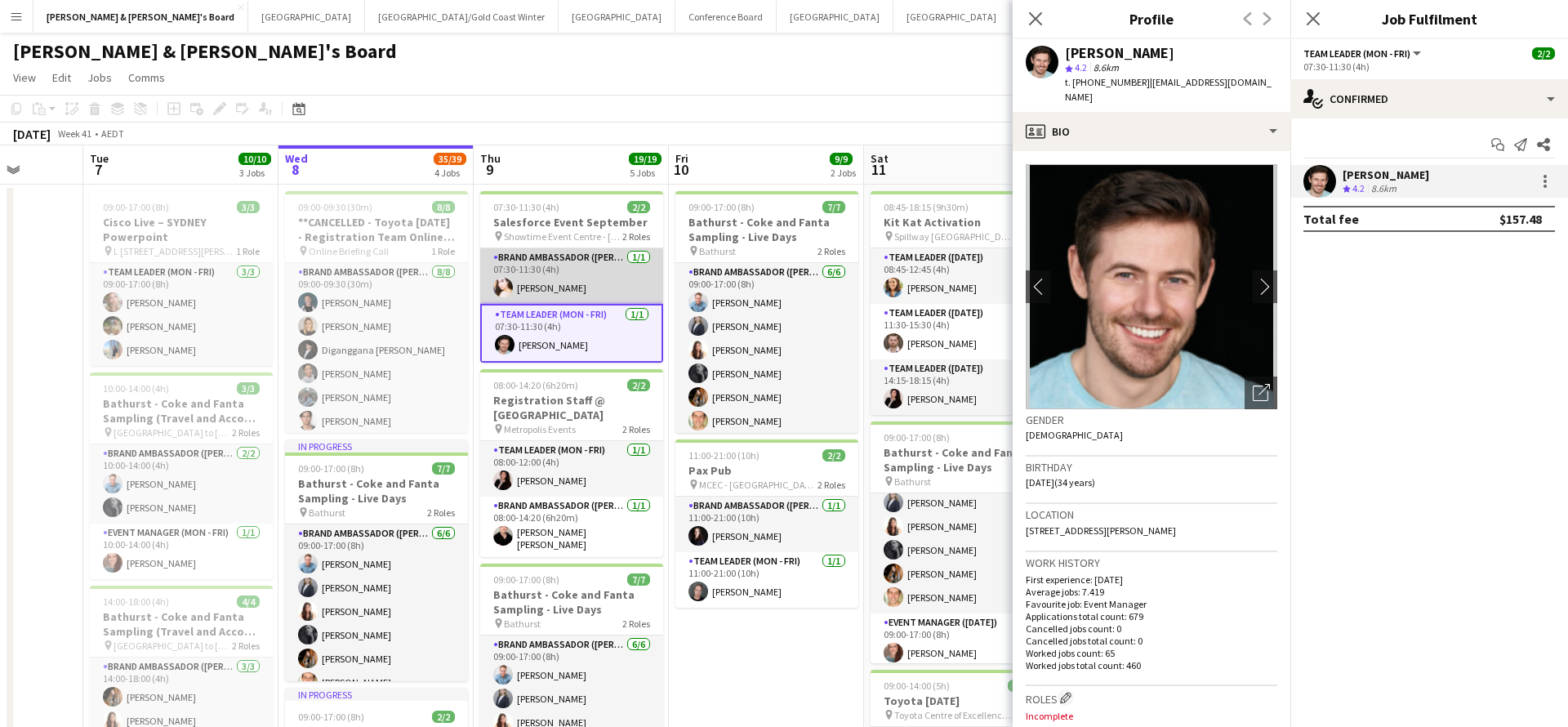
click at [594, 283] on app-card-role "Brand Ambassador (Mon - Fri) 1/1 07:30-11:30 (4h) Bianca Baykara" at bounding box center [572, 276] width 183 height 56
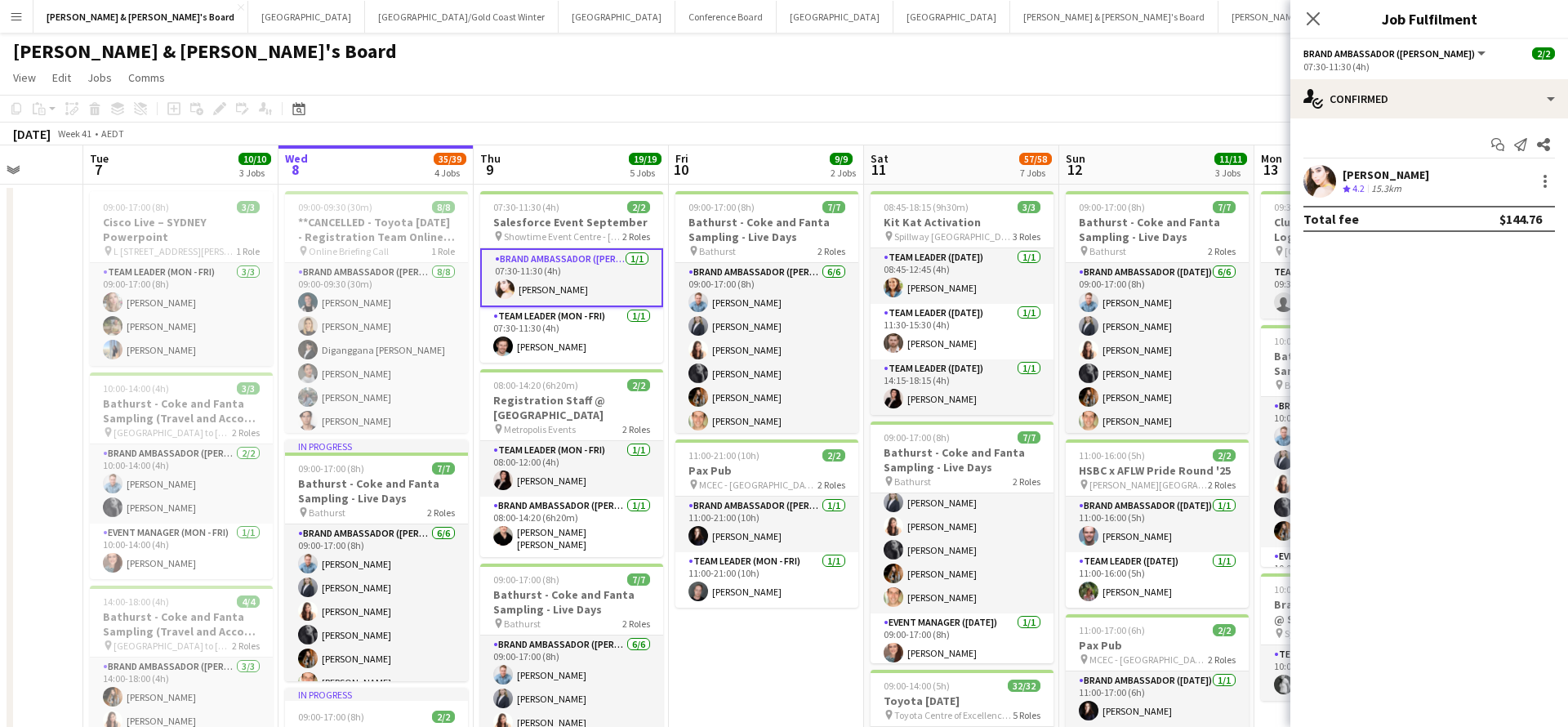
click at [1380, 187] on div "15.3km" at bounding box center [1386, 189] width 37 height 14
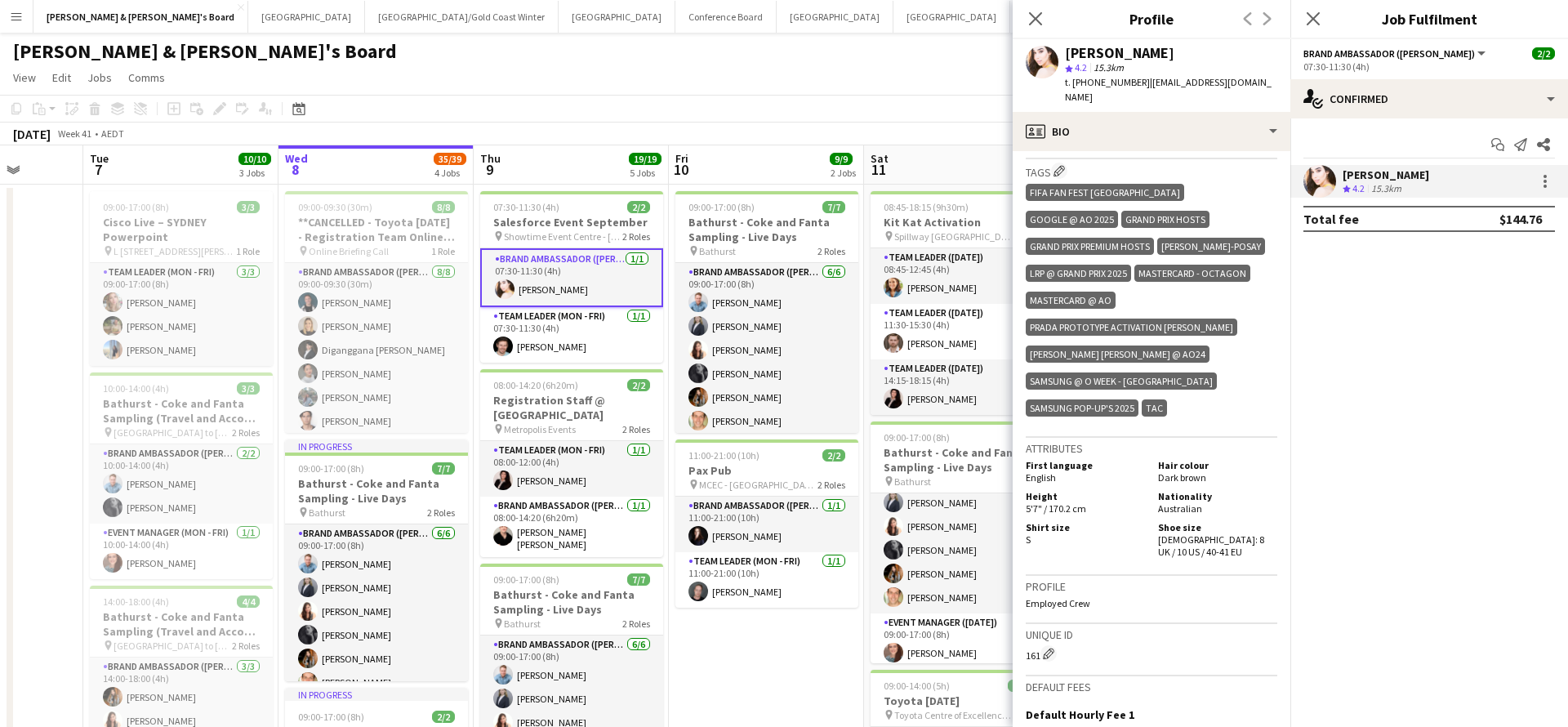
scroll to position [783, 0]
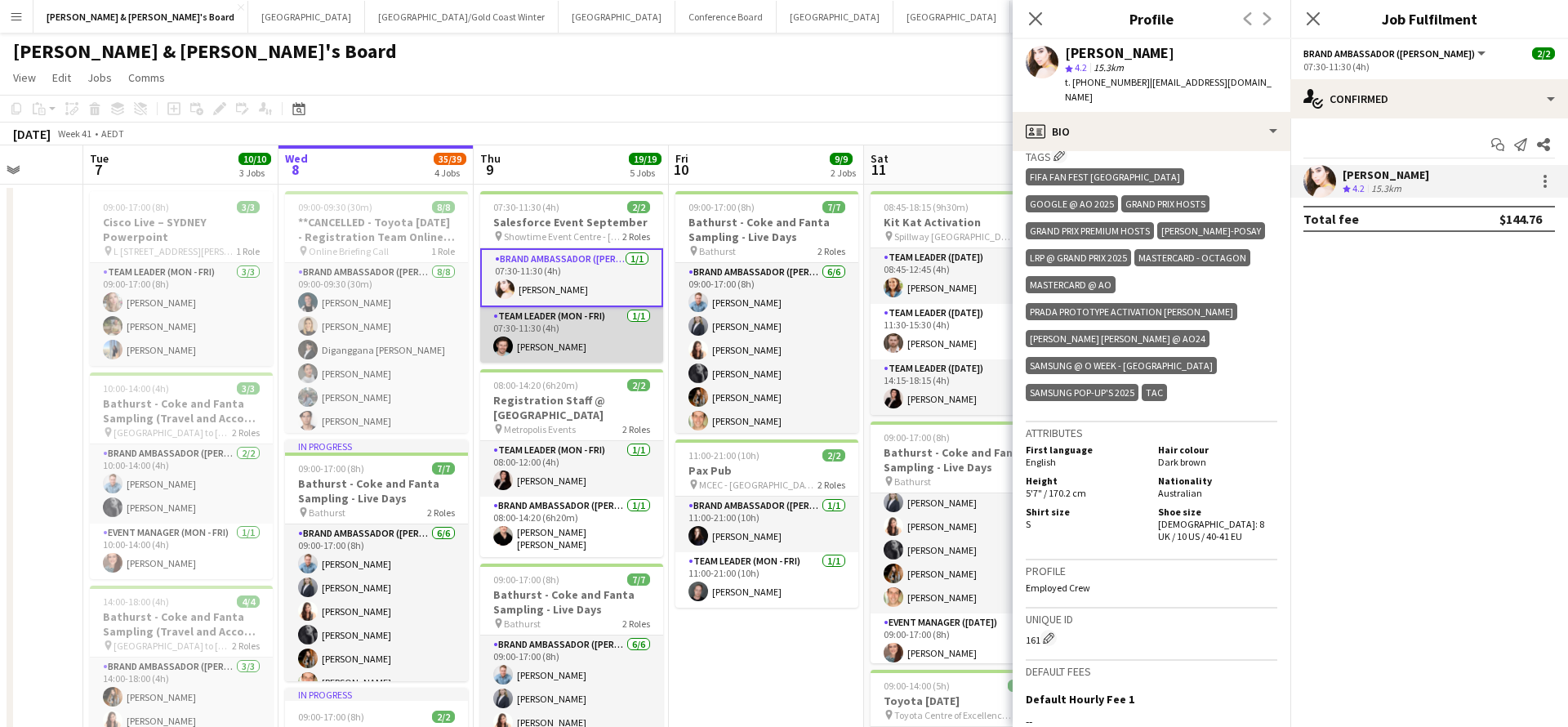
click at [582, 346] on app-card-role "Team Leader (Mon - Fri) 1/1 07:30-11:30 (4h) Jack Van Staveren" at bounding box center [572, 334] width 183 height 56
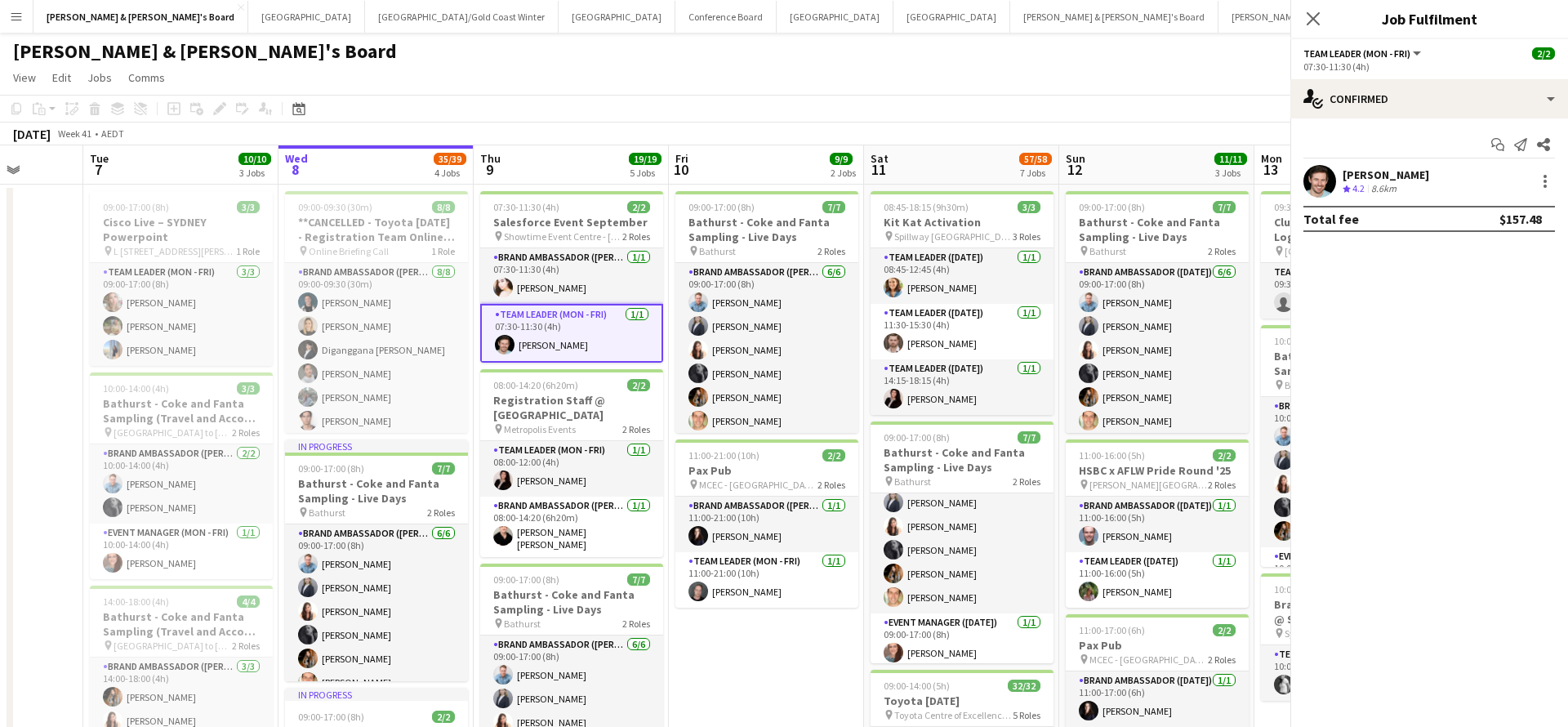
click at [582, 346] on app-card-role "Team Leader (Mon - Fri) 1/1 07:30-11:30 (4h) Jack Van Staveren" at bounding box center [572, 333] width 183 height 59
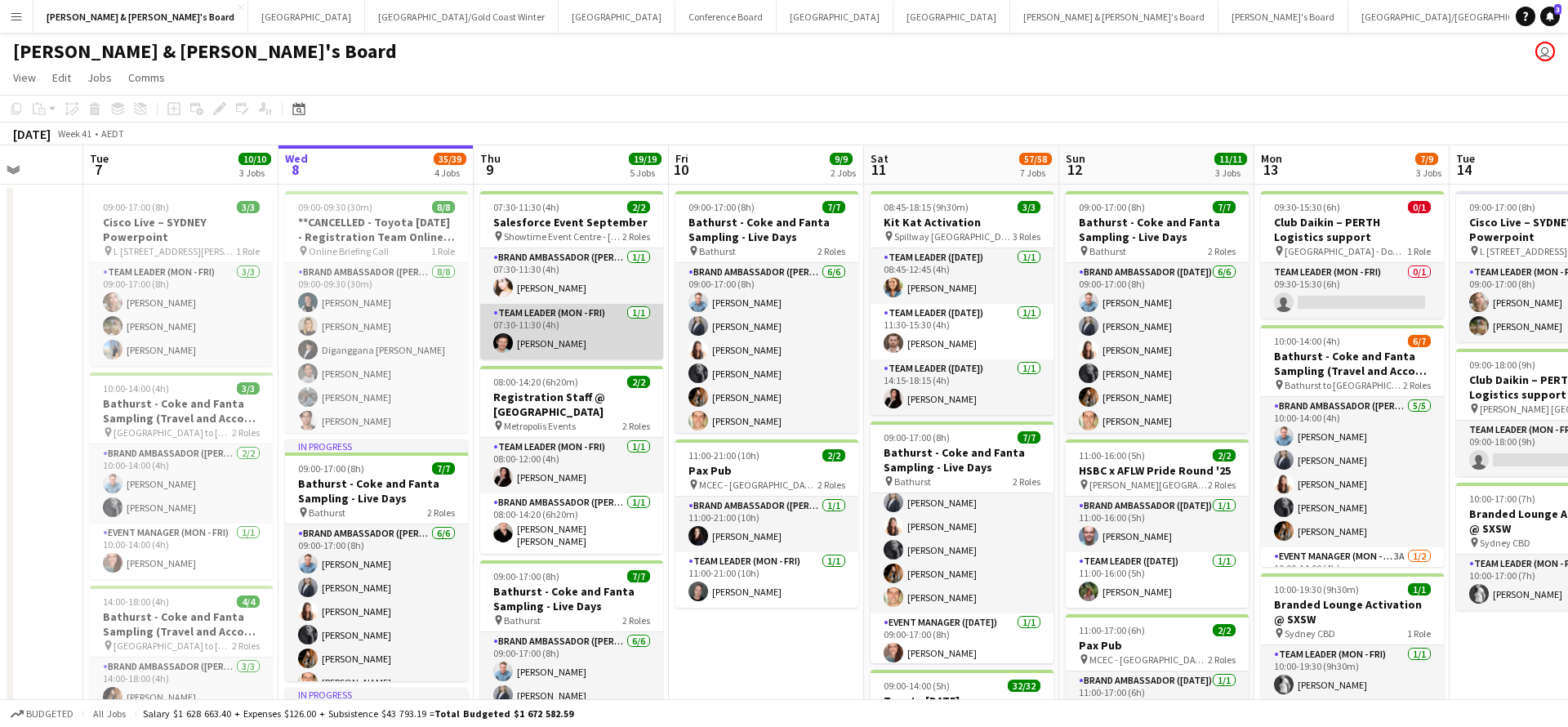
click at [607, 323] on app-card-role "Team Leader (Mon - Fri) 1/1 07:30-11:30 (4h) Jack Van Staveren" at bounding box center [572, 332] width 183 height 56
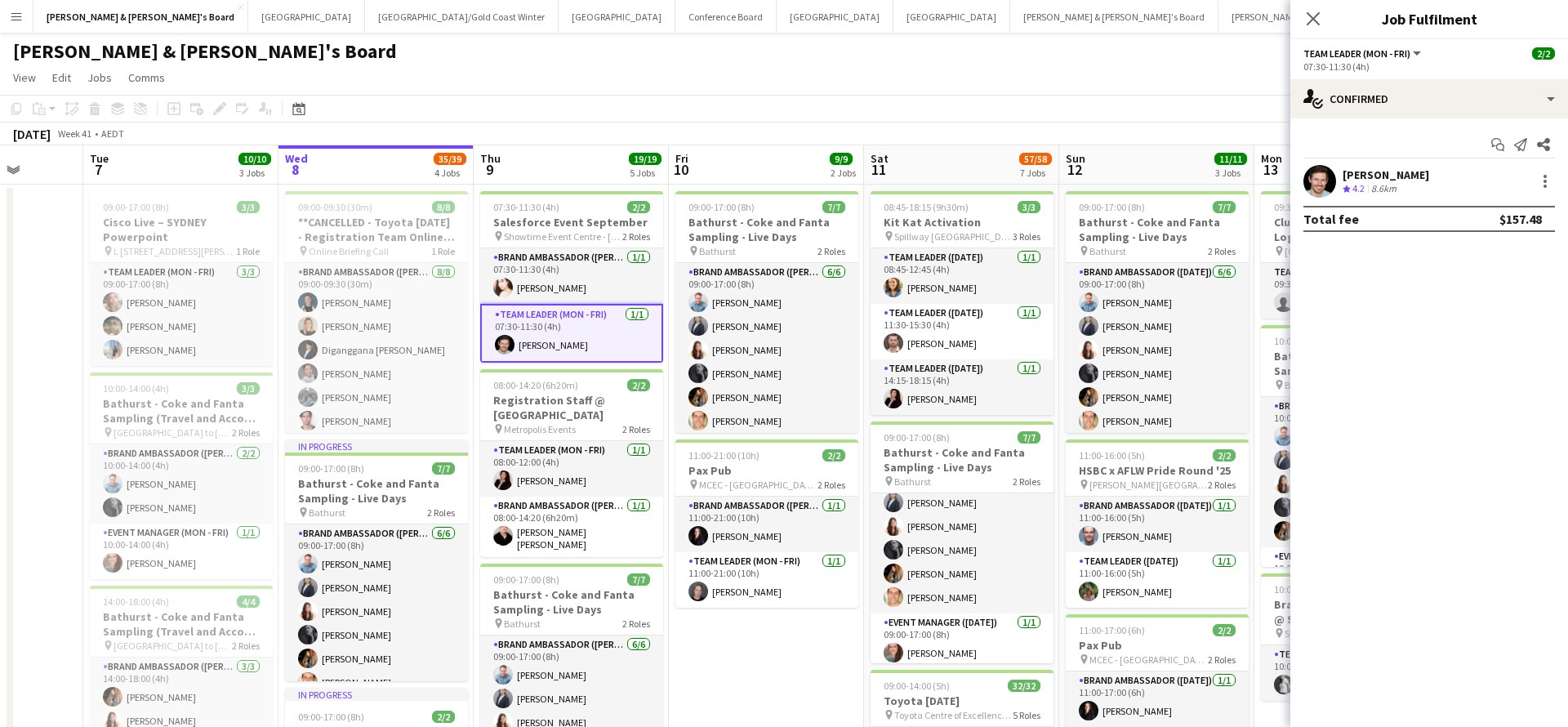
click at [1410, 174] on div "[PERSON_NAME]" at bounding box center [1386, 175] width 87 height 15
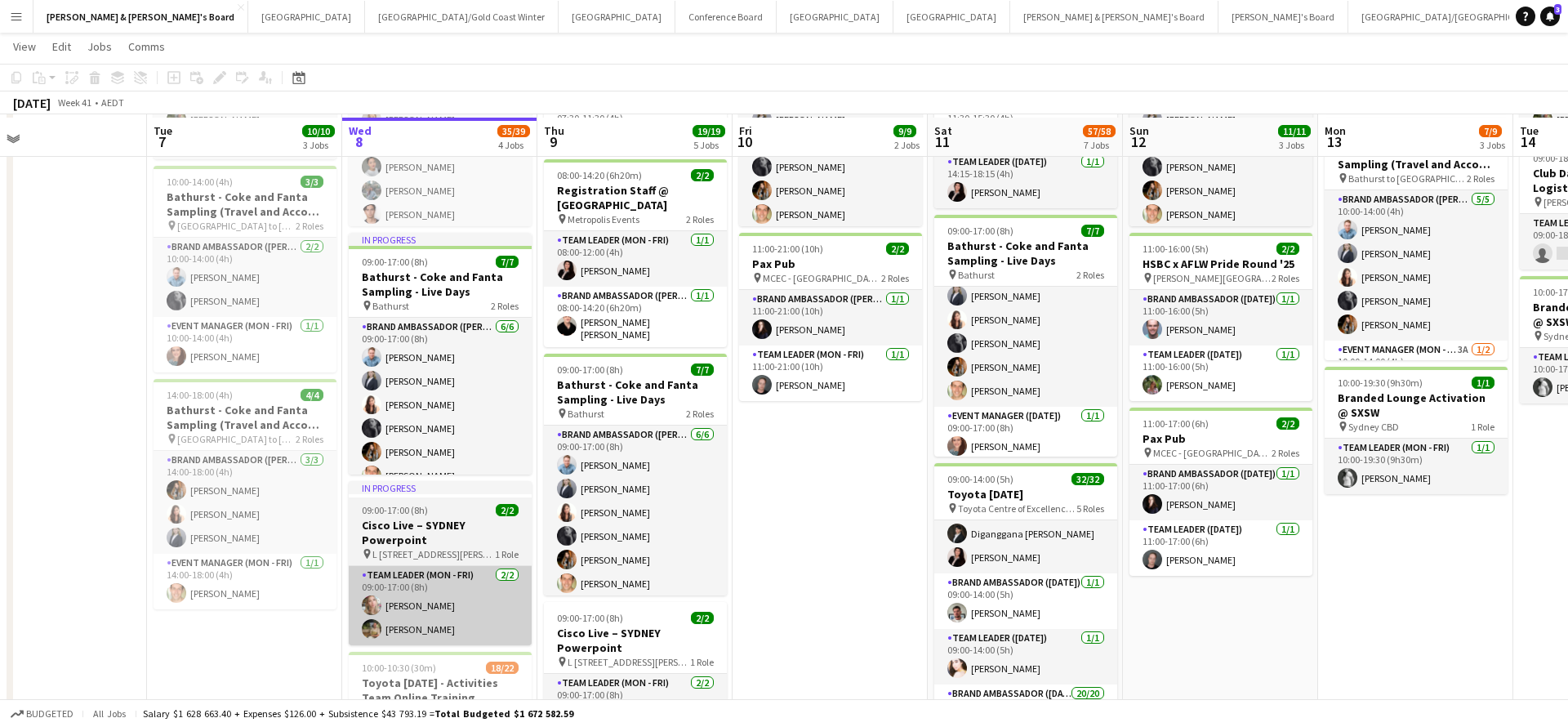
scroll to position [208, 0]
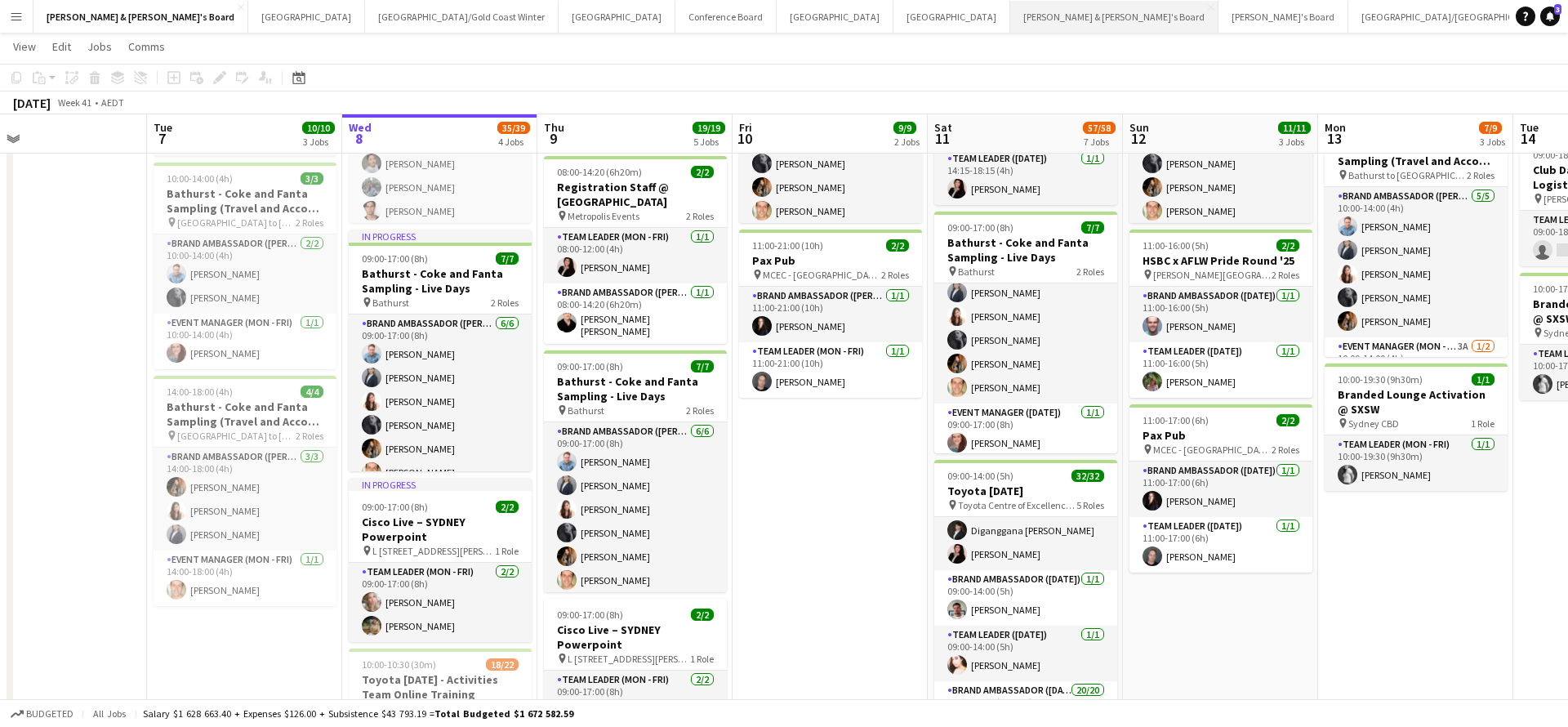
click at [1010, 19] on button "[PERSON_NAME] & [PERSON_NAME]'s Board Close" at bounding box center [1114, 17] width 208 height 32
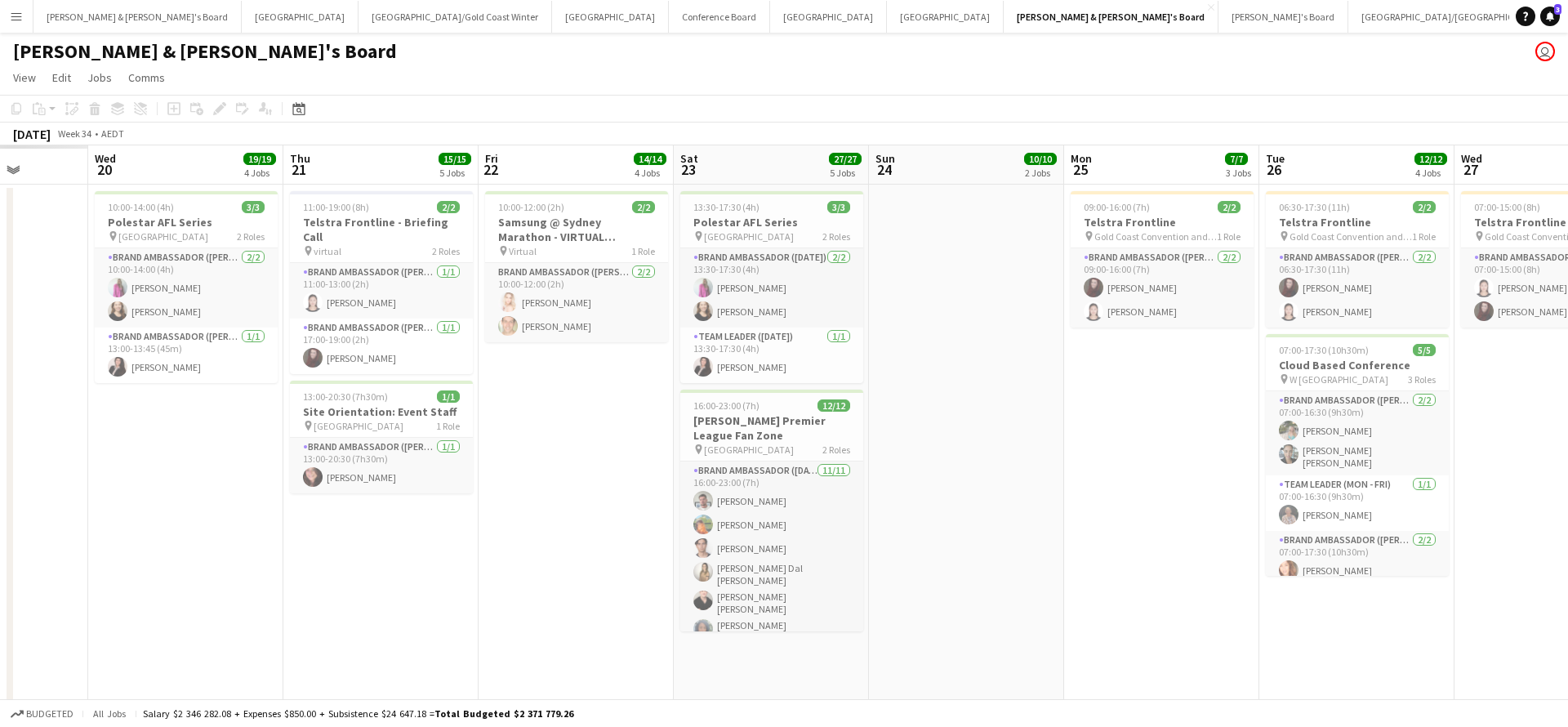
scroll to position [0, 489]
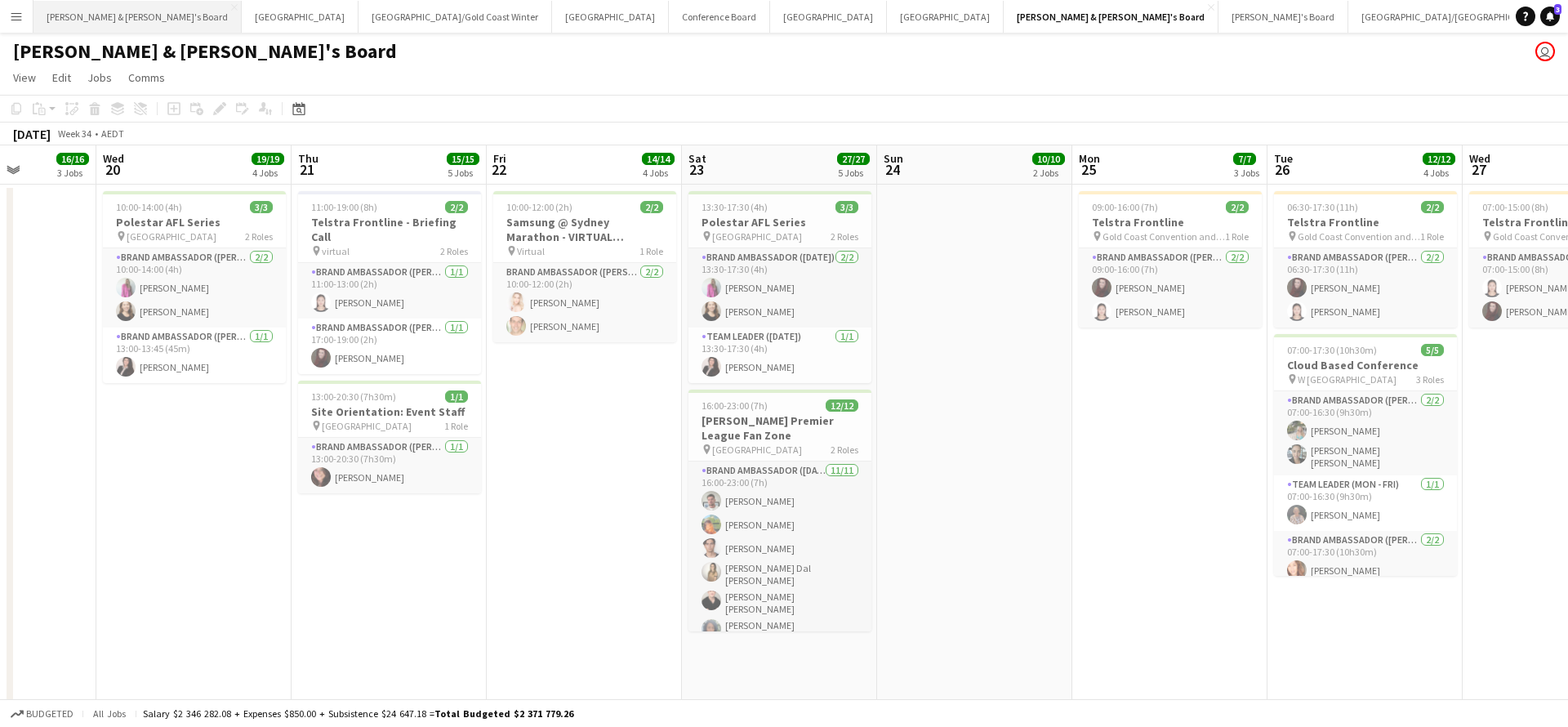
click at [117, 14] on button "[PERSON_NAME] & [PERSON_NAME]'s Board Close" at bounding box center [137, 17] width 208 height 32
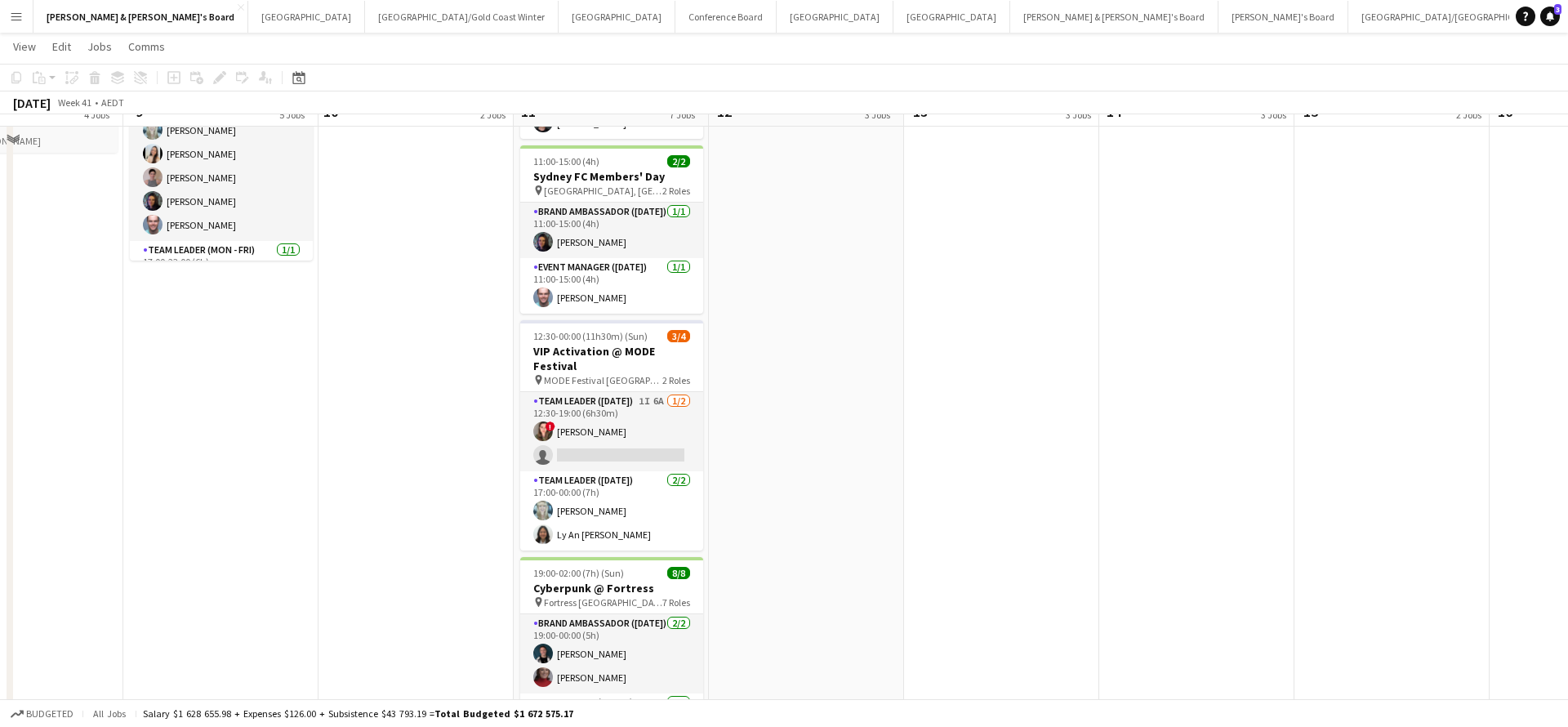
scroll to position [903, 0]
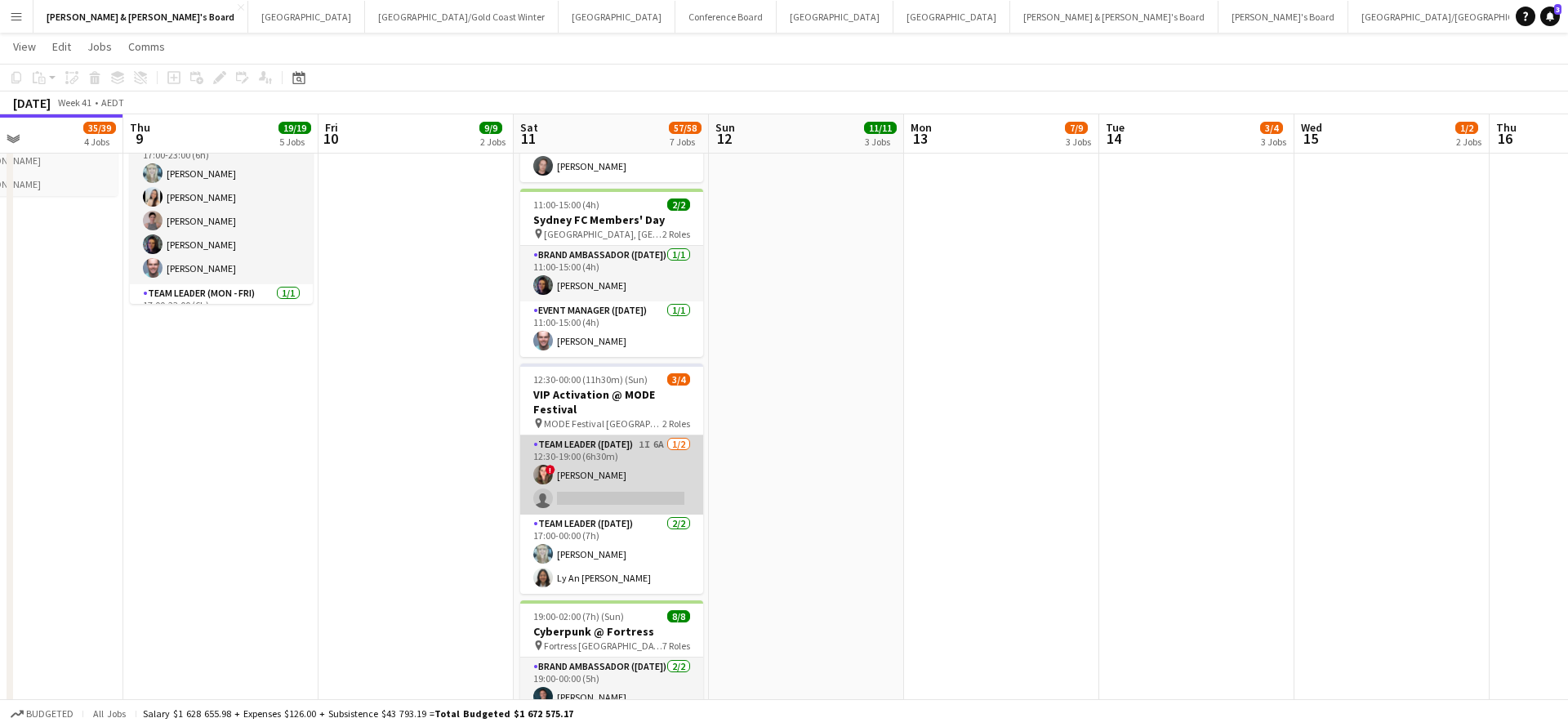
click at [630, 458] on app-card-role "Team Leader (Saturday) 1I 6A 1/2 12:30-19:00 (6h30m) ! Bonnie Renwick single-ne…" at bounding box center [612, 474] width 183 height 79
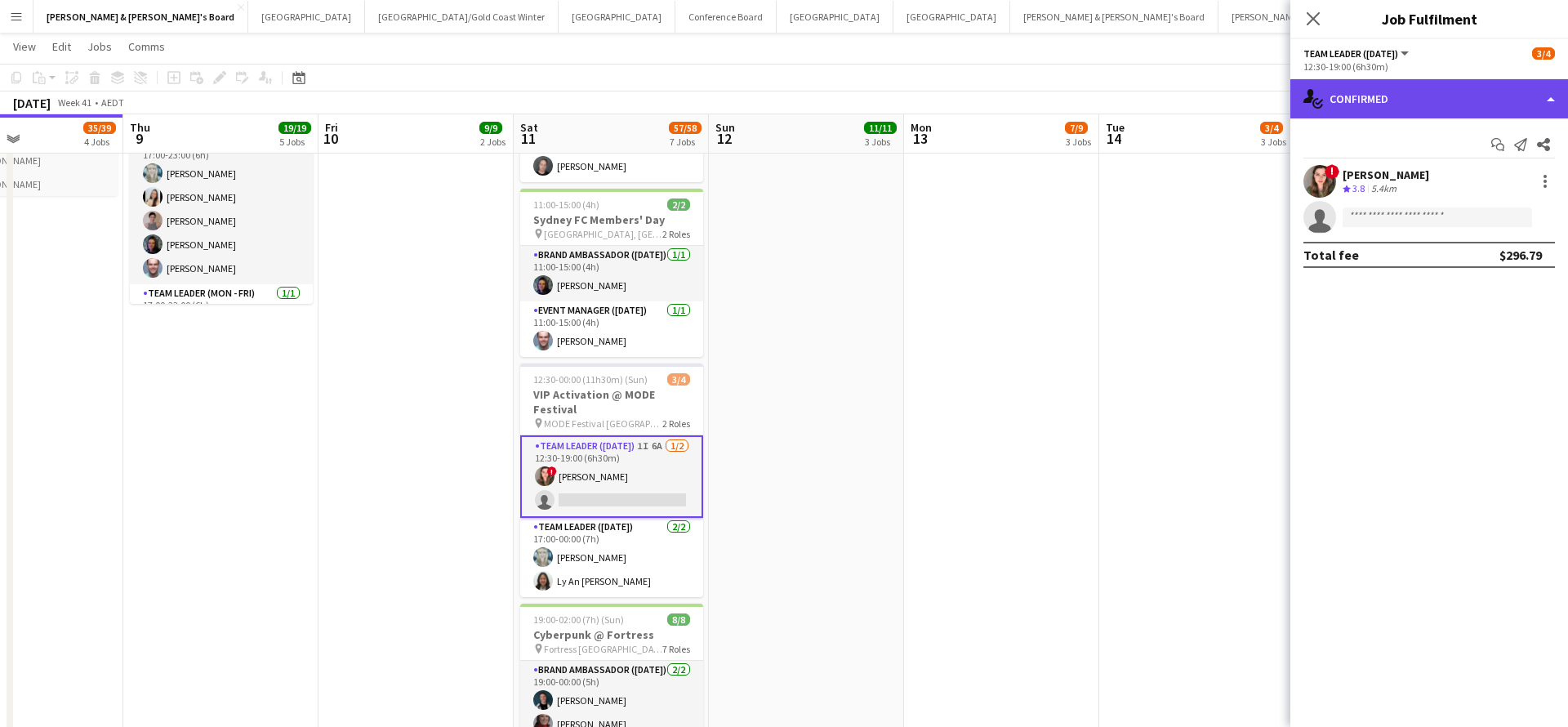
click at [1426, 90] on div "single-neutral-actions-check-2 Confirmed" at bounding box center [1428, 98] width 277 height 39
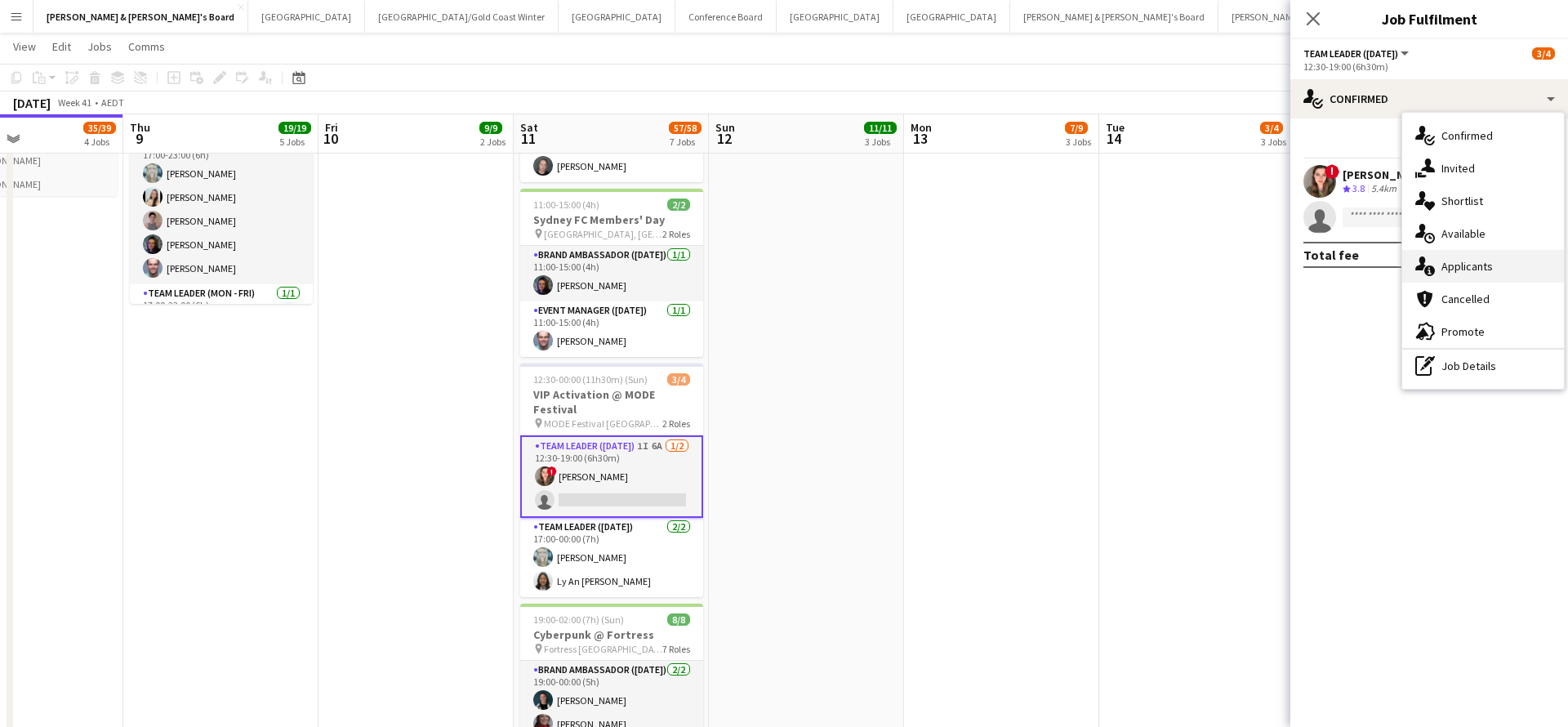
click at [1507, 250] on div "single-neutral-actions-information Applicants" at bounding box center [1483, 266] width 162 height 33
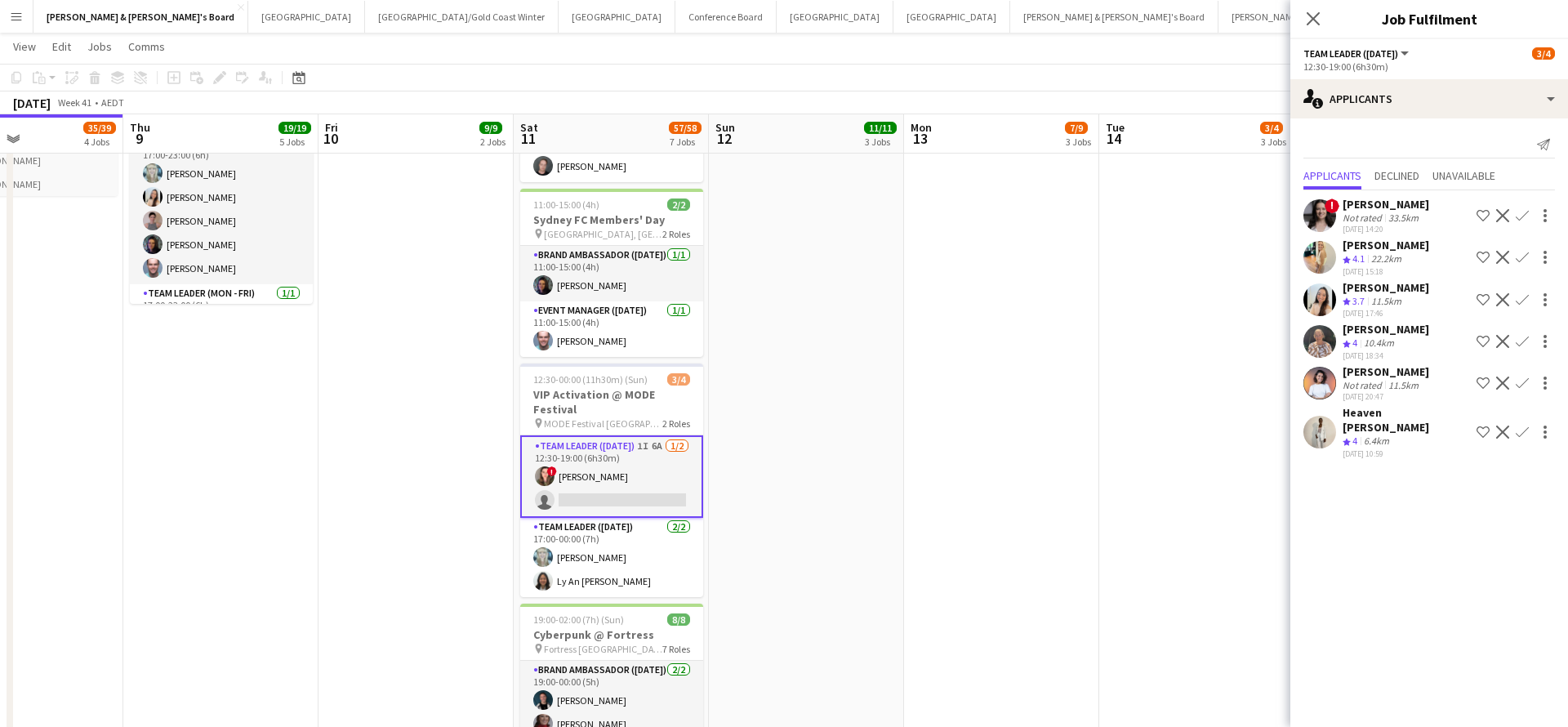
click at [1381, 295] on div "[PERSON_NAME]" at bounding box center [1386, 288] width 87 height 15
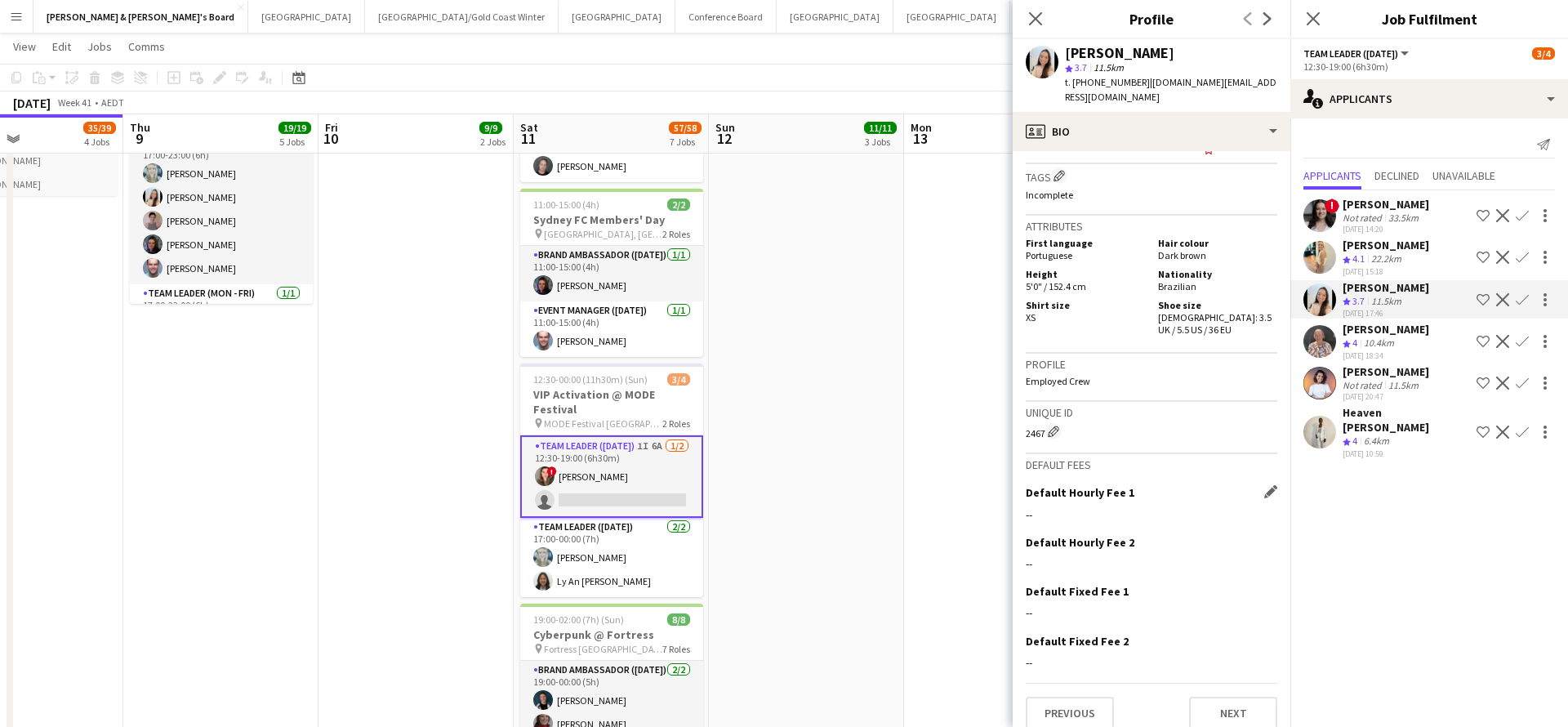
scroll to position [813, 0]
click at [1389, 253] on div "22.2km" at bounding box center [1386, 259] width 37 height 14
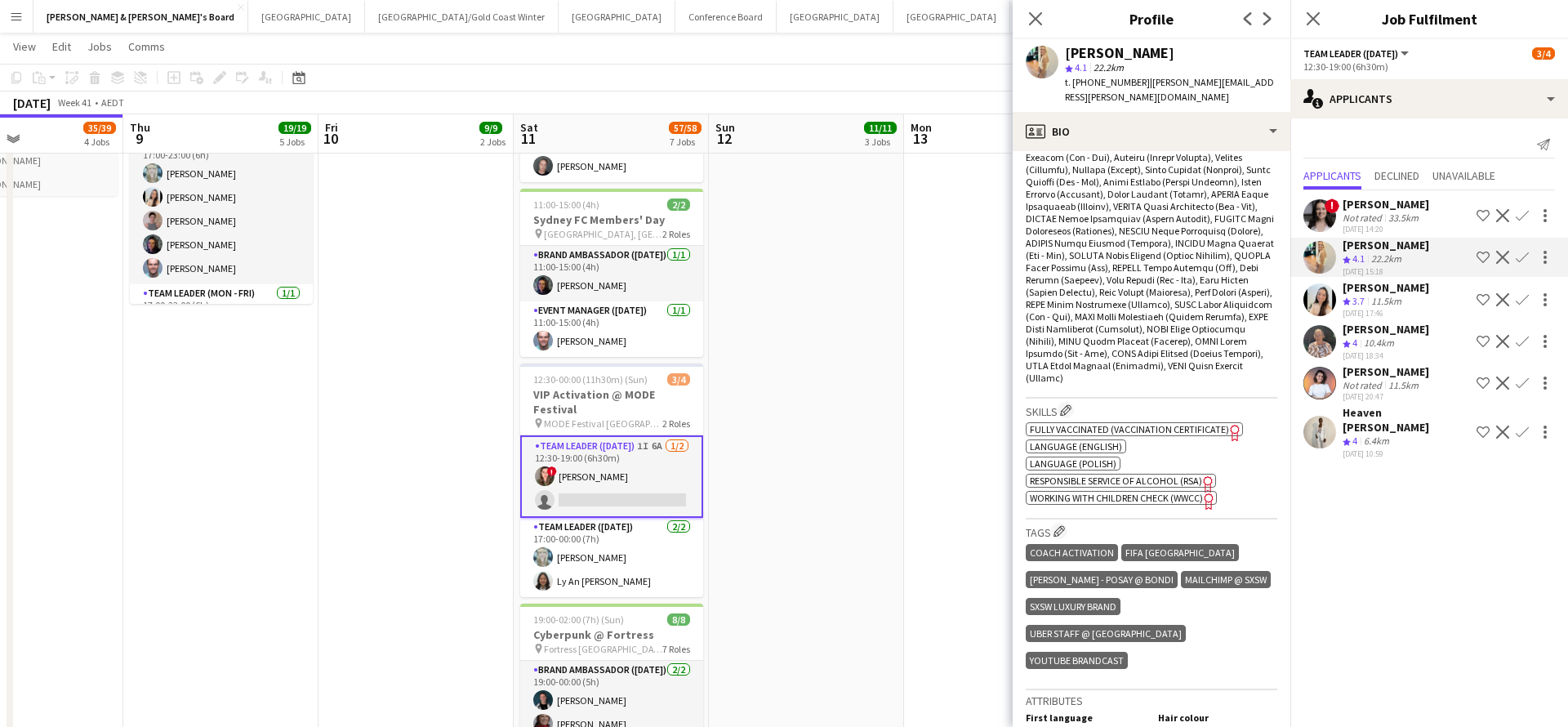
scroll to position [578, 0]
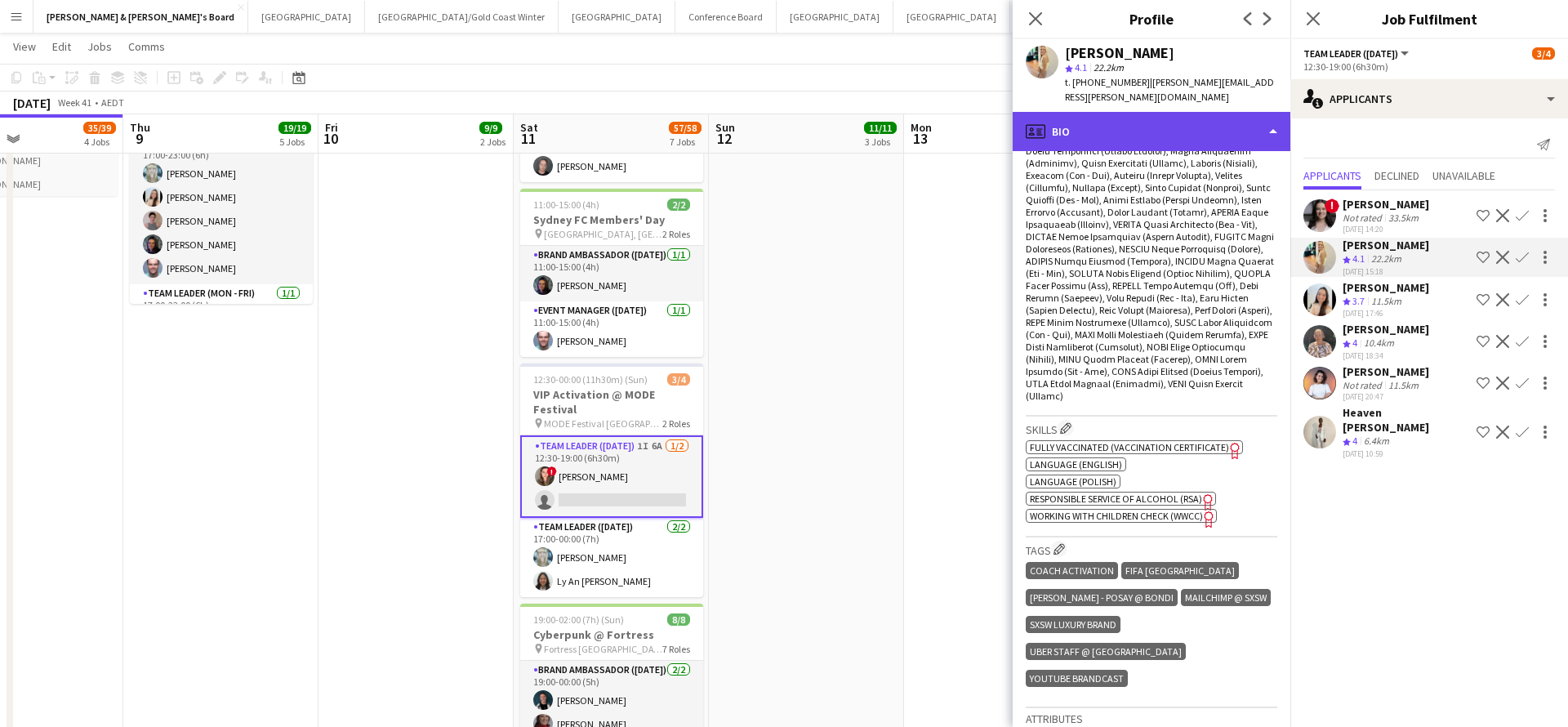
click at [1132, 128] on div "profile Bio" at bounding box center [1151, 131] width 277 height 39
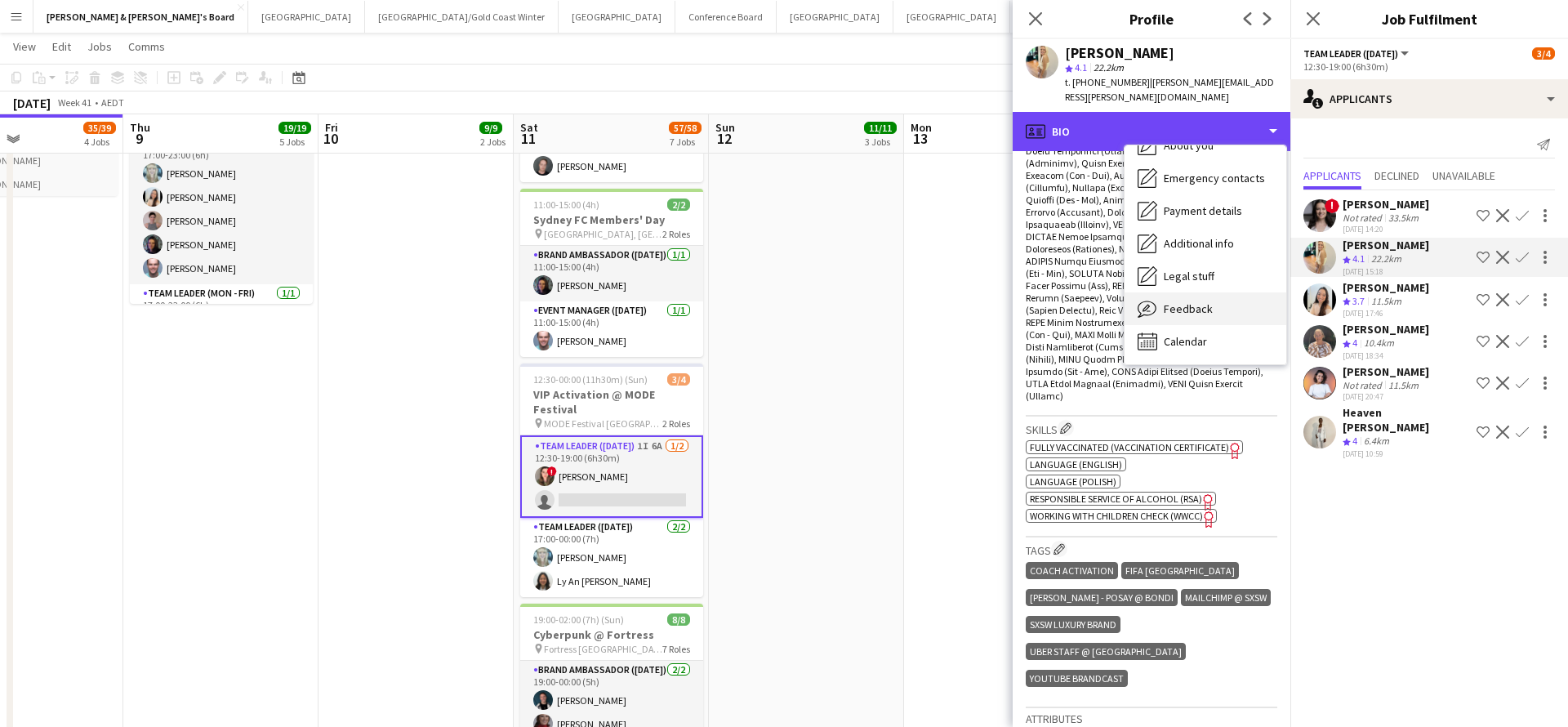
scroll to position [121, 0]
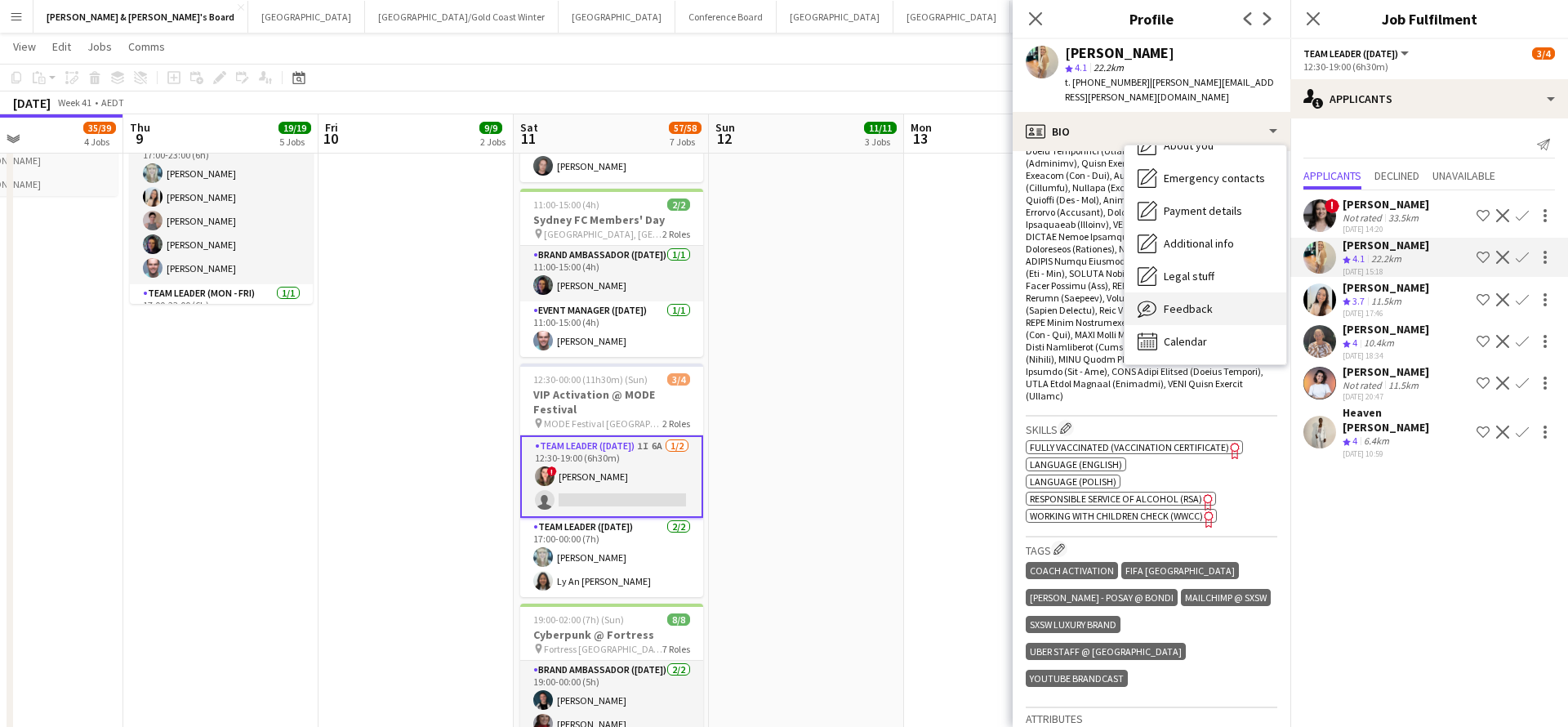
click at [1177, 302] on span "Feedback" at bounding box center [1188, 309] width 49 height 15
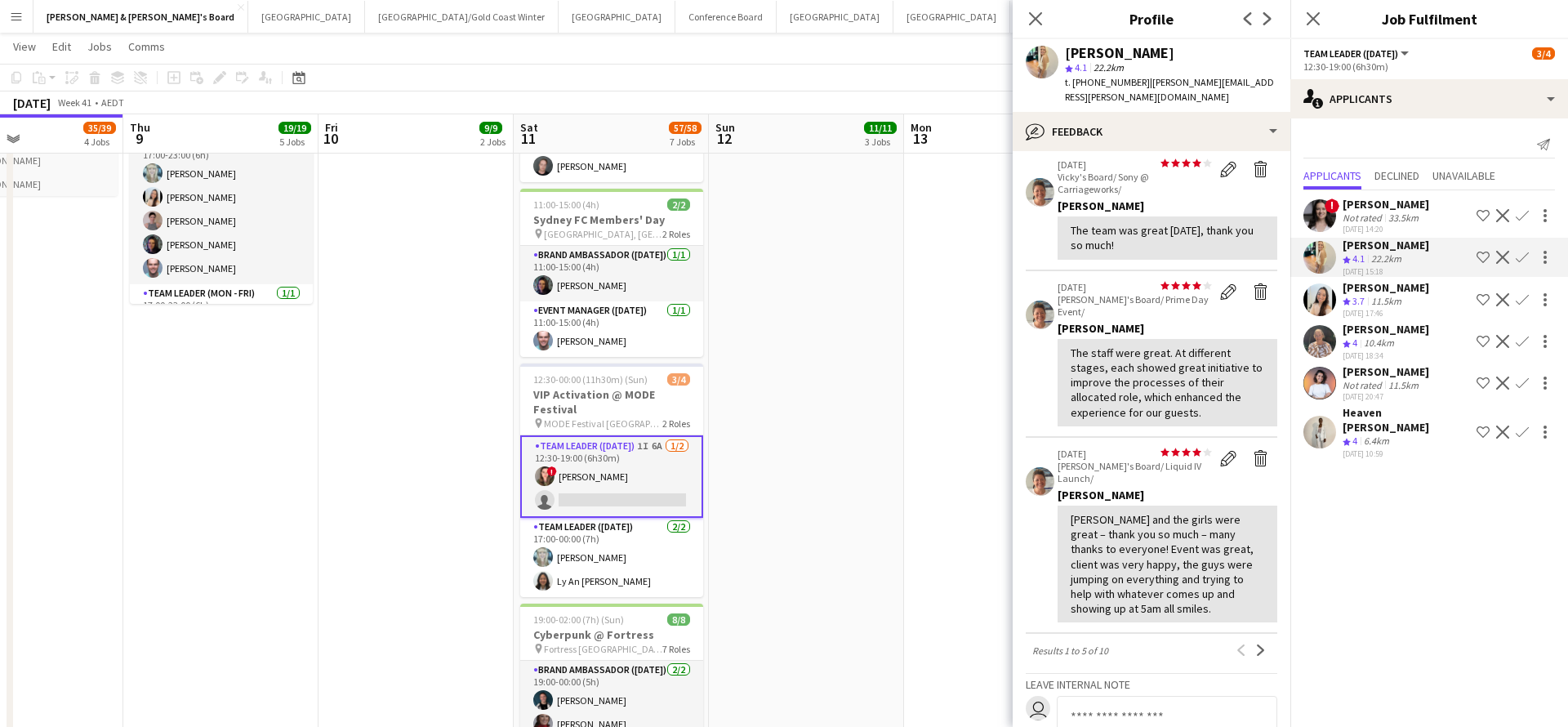
scroll to position [337, 0]
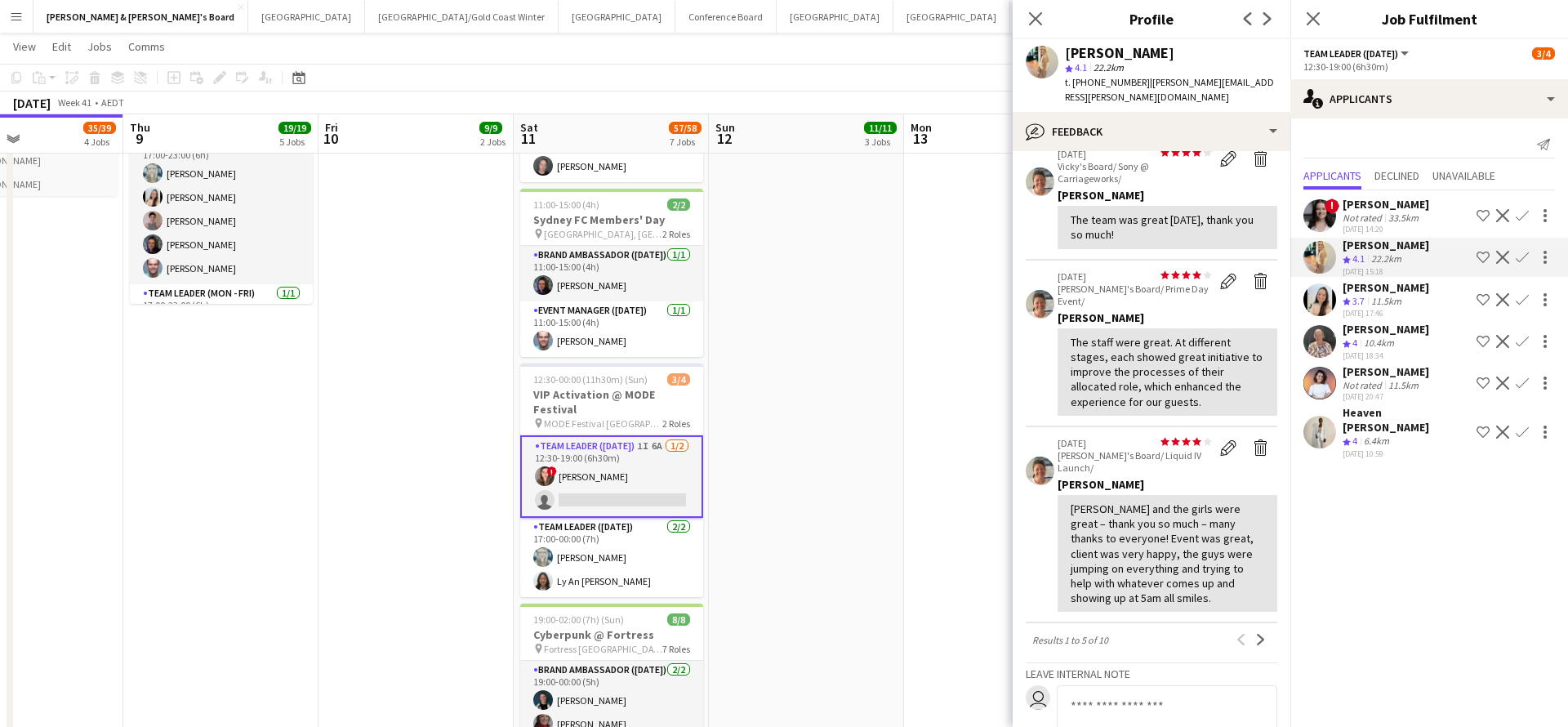
click at [1378, 295] on div "[PERSON_NAME]" at bounding box center [1386, 288] width 87 height 15
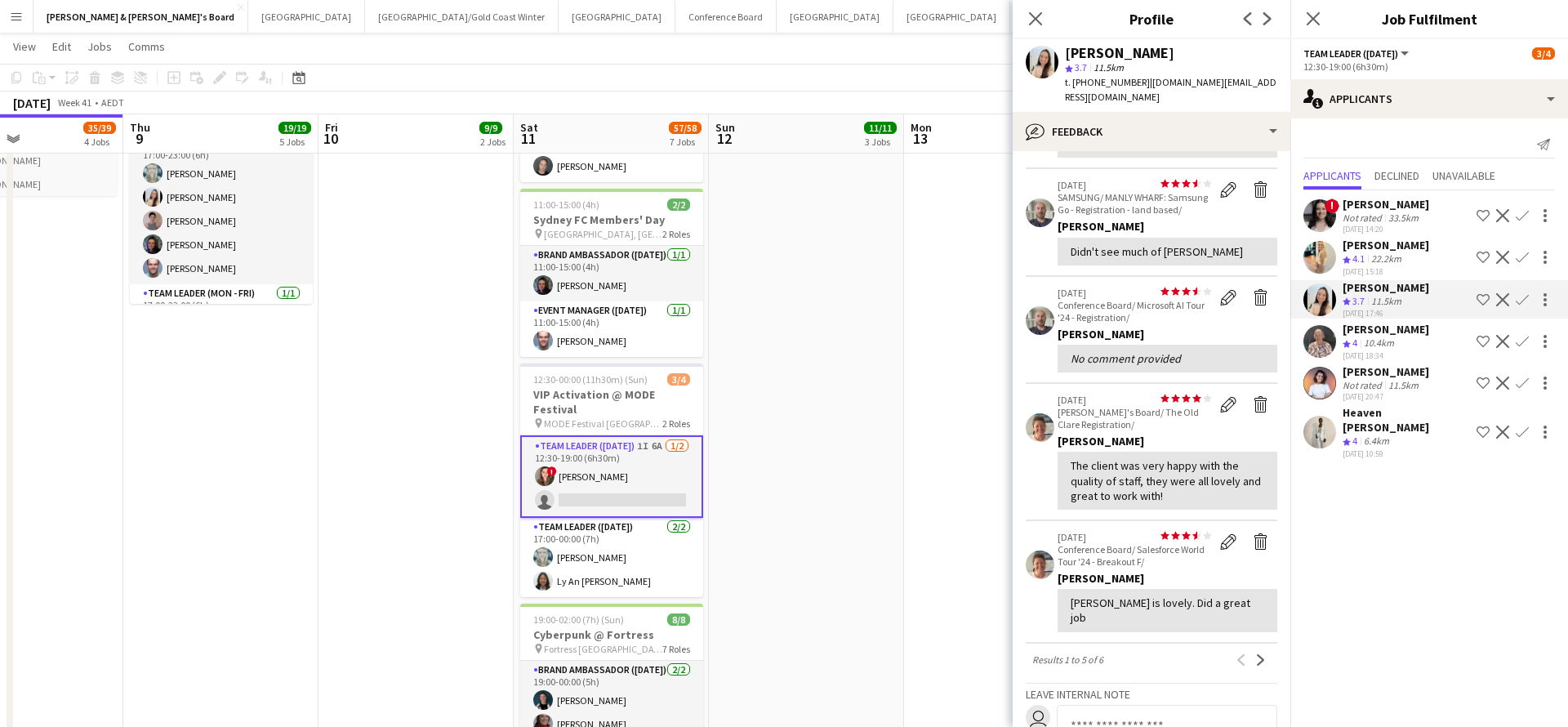
scroll to position [268, 0]
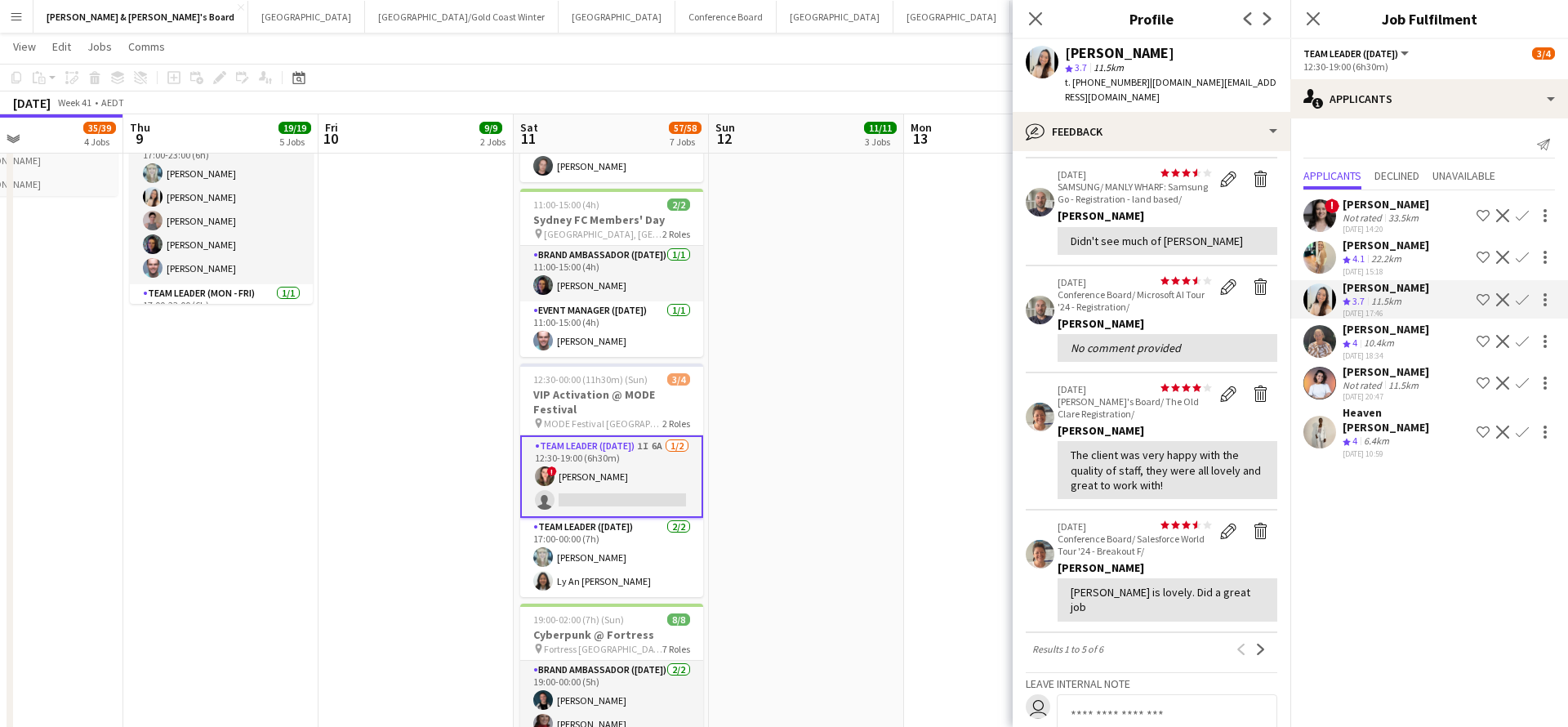
click at [1389, 263] on div "22.2km" at bounding box center [1386, 259] width 37 height 14
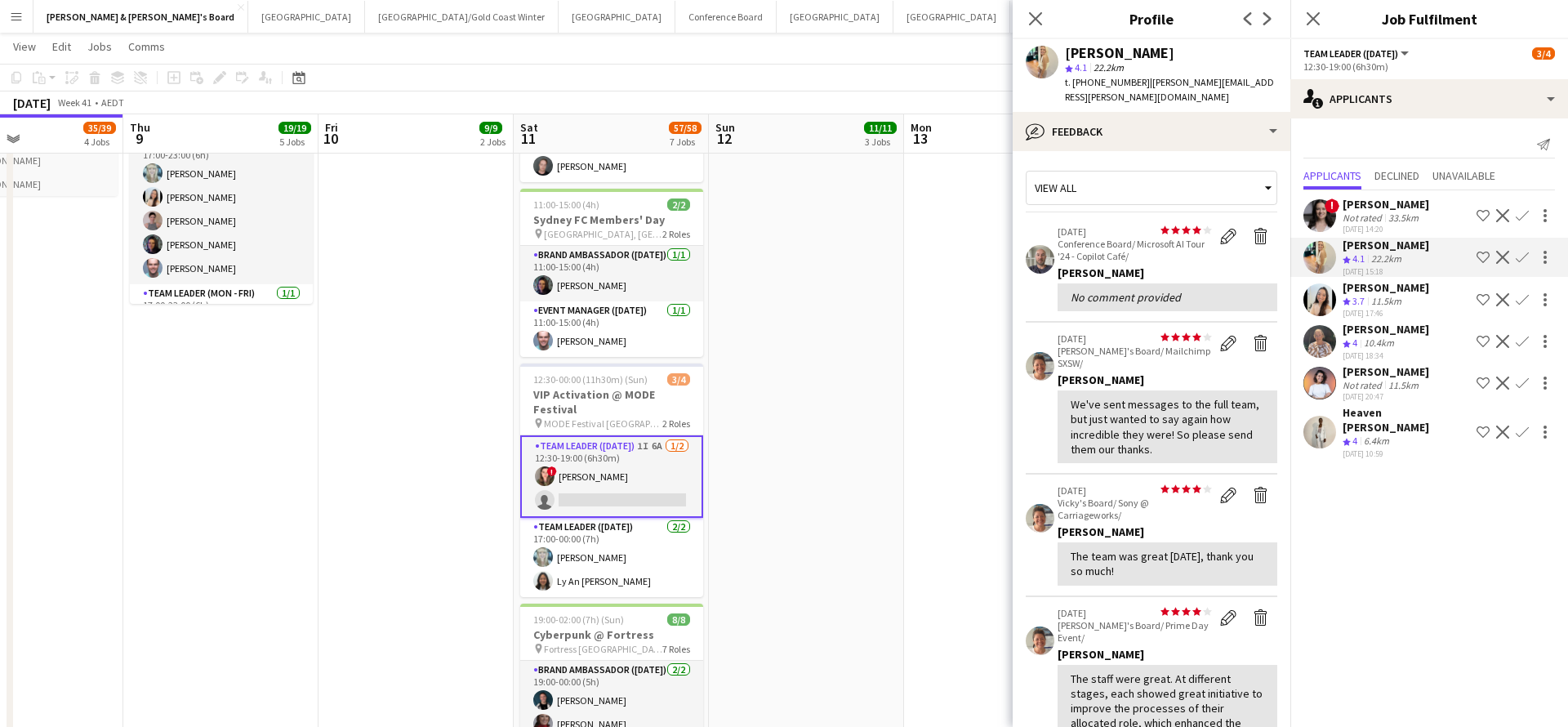
click at [1521, 257] on app-icon "Confirm" at bounding box center [1522, 258] width 13 height 13
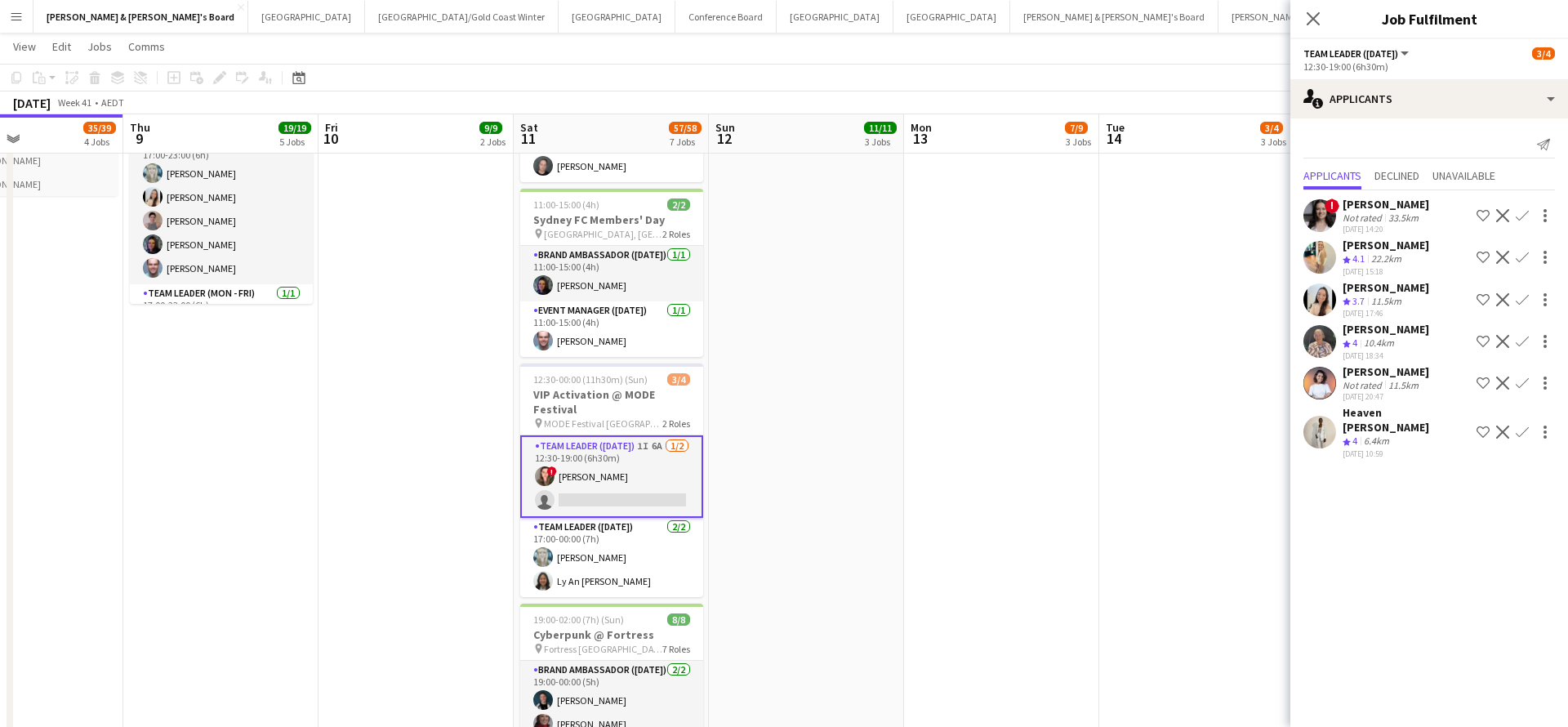
click at [1521, 257] on app-icon "Confirm" at bounding box center [1522, 258] width 13 height 13
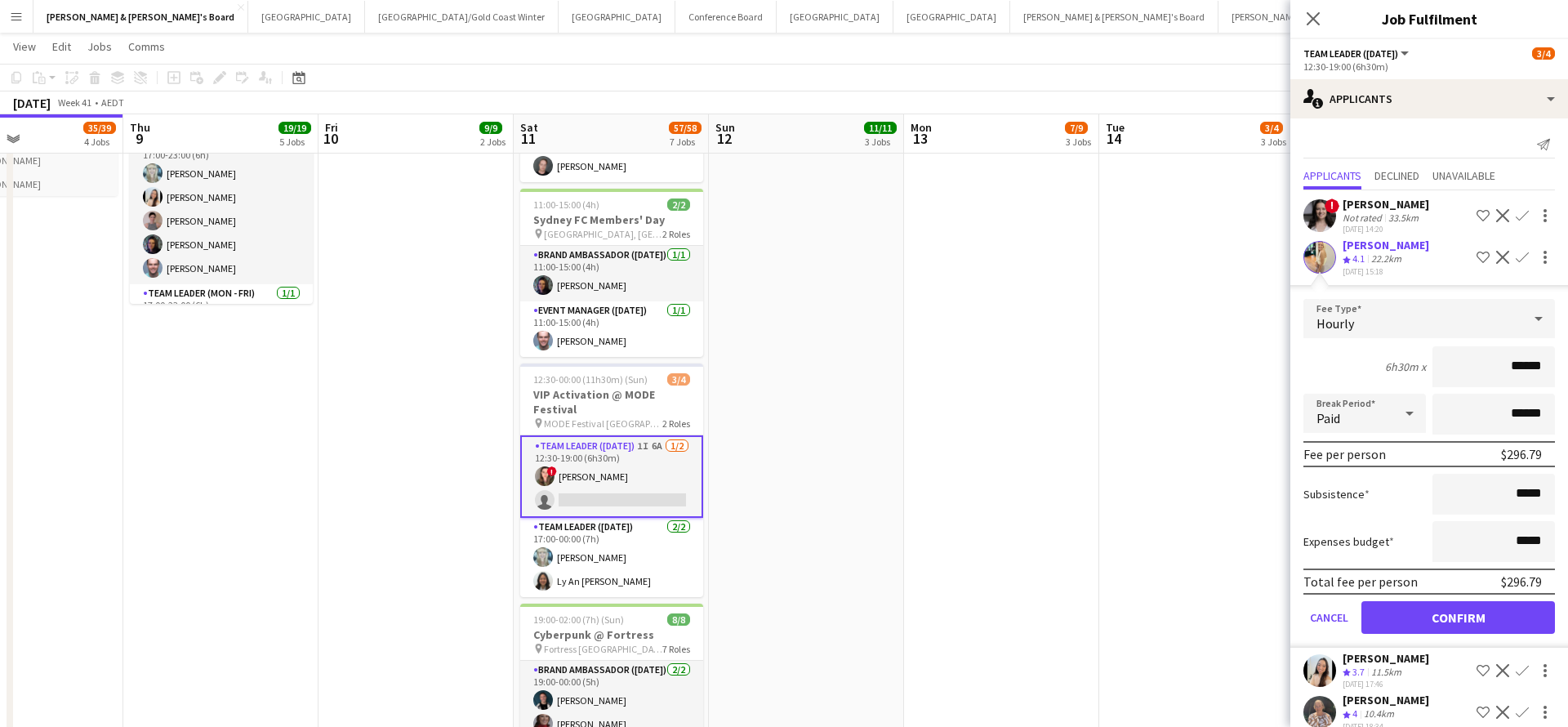
click at [1433, 610] on button "Confirm" at bounding box center [1458, 617] width 193 height 33
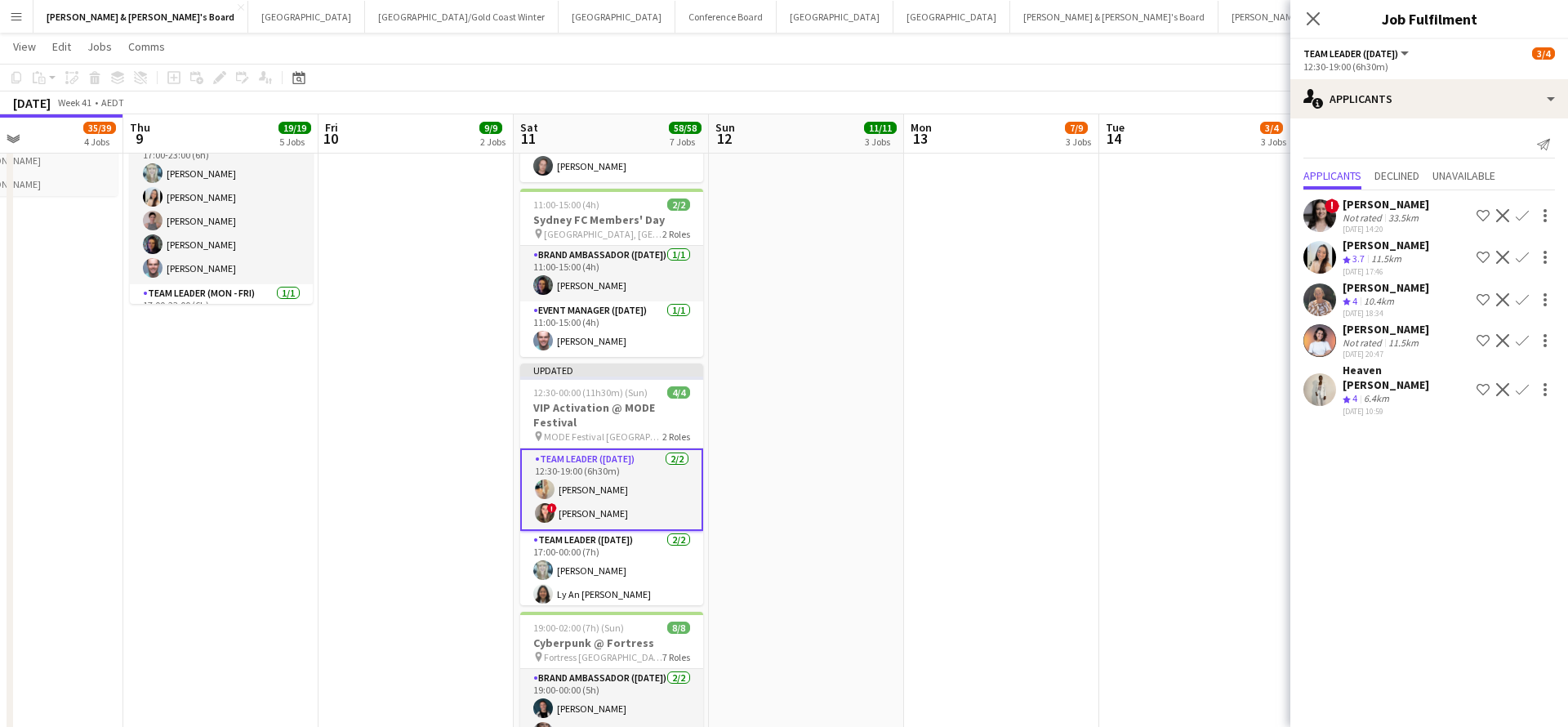
click at [1187, 490] on app-date-cell "09:00-17:00 (8h) 2/2 Cisco Live – SYDNEY Powerpoint pin L 7, 99 Walker Street, …" at bounding box center [1196, 88] width 195 height 1615
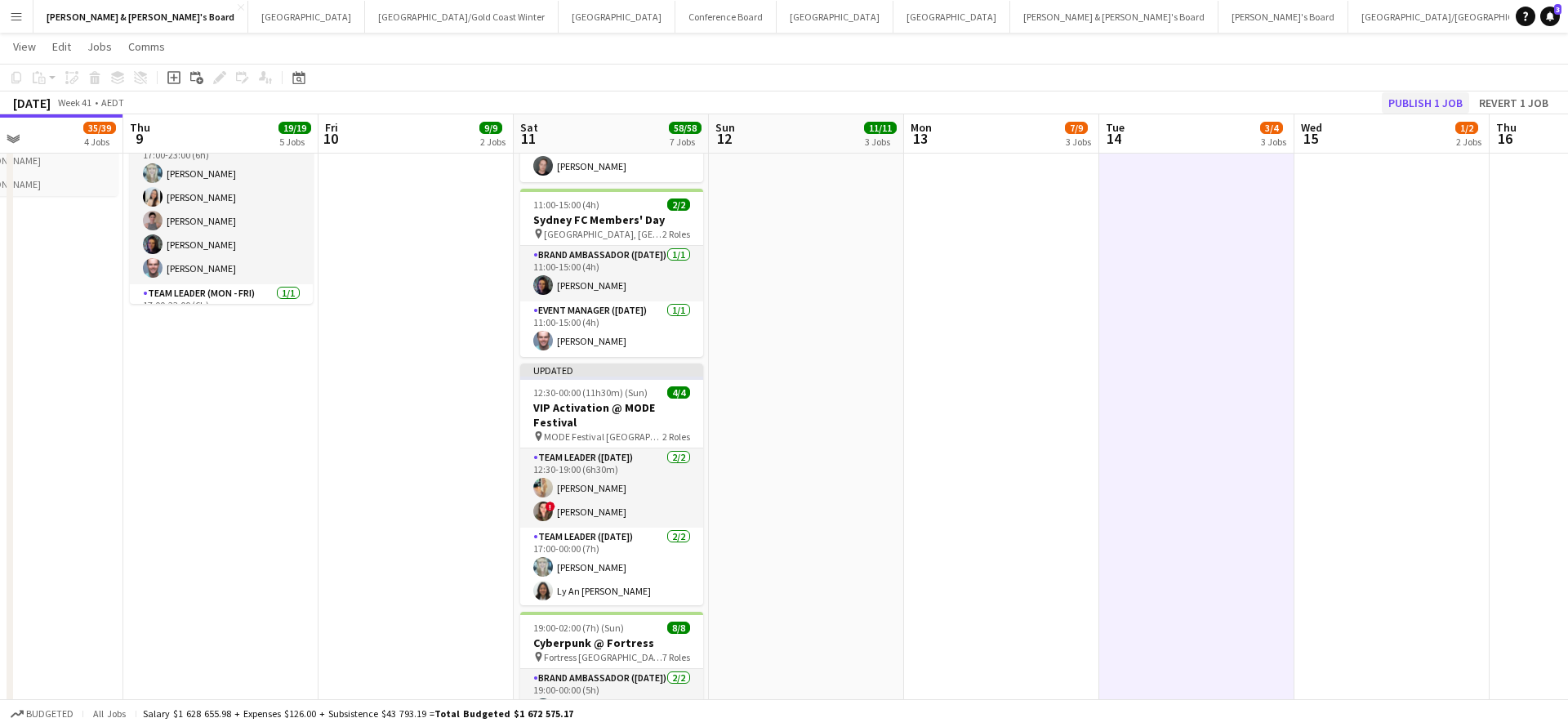
click at [1416, 101] on button "Publish 1 job" at bounding box center [1425, 103] width 87 height 21
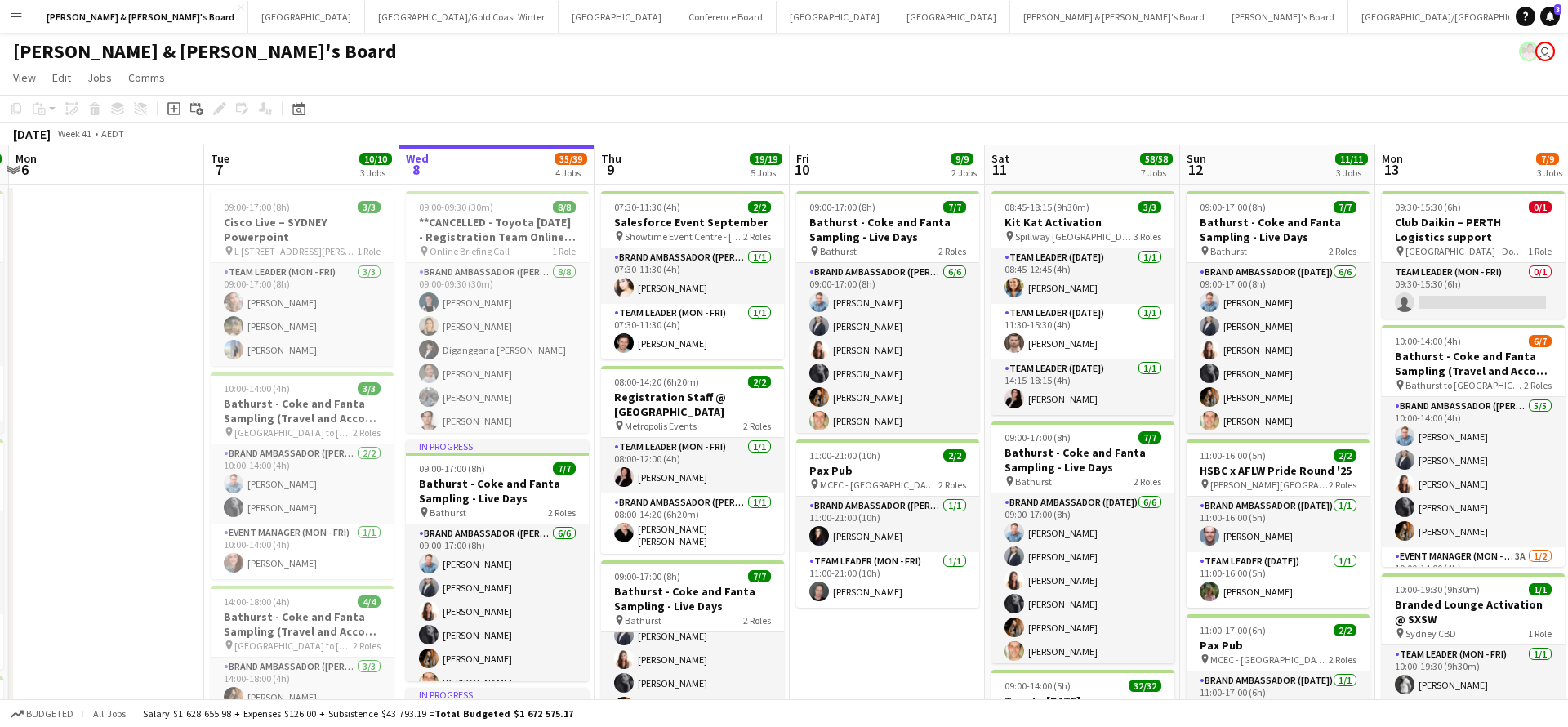
scroll to position [4, 0]
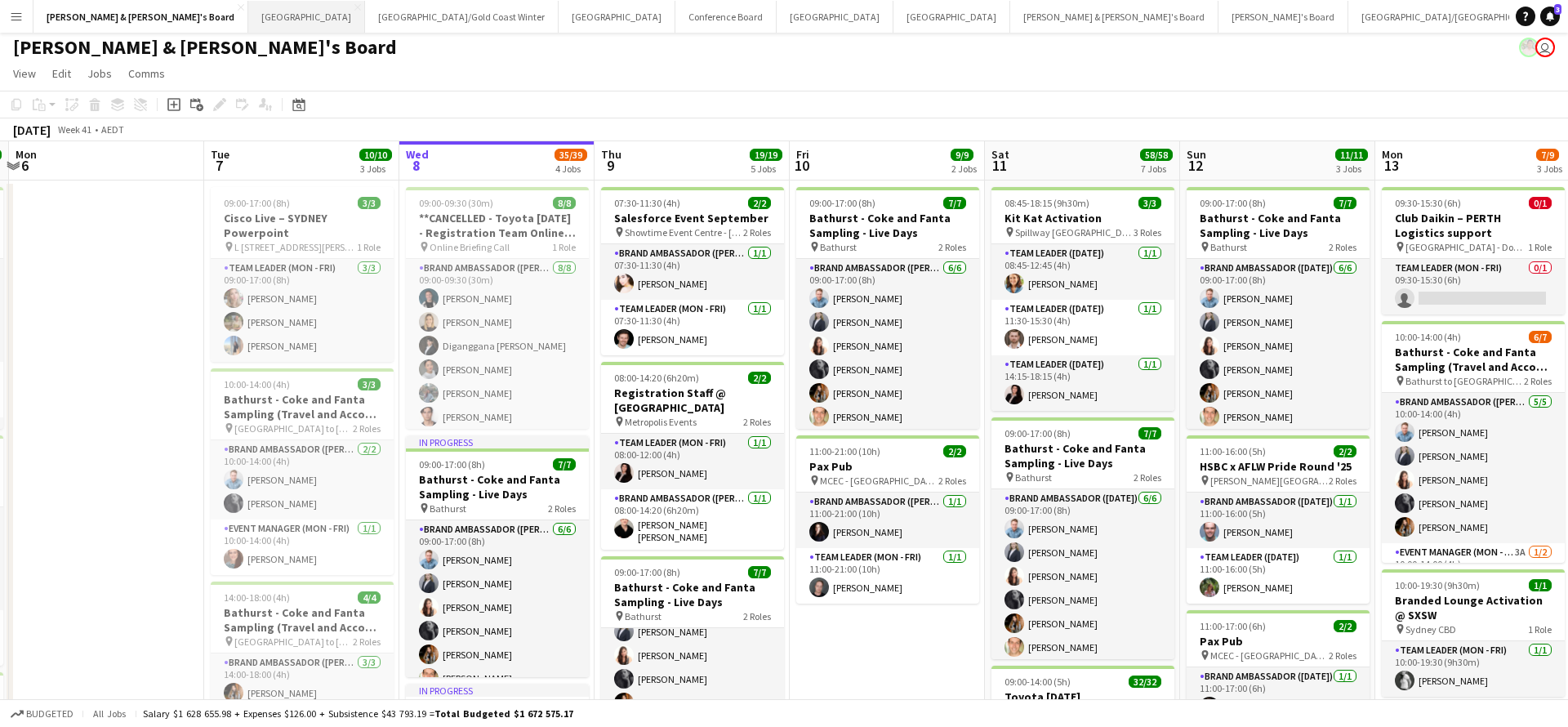
click at [248, 19] on button "Perth Close" at bounding box center [307, 17] width 117 height 32
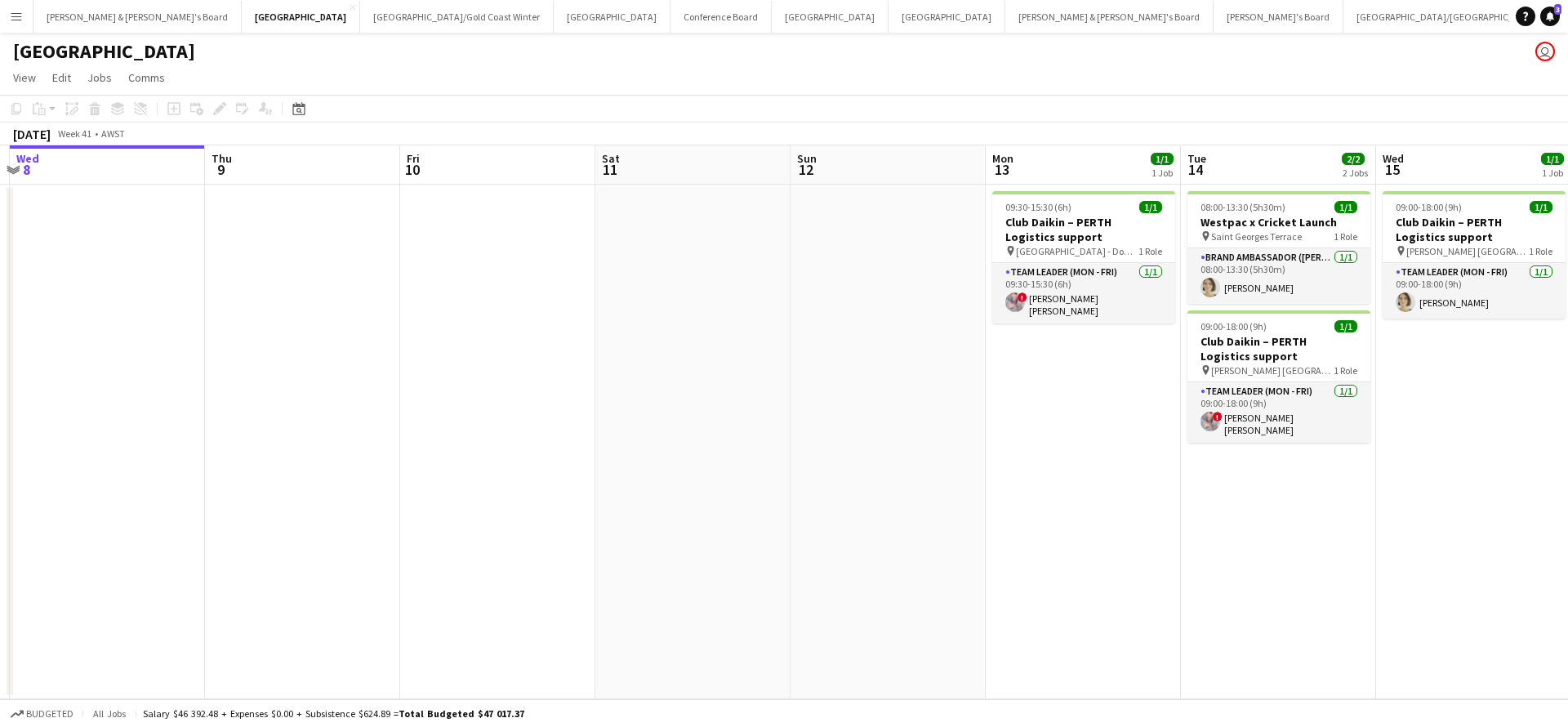
scroll to position [0, 359]
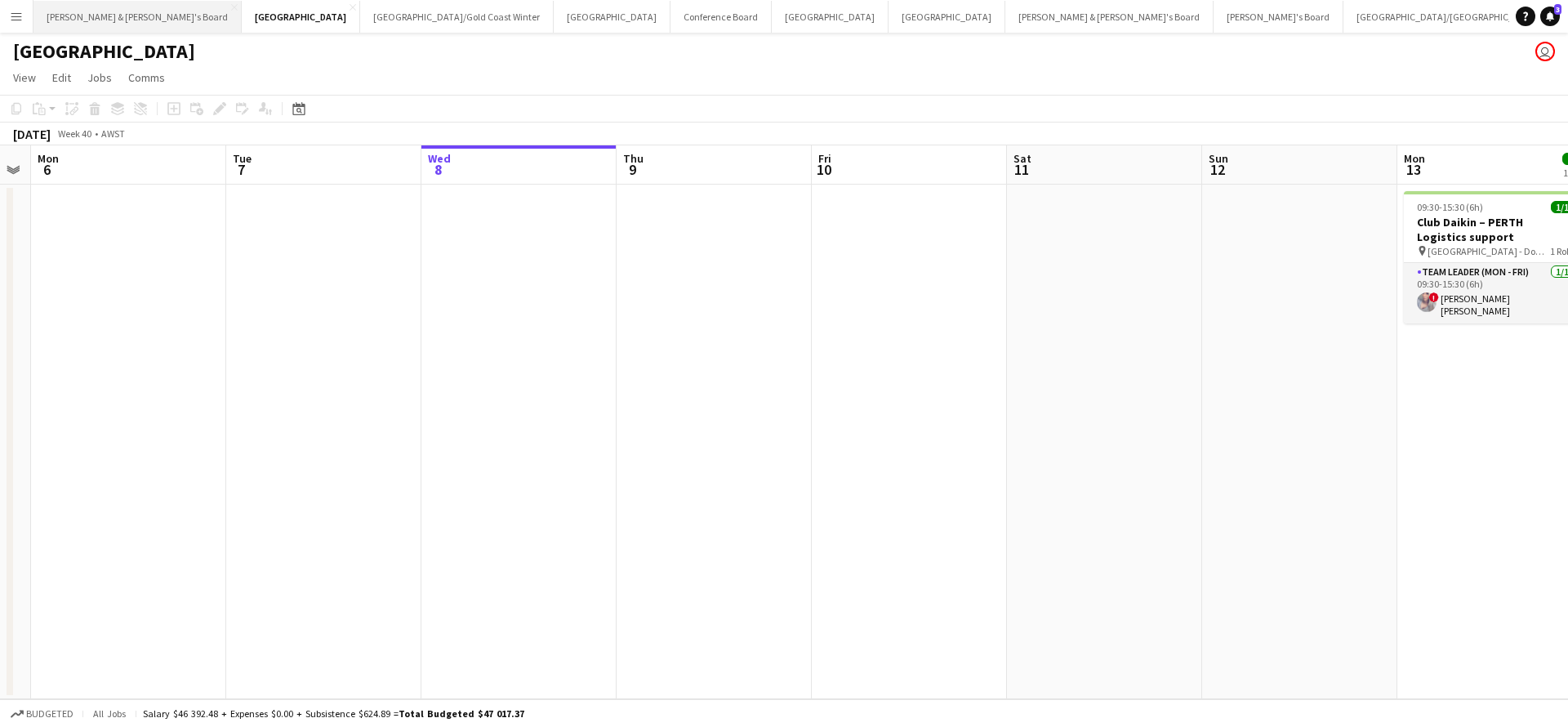
click at [99, 22] on button "[PERSON_NAME] & [PERSON_NAME]'s Board Close" at bounding box center [137, 17] width 208 height 32
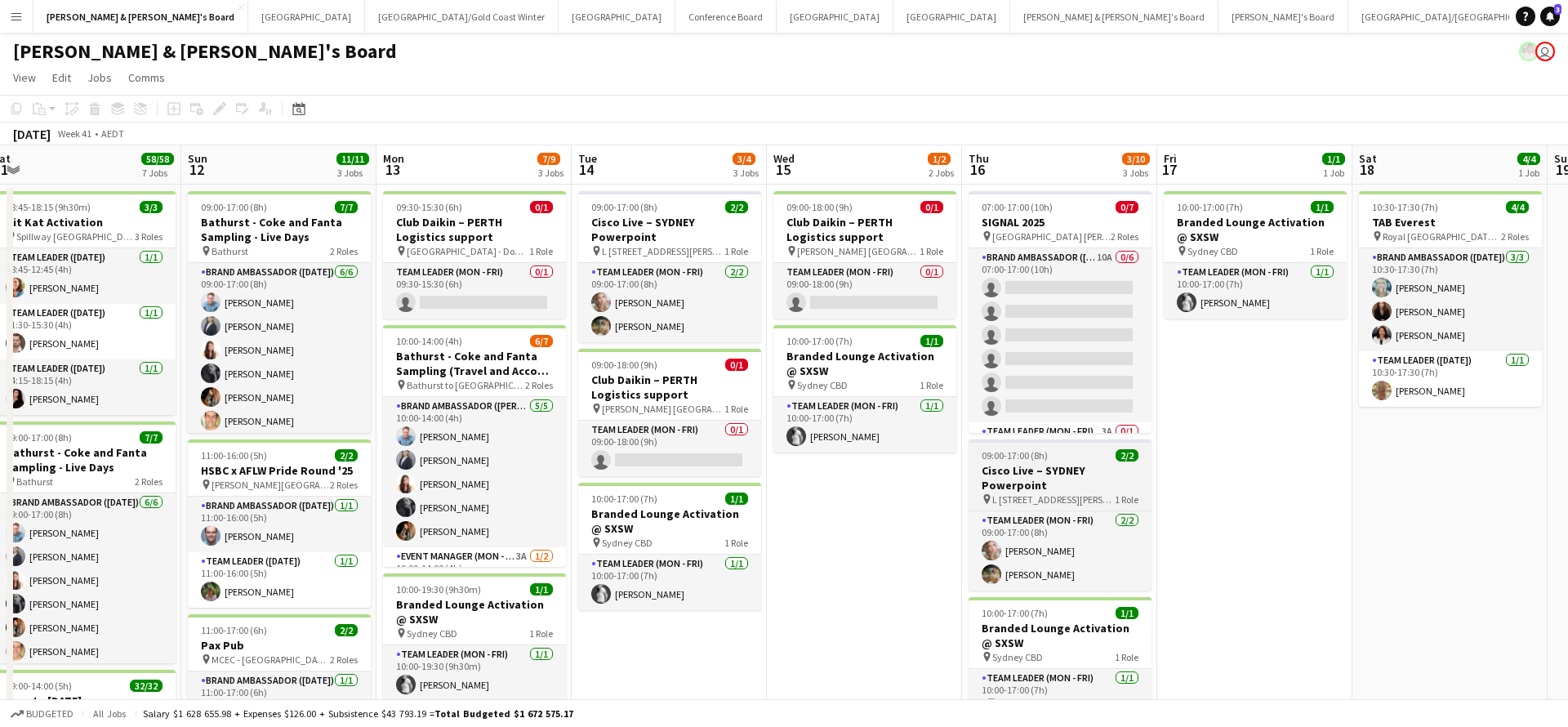
scroll to position [0, 796]
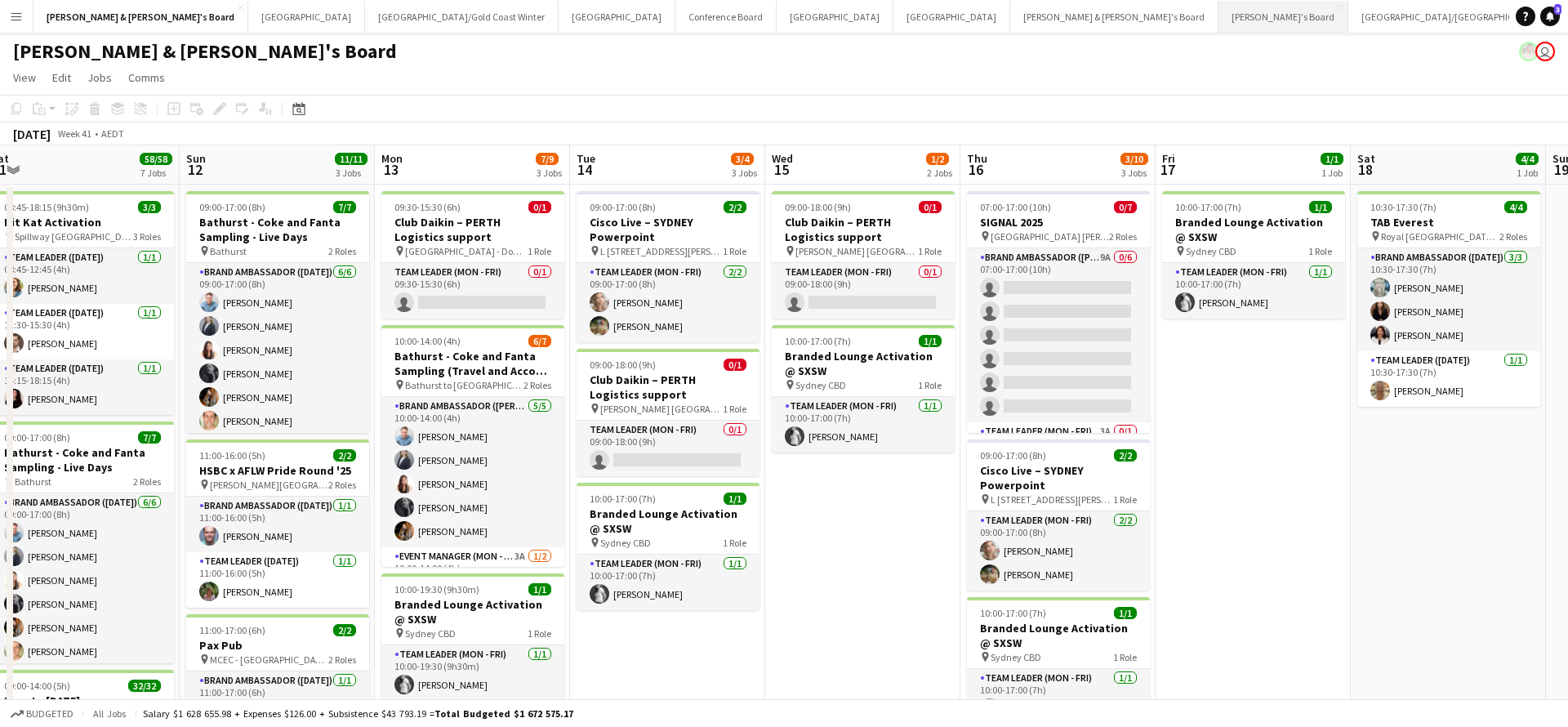
click at [1218, 21] on button "Tennille's Board Close" at bounding box center [1283, 17] width 130 height 32
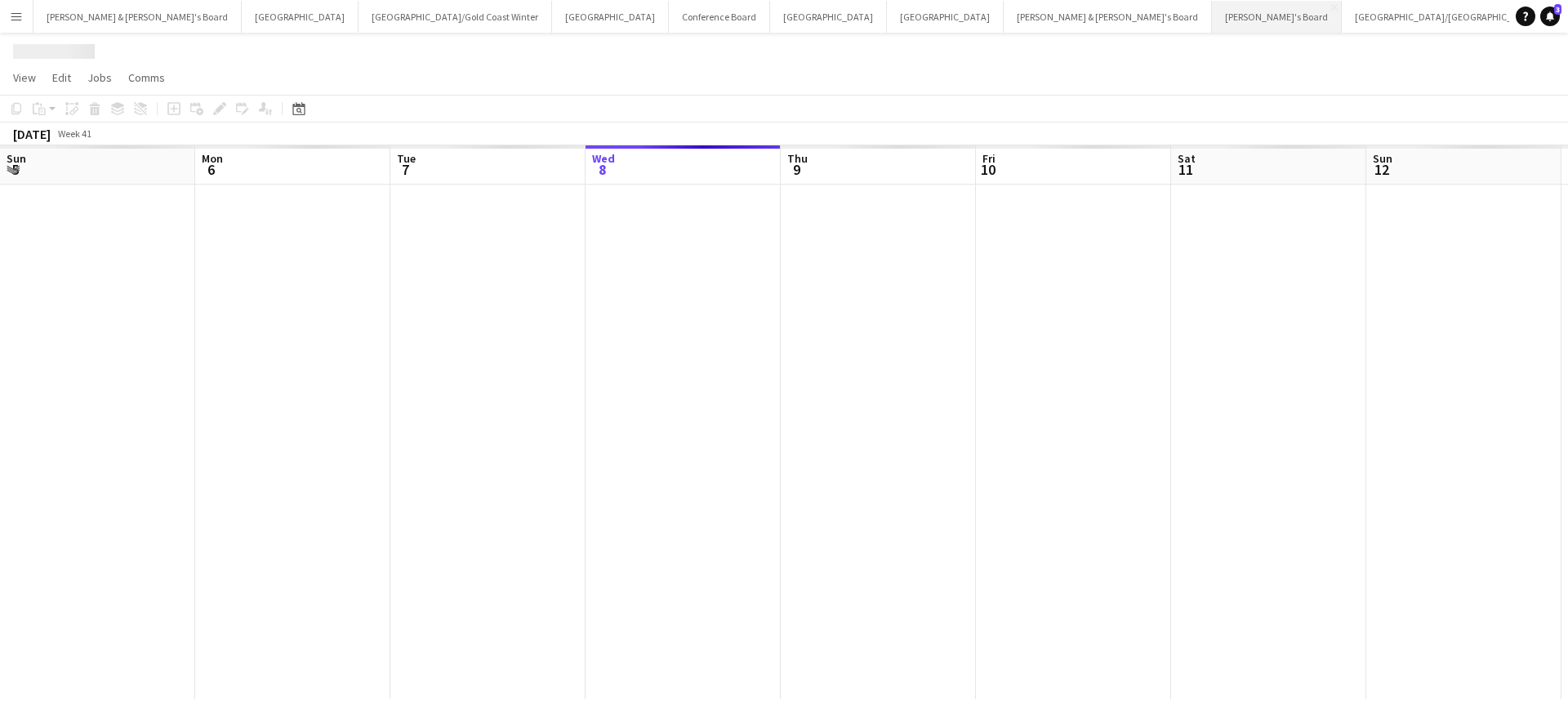
click at [1211, 21] on button "Tennille's Board Close" at bounding box center [1276, 17] width 130 height 32
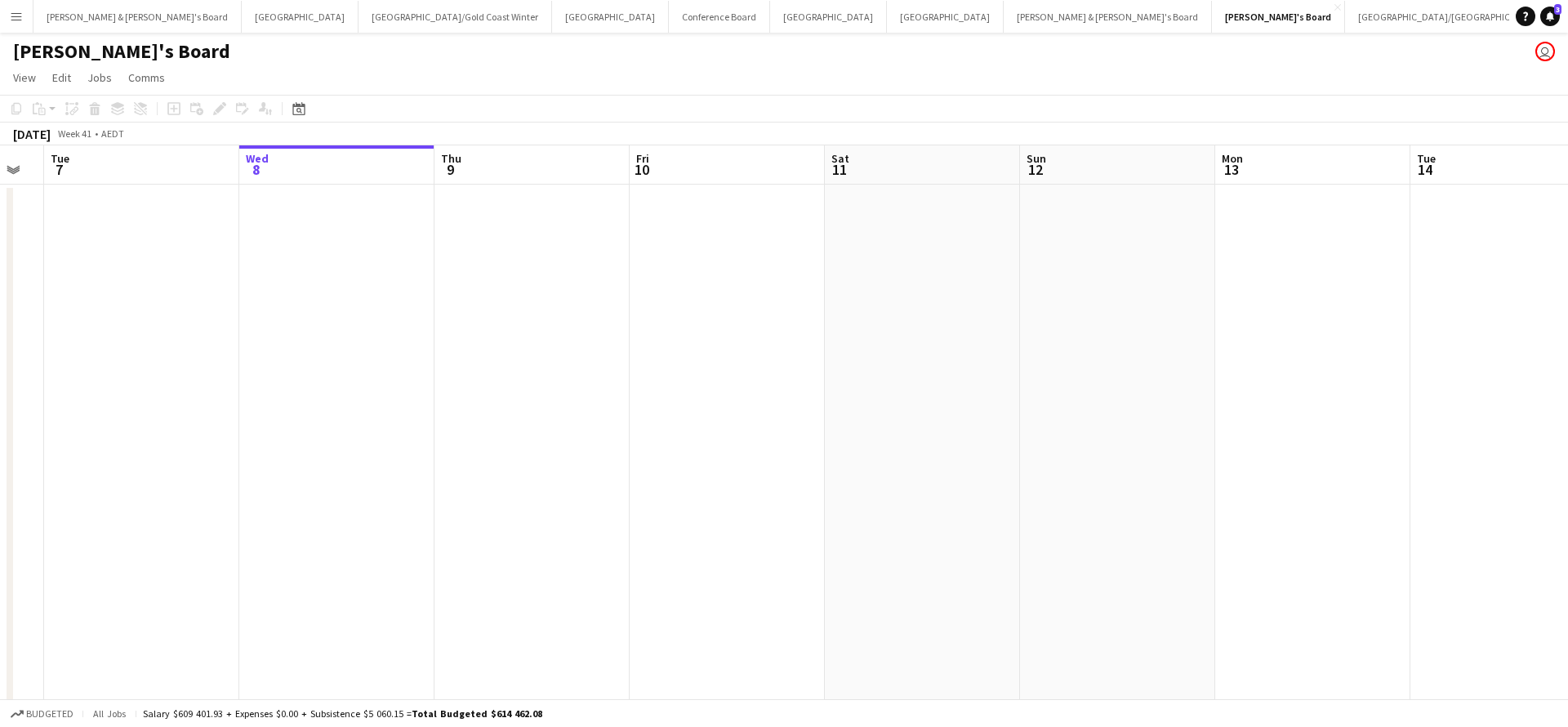
scroll to position [0, 510]
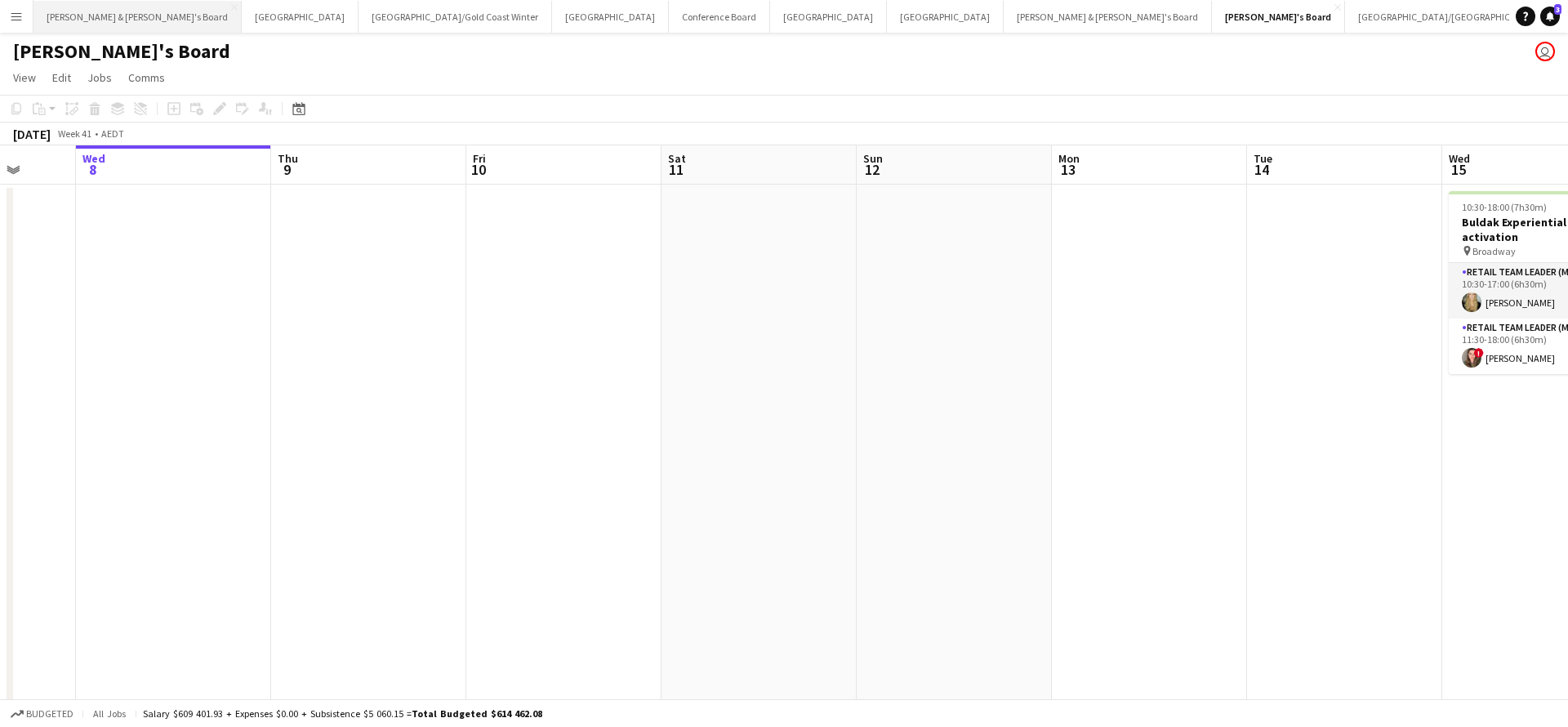
click at [91, 6] on button "[PERSON_NAME] & [PERSON_NAME]'s Board Close" at bounding box center [137, 17] width 208 height 32
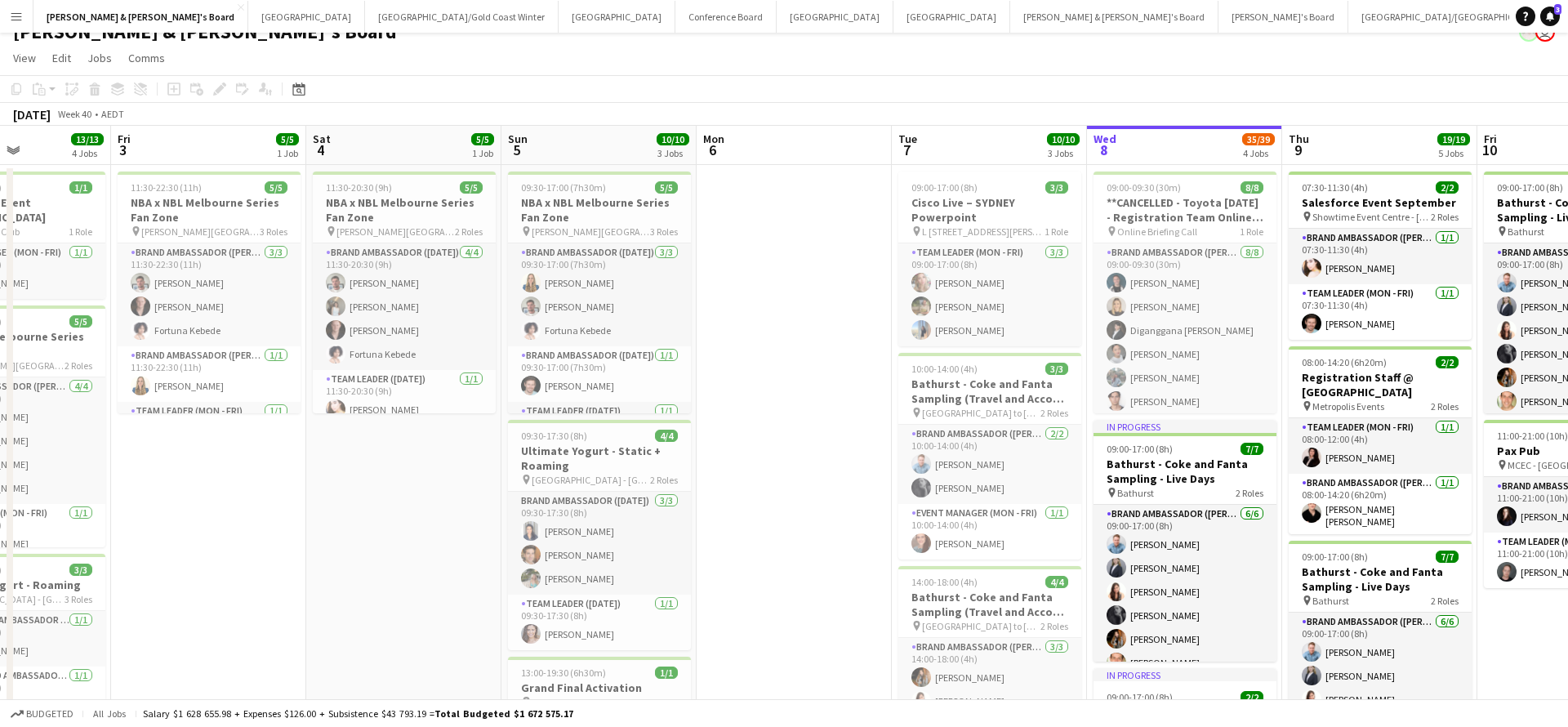
scroll to position [23, 0]
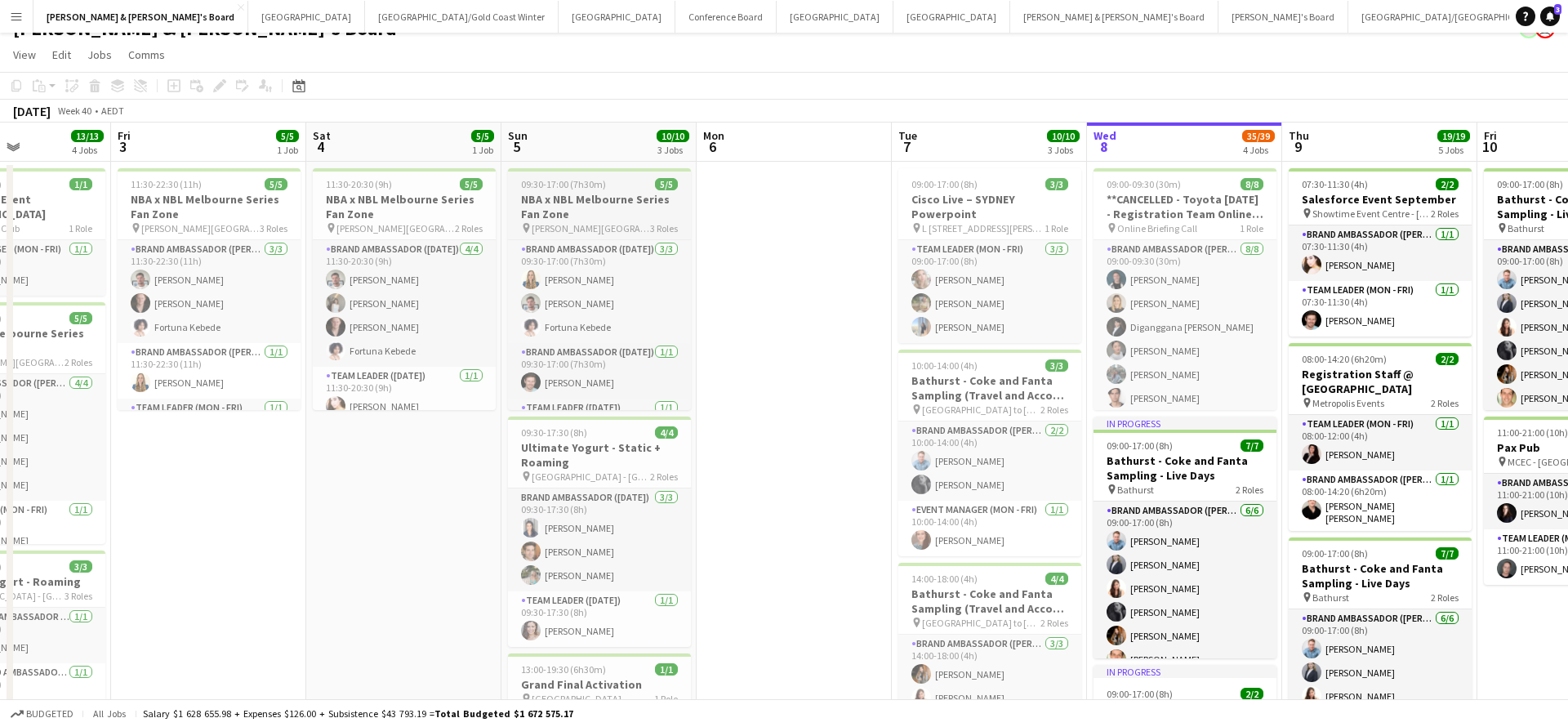
click at [607, 214] on h3 "NBA x NBL Melbourne Series Fan Zone" at bounding box center [600, 206] width 183 height 29
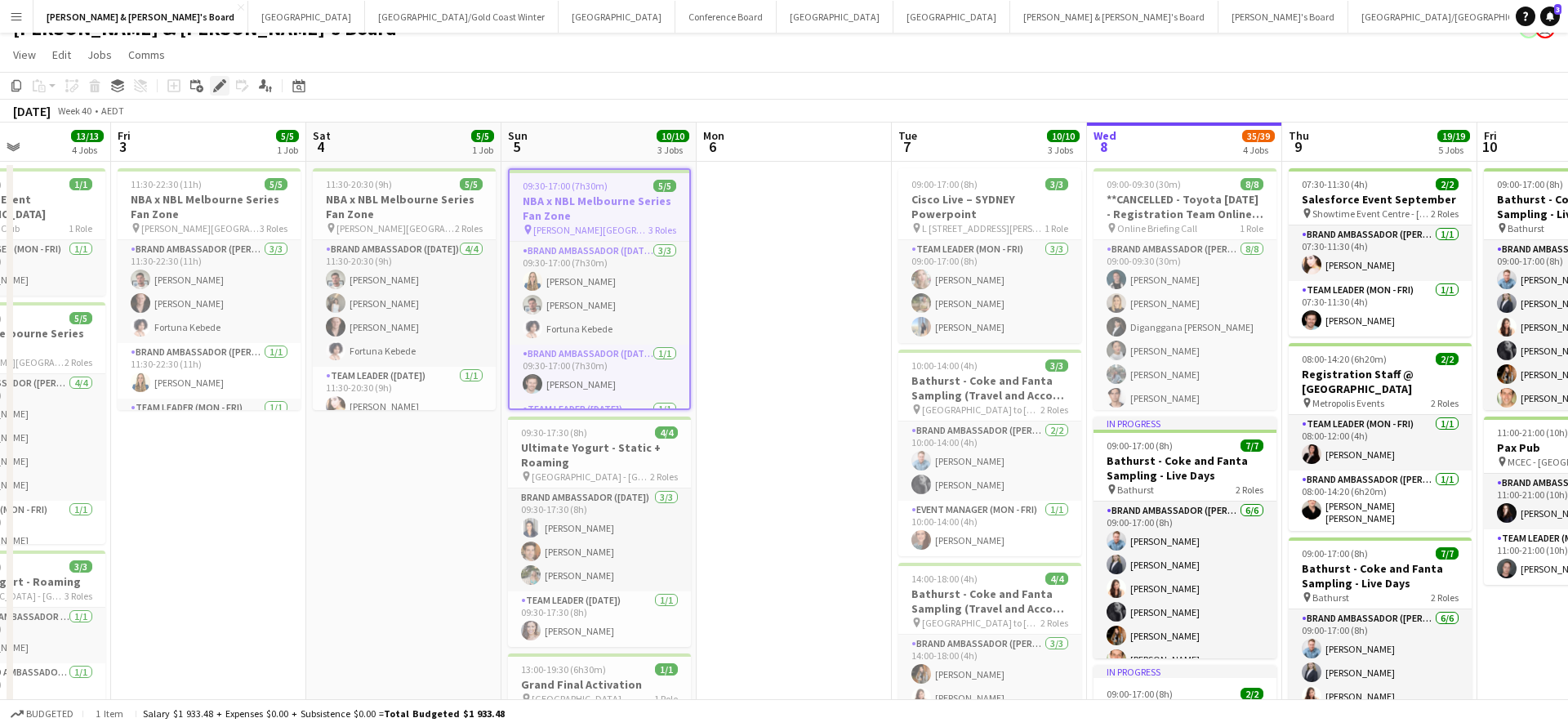
click at [218, 84] on icon "Edit" at bounding box center [220, 86] width 13 height 13
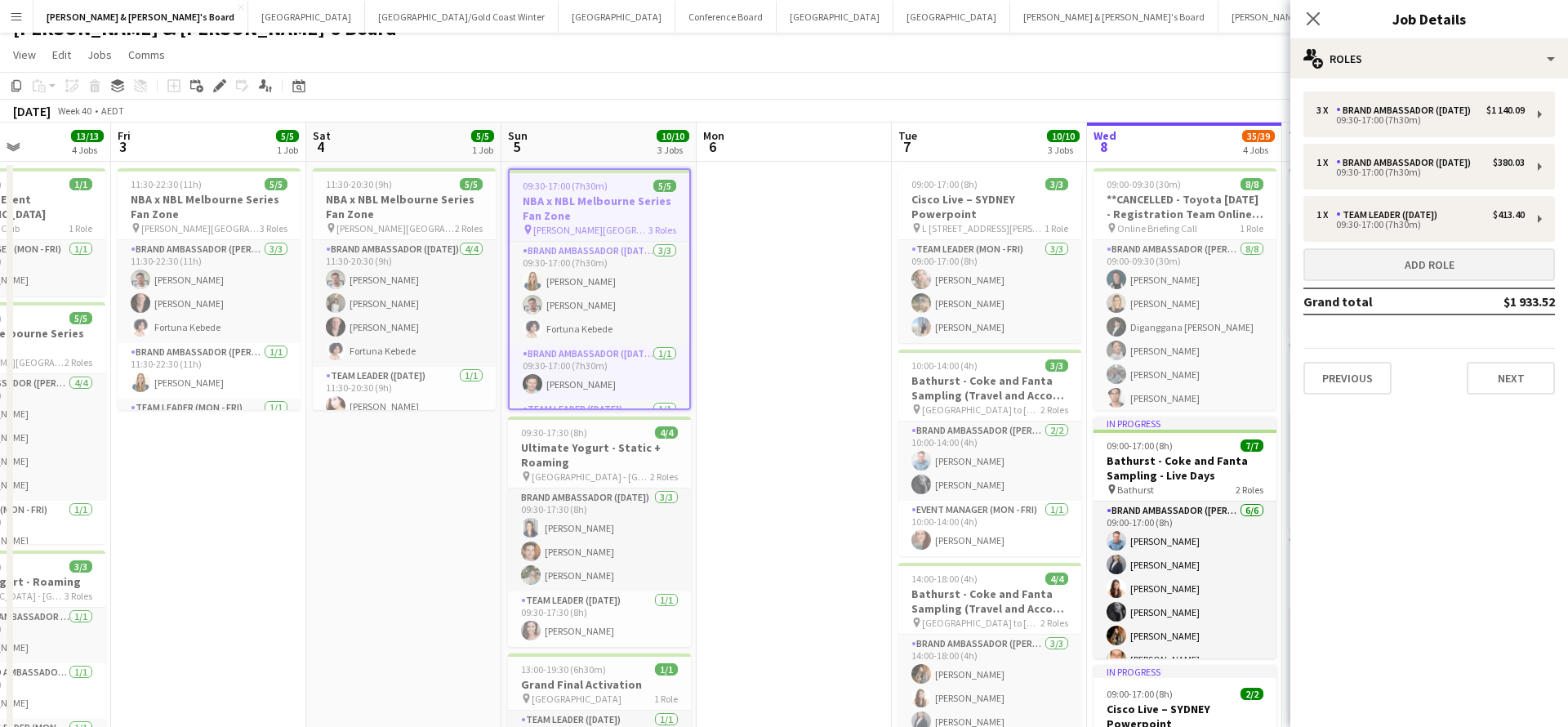
click at [1362, 278] on button "Add role" at bounding box center [1429, 264] width 252 height 33
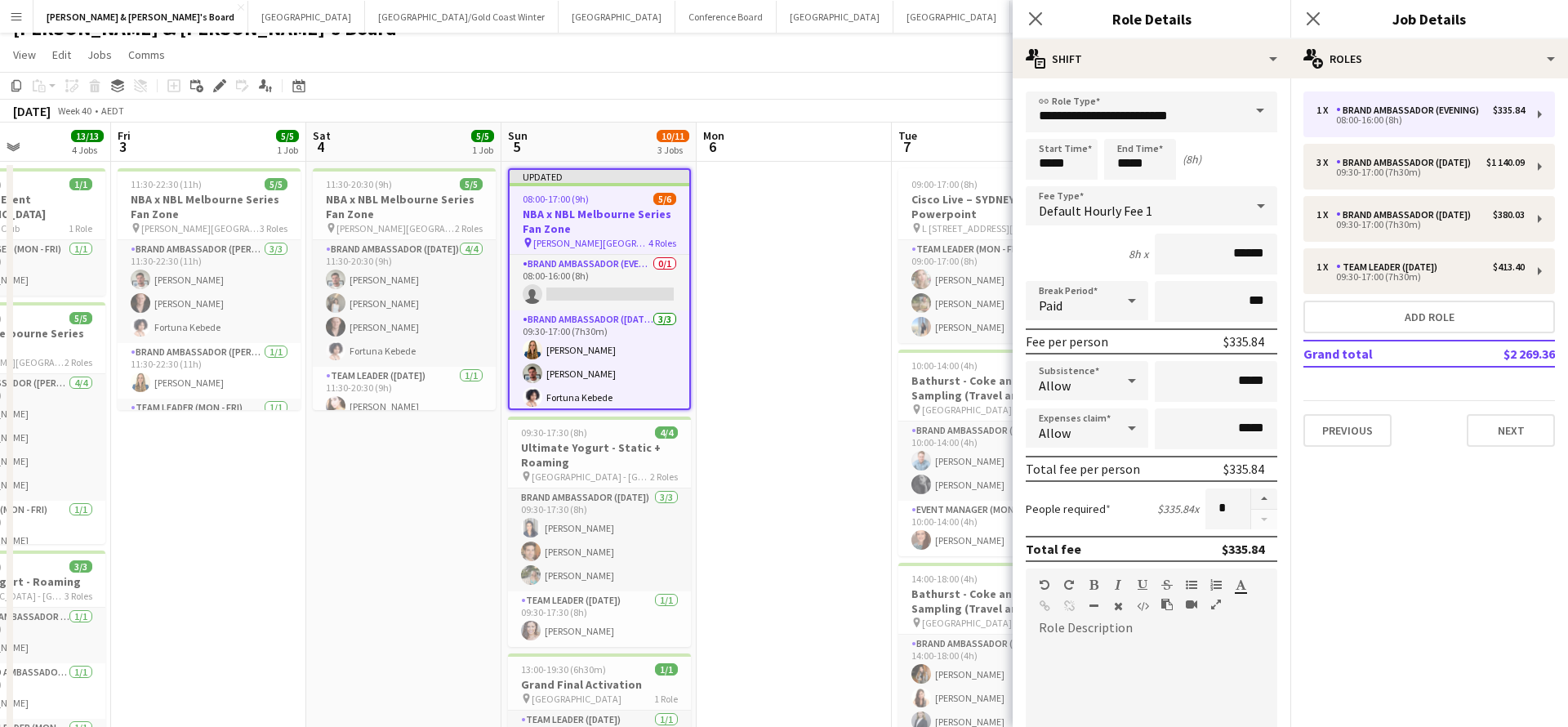
click at [1261, 109] on span at bounding box center [1260, 111] width 34 height 39
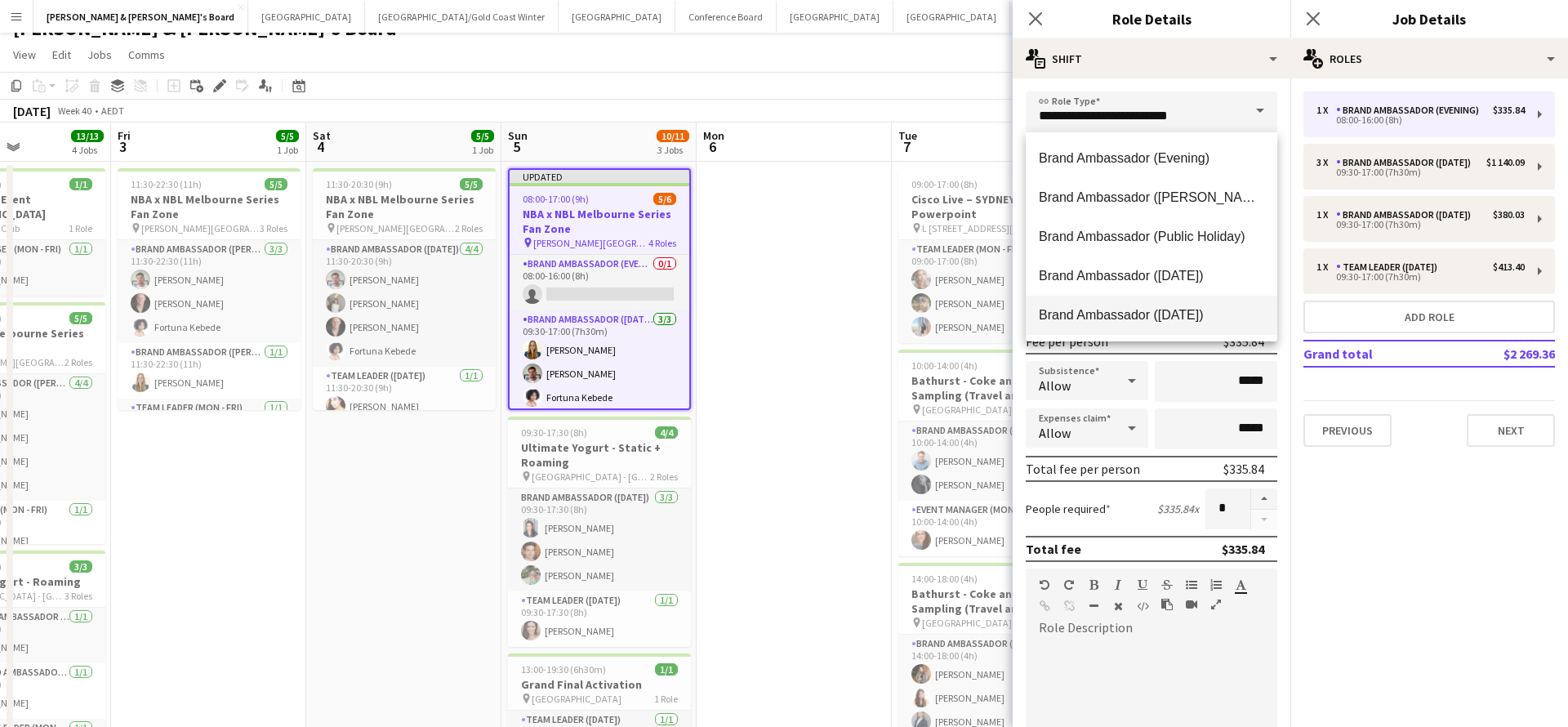
click at [1144, 313] on span "Brand Ambassador ([DATE])" at bounding box center [1151, 314] width 225 height 16
type input "**********"
type input "******"
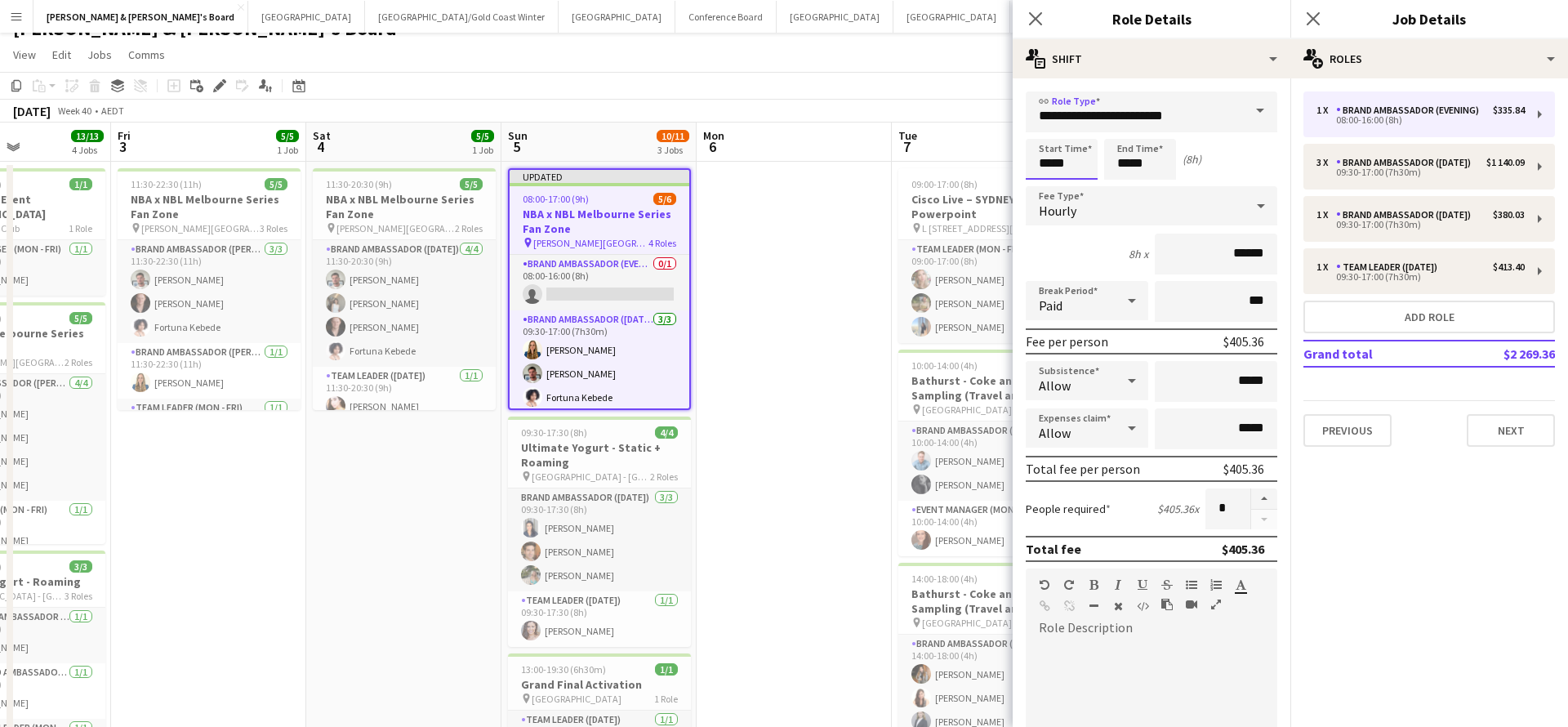
click at [1049, 157] on input "*****" at bounding box center [1061, 159] width 72 height 41
click at [1049, 125] on div at bounding box center [1045, 131] width 32 height 17
click at [1083, 133] on div at bounding box center [1077, 131] width 32 height 17
type input "*****"
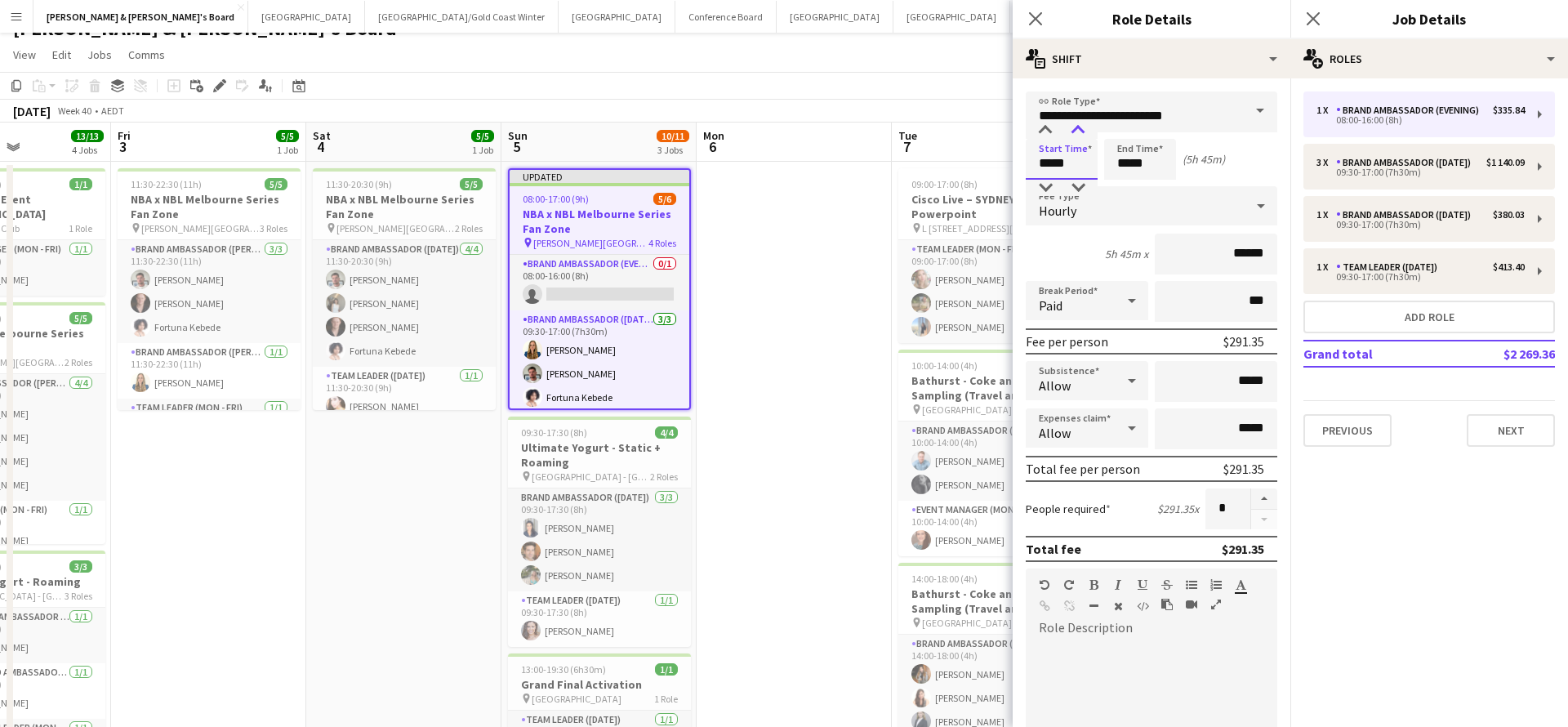
click at [1083, 133] on div at bounding box center [1077, 131] width 32 height 17
click at [1132, 149] on input "*****" at bounding box center [1140, 159] width 72 height 41
type input "*****"
click at [1122, 129] on div at bounding box center [1123, 131] width 32 height 17
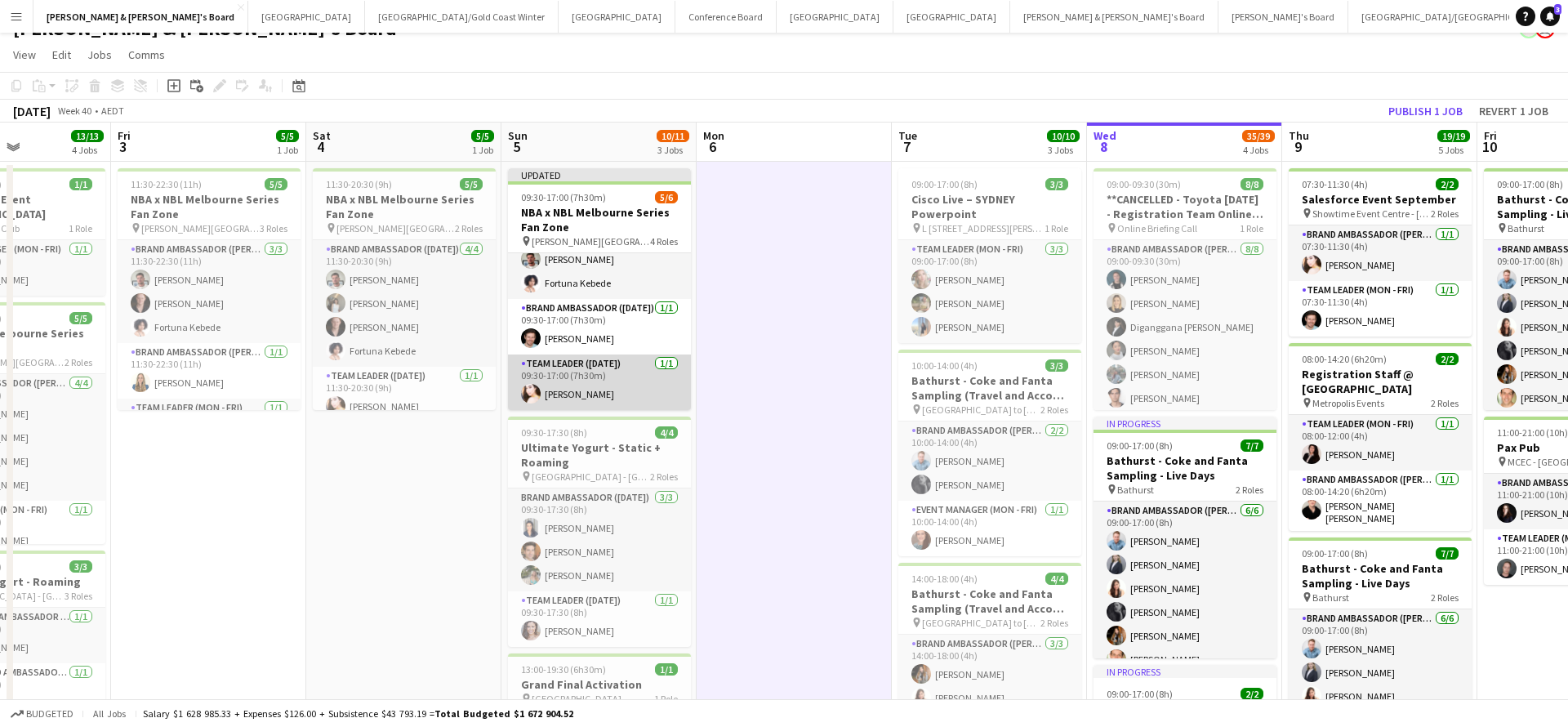
scroll to position [13, 0]
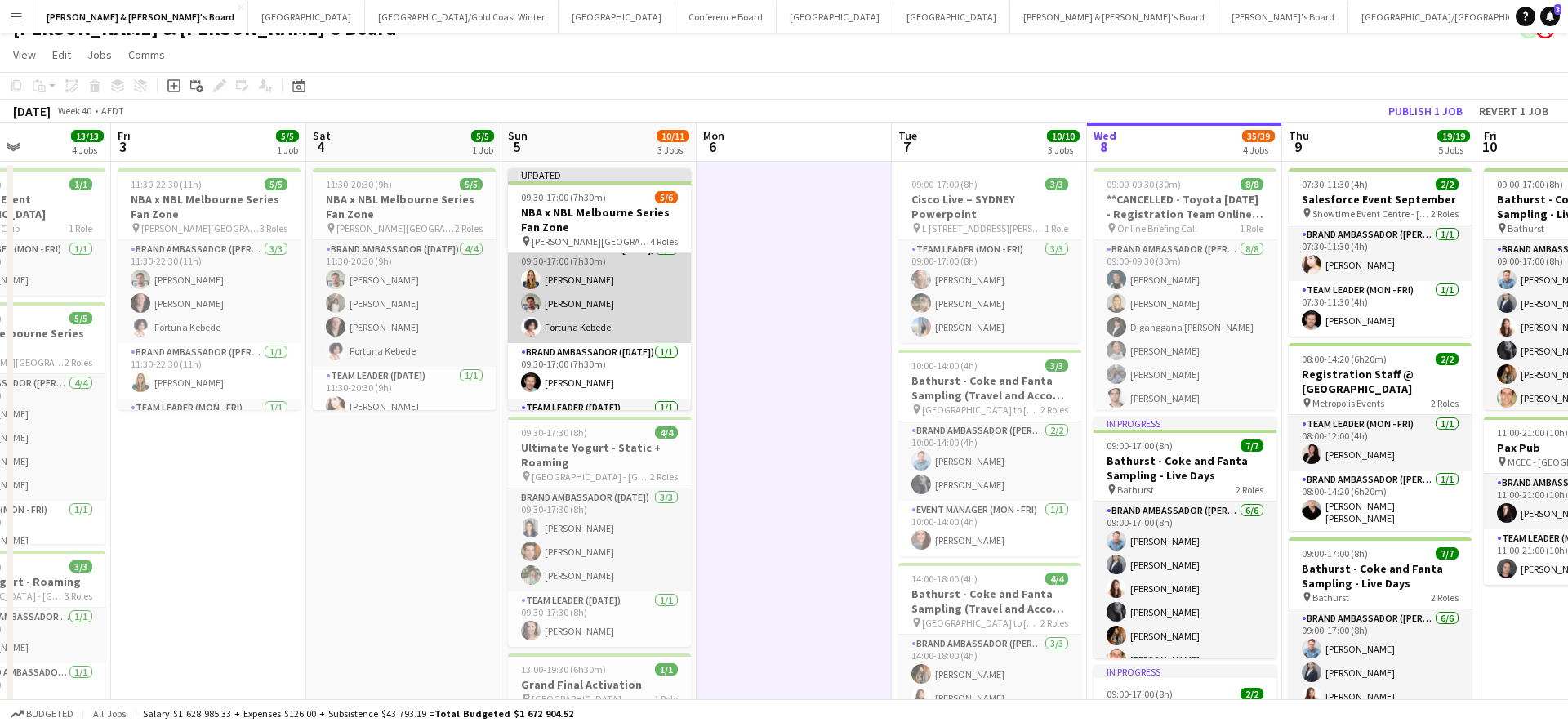
click at [609, 323] on app-card-role "Brand Ambassador (Sunday) 3/3 09:30-17:00 (7h30m) Agnes Szentannai Evan Michala…" at bounding box center [600, 291] width 183 height 103
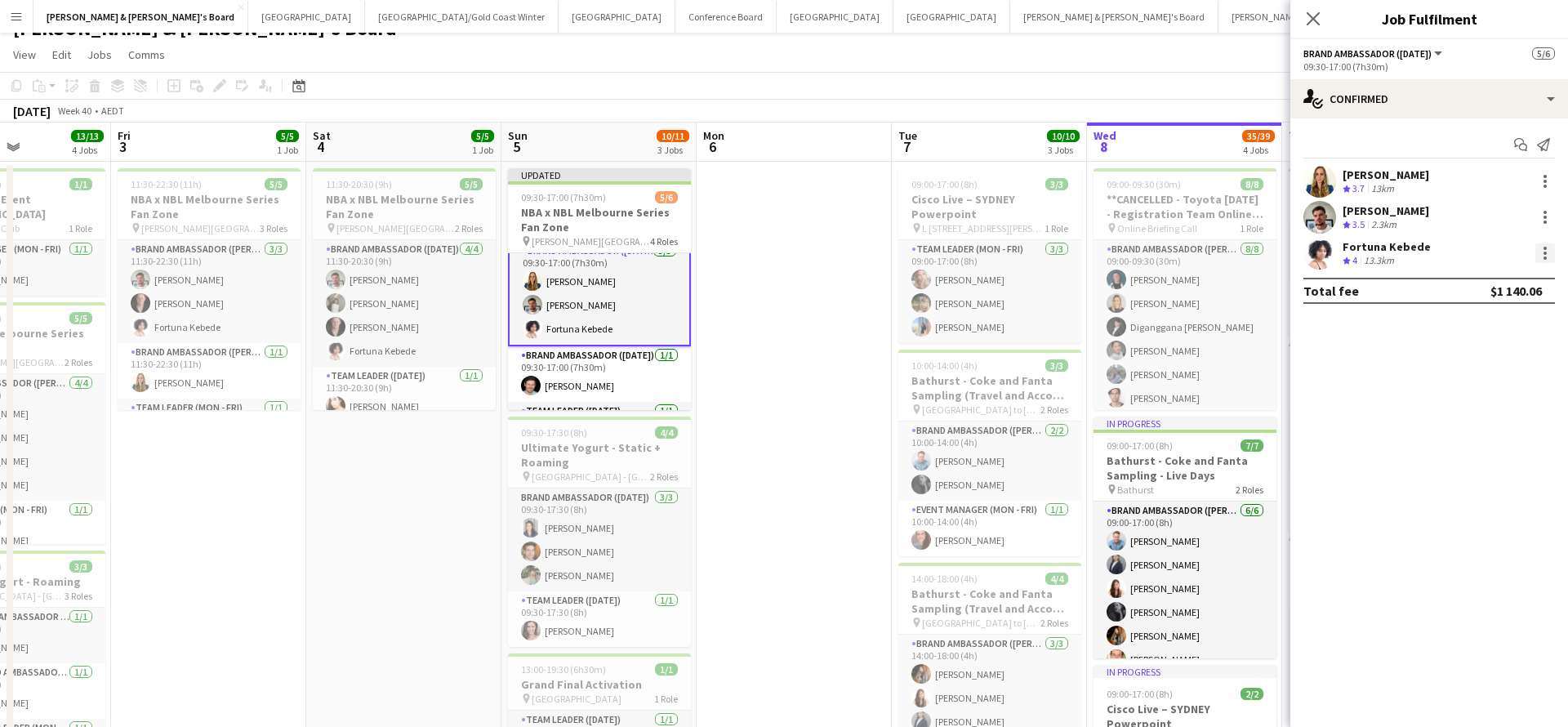
click at [1546, 257] on div at bounding box center [1545, 258] width 3 height 3
click at [1479, 320] on span "Switch crew" at bounding box center [1475, 322] width 69 height 14
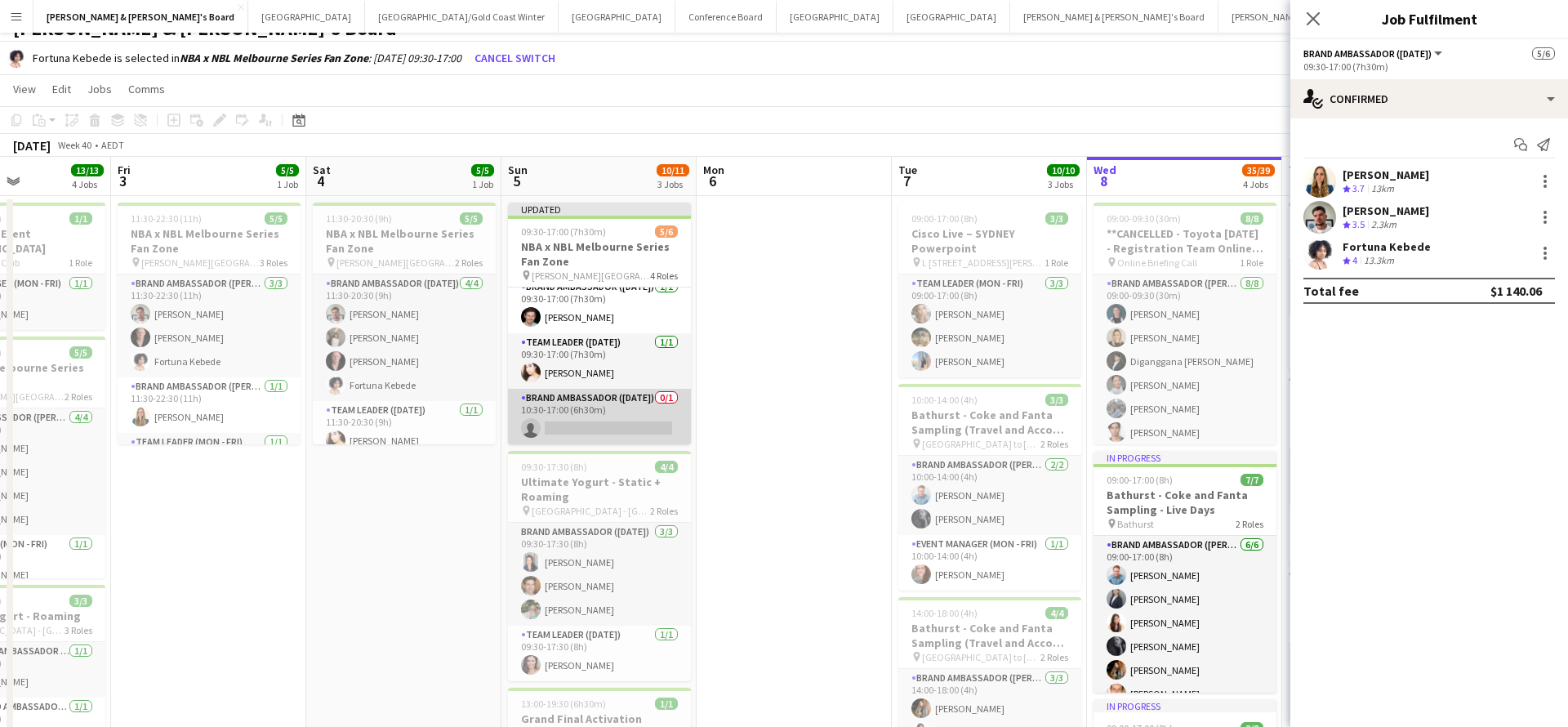
scroll to position [116, 0]
click at [613, 411] on app-card-role "Brand Ambassador (Sunday) 0/1 10:30-17:00 (6h30m) single-neutral-actions" at bounding box center [600, 416] width 183 height 56
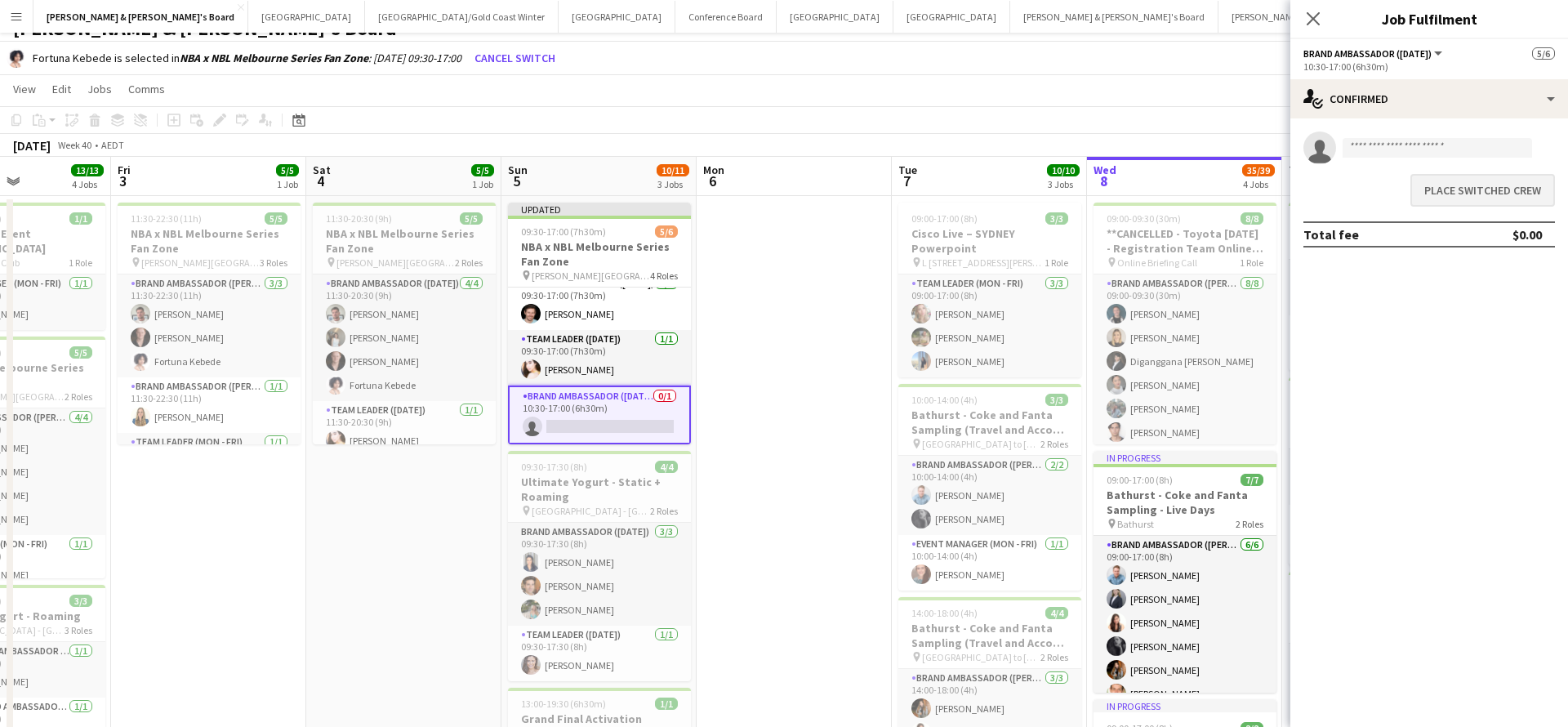
click at [1458, 199] on button "Place switched crew" at bounding box center [1482, 190] width 144 height 33
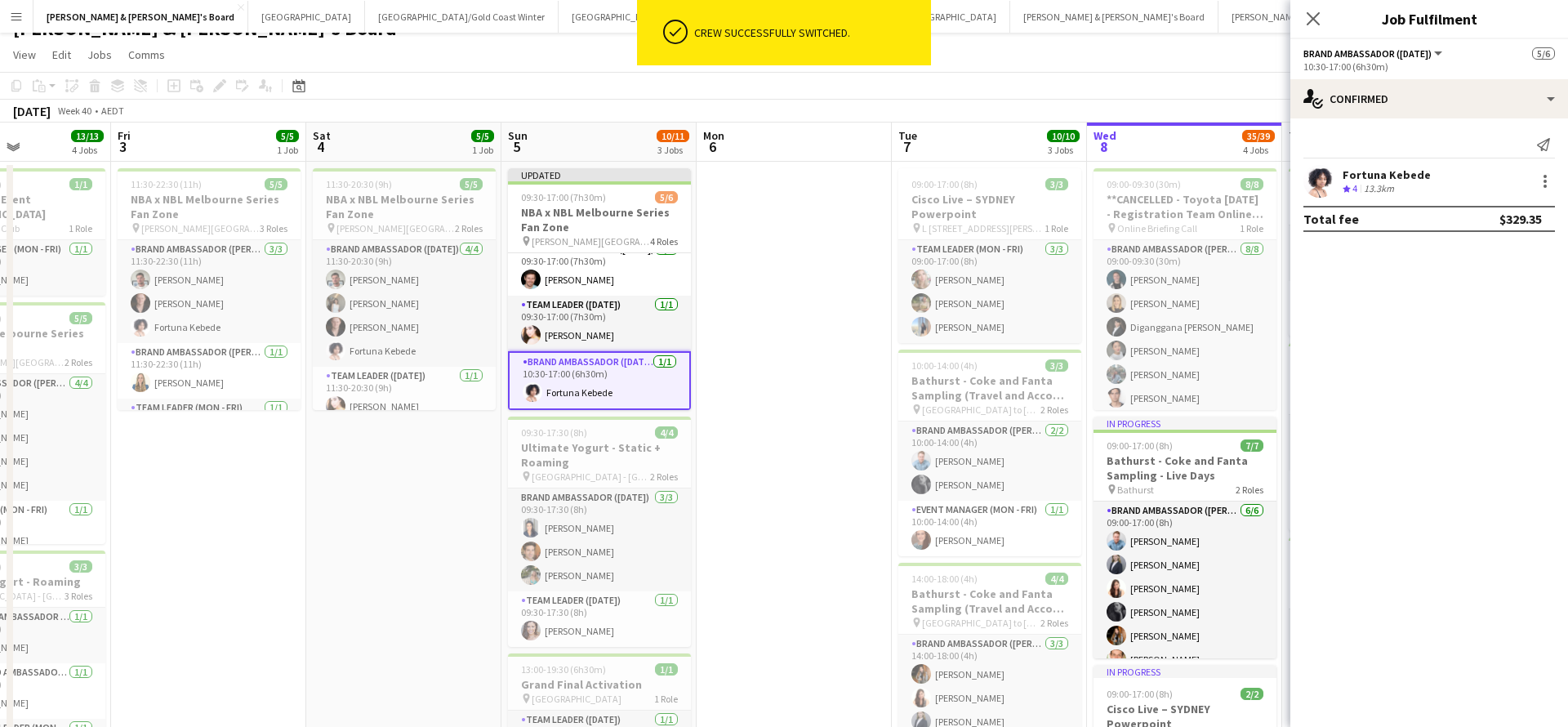
scroll to position [23, 0]
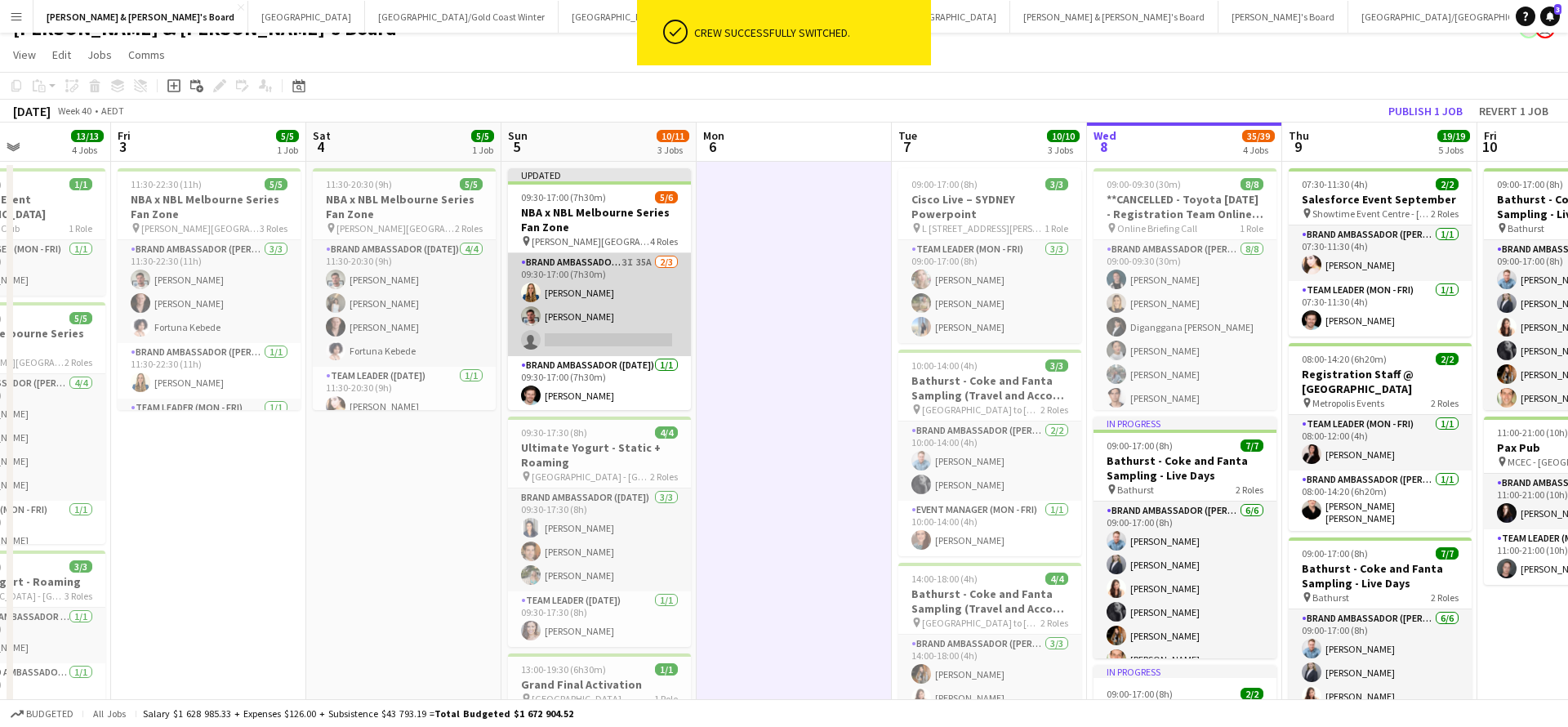
scroll to position [-1, 0]
click at [621, 312] on app-card-role "Brand Ambassador (Sunday) 3I 35A 2/3 09:30-17:00 (7h30m) Agnes Szentannai Evan …" at bounding box center [600, 304] width 183 height 103
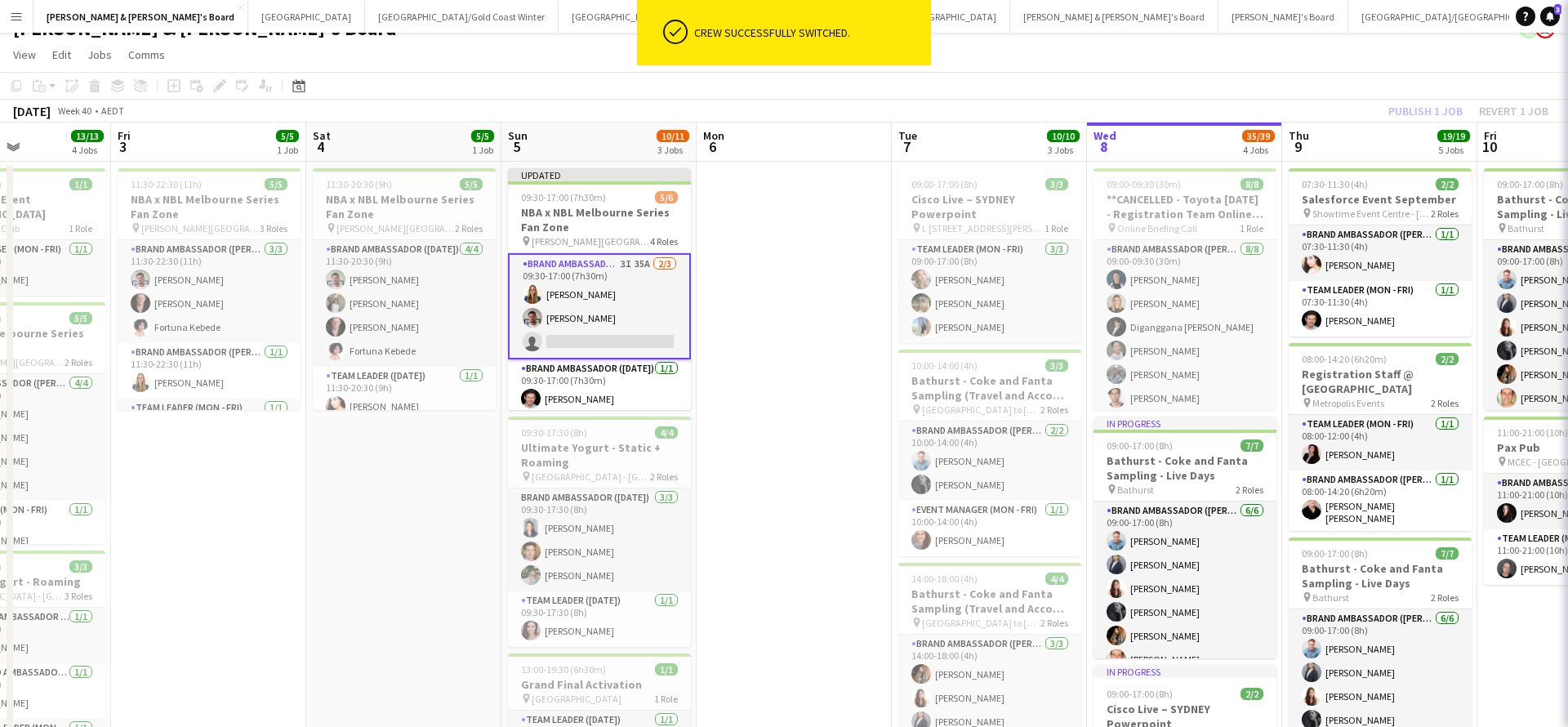
scroll to position [0, 0]
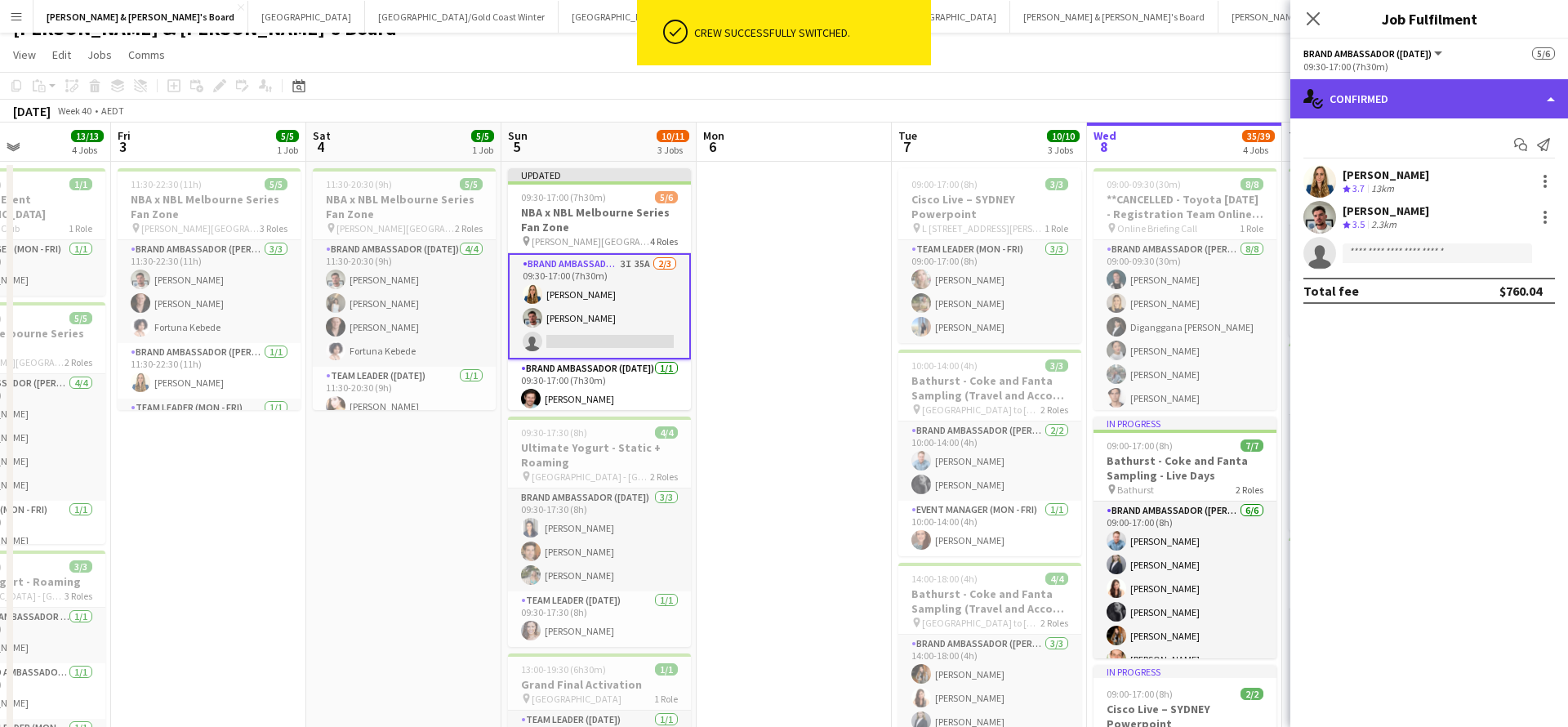
click at [1403, 83] on div "single-neutral-actions-check-2 Confirmed" at bounding box center [1428, 98] width 277 height 39
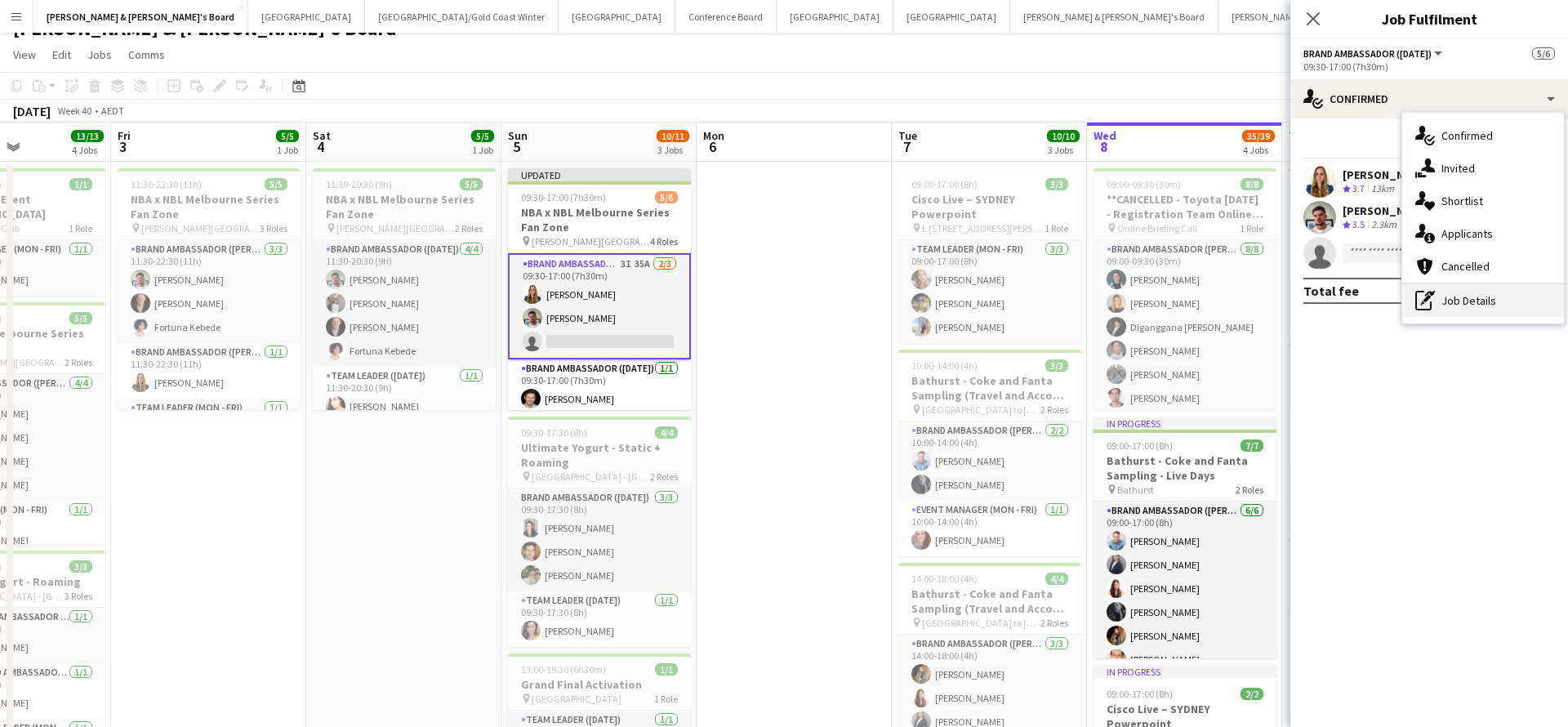
click at [1466, 308] on div "pen-write Job Details" at bounding box center [1483, 300] width 162 height 33
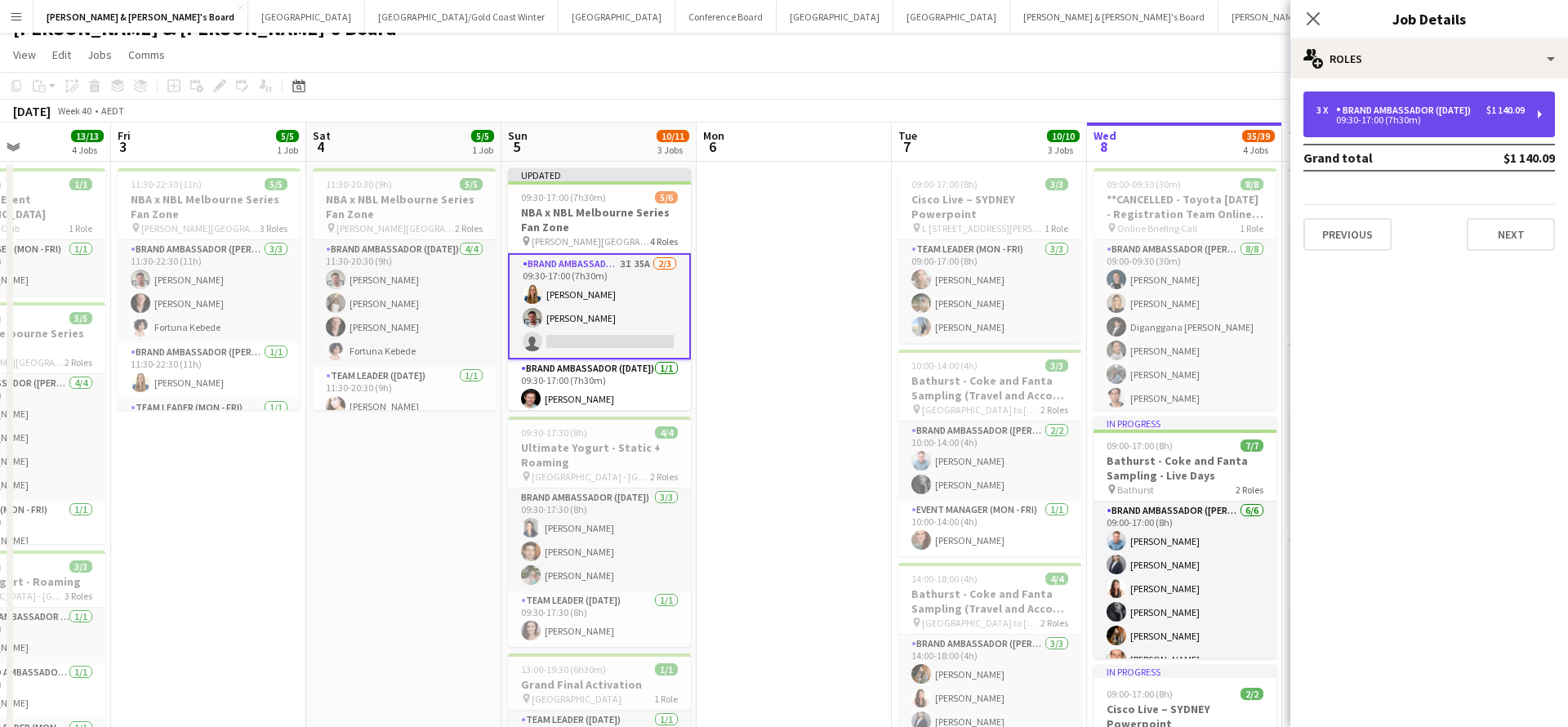
click at [1426, 123] on div "09:30-17:00 (7h30m)" at bounding box center [1421, 120] width 208 height 8
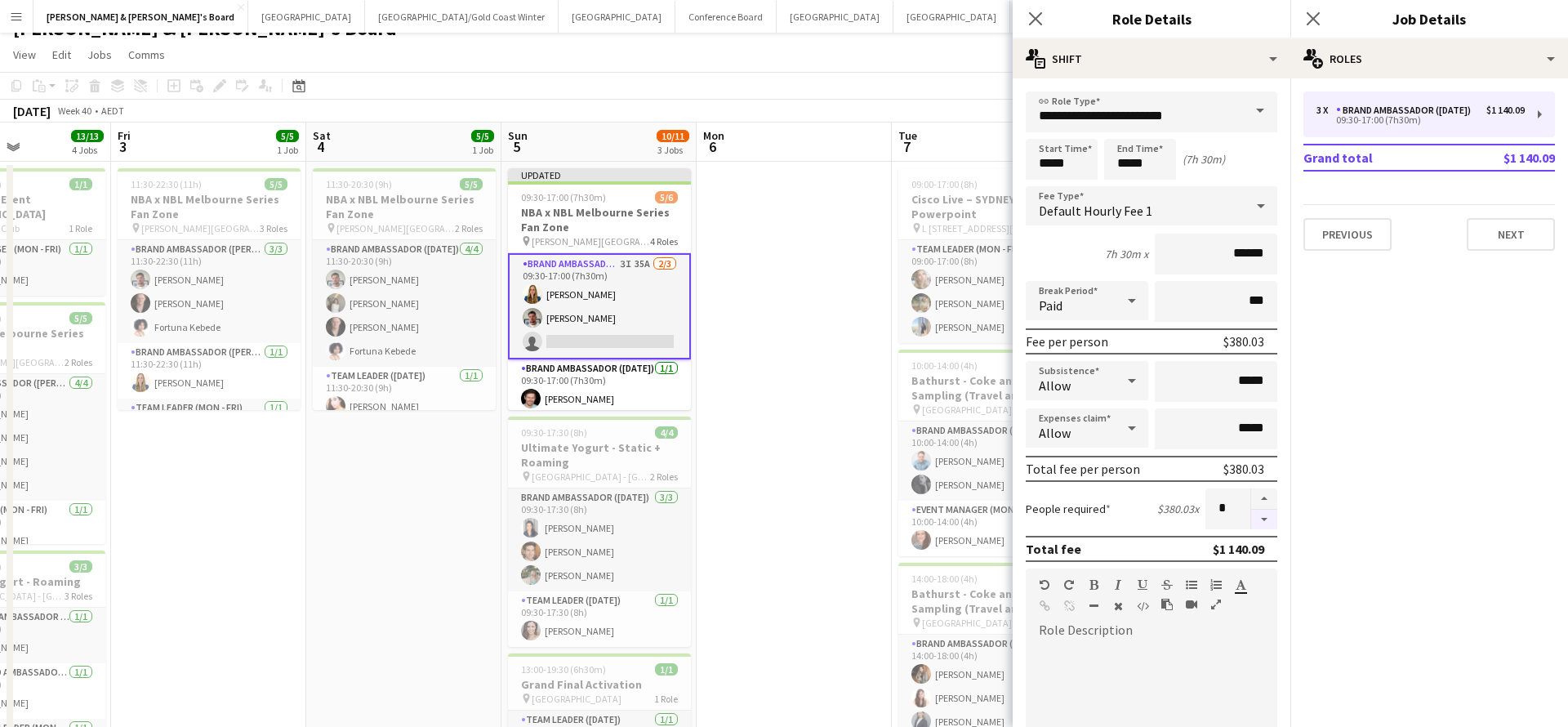
click at [1266, 520] on button "button" at bounding box center [1263, 520] width 26 height 21
type input "*"
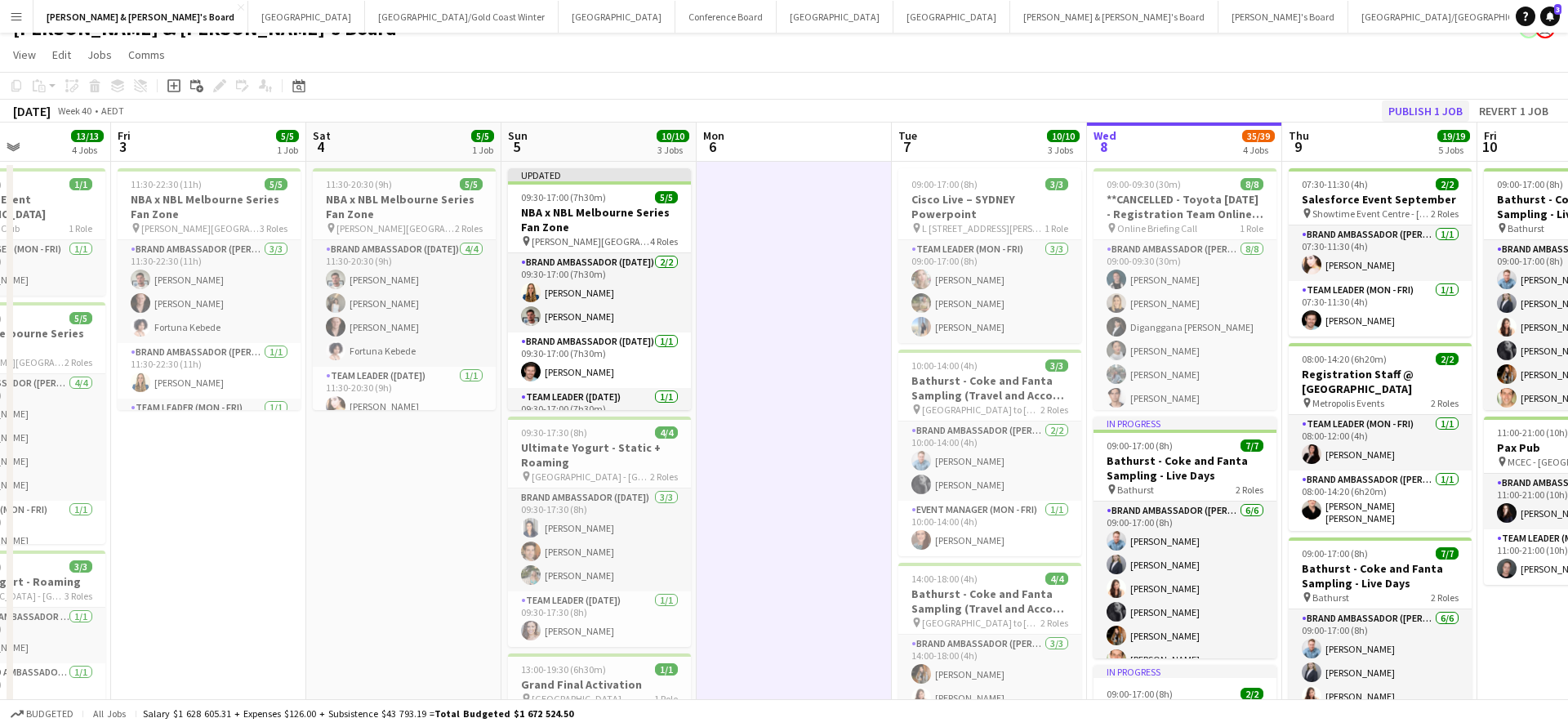
click at [1406, 106] on button "Publish 1 job" at bounding box center [1425, 111] width 87 height 21
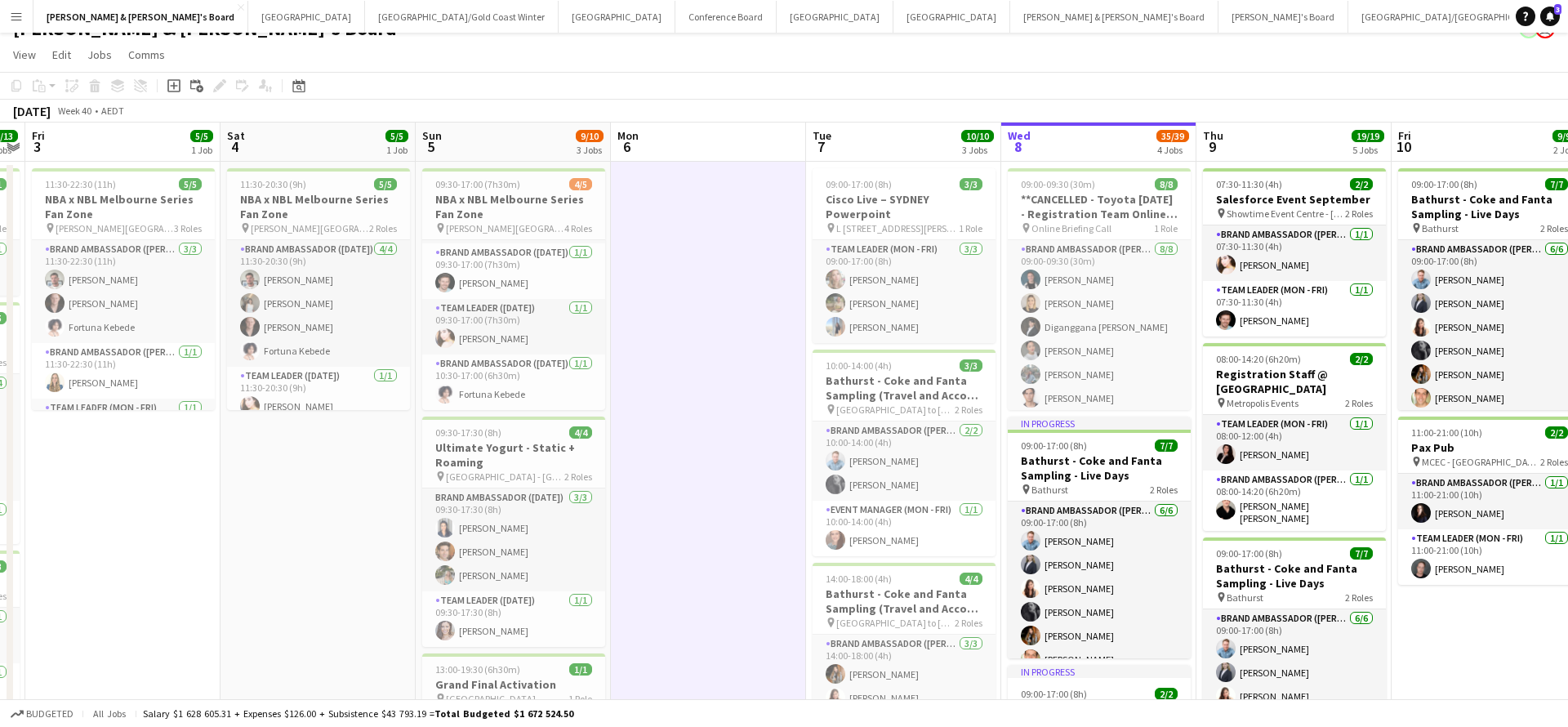
scroll to position [76, 0]
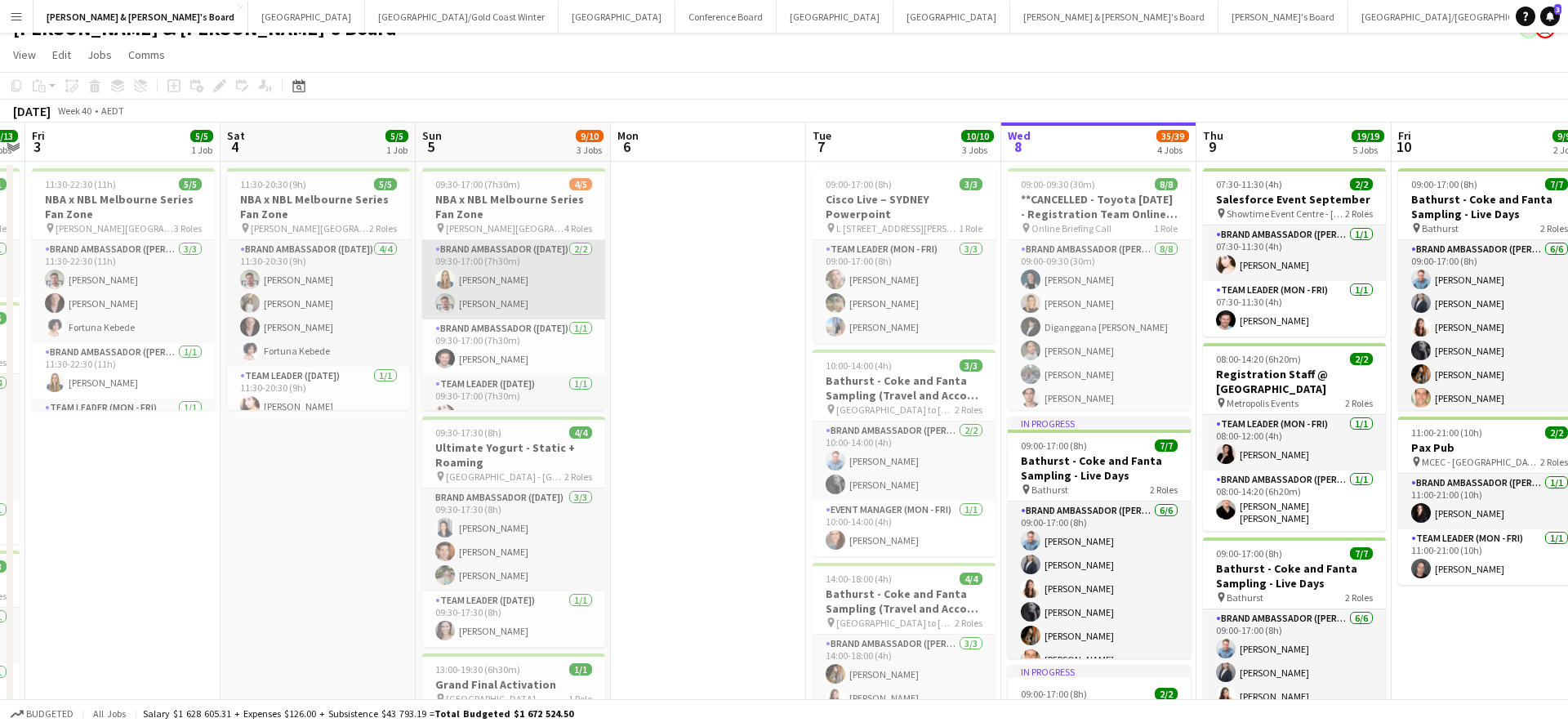
scroll to position [62, 0]
click at [556, 202] on h3 "NBA x NBL Melbourne Series Fan Zone" at bounding box center [514, 206] width 183 height 29
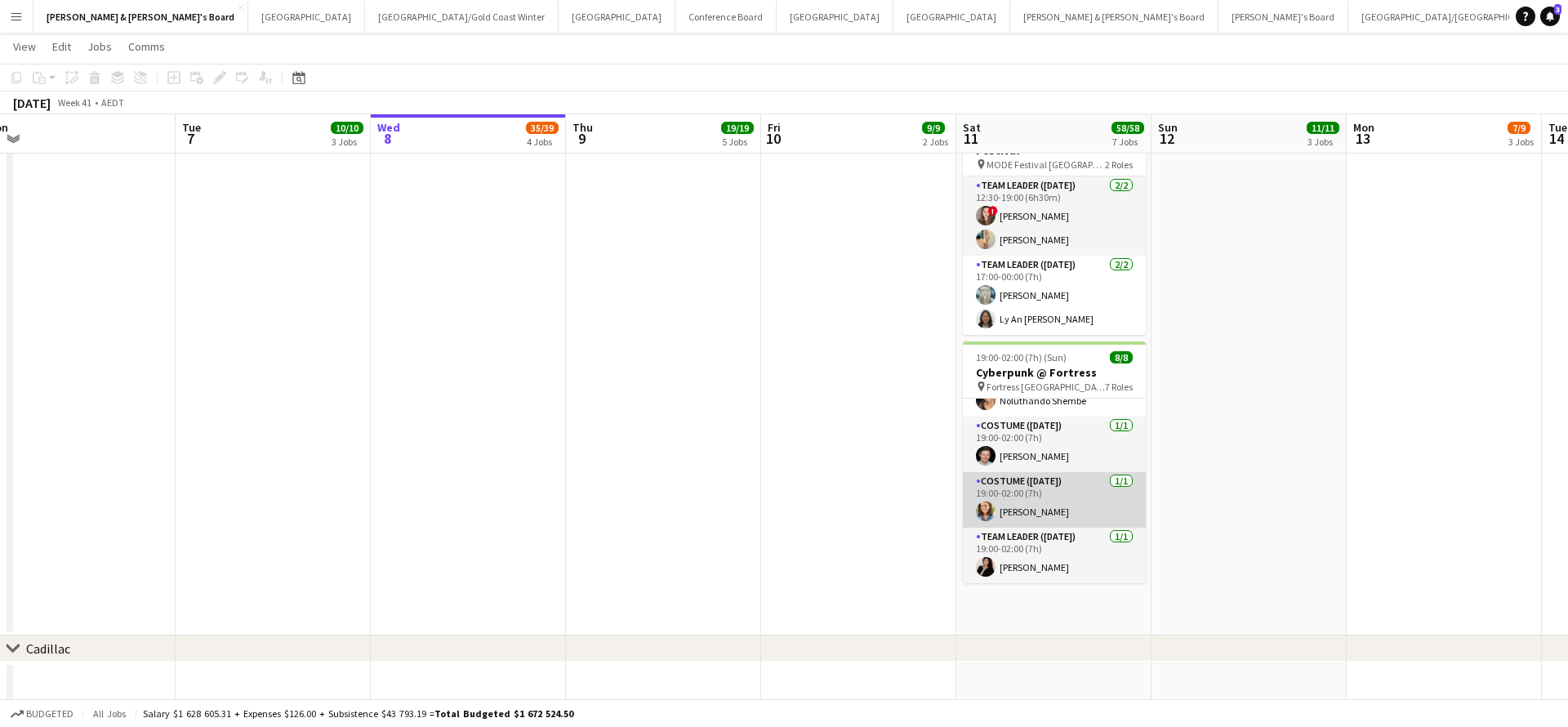
scroll to position [228, 0]
click at [1066, 483] on app-card-role "Costume ([DATE]) [DATE] 19:00-02:00 (7h) [PERSON_NAME]" at bounding box center [1054, 499] width 183 height 56
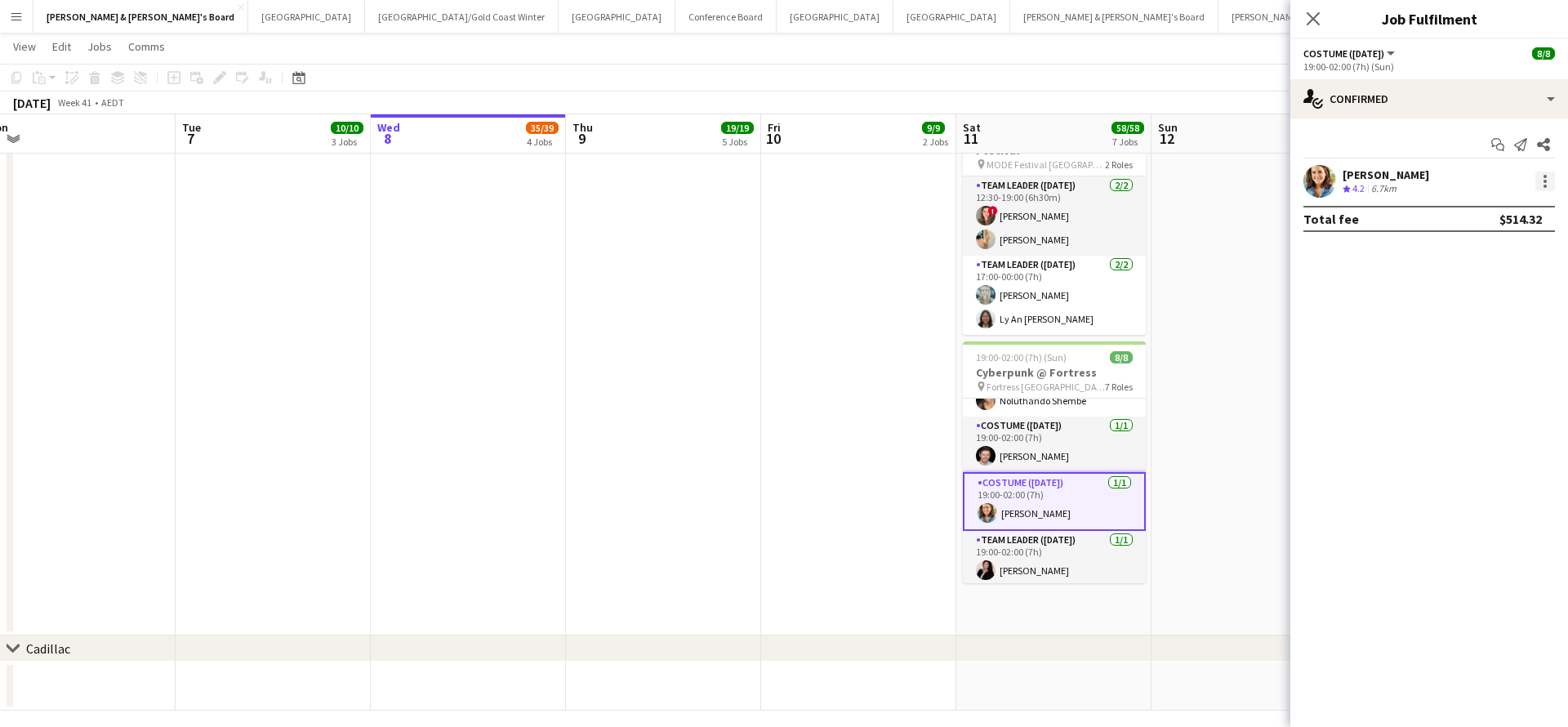
click at [1542, 185] on div at bounding box center [1545, 182] width 20 height 20
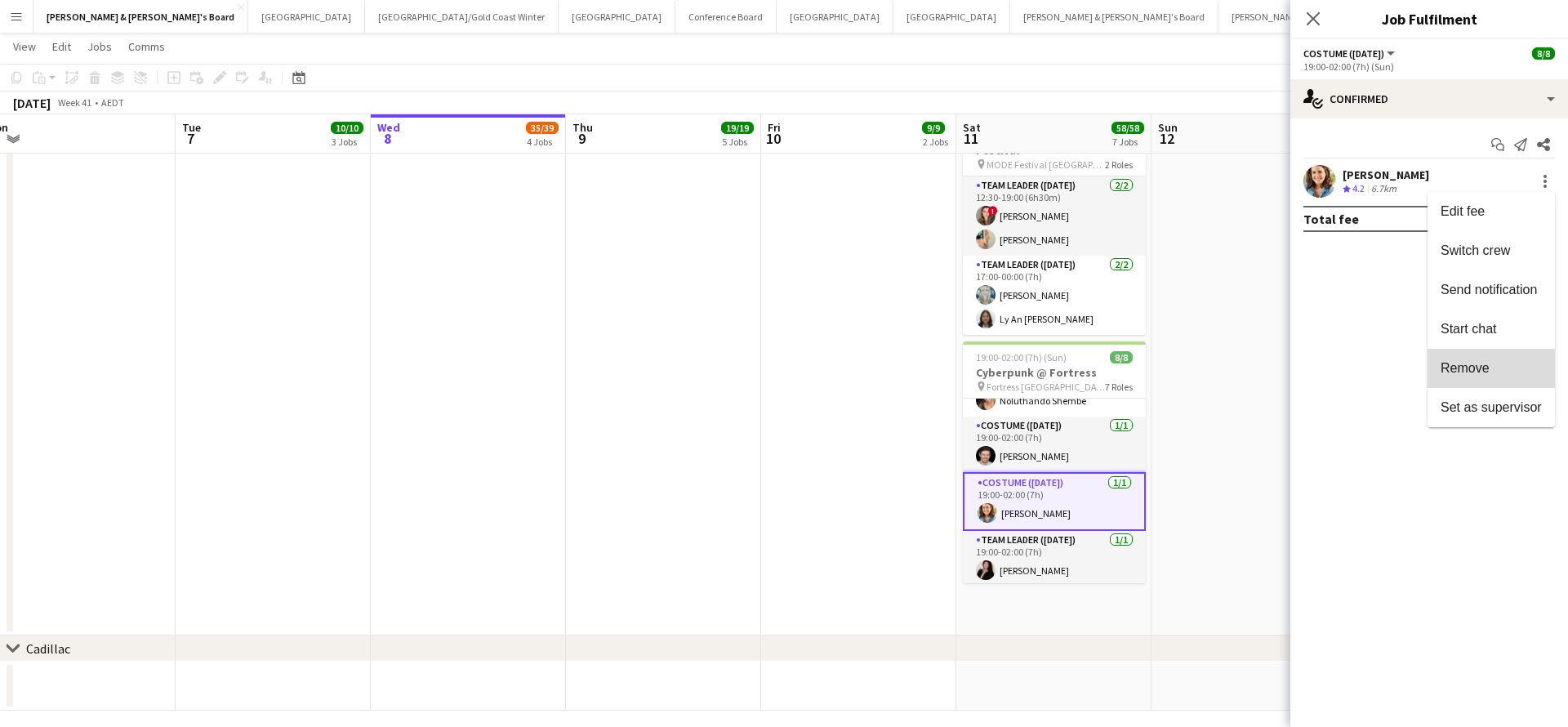
click at [1456, 366] on span "Remove" at bounding box center [1465, 368] width 49 height 14
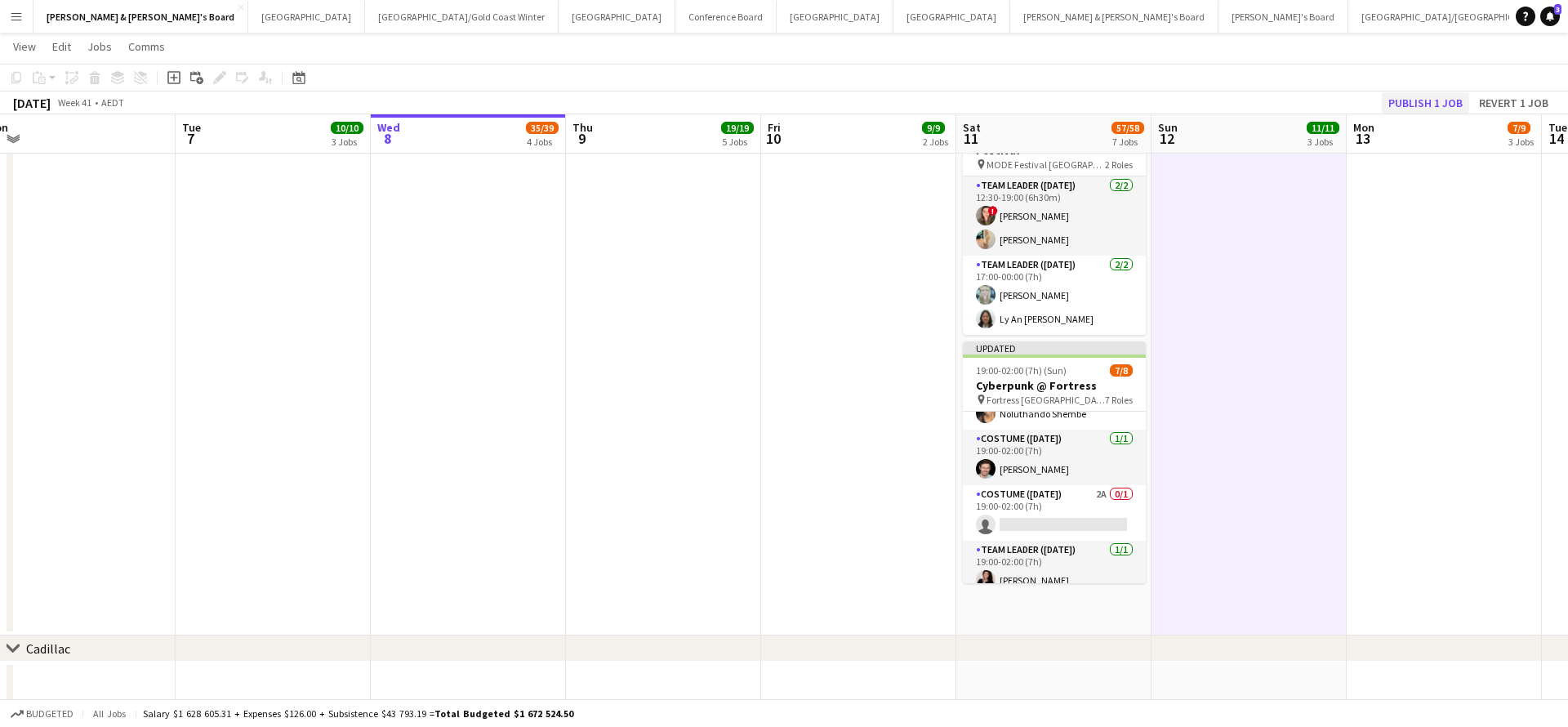
click at [1430, 98] on button "Publish 1 job" at bounding box center [1425, 103] width 87 height 21
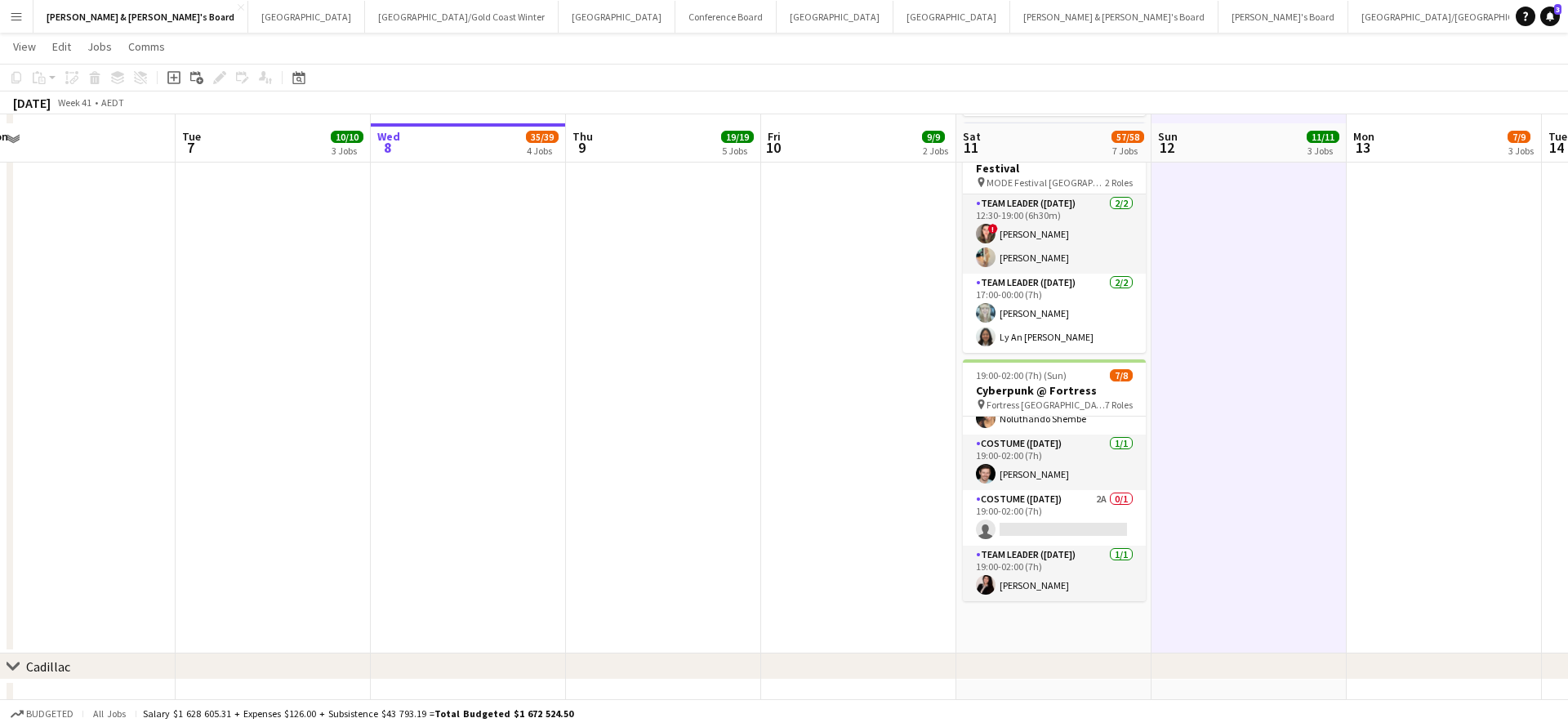
scroll to position [1140, 0]
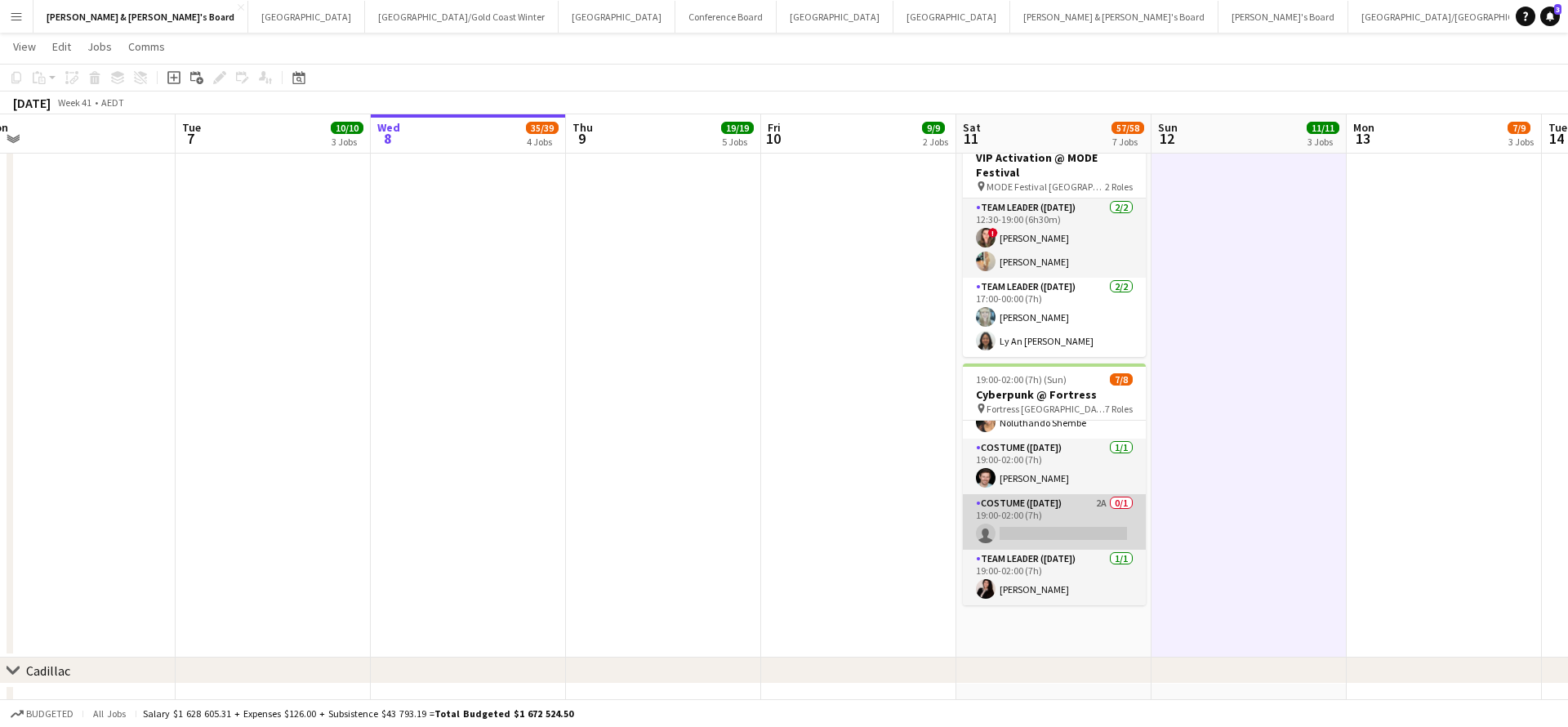
click at [1062, 510] on app-card-role "Costume ([DATE]) 2A 0/1 19:00-02:00 (7h) single-neutral-actions" at bounding box center [1054, 522] width 183 height 56
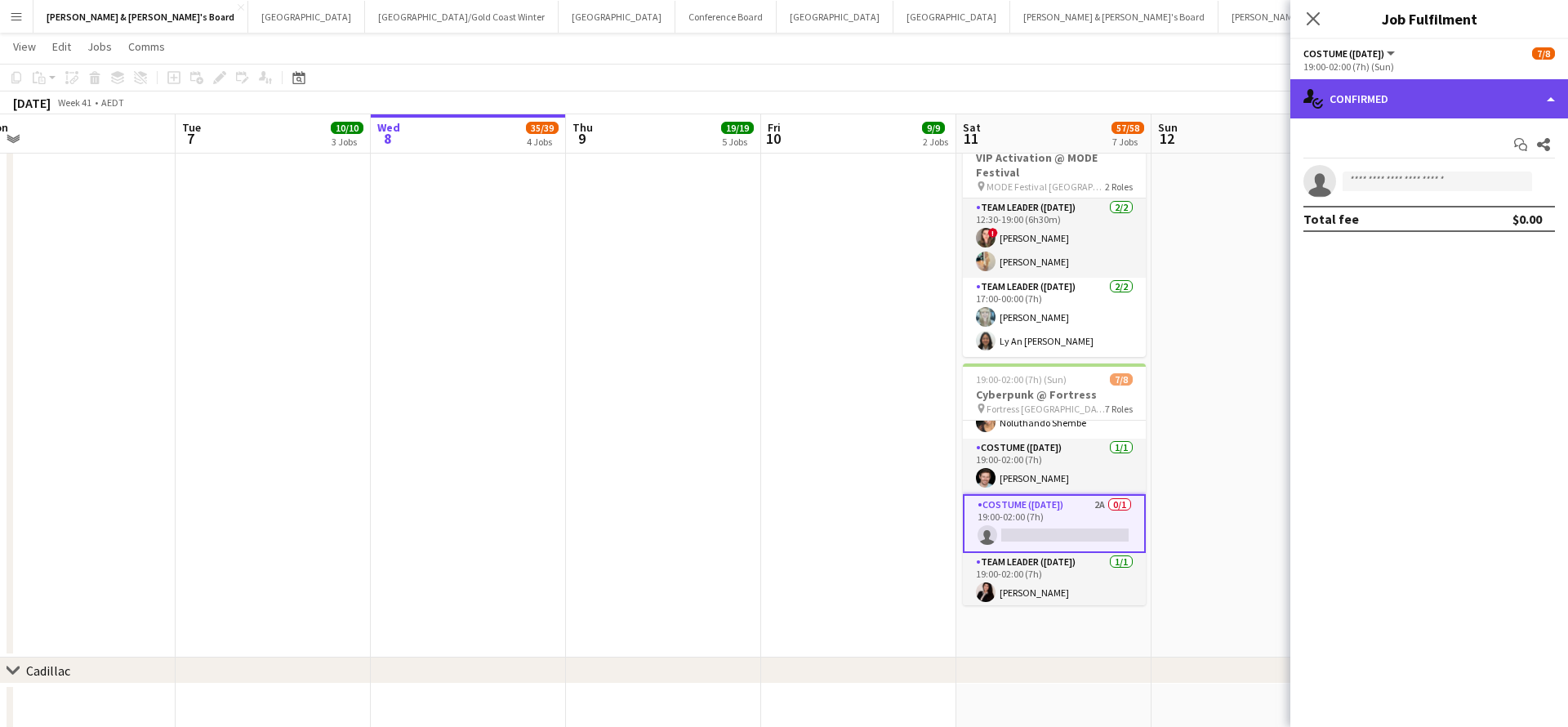
click at [1423, 102] on div "single-neutral-actions-check-2 Confirmed" at bounding box center [1428, 98] width 277 height 39
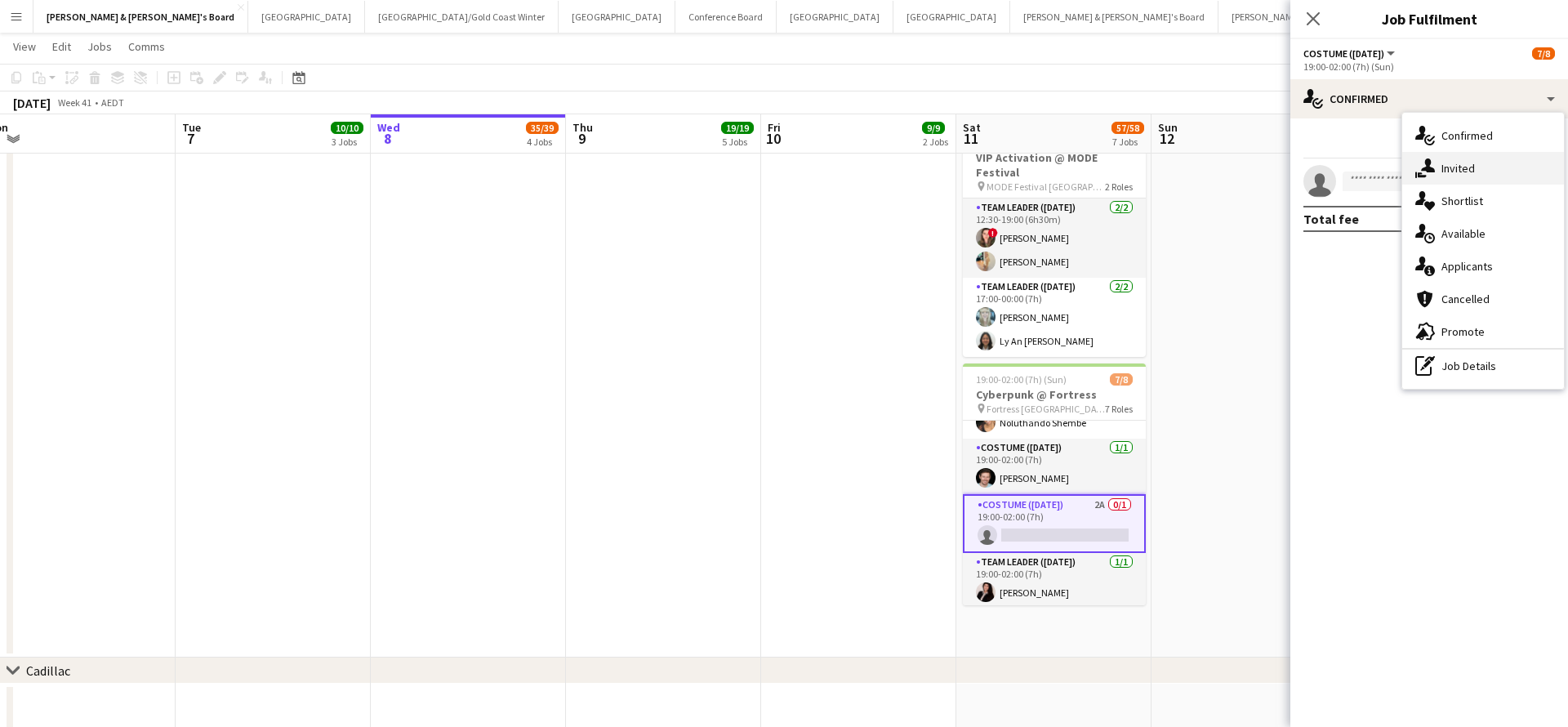
click at [1476, 163] on div "single-neutral-actions-share-1 Invited" at bounding box center [1483, 168] width 162 height 33
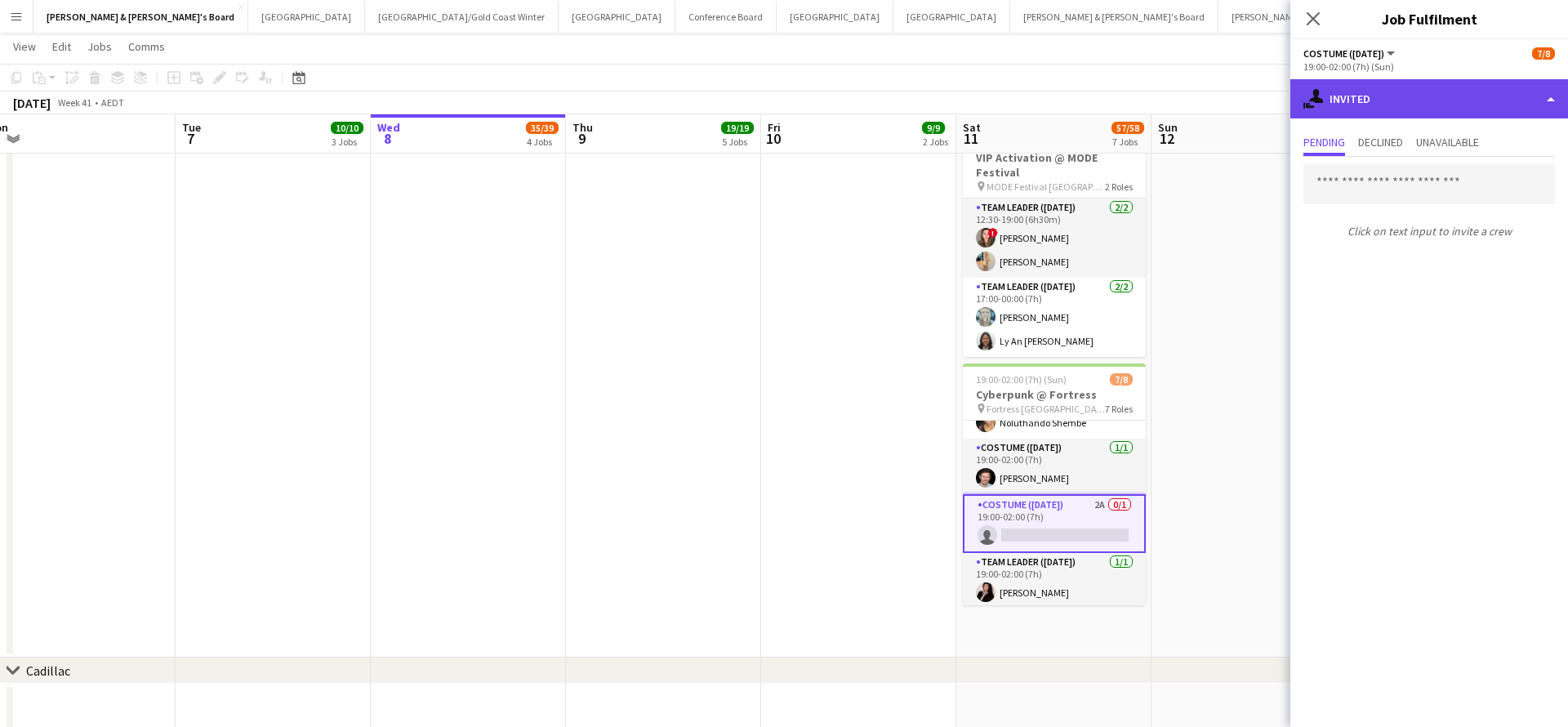
click at [1404, 117] on div "single-neutral-actions-share-1 Invited" at bounding box center [1428, 98] width 277 height 39
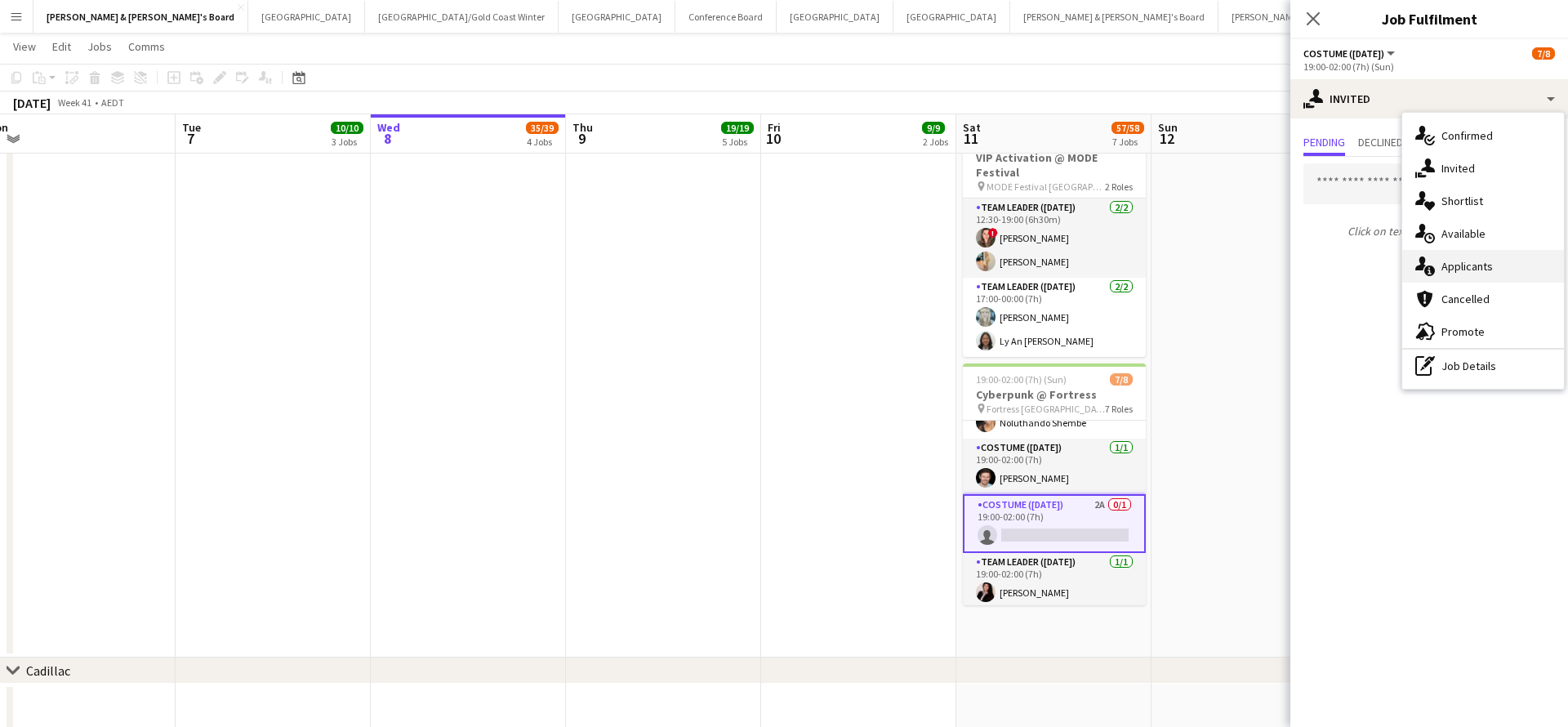
click at [1451, 266] on span "Applicants" at bounding box center [1467, 267] width 52 height 15
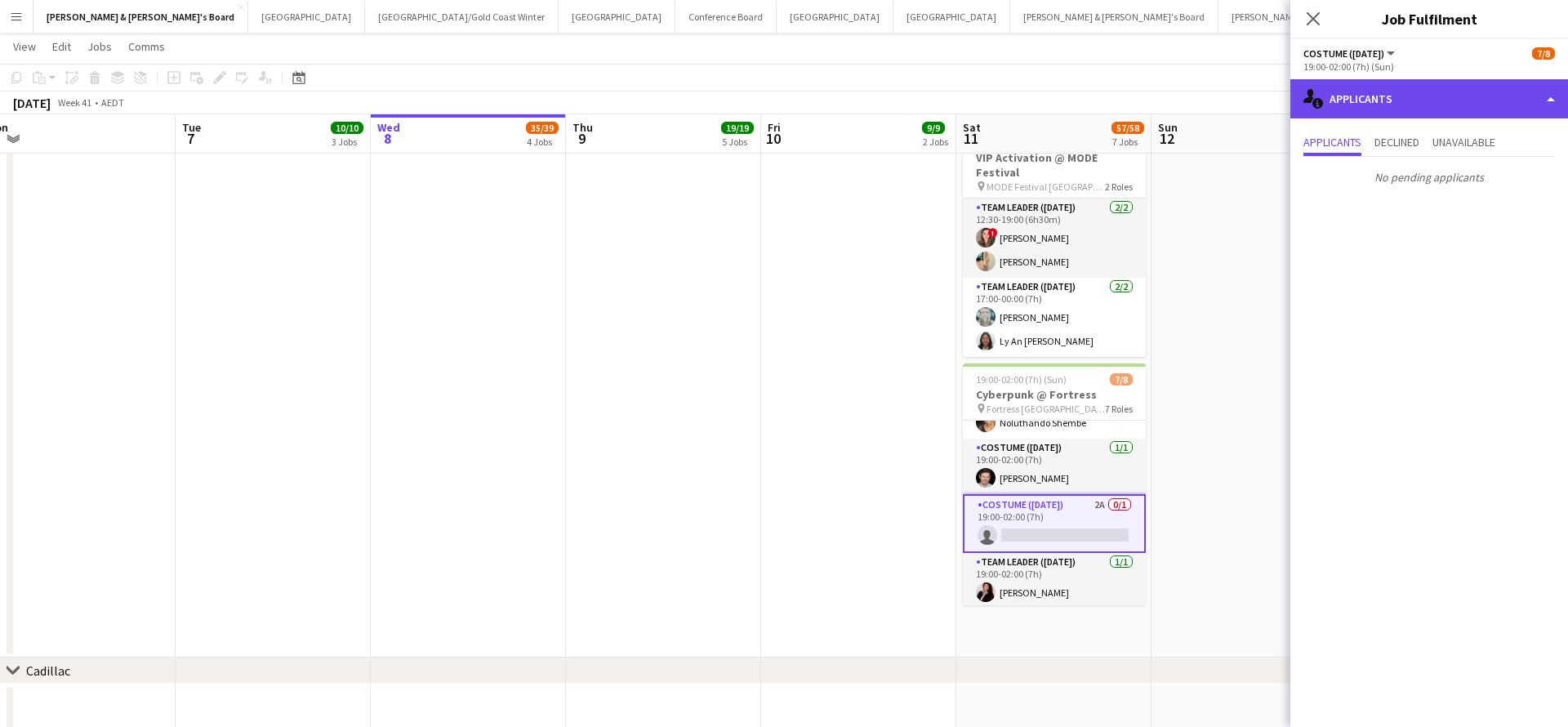
click at [1388, 84] on div "single-neutral-actions-information Applicants" at bounding box center [1428, 98] width 277 height 39
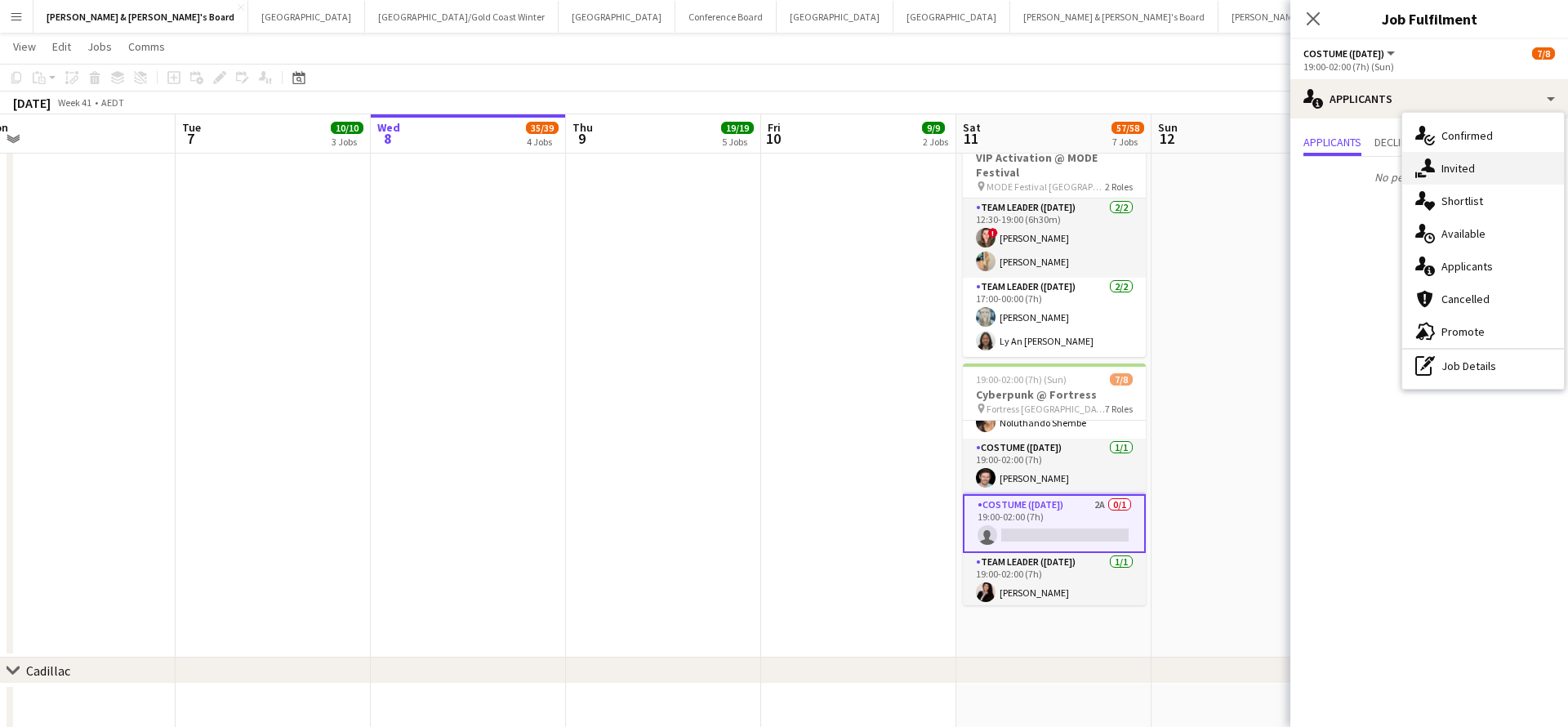
click at [1455, 167] on span "Invited" at bounding box center [1458, 168] width 33 height 15
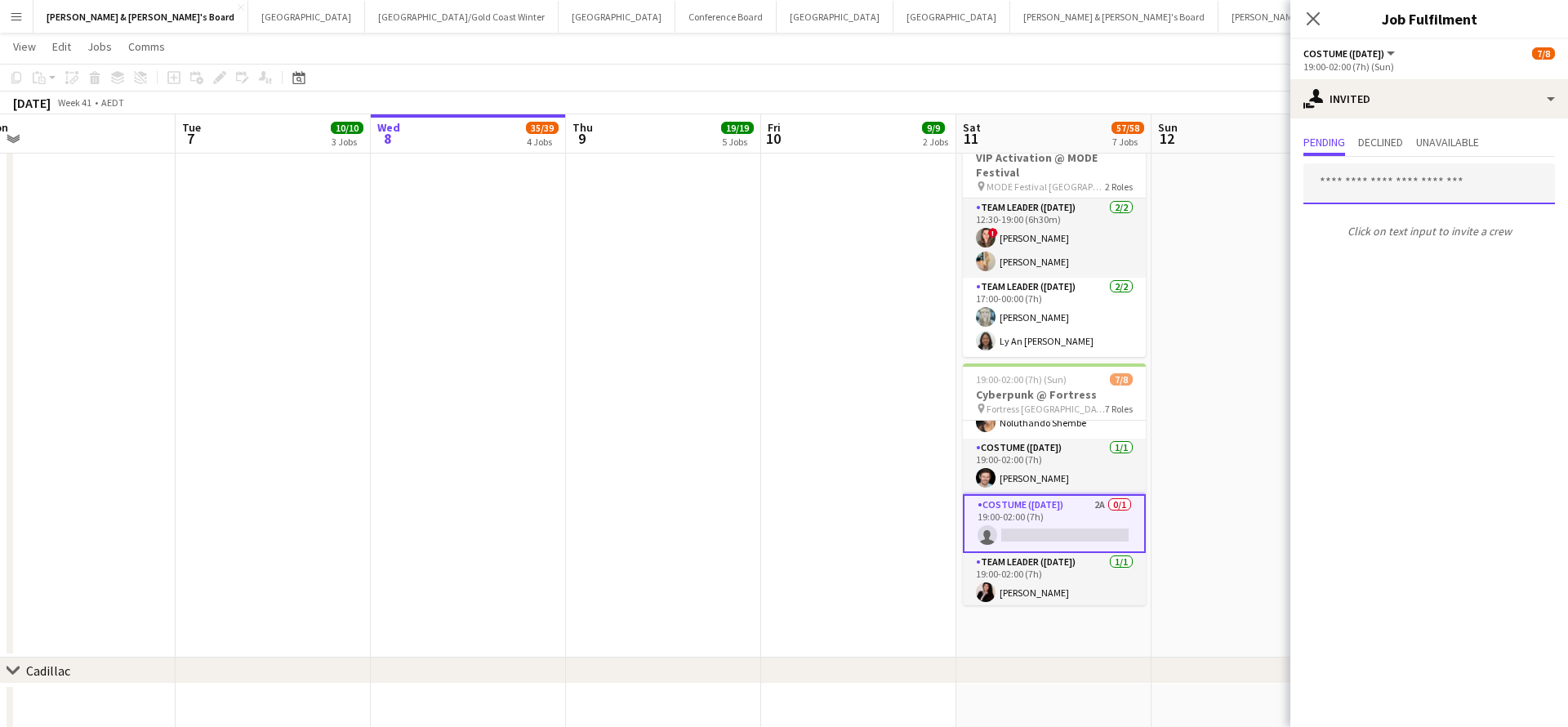
click at [1372, 193] on input "text" at bounding box center [1429, 183] width 252 height 41
type input "**********"
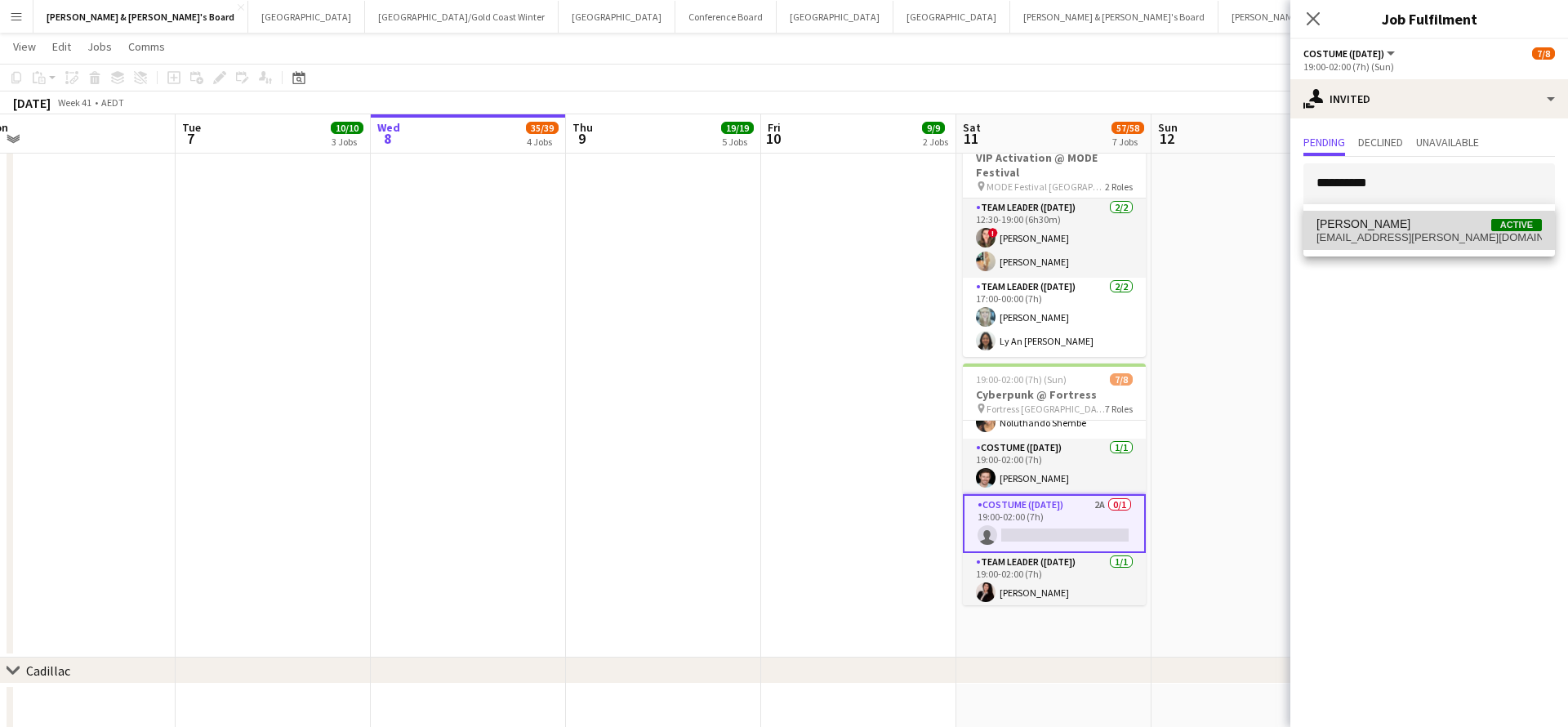
drag, startPoint x: 1376, startPoint y: 211, endPoint x: 1391, endPoint y: 236, distance: 29.2
click at [1391, 236] on span "[EMAIL_ADDRESS][PERSON_NAME][DOMAIN_NAME]" at bounding box center [1429, 238] width 225 height 13
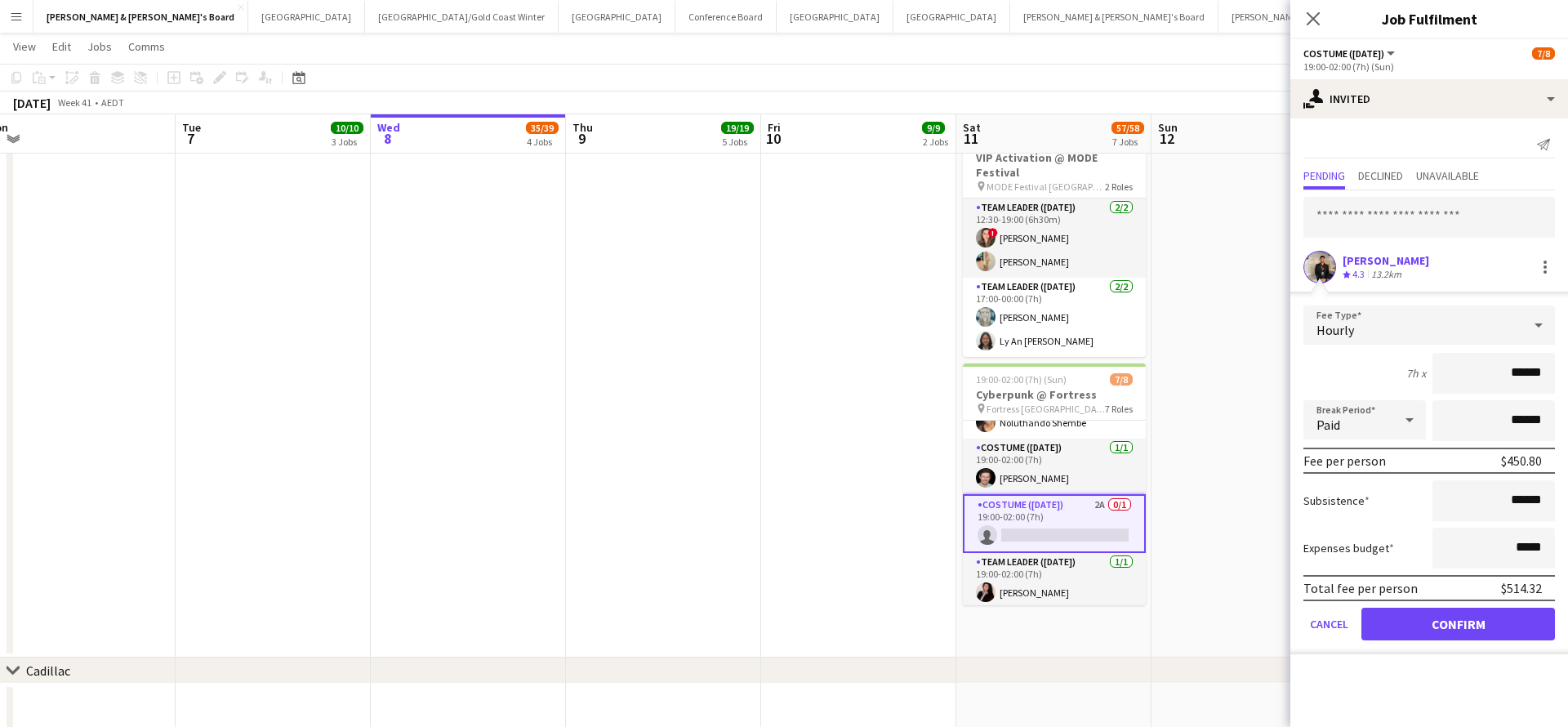
click at [1387, 627] on button "Confirm" at bounding box center [1458, 624] width 193 height 33
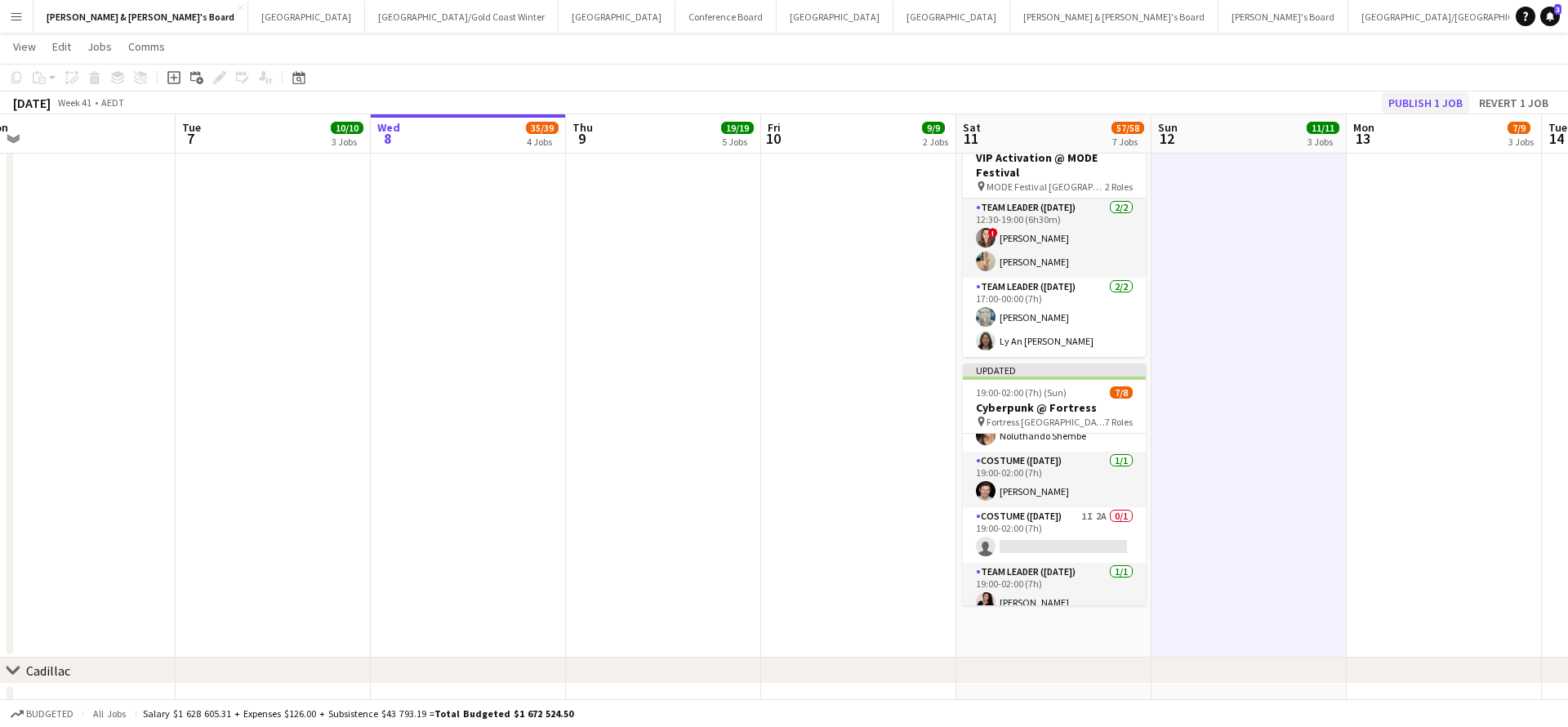
click at [1422, 97] on button "Publish 1 job" at bounding box center [1425, 103] width 87 height 21
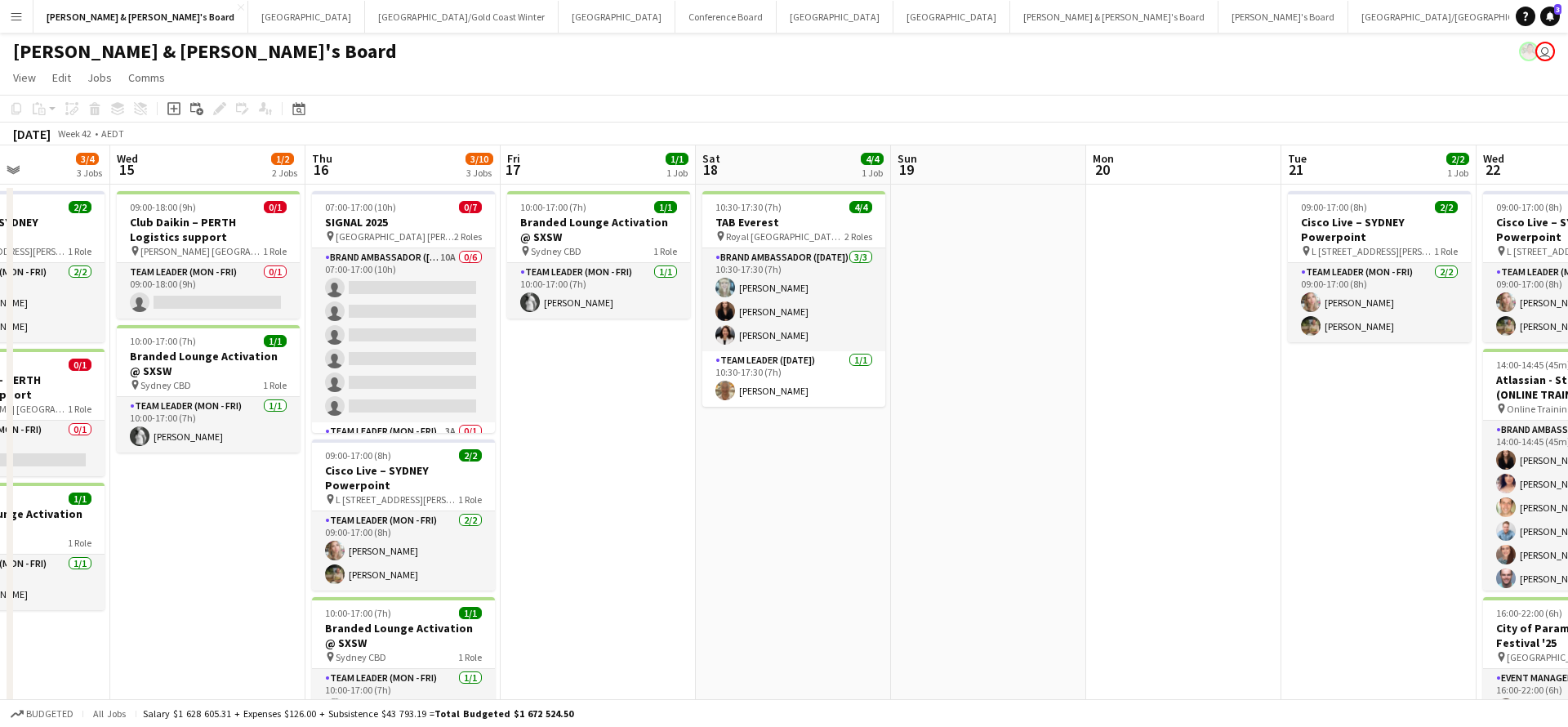
scroll to position [0, 0]
click at [816, 374] on app-card-role "Team Leader ([DATE]) [DATE] 10:30-17:30 (7h) [PERSON_NAME]" at bounding box center [794, 379] width 183 height 56
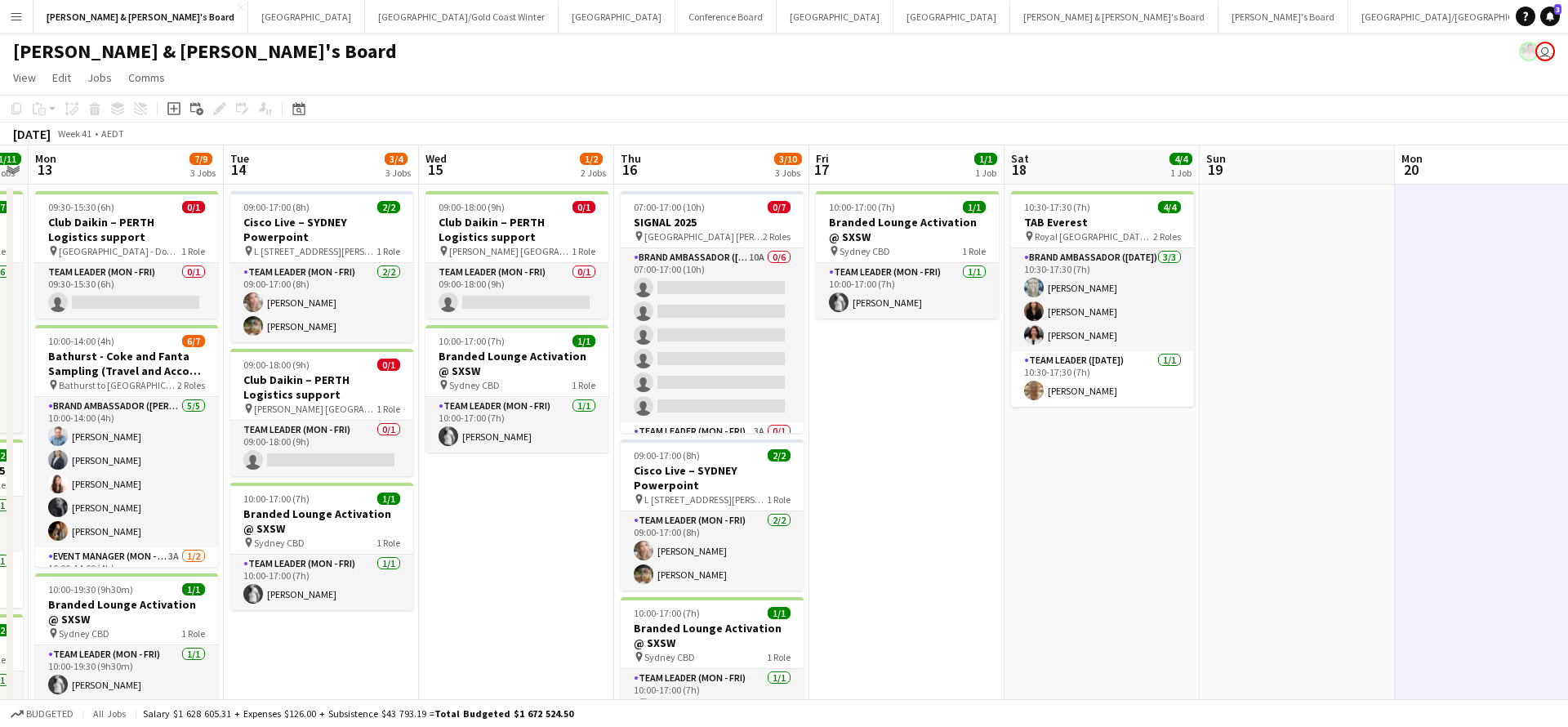
scroll to position [0, 558]
click at [1010, 19] on button "[PERSON_NAME] & [PERSON_NAME]'s Board Close" at bounding box center [1114, 17] width 208 height 32
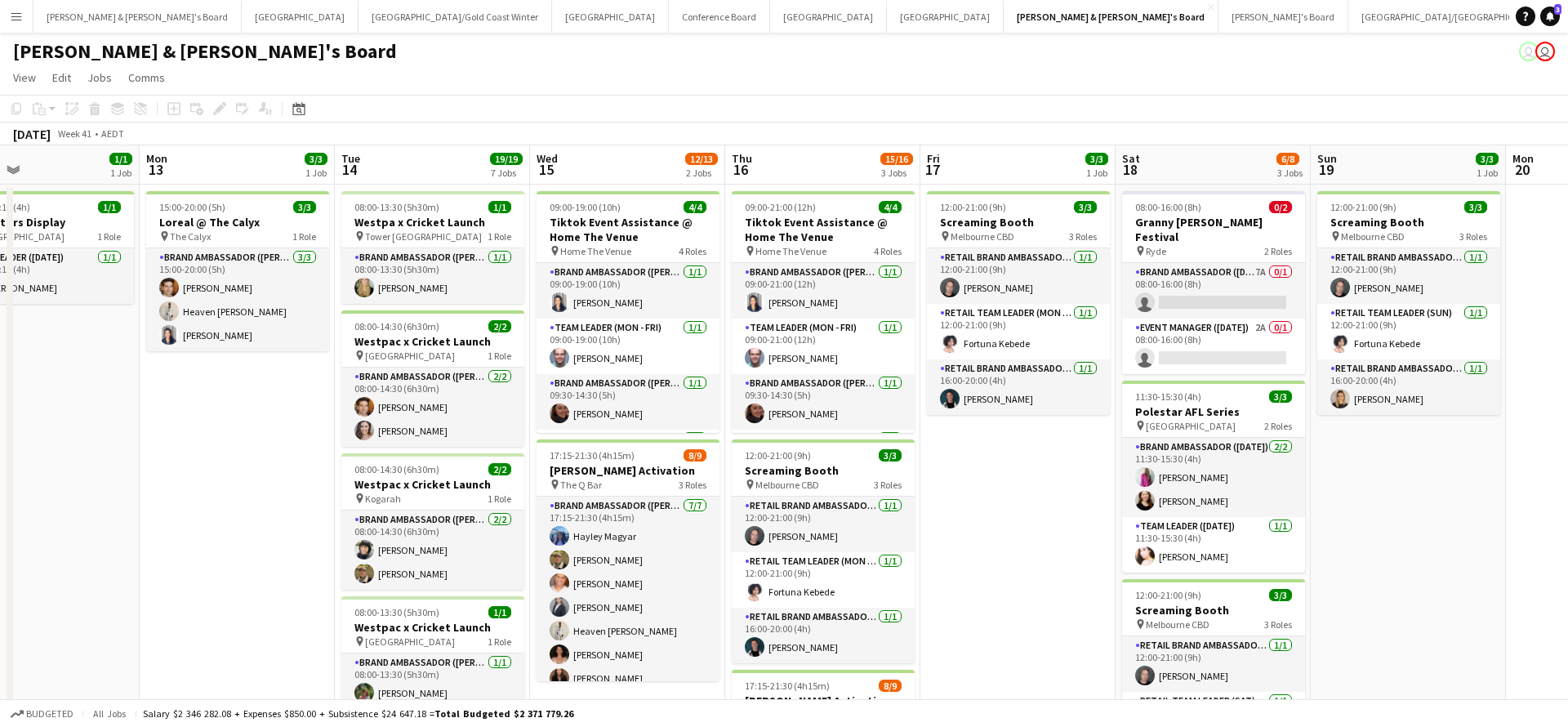
scroll to position [0, 447]
click at [552, 26] on button "Sydney Close" at bounding box center [611, 17] width 117 height 32
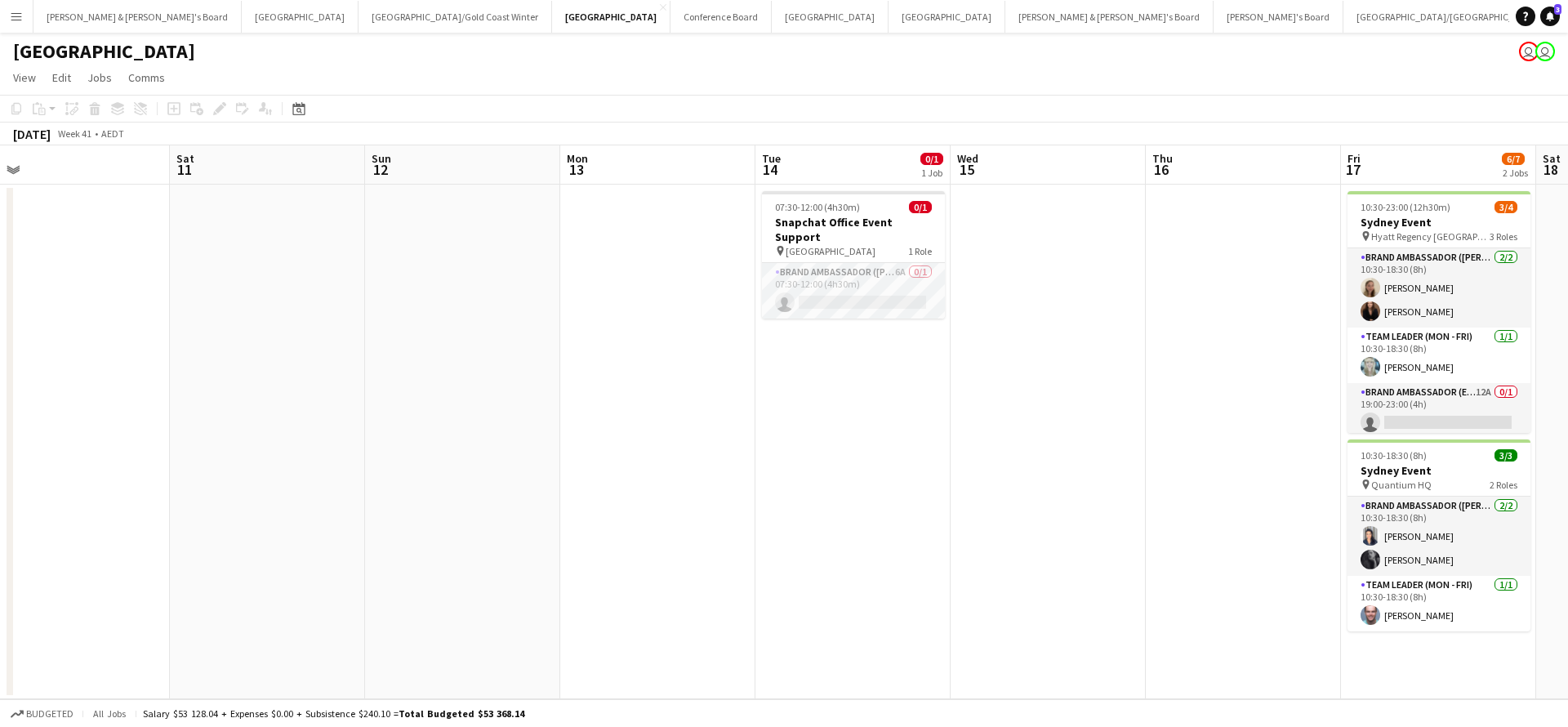
scroll to position [0, 612]
click at [888, 282] on app-card-role "Brand Ambassador (Mon - Fri) 6A 0/1 07:30-12:00 (4h30m) single-neutral-actions" at bounding box center [852, 291] width 183 height 56
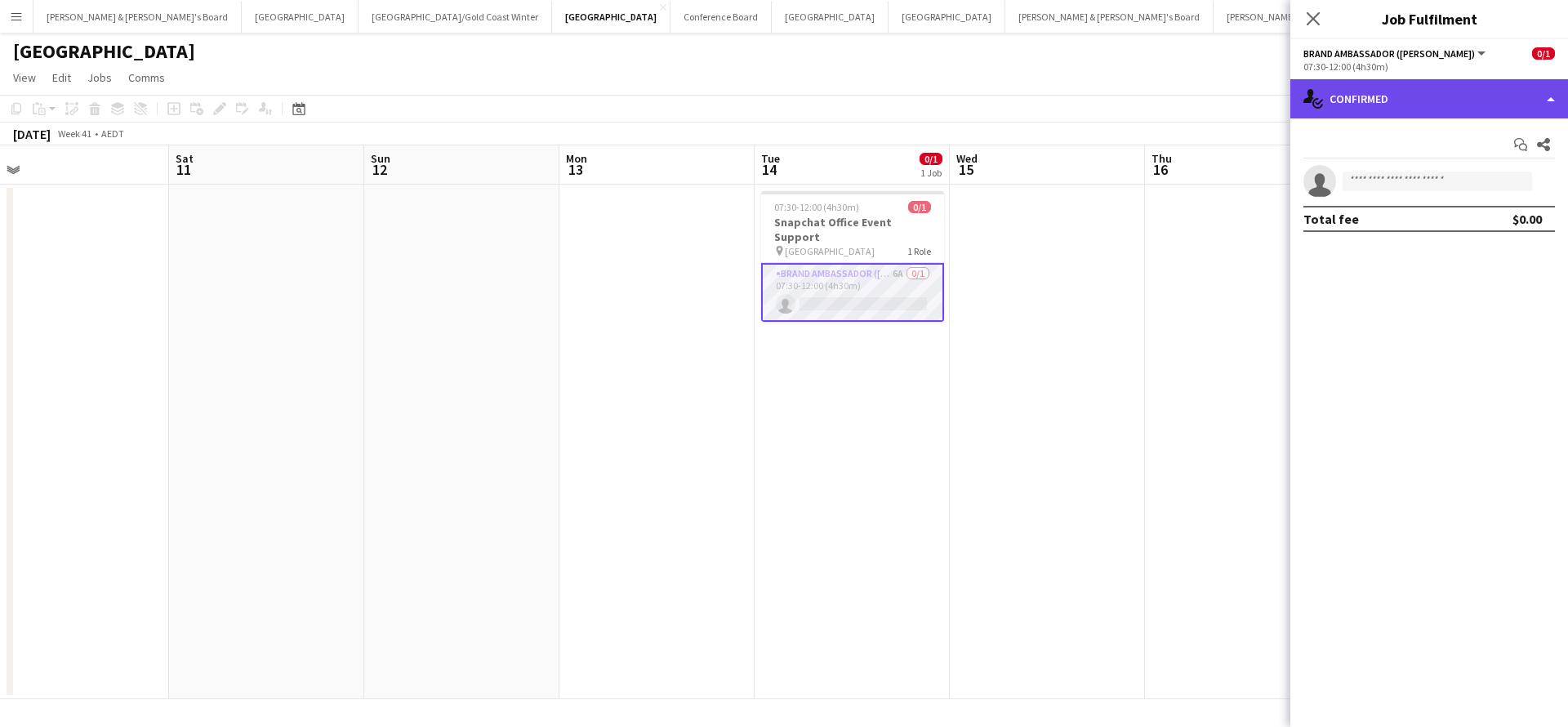
click at [1417, 101] on div "single-neutral-actions-check-2 Confirmed" at bounding box center [1428, 98] width 277 height 39
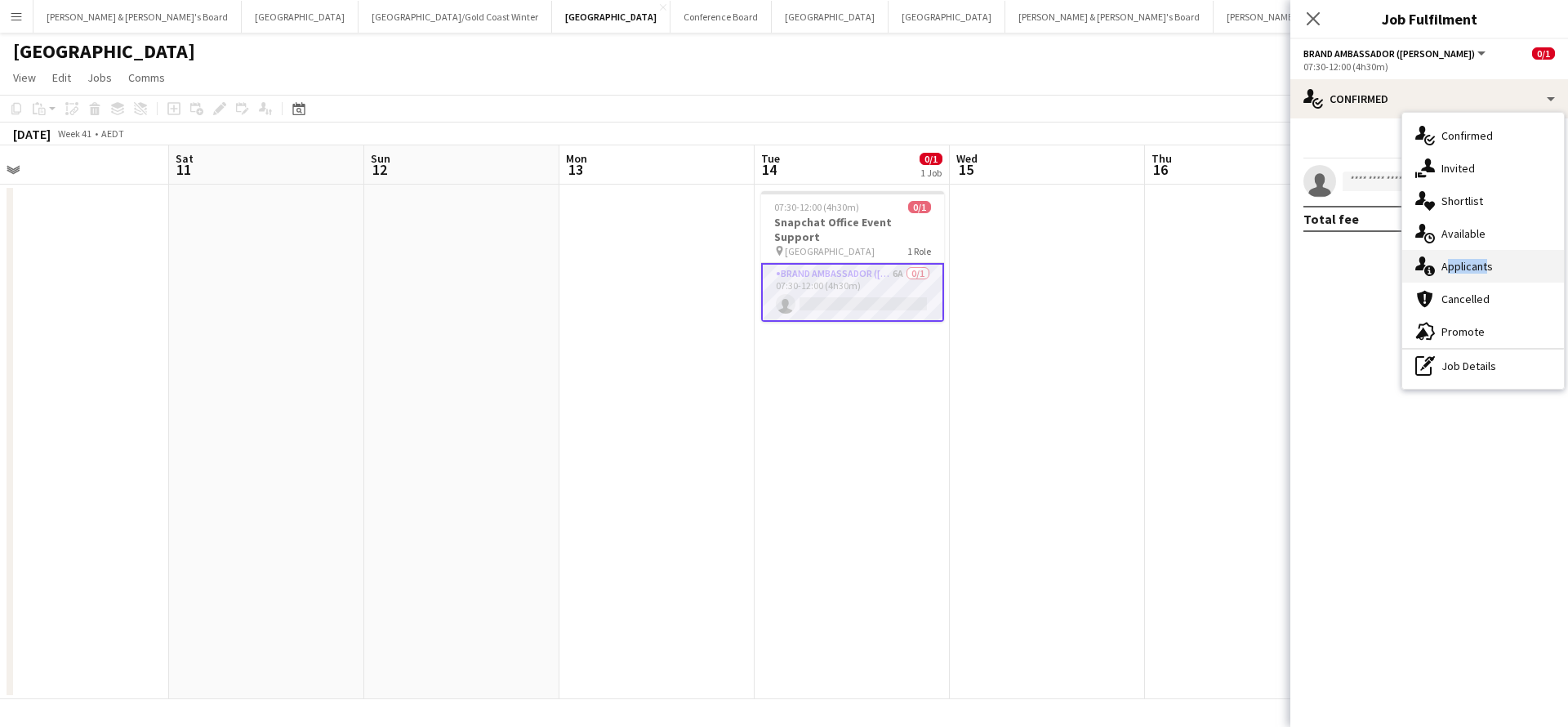
click at [1481, 259] on div "single-neutral-actions-information Applicants" at bounding box center [1483, 266] width 162 height 33
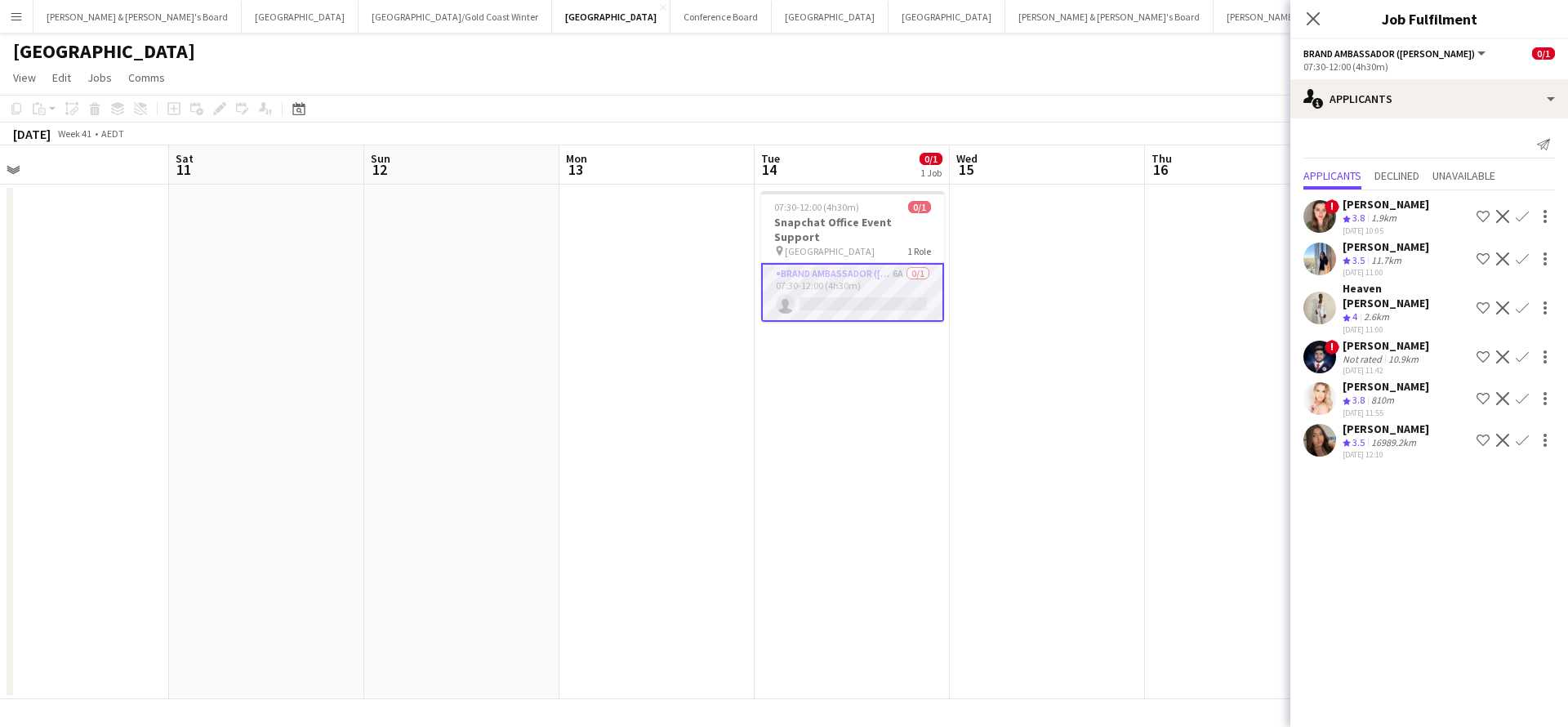
click at [1040, 577] on app-date-cell at bounding box center [1047, 441] width 195 height 514
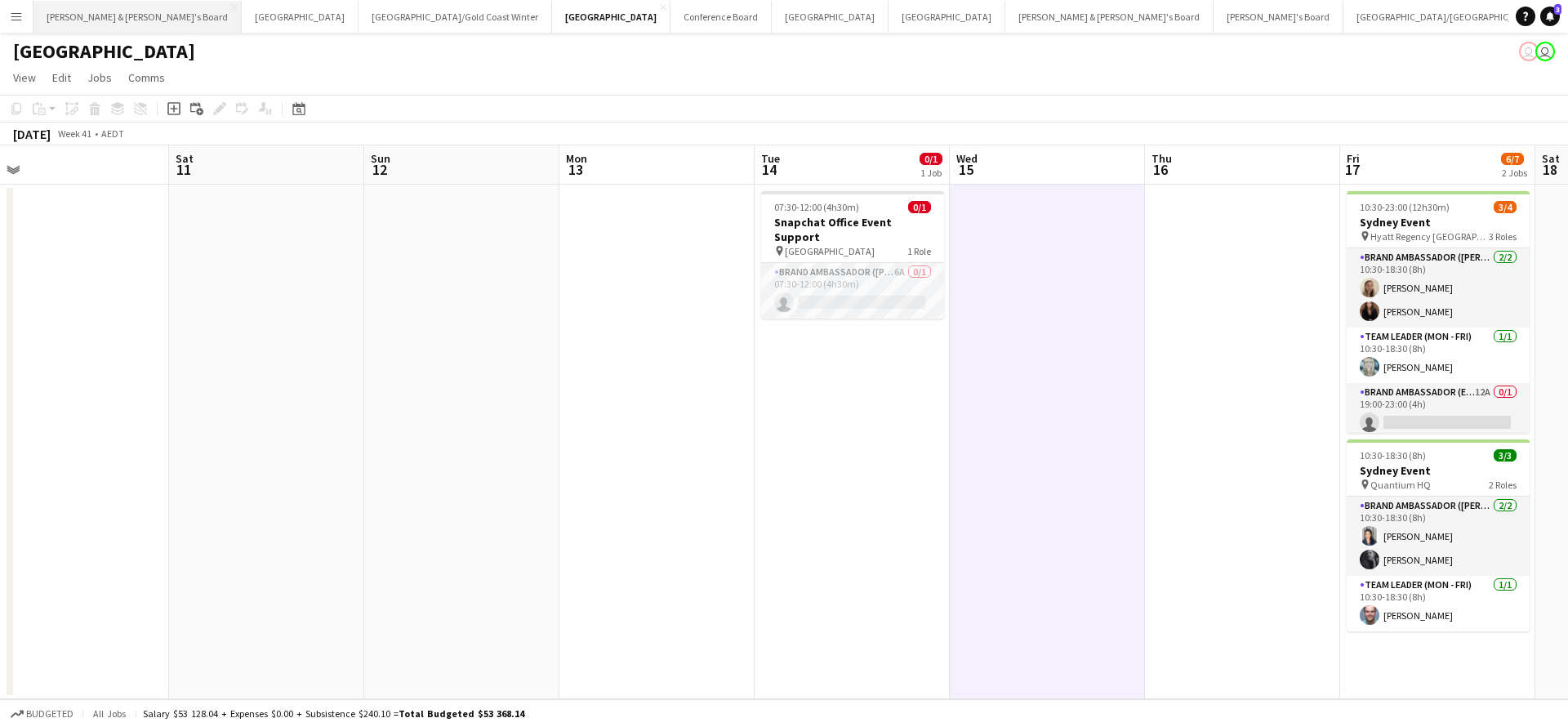
click at [103, 23] on button "[PERSON_NAME] & [PERSON_NAME]'s Board Close" at bounding box center [137, 17] width 208 height 32
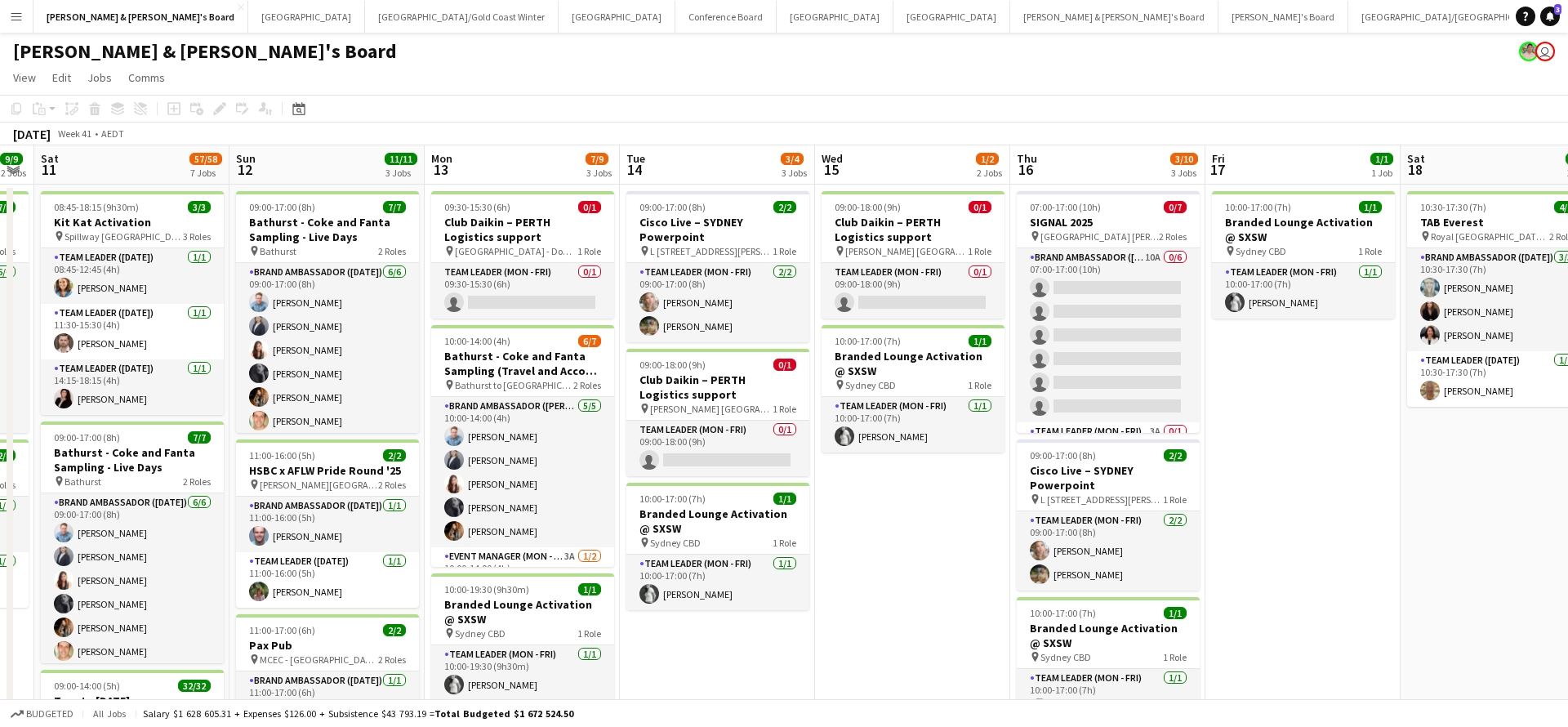
scroll to position [0, 787]
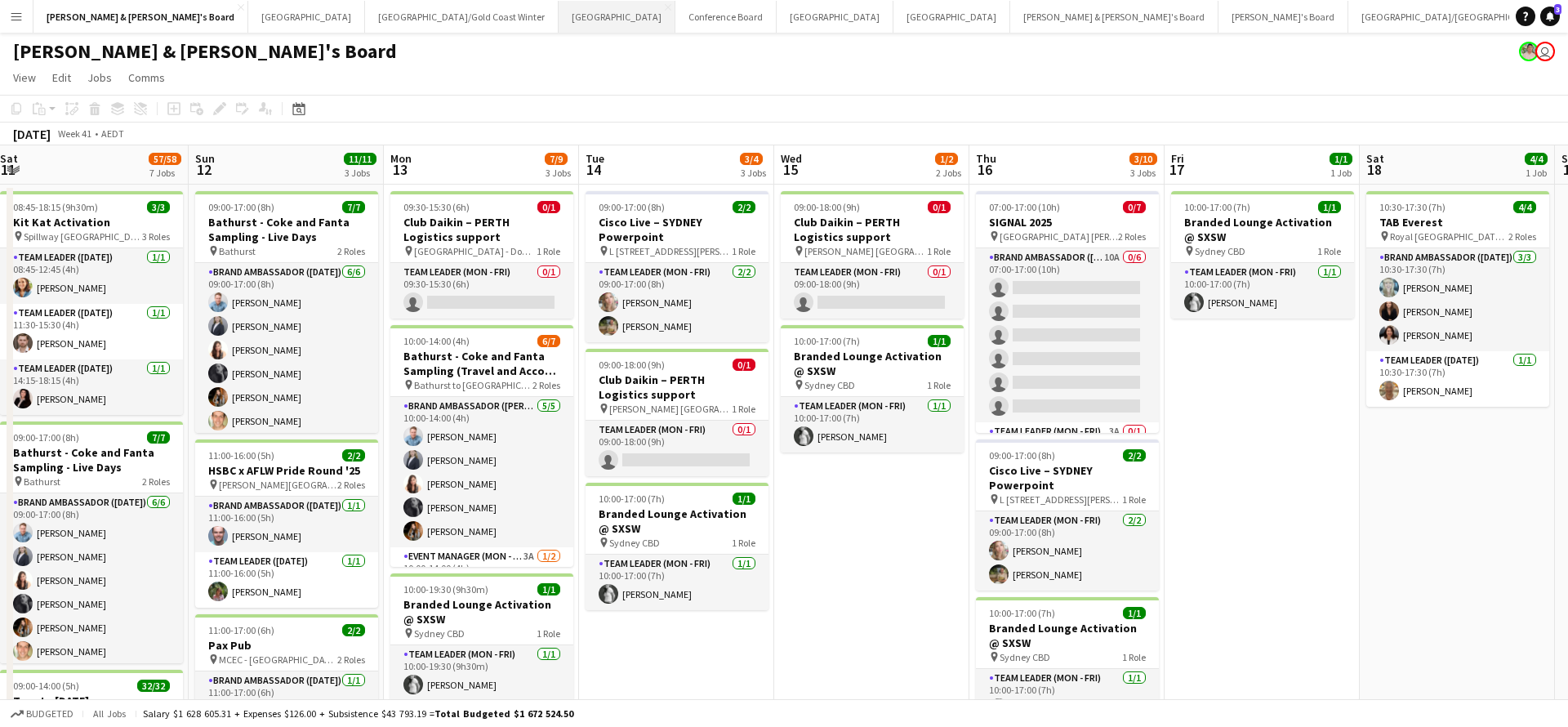
click at [558, 24] on button "Sydney Close" at bounding box center [617, 17] width 117 height 32
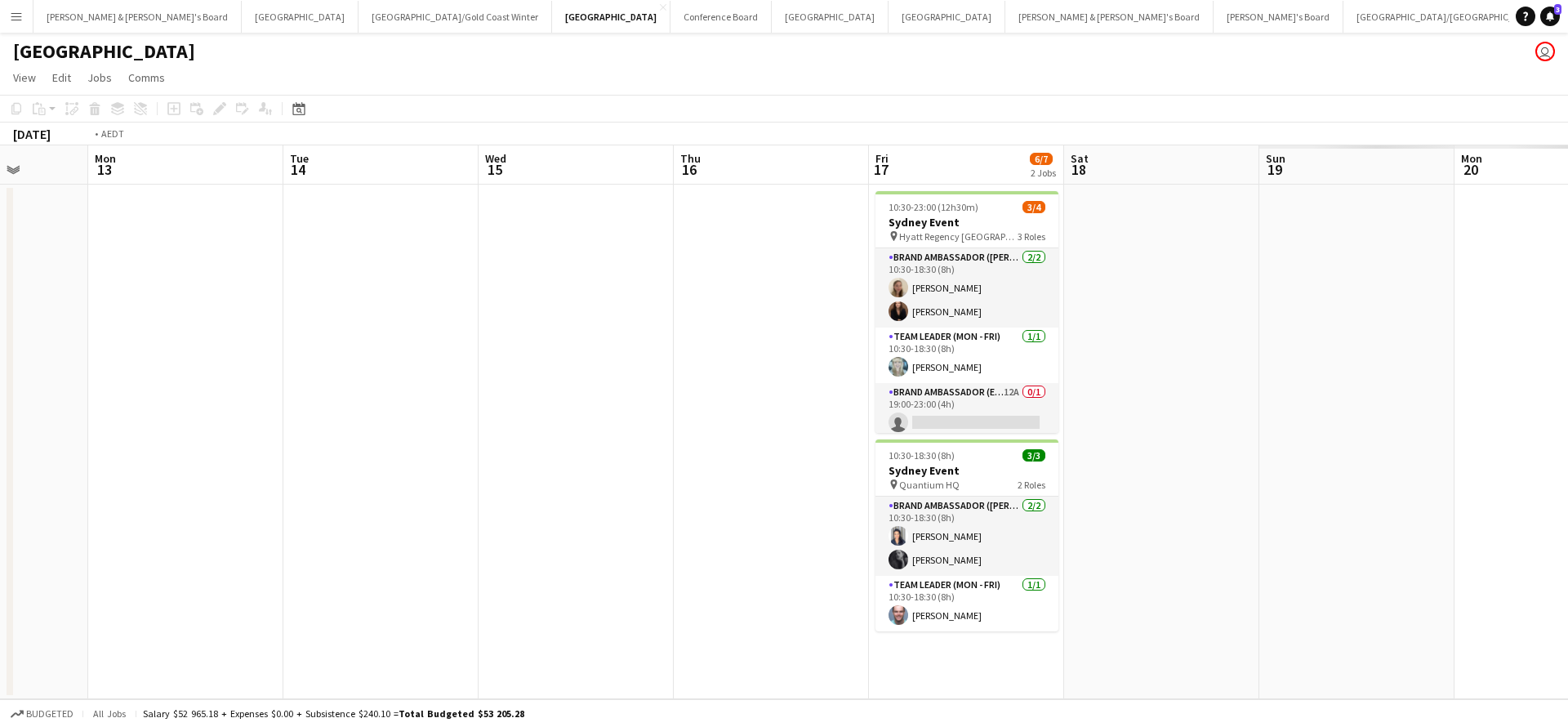
scroll to position [0, 527]
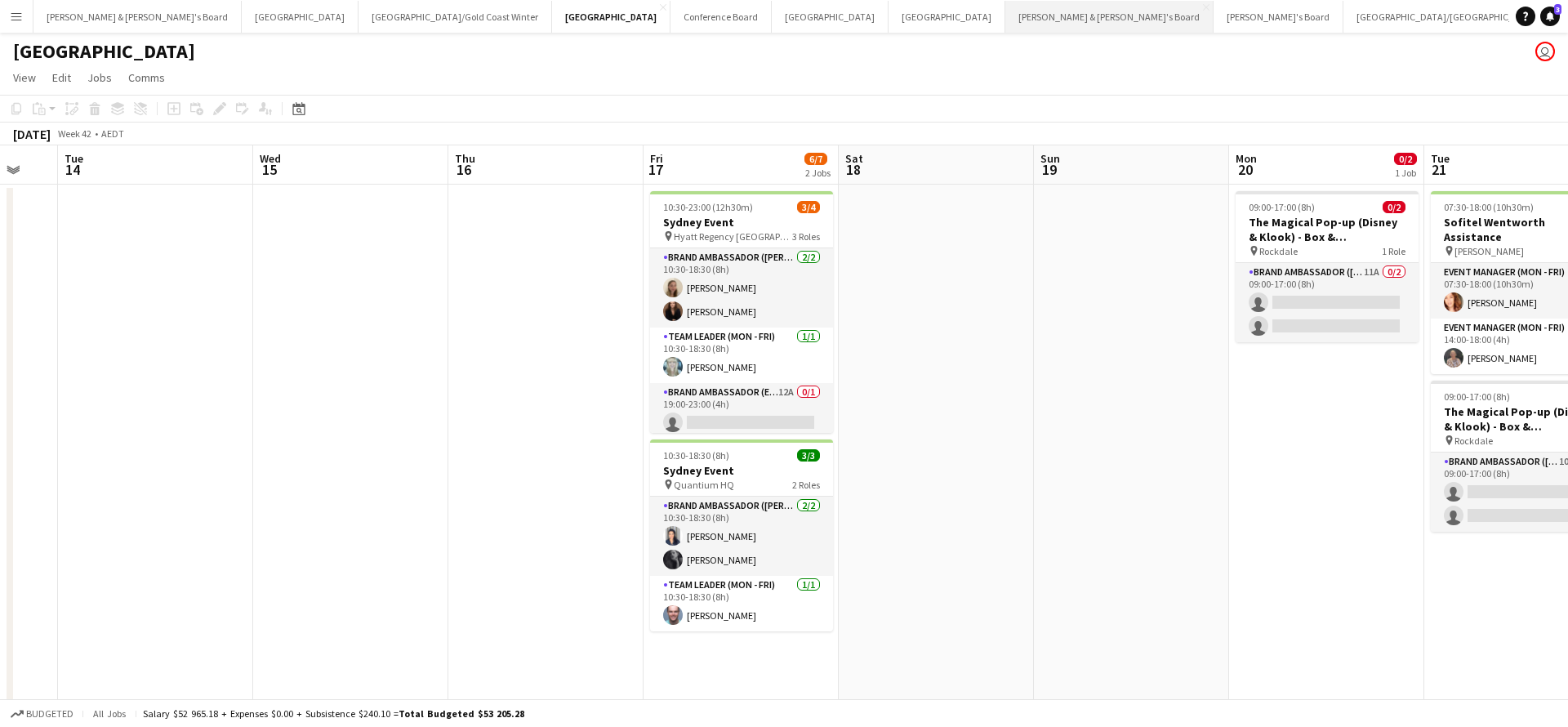
click at [1005, 16] on button "[PERSON_NAME] & [PERSON_NAME]'s Board Close" at bounding box center [1109, 17] width 208 height 32
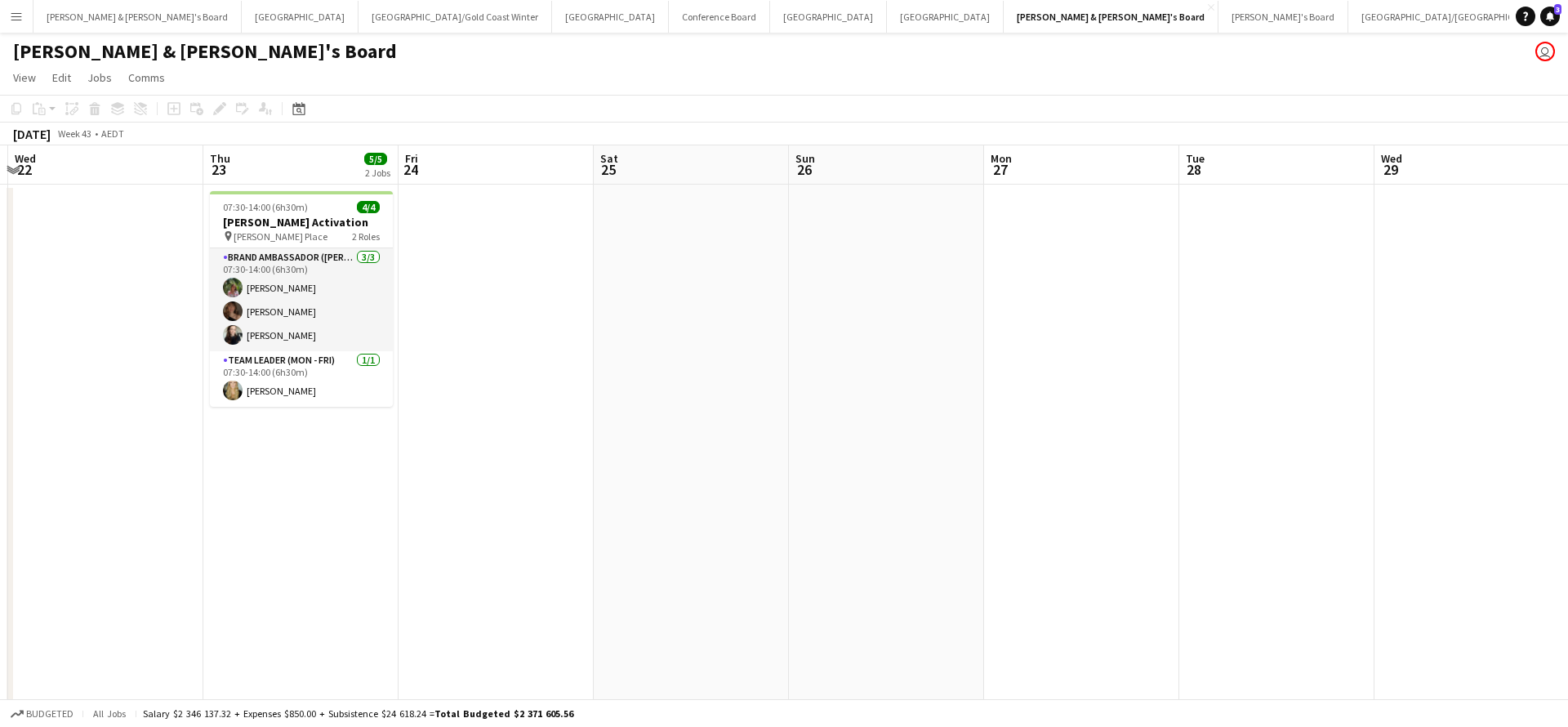
scroll to position [0, 808]
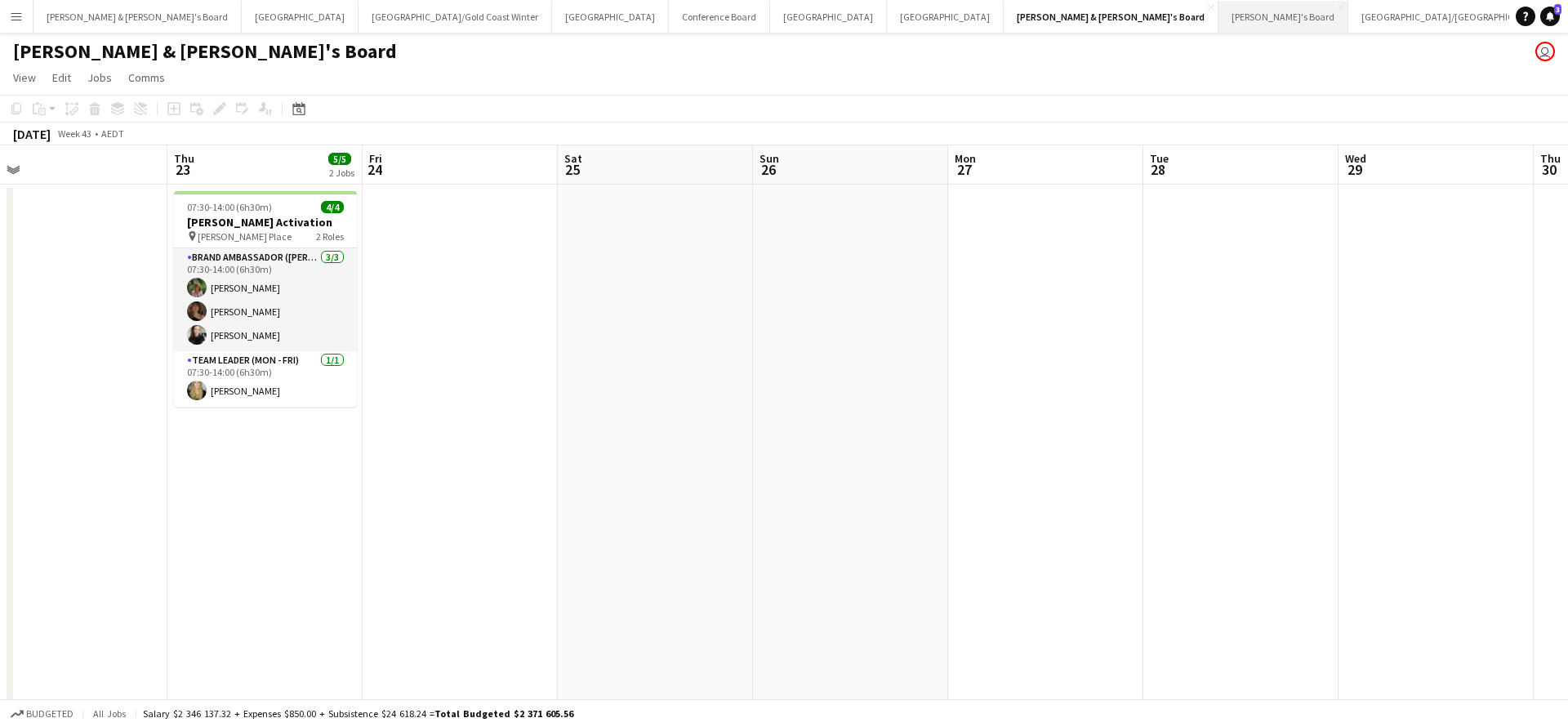
click at [1218, 20] on button "Tennille's Board Close" at bounding box center [1283, 17] width 130 height 32
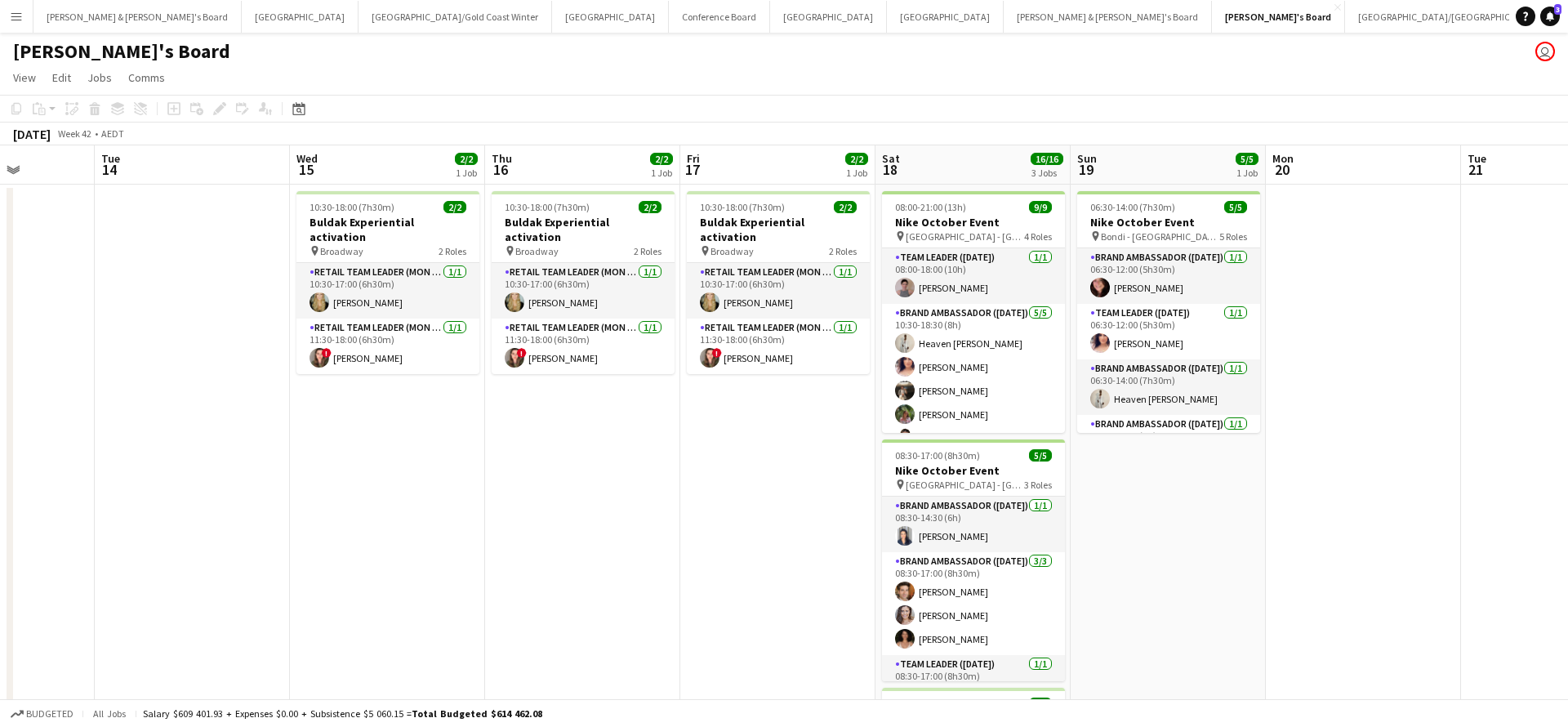
scroll to position [0, 492]
click at [107, 21] on button "[PERSON_NAME] & [PERSON_NAME]'s Board Close" at bounding box center [137, 17] width 208 height 32
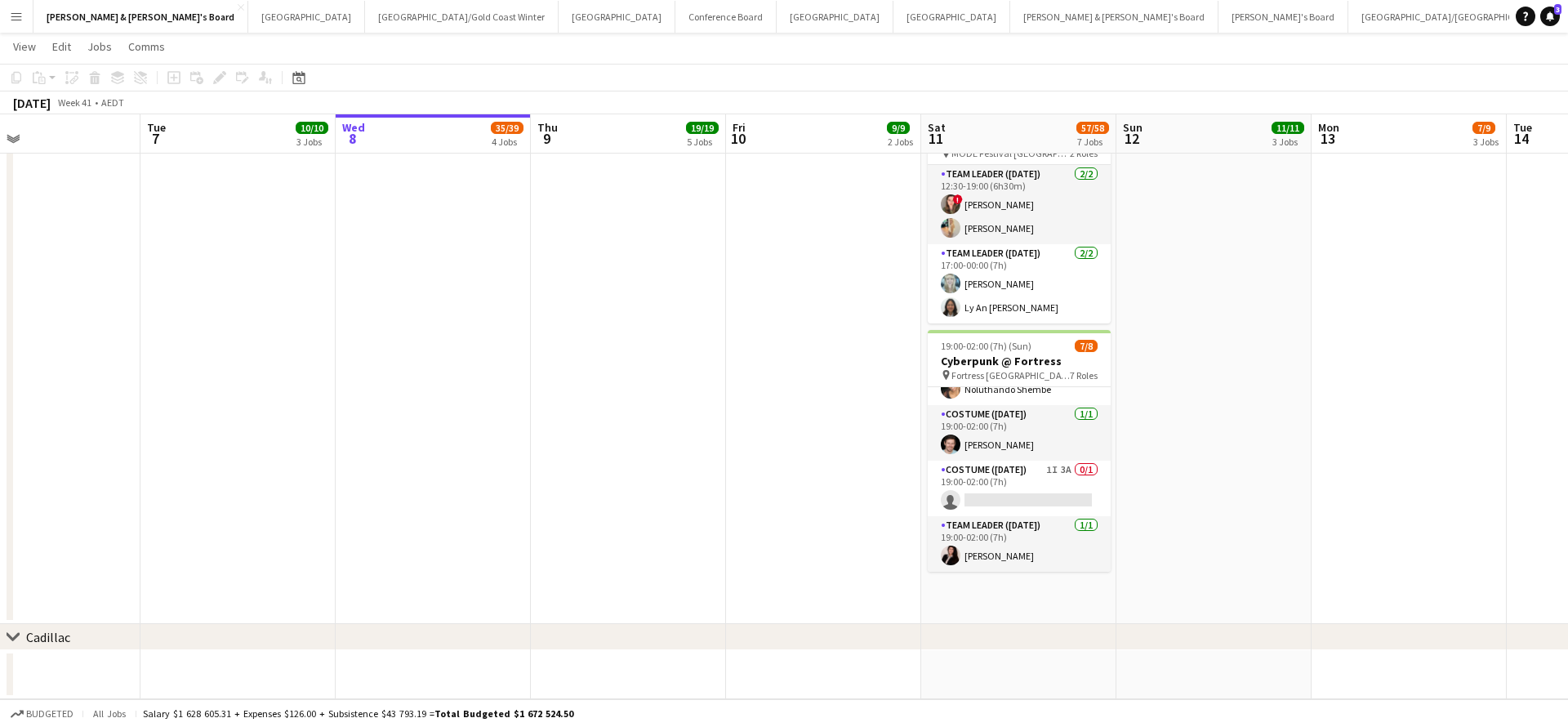
scroll to position [228, 0]
click at [1029, 530] on app-card-role "Team Leader ([DATE]) [DATE] 19:00-02:00 (7h) [PERSON_NAME]" at bounding box center [1019, 544] width 183 height 56
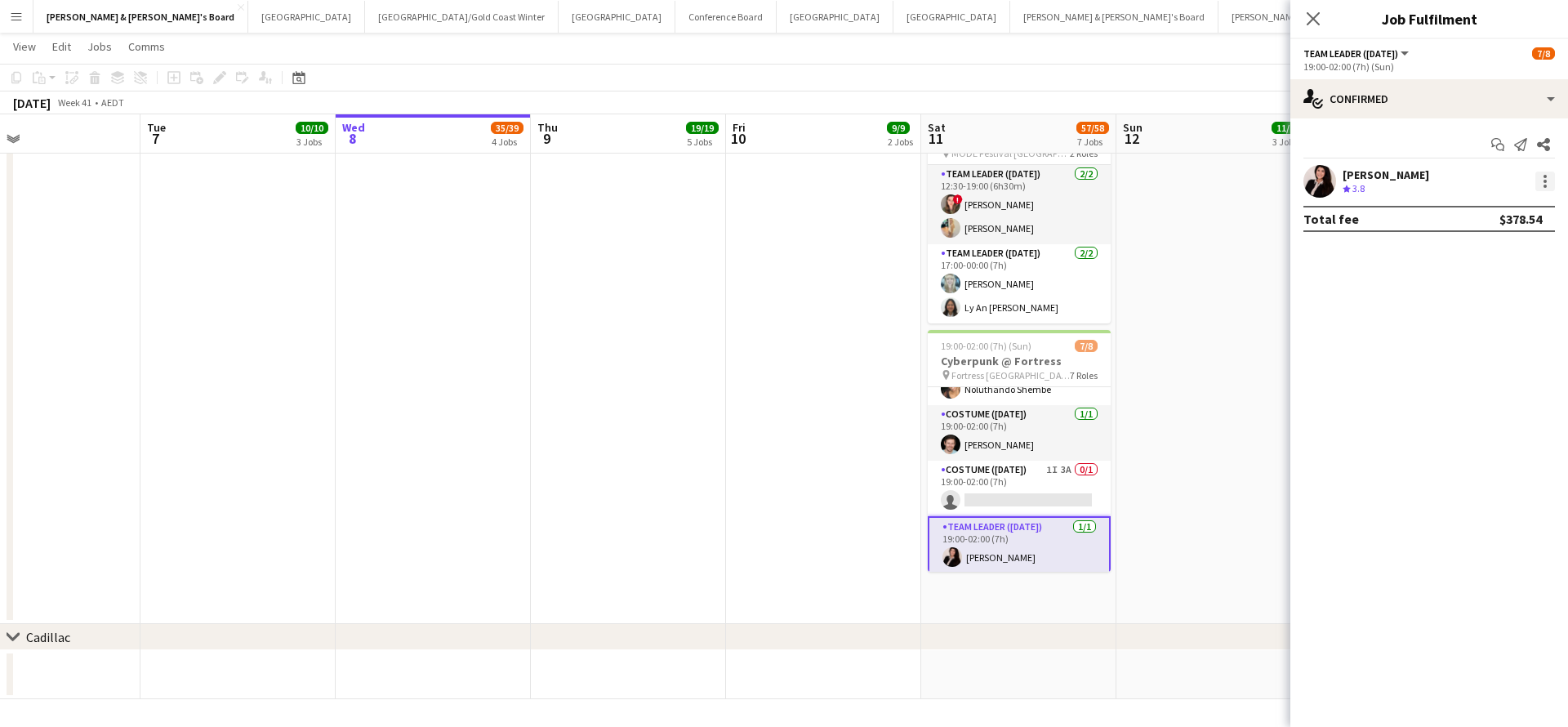
click at [1544, 186] on div at bounding box center [1545, 186] width 3 height 3
click at [1478, 249] on span "Switch crew" at bounding box center [1475, 250] width 69 height 14
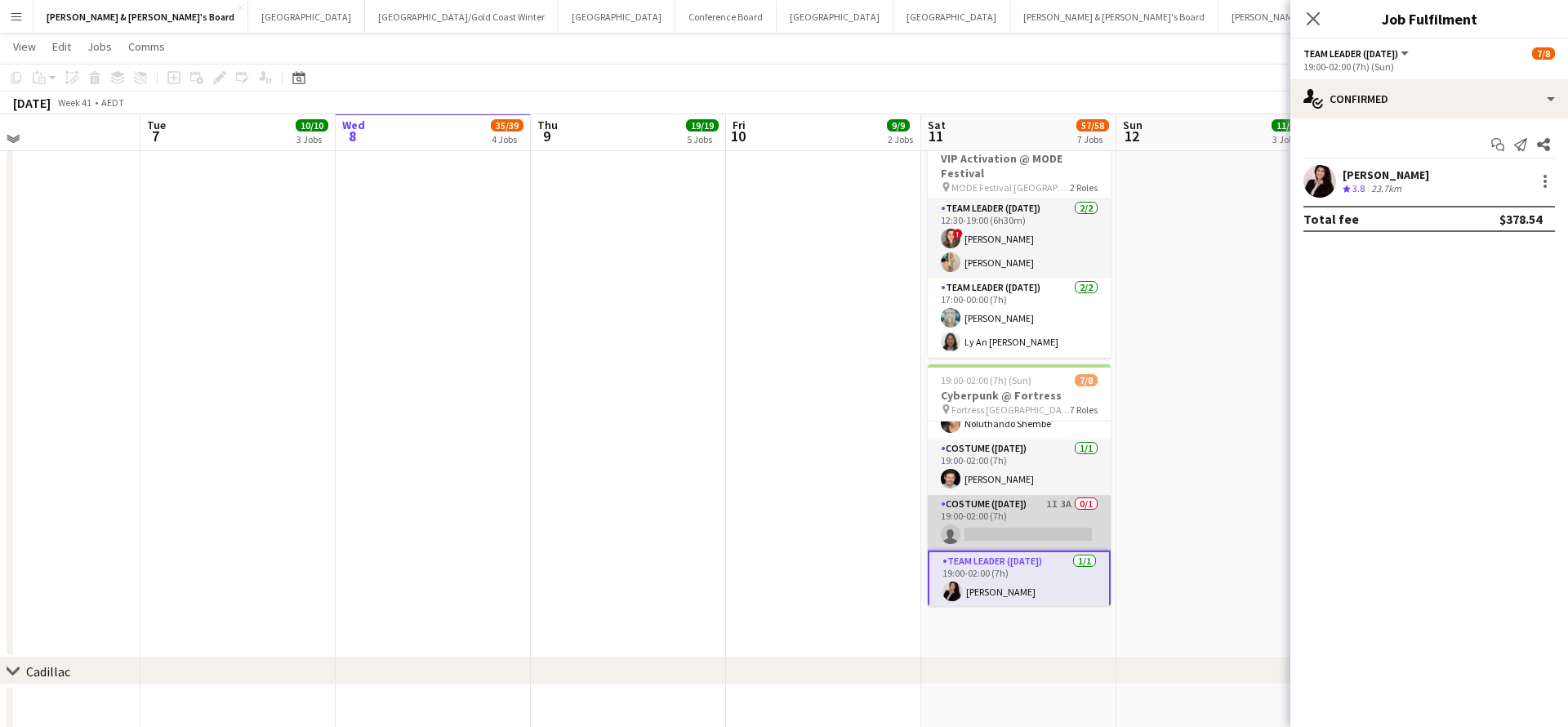
click at [1022, 502] on app-card-role "Costume ([DATE]) 1I 3A 0/1 19:00-02:00 (7h) single-neutral-actions" at bounding box center [1019, 523] width 183 height 56
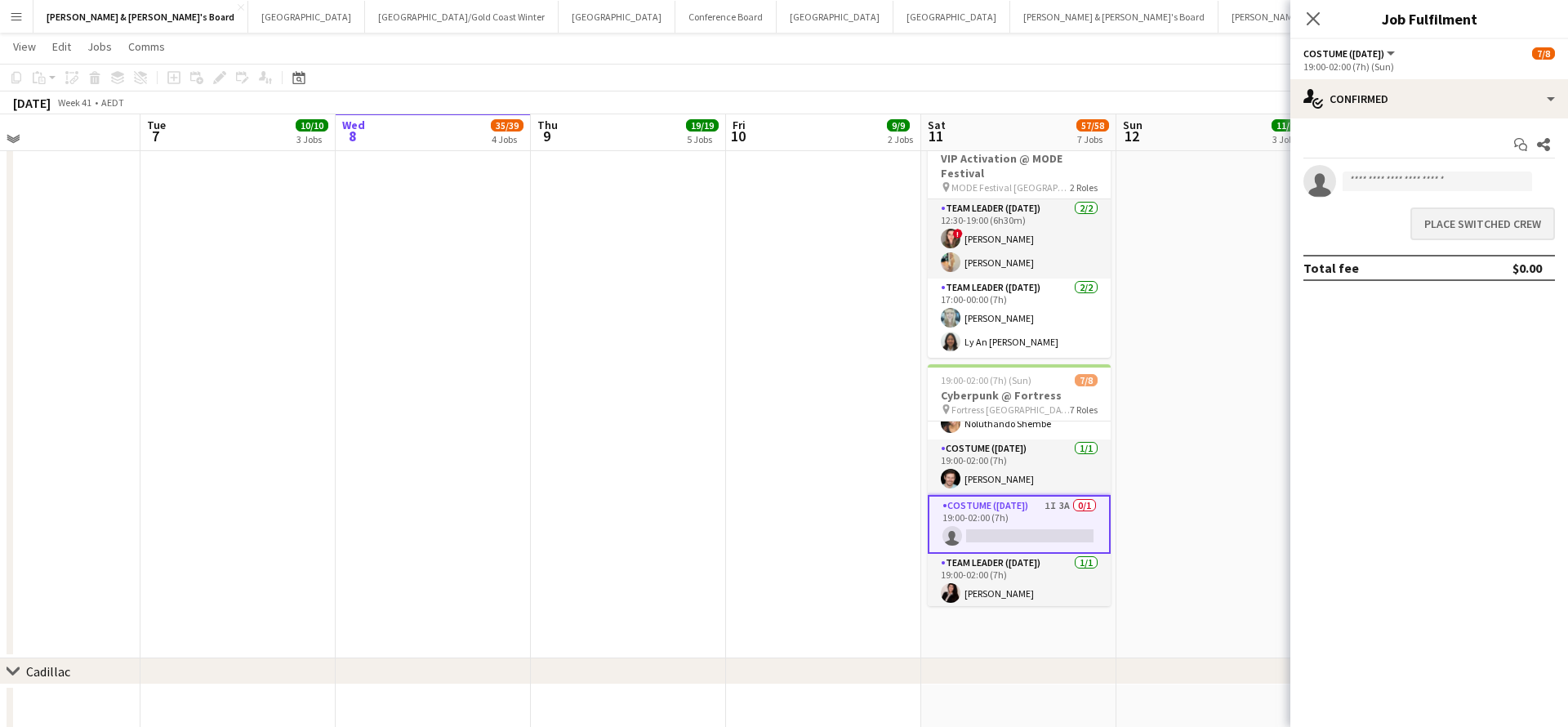
click at [1490, 223] on button "Place switched crew" at bounding box center [1482, 223] width 144 height 33
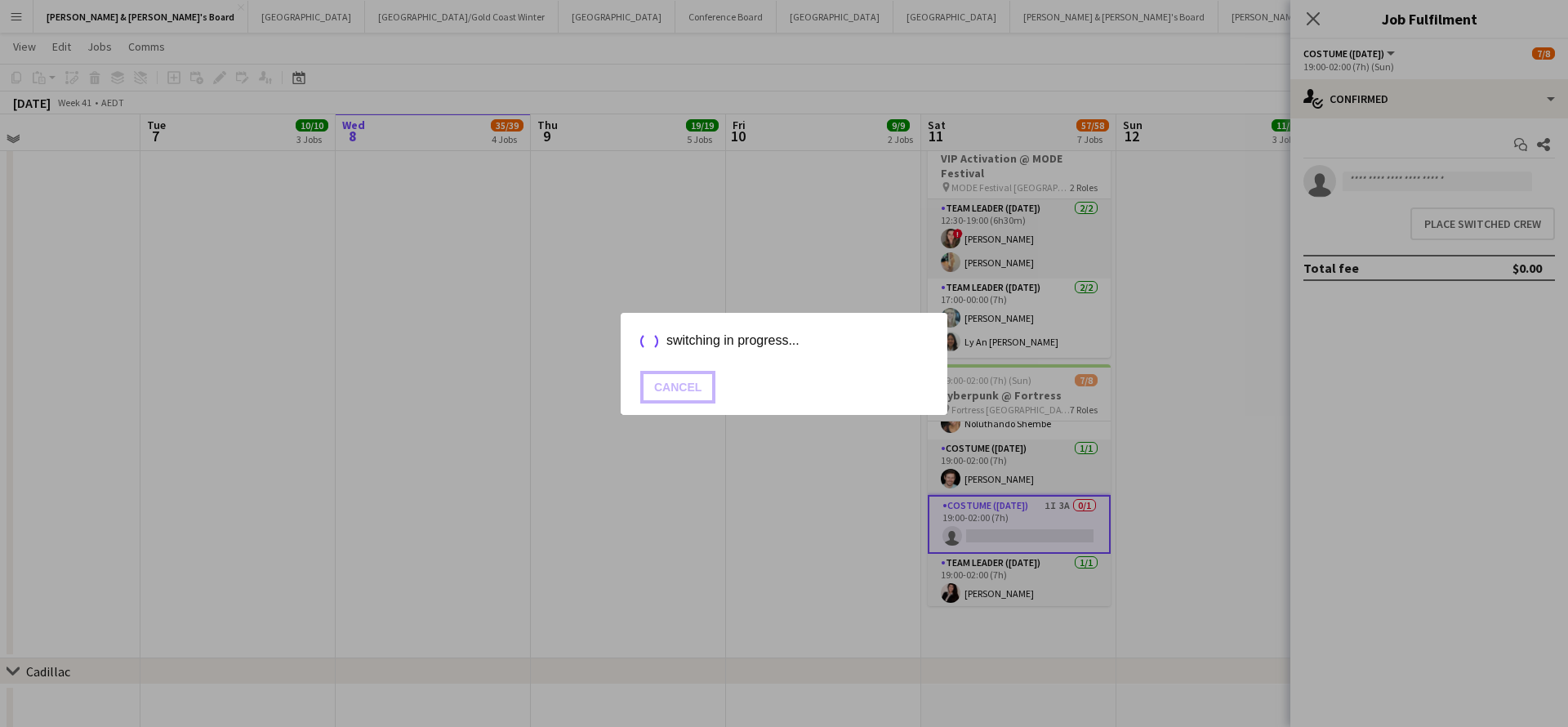
scroll to position [1173, 0]
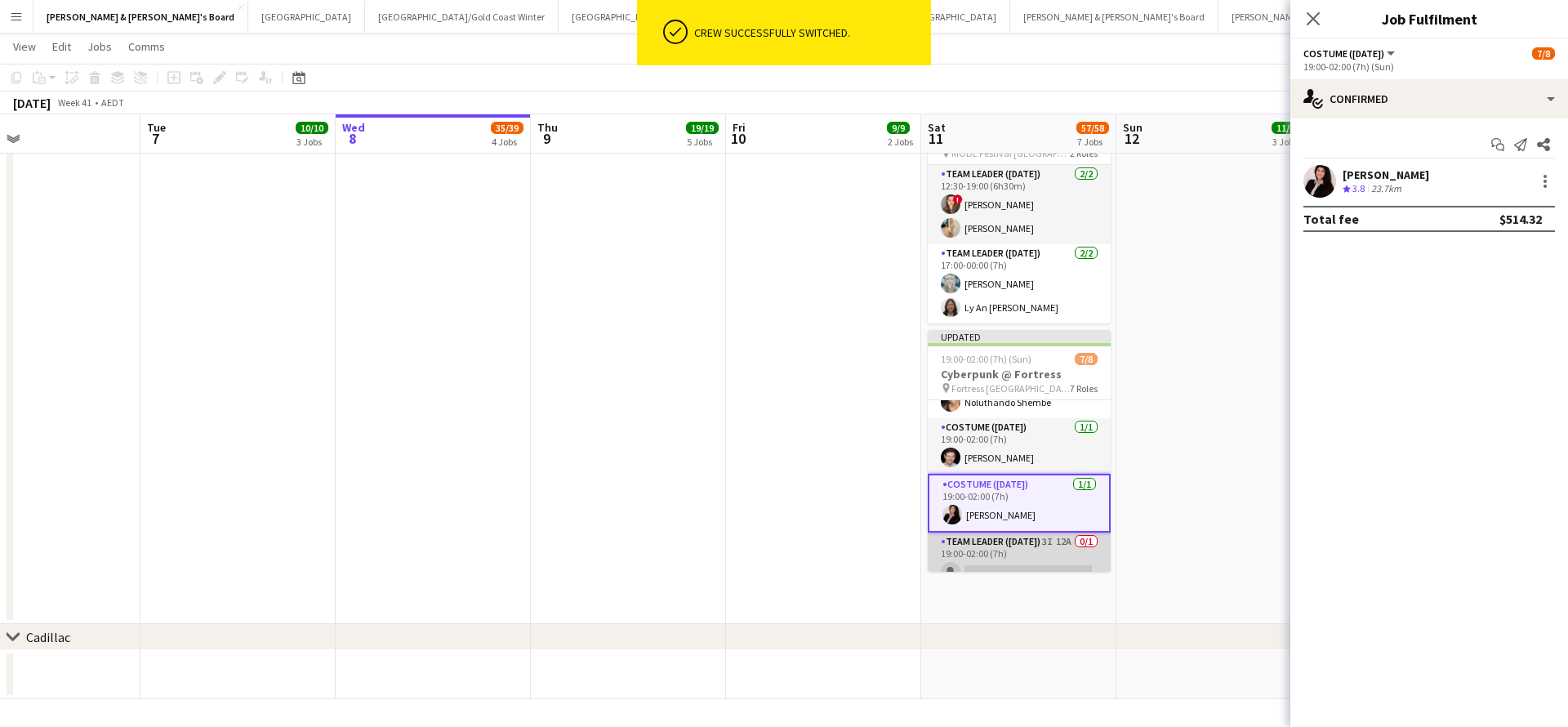
click at [1026, 542] on app-card-role "Team Leader ([DATE]) 3I 12A 0/1 19:00-02:00 (7h) single-neutral-actions" at bounding box center [1019, 560] width 183 height 56
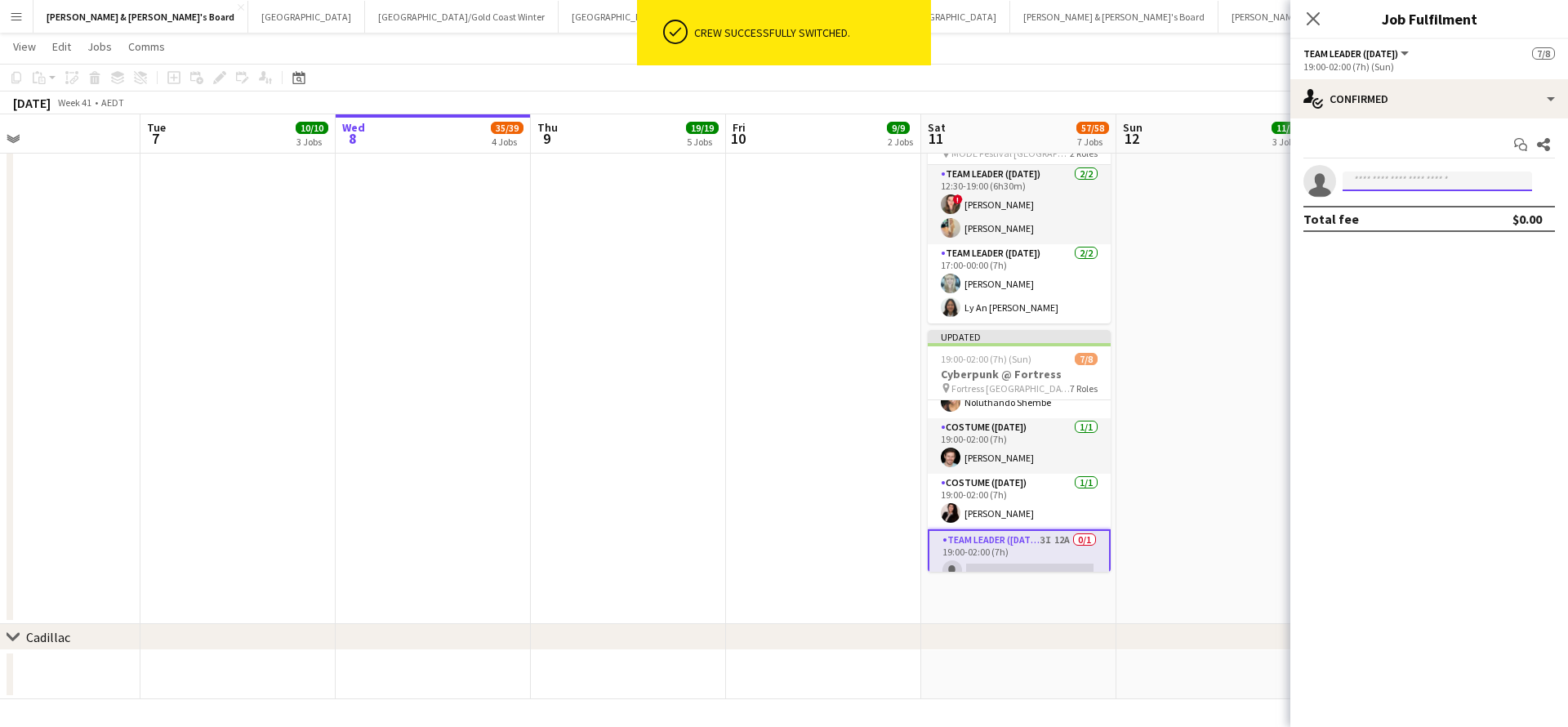
click at [1401, 178] on input at bounding box center [1436, 182] width 189 height 20
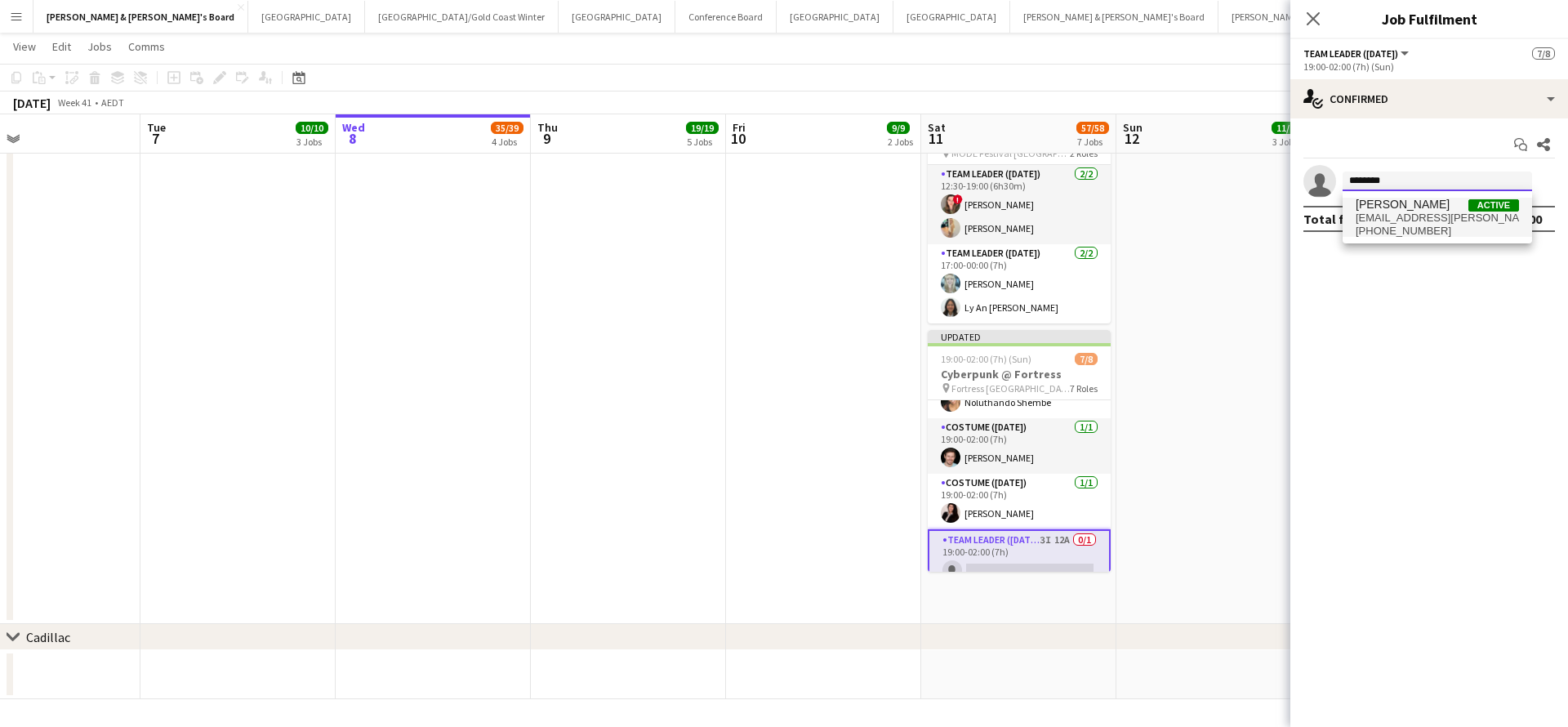
type input "********"
click at [1430, 207] on span "[PERSON_NAME] Active" at bounding box center [1437, 204] width 163 height 14
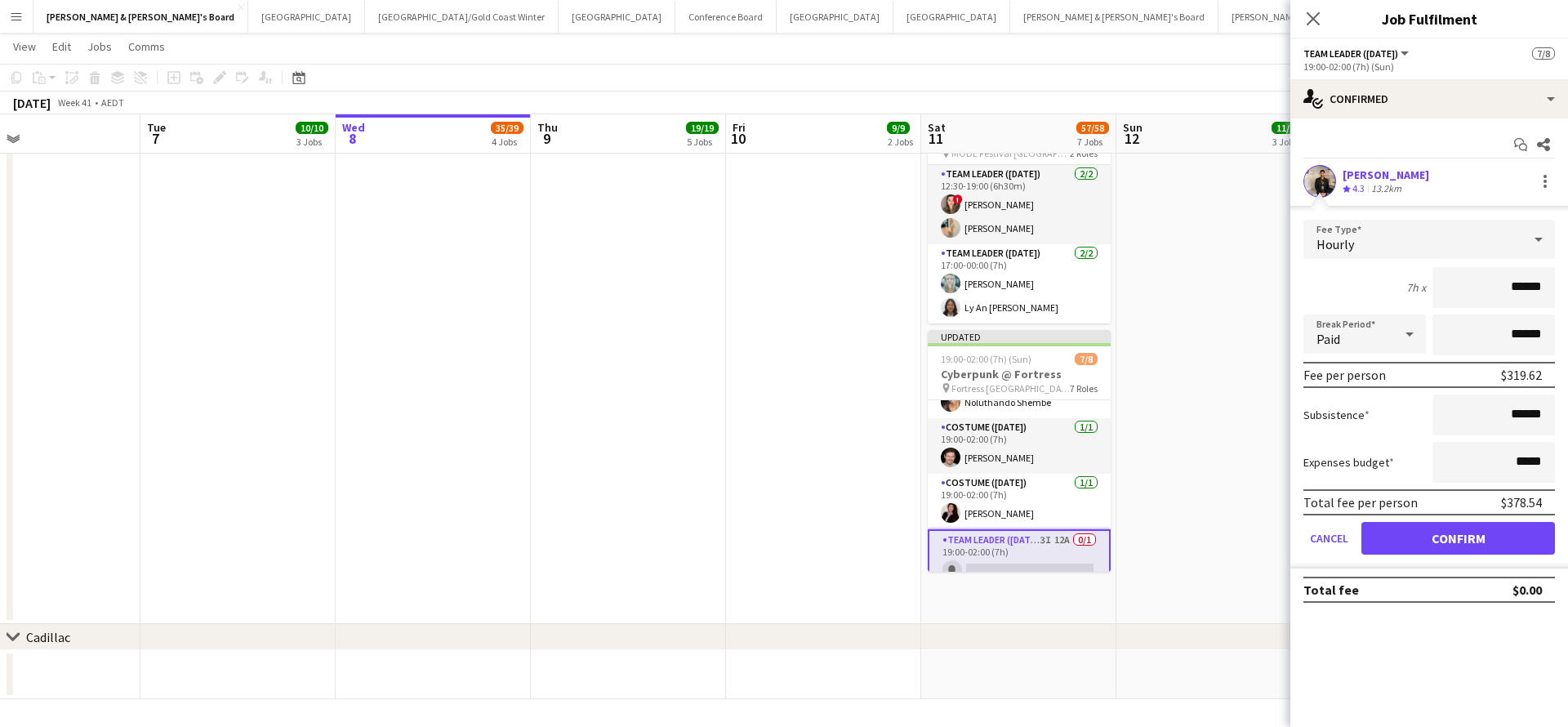
click at [1421, 544] on button "Confirm" at bounding box center [1458, 538] width 193 height 33
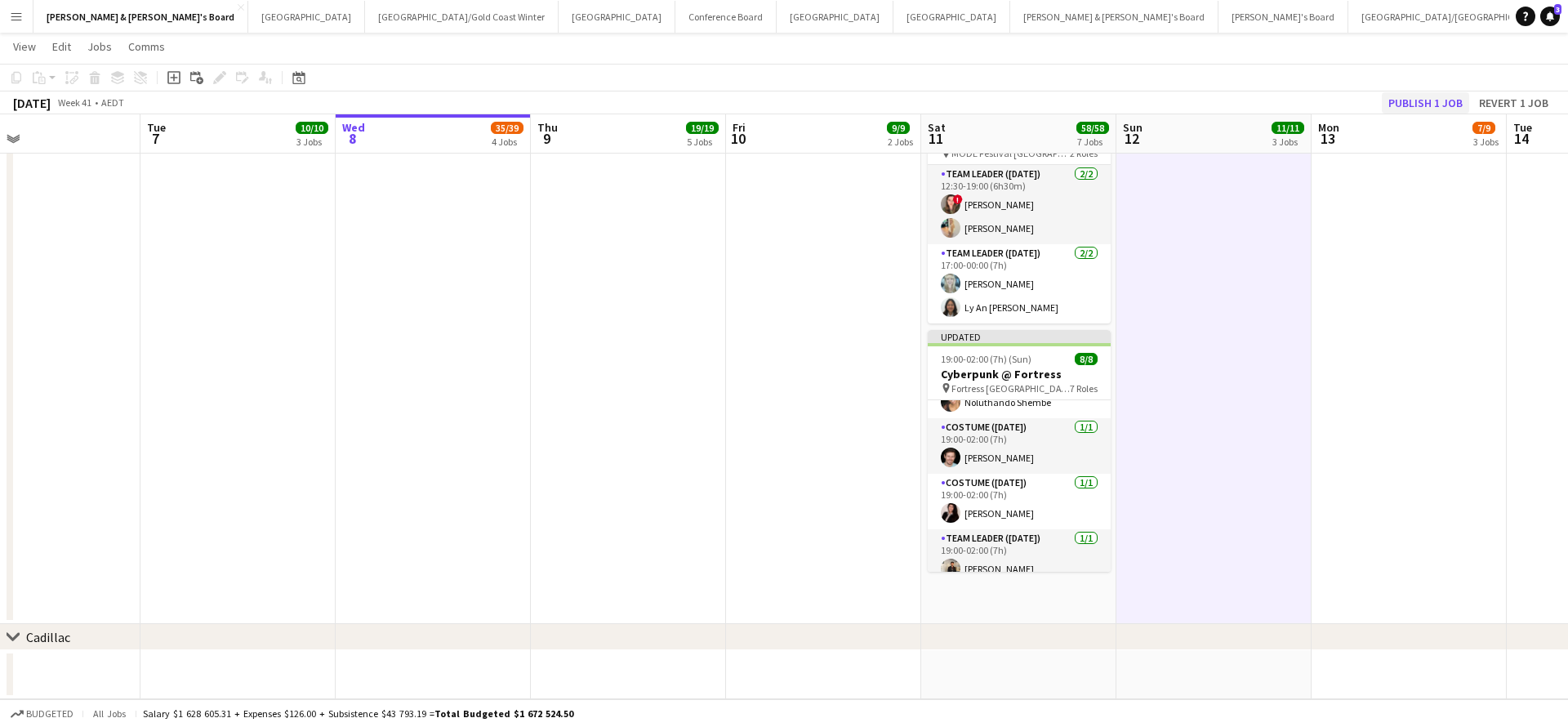
click at [1417, 107] on button "Publish 1 job" at bounding box center [1425, 103] width 87 height 21
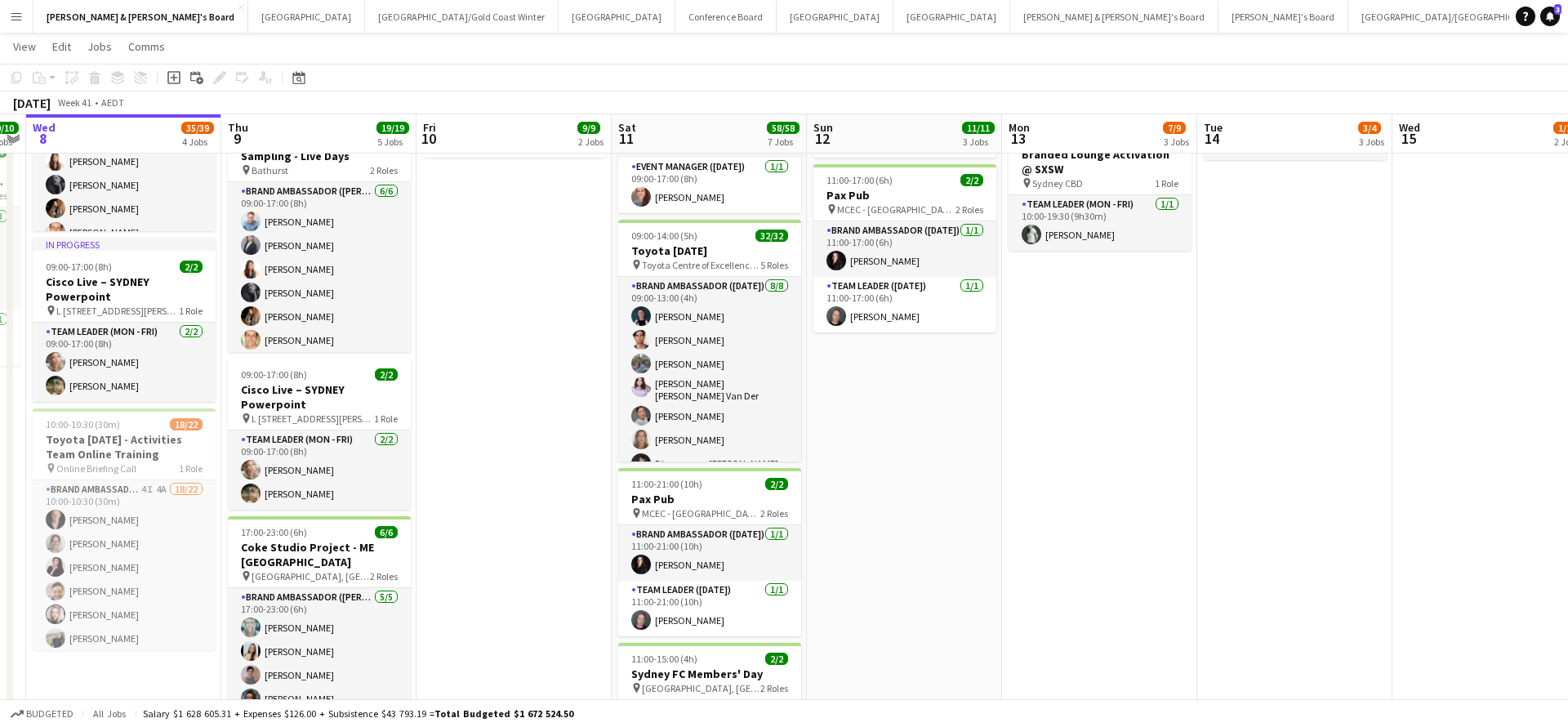
scroll to position [496, 0]
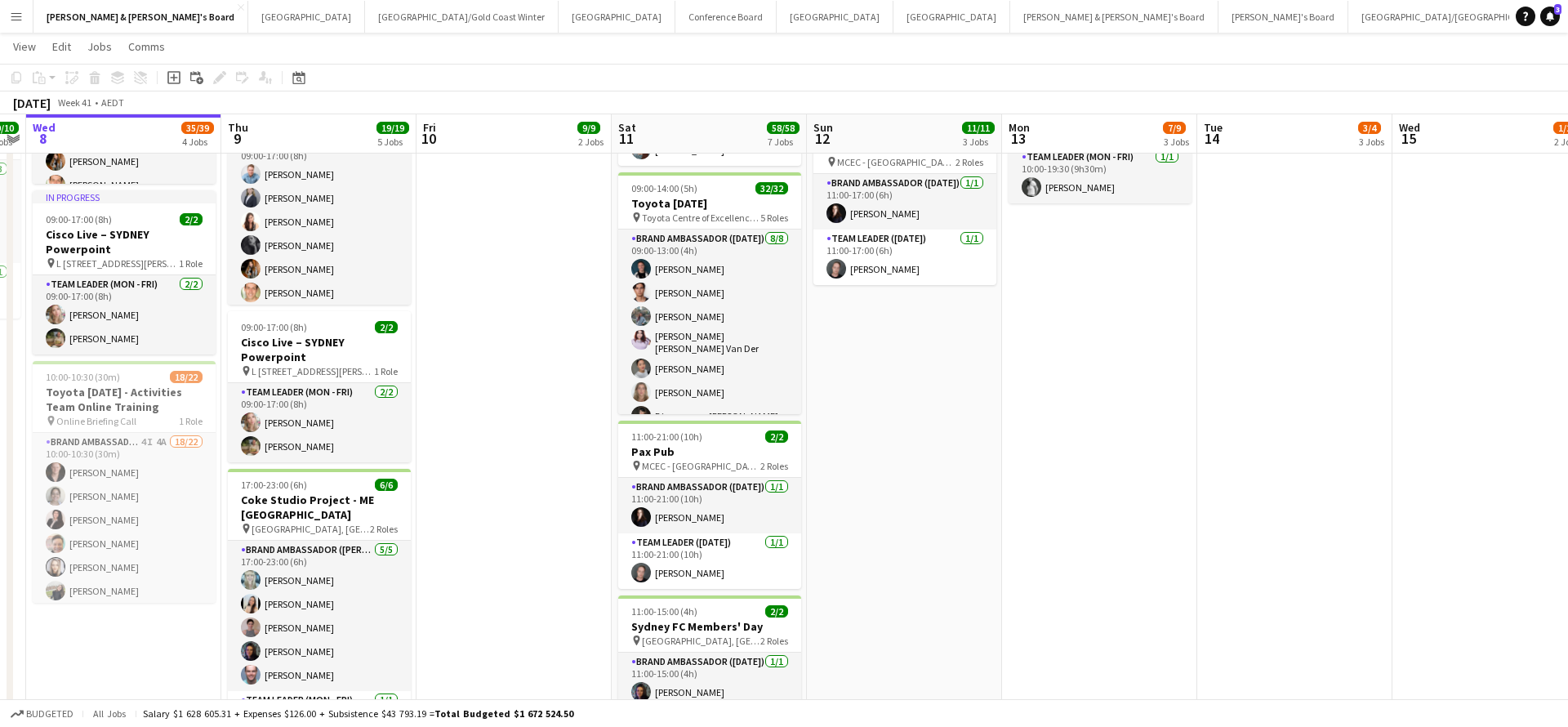
click at [1053, 369] on app-date-cell "09:30-15:30 (6h) 0/1 Club Daikin – [GEOGRAPHIC_DATA] Logistics support pin [GEO…" at bounding box center [1100, 494] width 195 height 1615
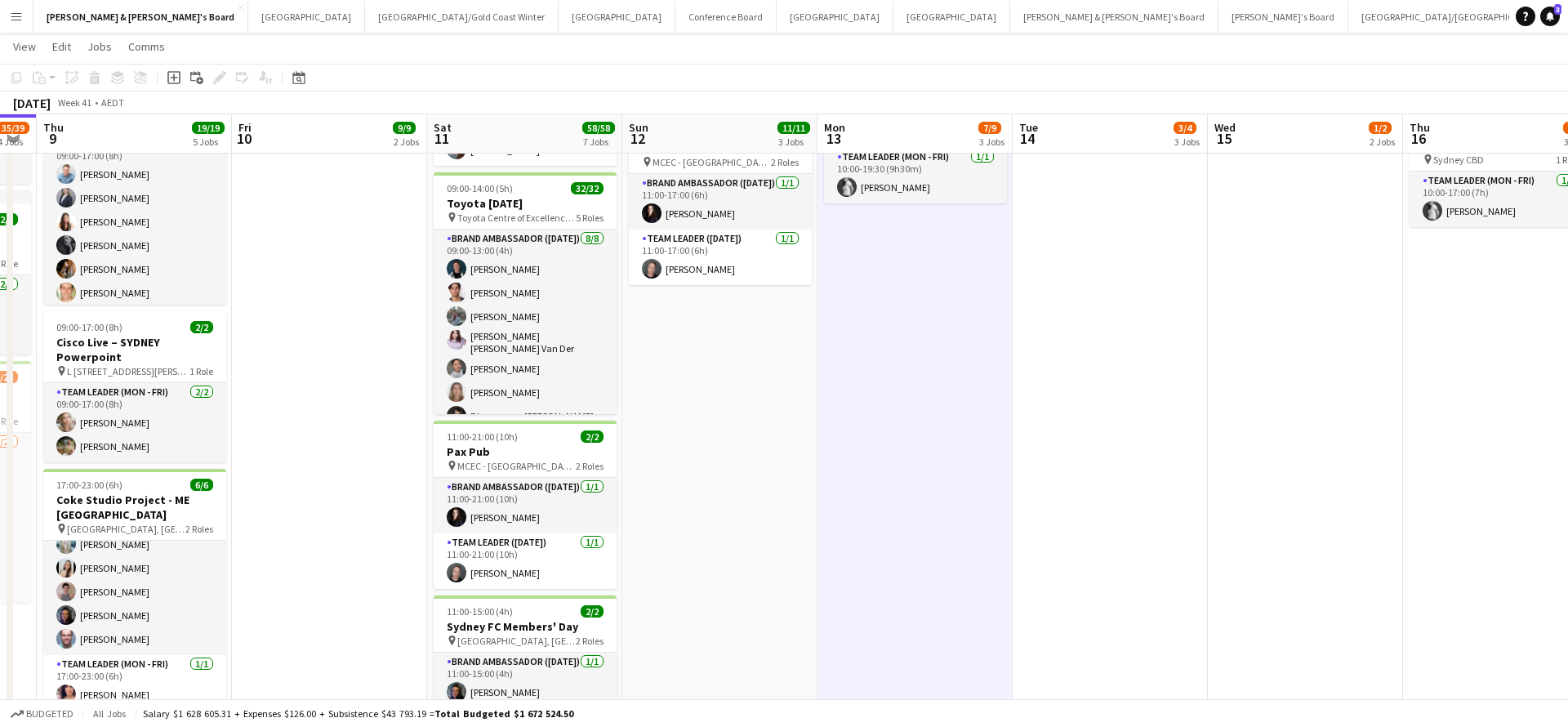
scroll to position [36, 0]
click at [132, 665] on app-card-role "Team Leader (Mon - Fri) [DATE] 17:00-23:00 (6h) [PERSON_NAME]" at bounding box center [135, 683] width 183 height 56
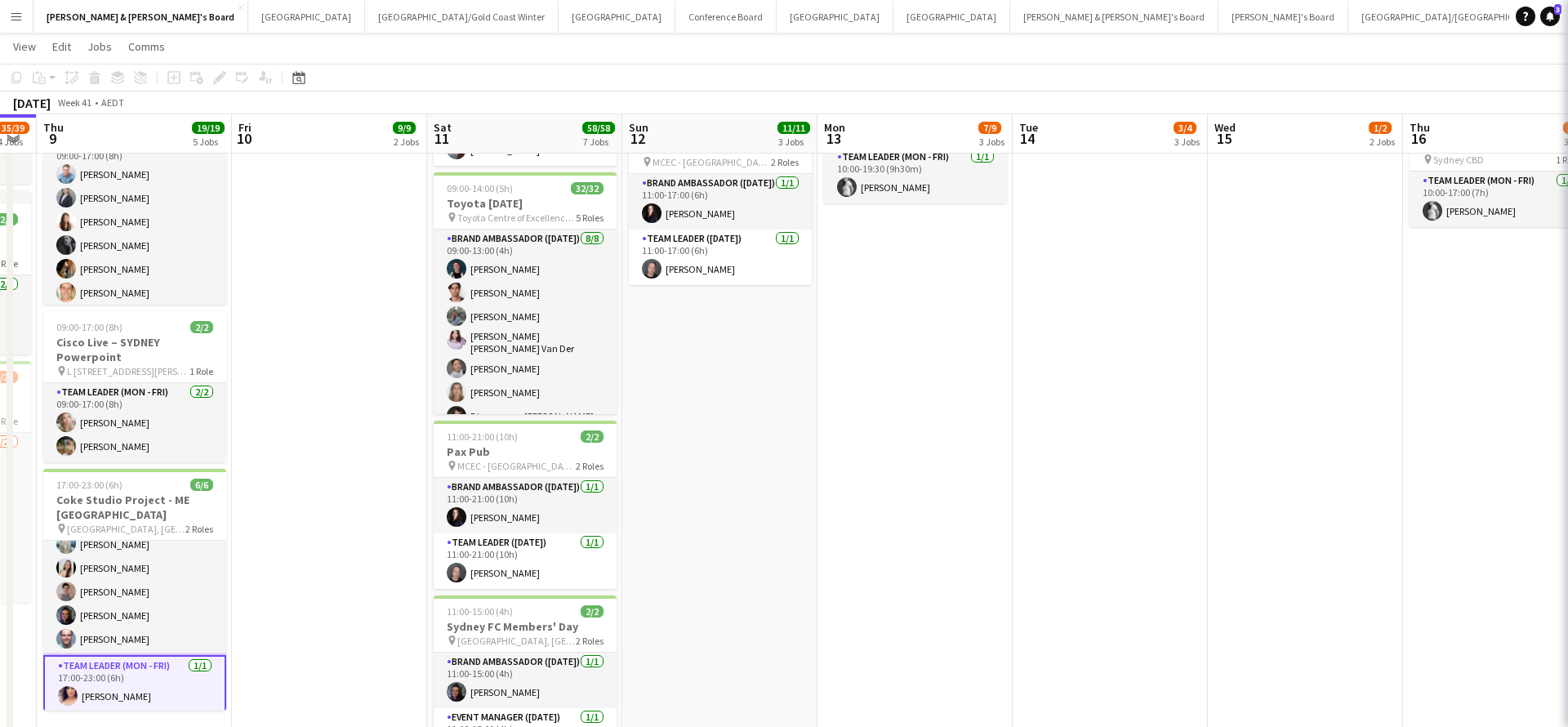
click at [132, 665] on app-card-role "Team Leader (Mon - Fri) [DATE] 17:00-23:00 (6h) [PERSON_NAME]" at bounding box center [135, 684] width 183 height 59
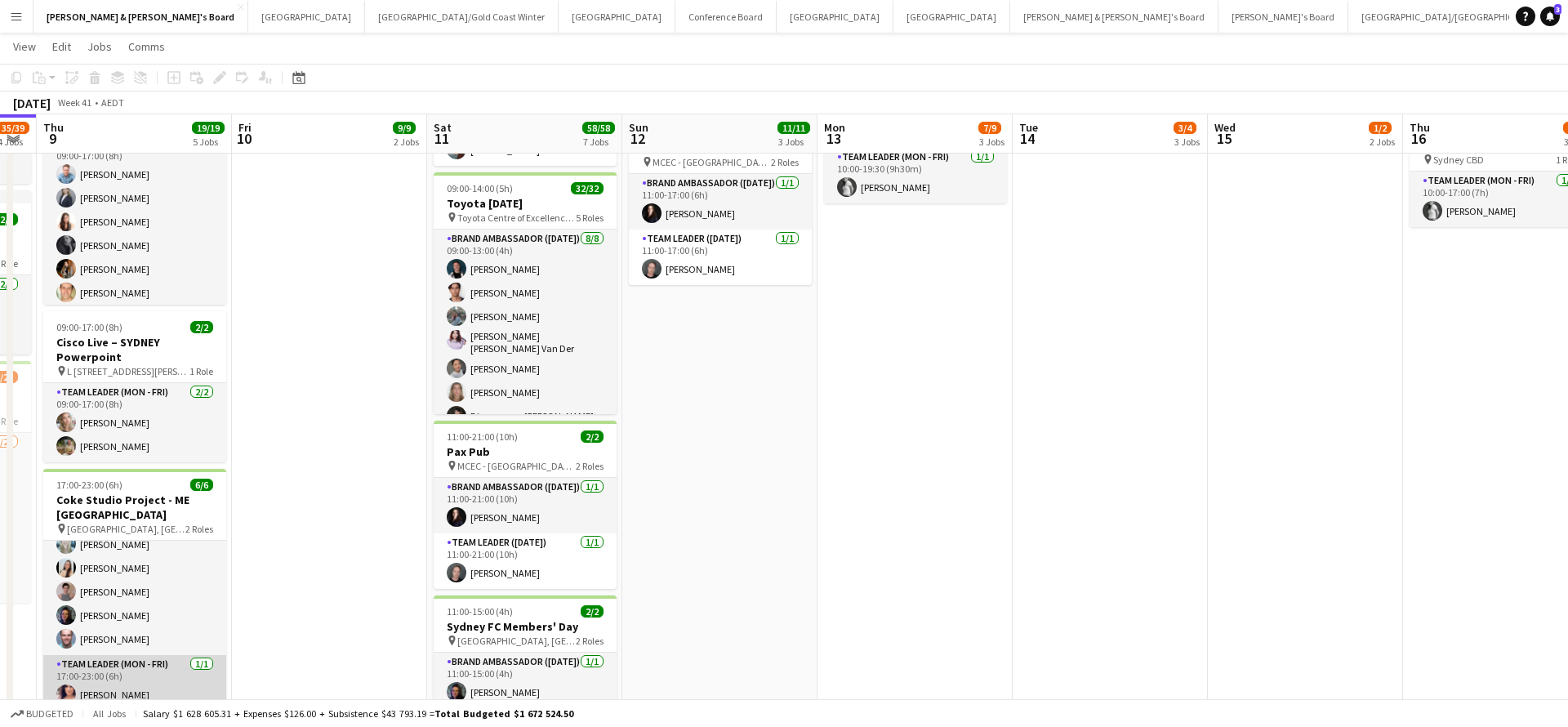
click at [142, 674] on app-card-role "Team Leader (Mon - Fri) [DATE] 17:00-23:00 (6h) [PERSON_NAME]" at bounding box center [135, 683] width 183 height 56
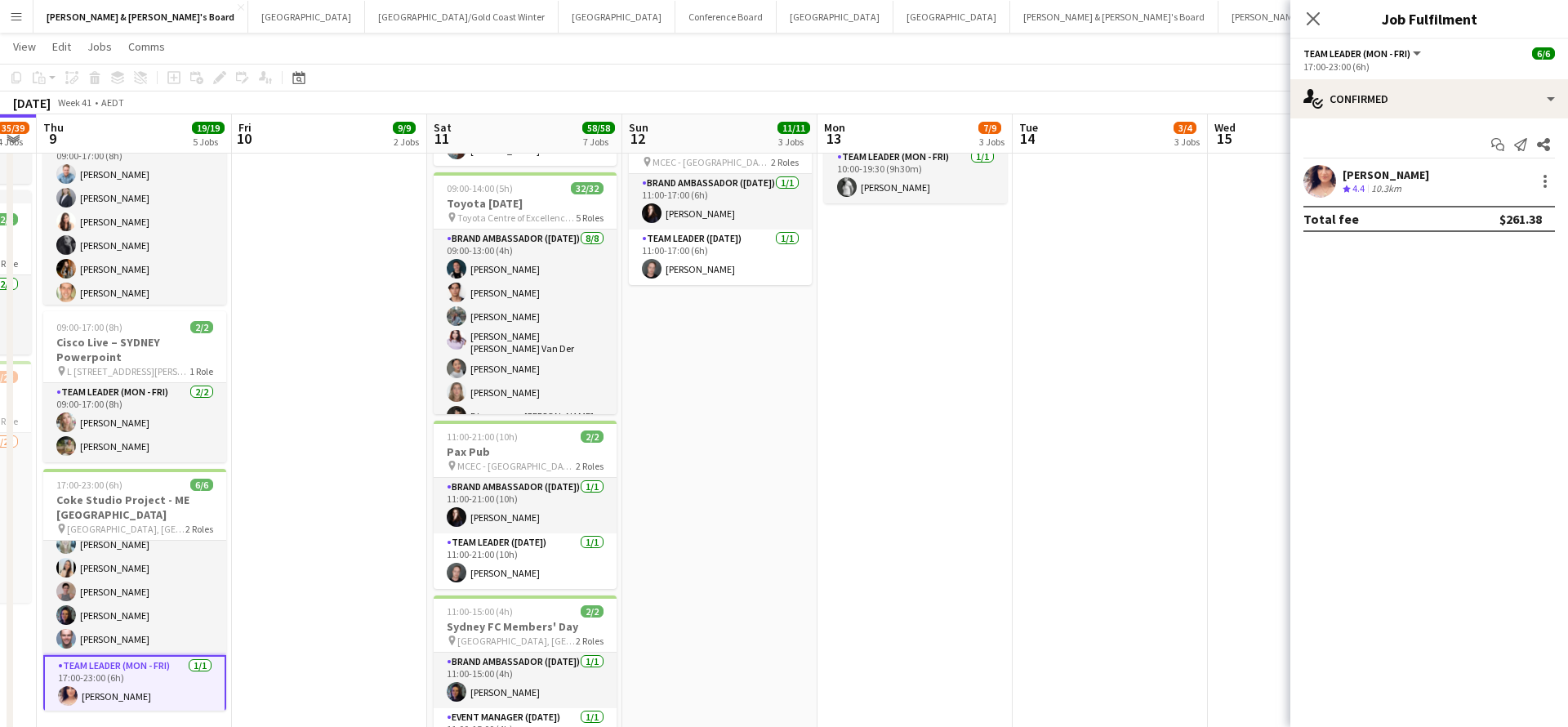
click at [1379, 194] on div "10.3km" at bounding box center [1386, 189] width 37 height 14
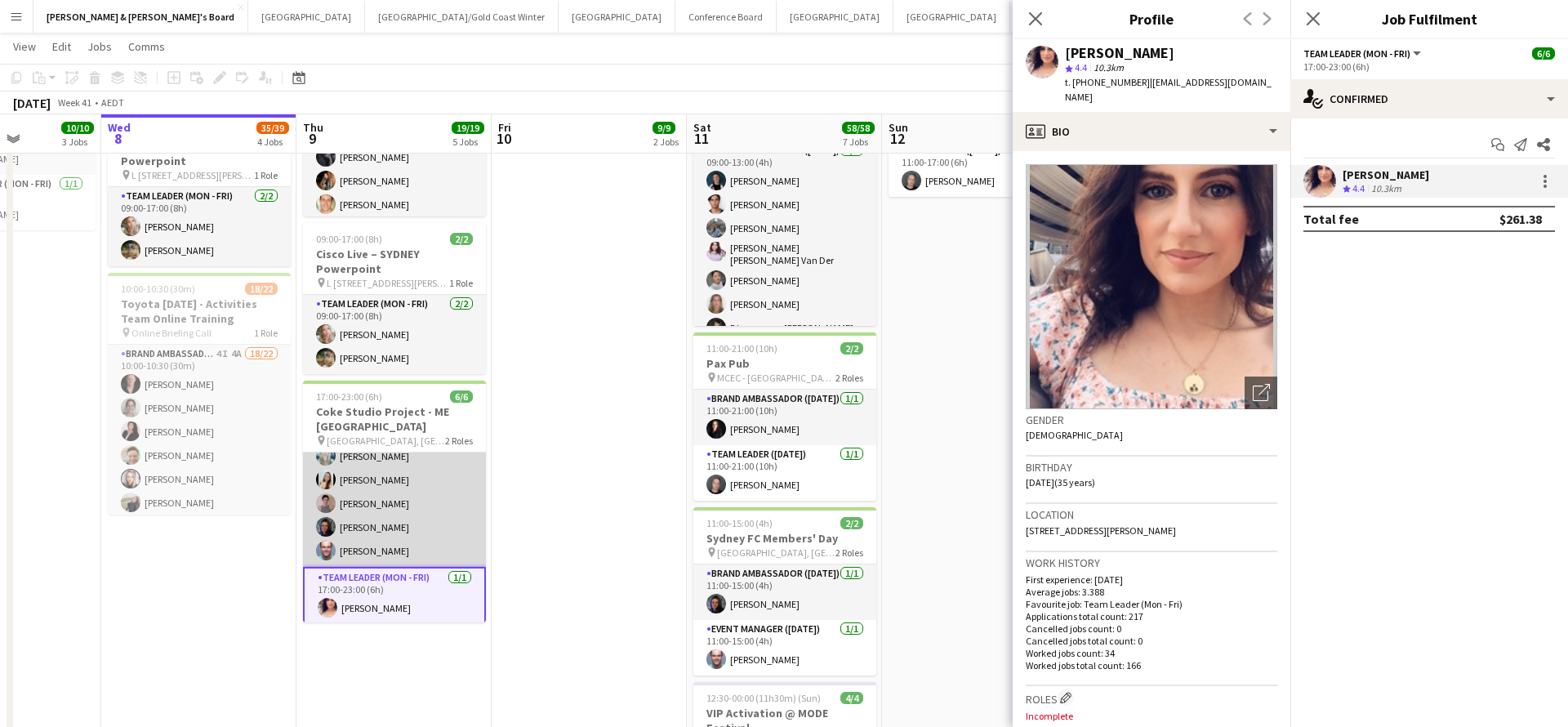
scroll to position [0, 683]
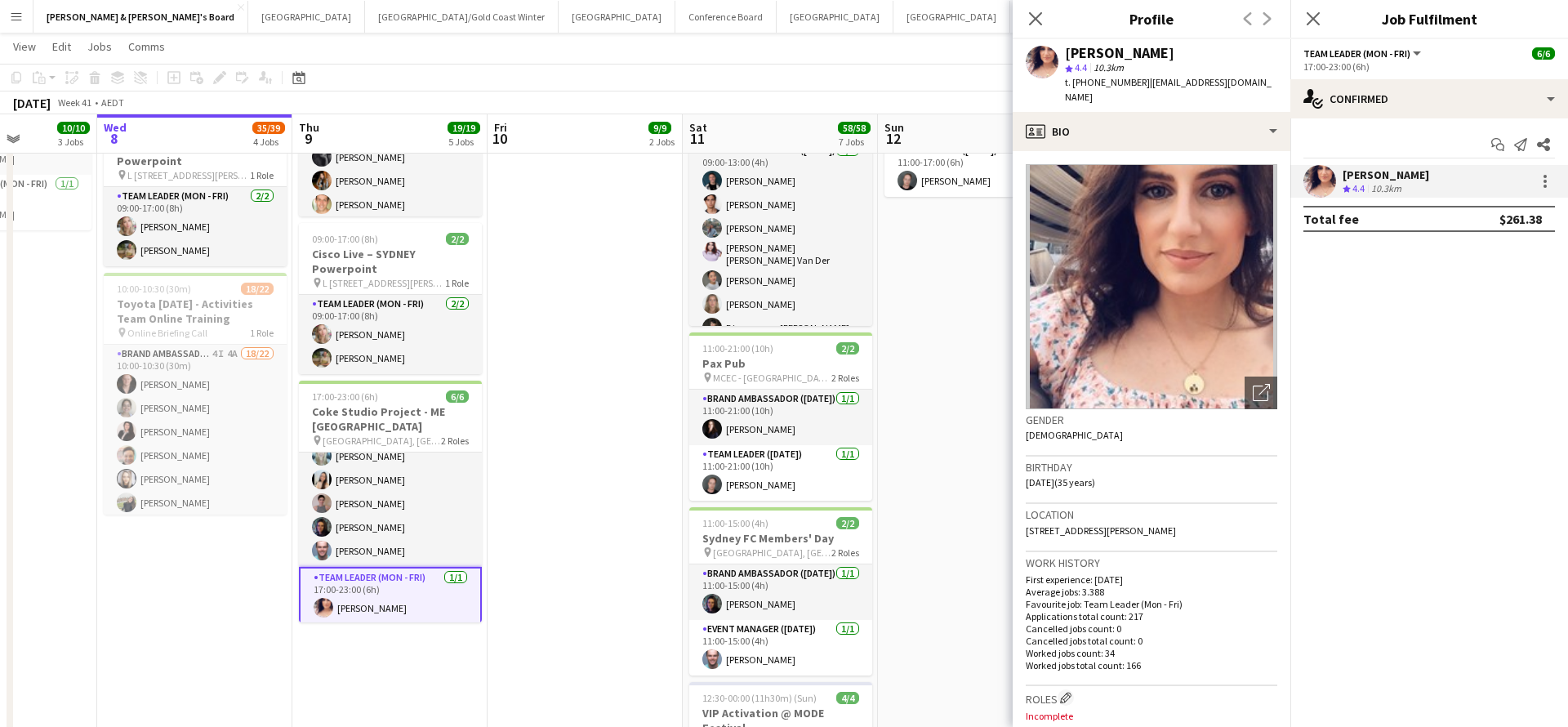
click at [659, 446] on app-date-cell "09:00-17:00 (8h) 7/7 Bathurst - Coke and Fanta Sampling - Live Days pin Bathurs…" at bounding box center [585, 406] width 195 height 1615
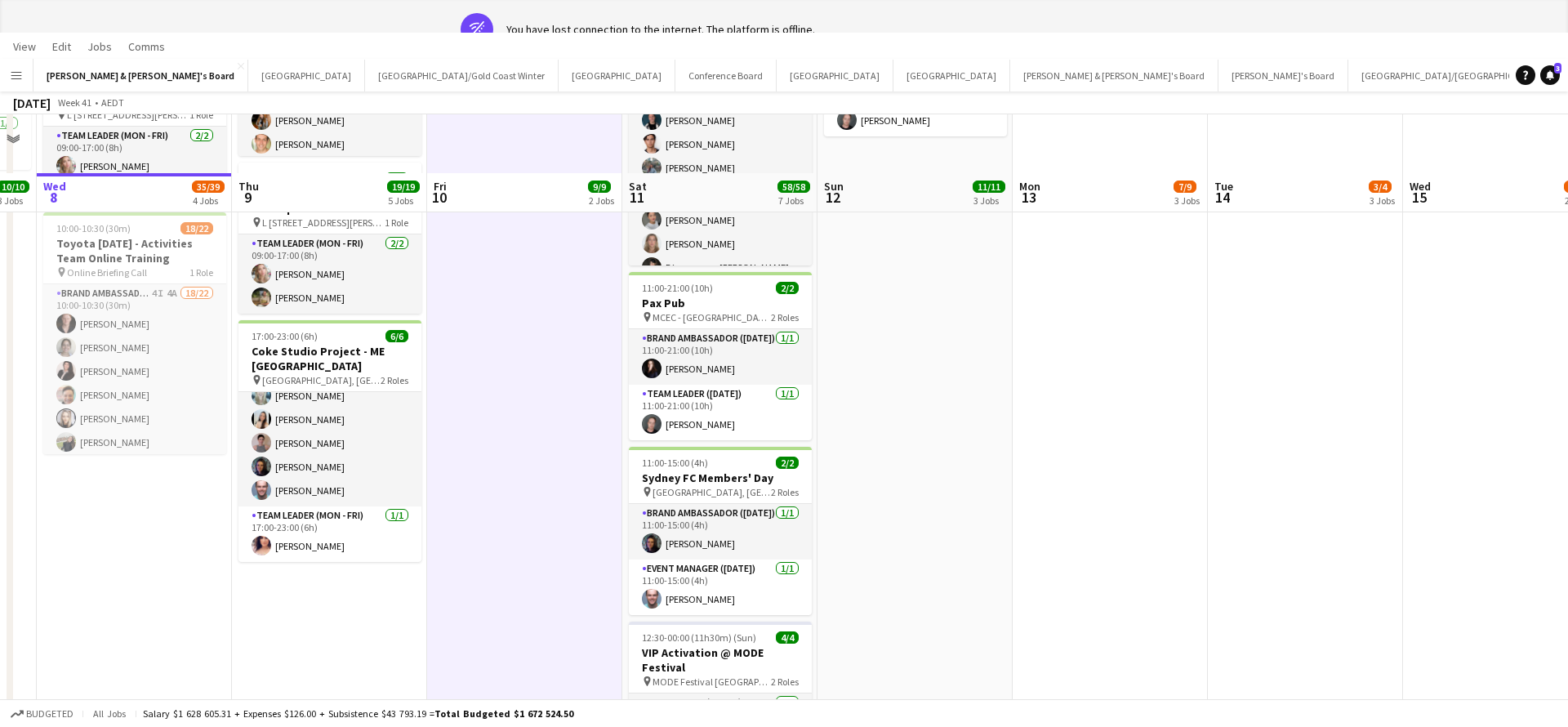
scroll to position [0, 0]
